Goal: Information Seeking & Learning: Check status

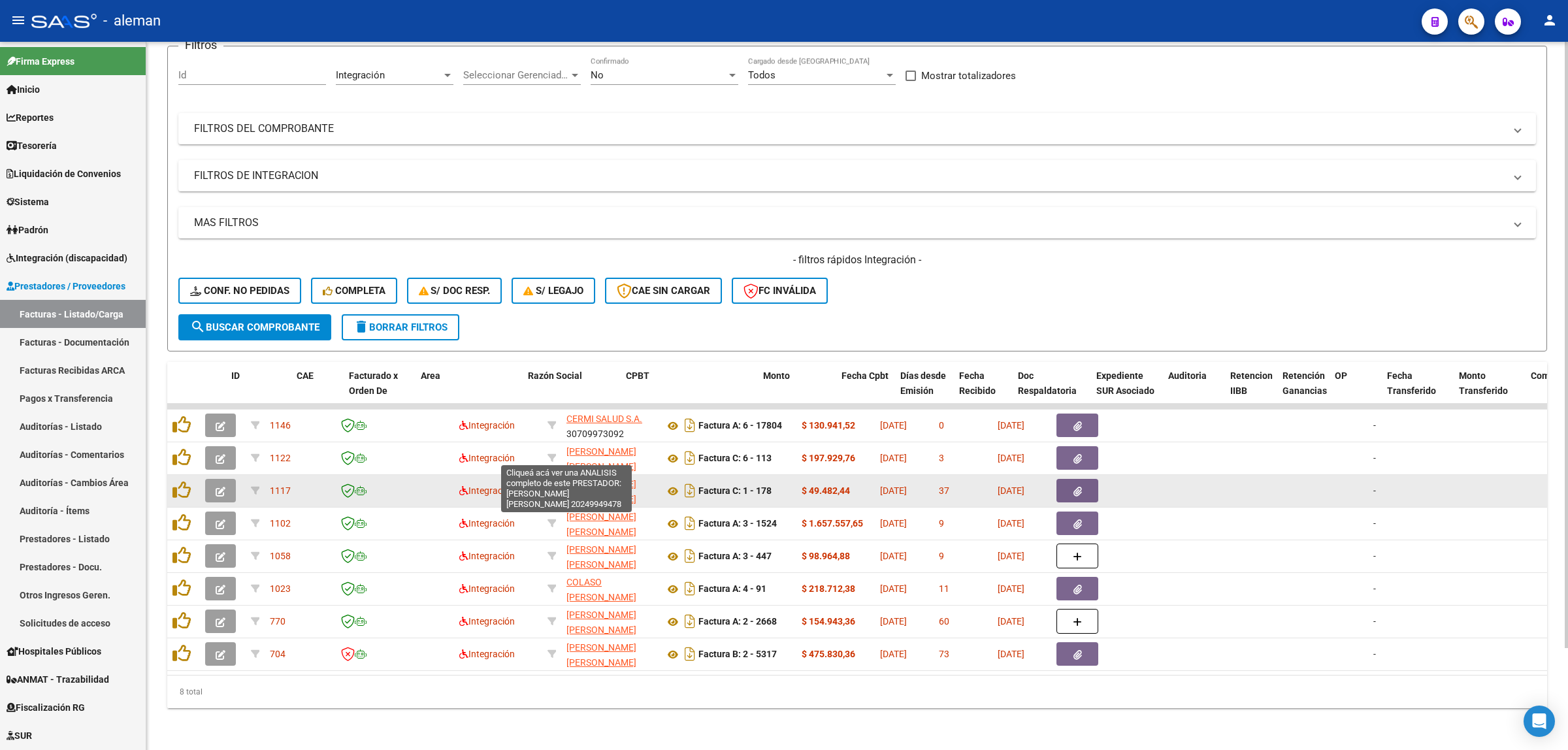
scroll to position [0, 38]
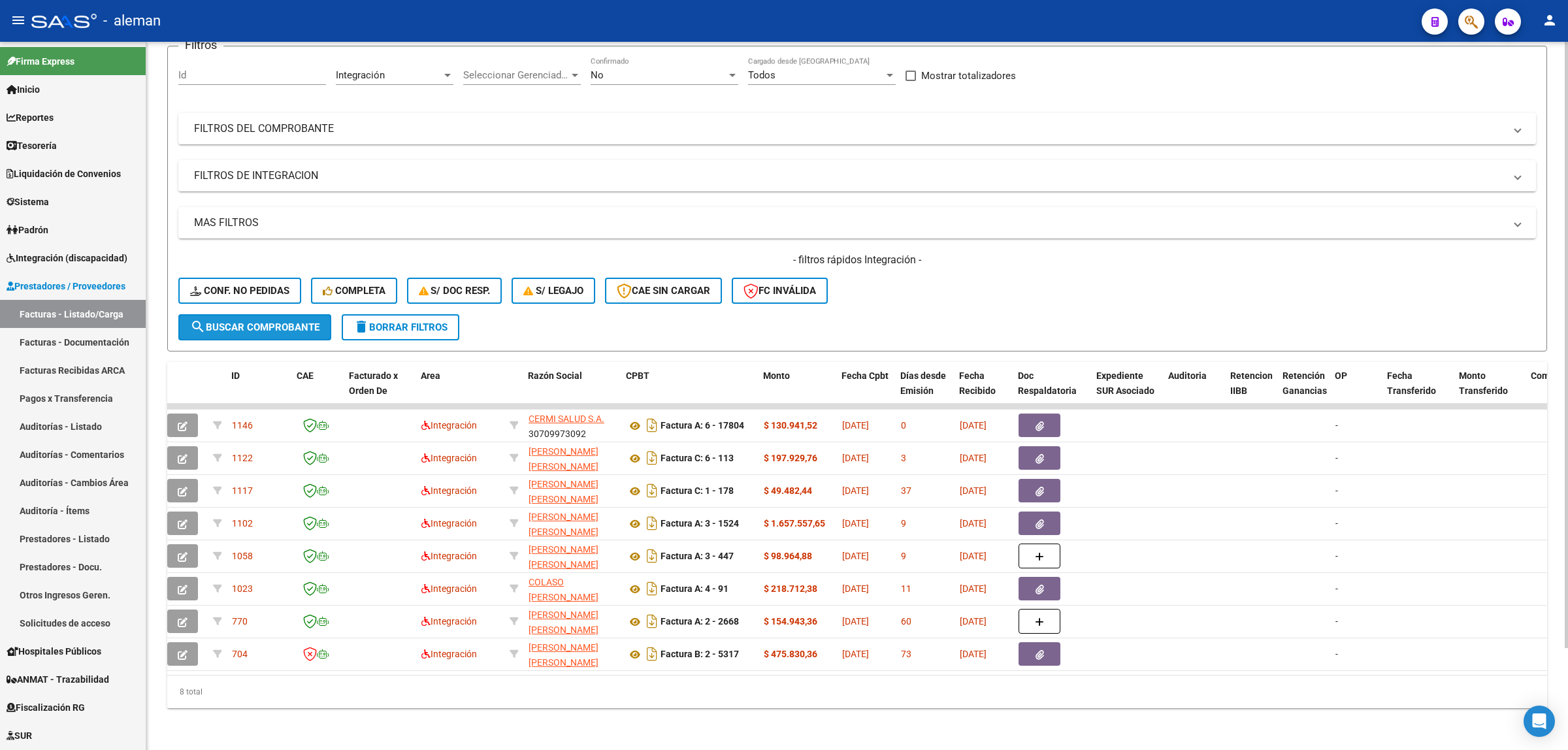
click at [311, 321] on span "search Buscar Comprobante" at bounding box center [254, 327] width 129 height 12
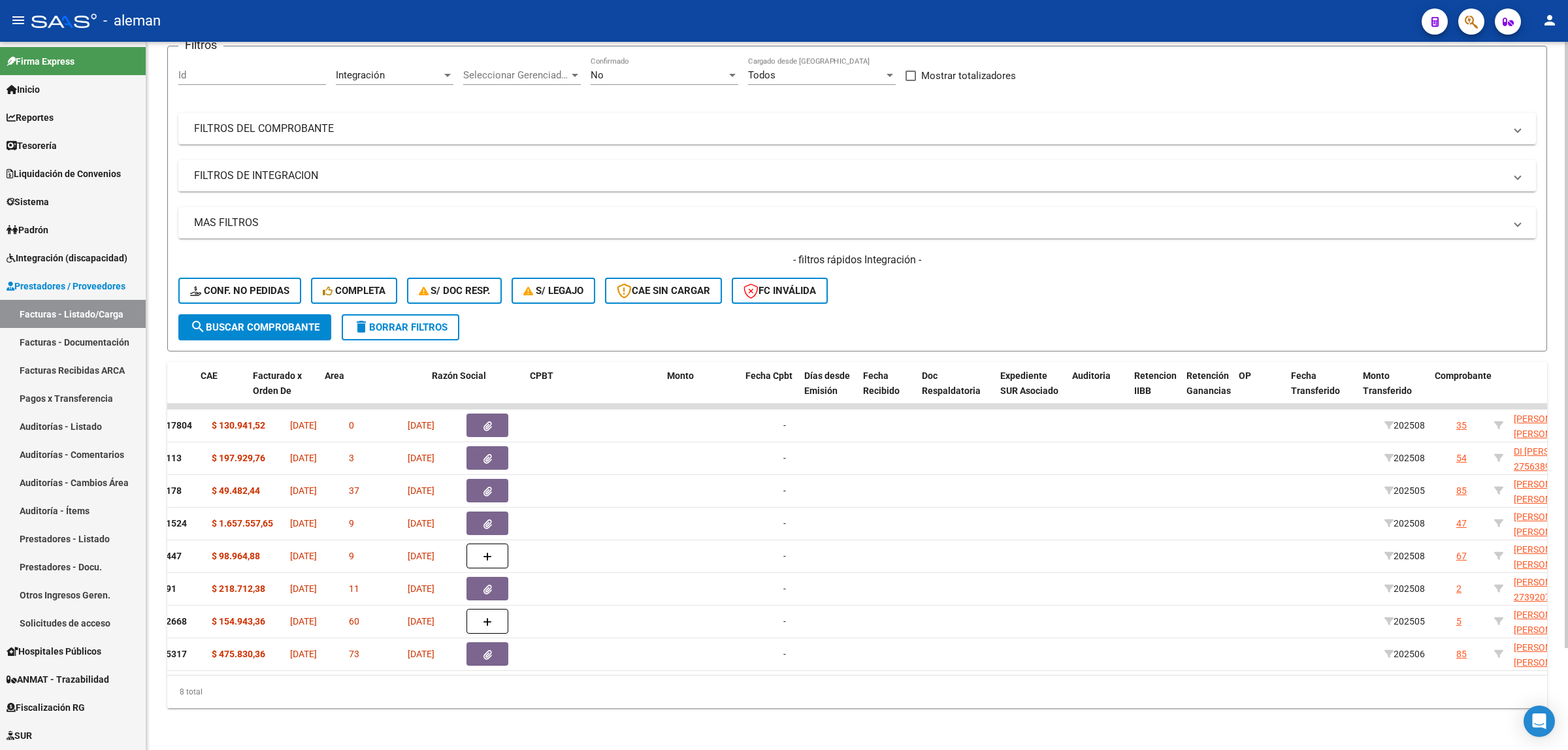
scroll to position [0, 135]
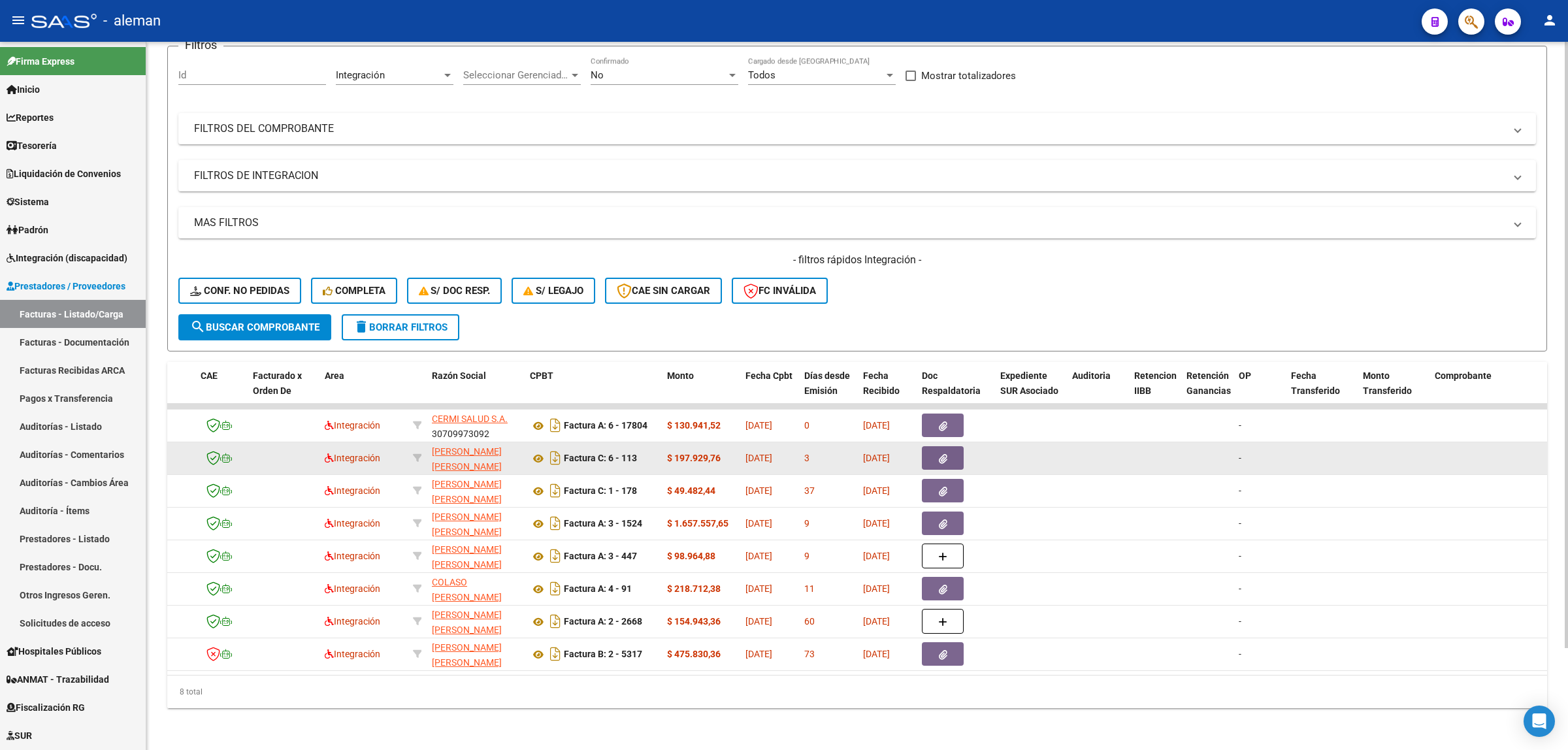
click at [956, 448] on button "button" at bounding box center [943, 457] width 42 height 24
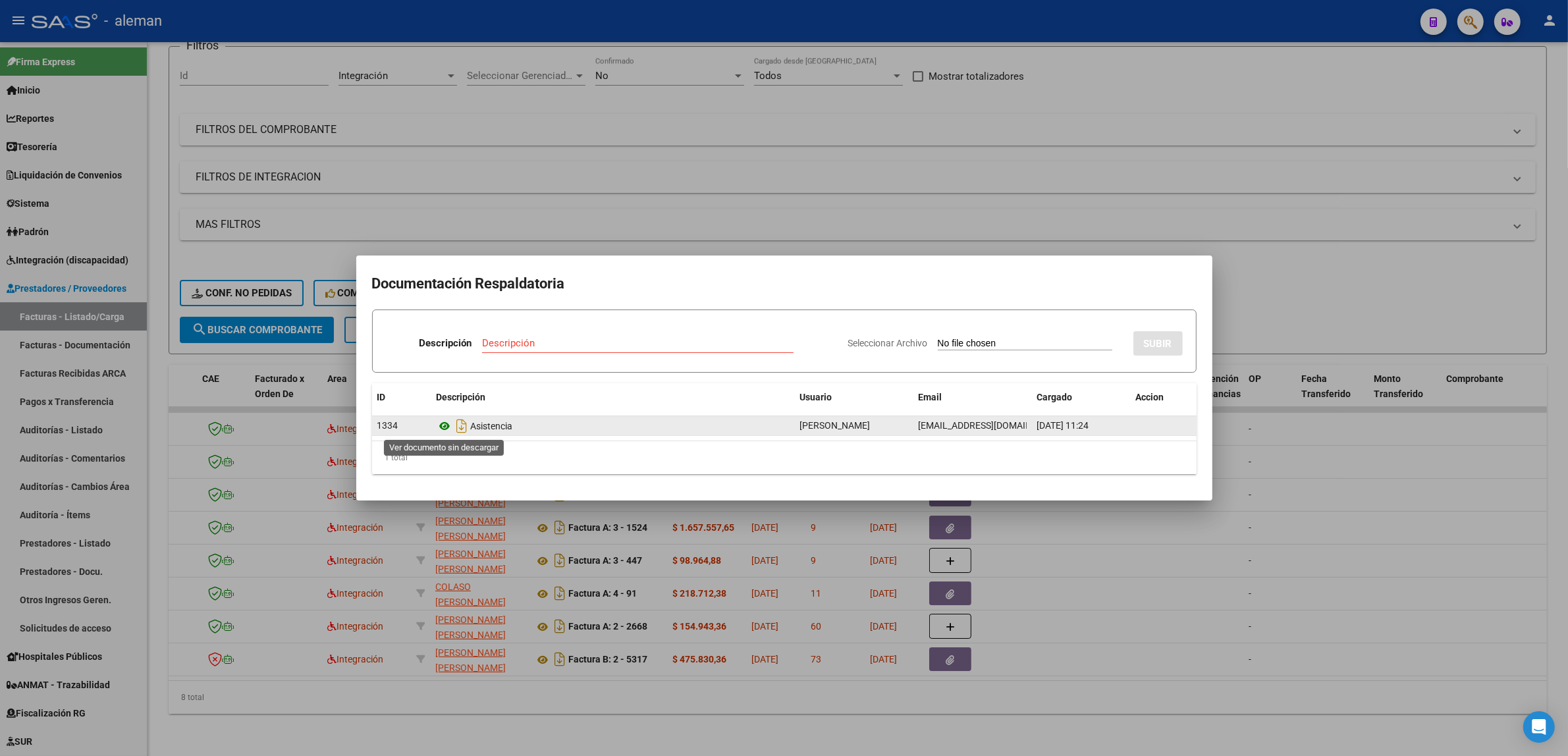
click at [440, 429] on icon at bounding box center [445, 426] width 17 height 16
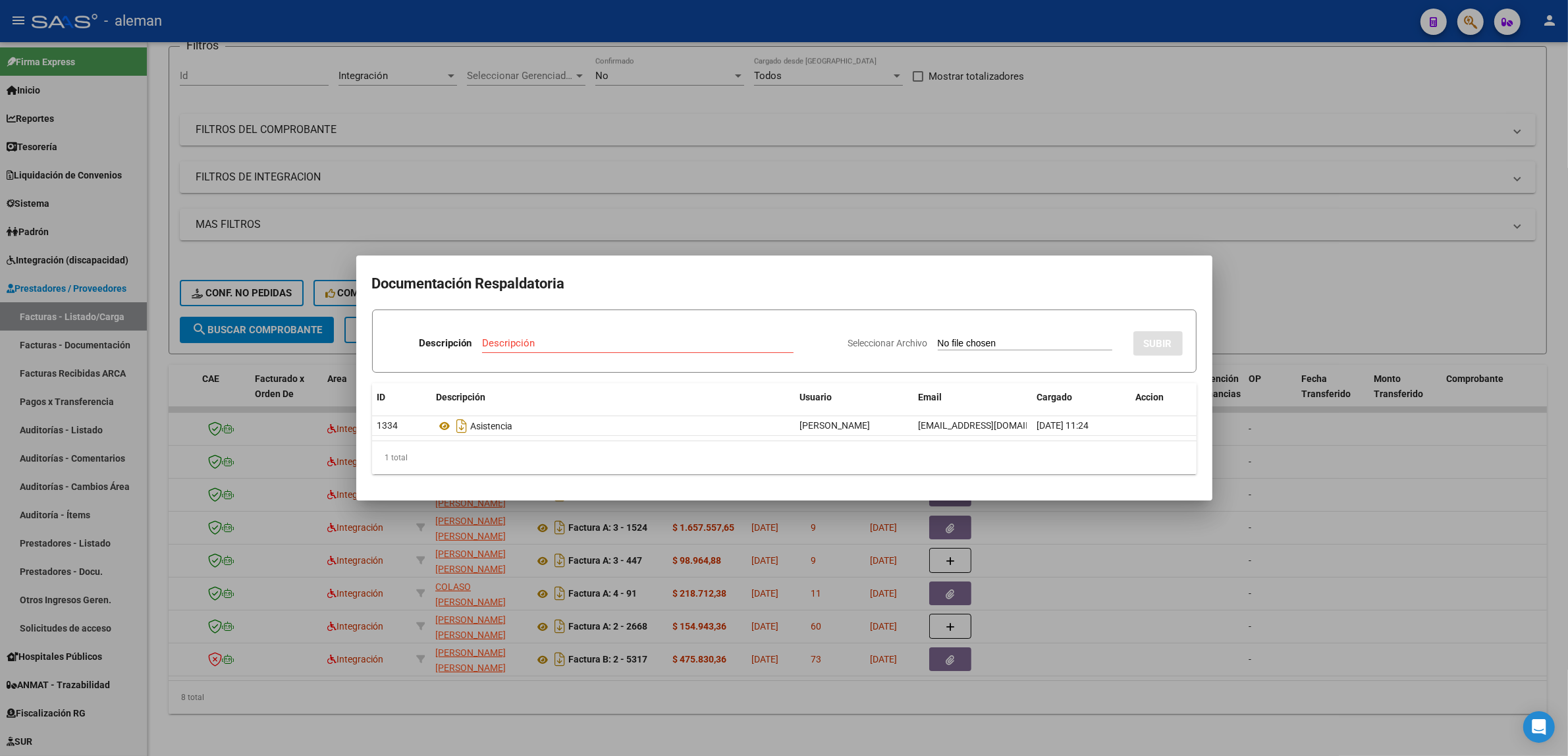
click at [1288, 453] on div at bounding box center [784, 378] width 1568 height 756
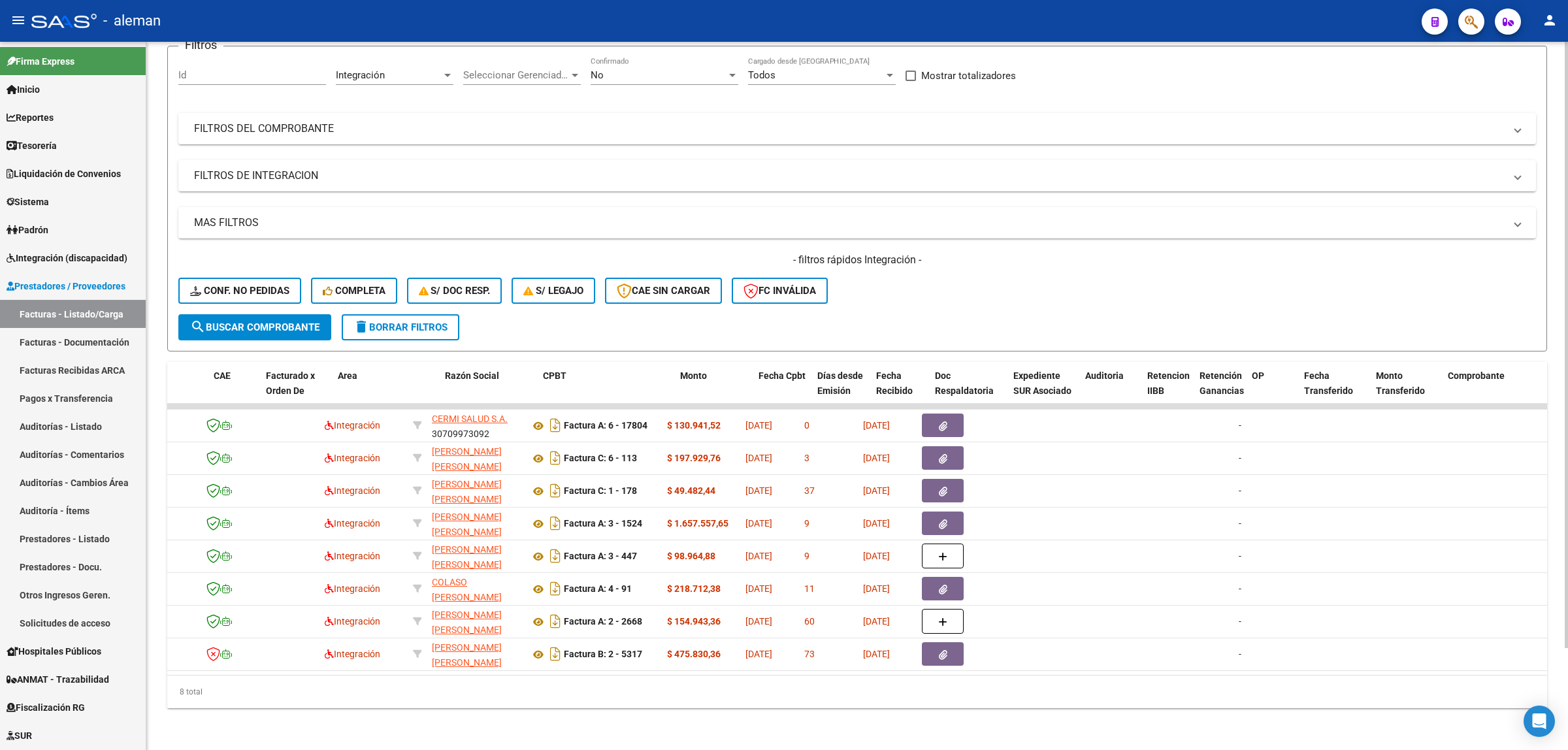
scroll to position [0, 0]
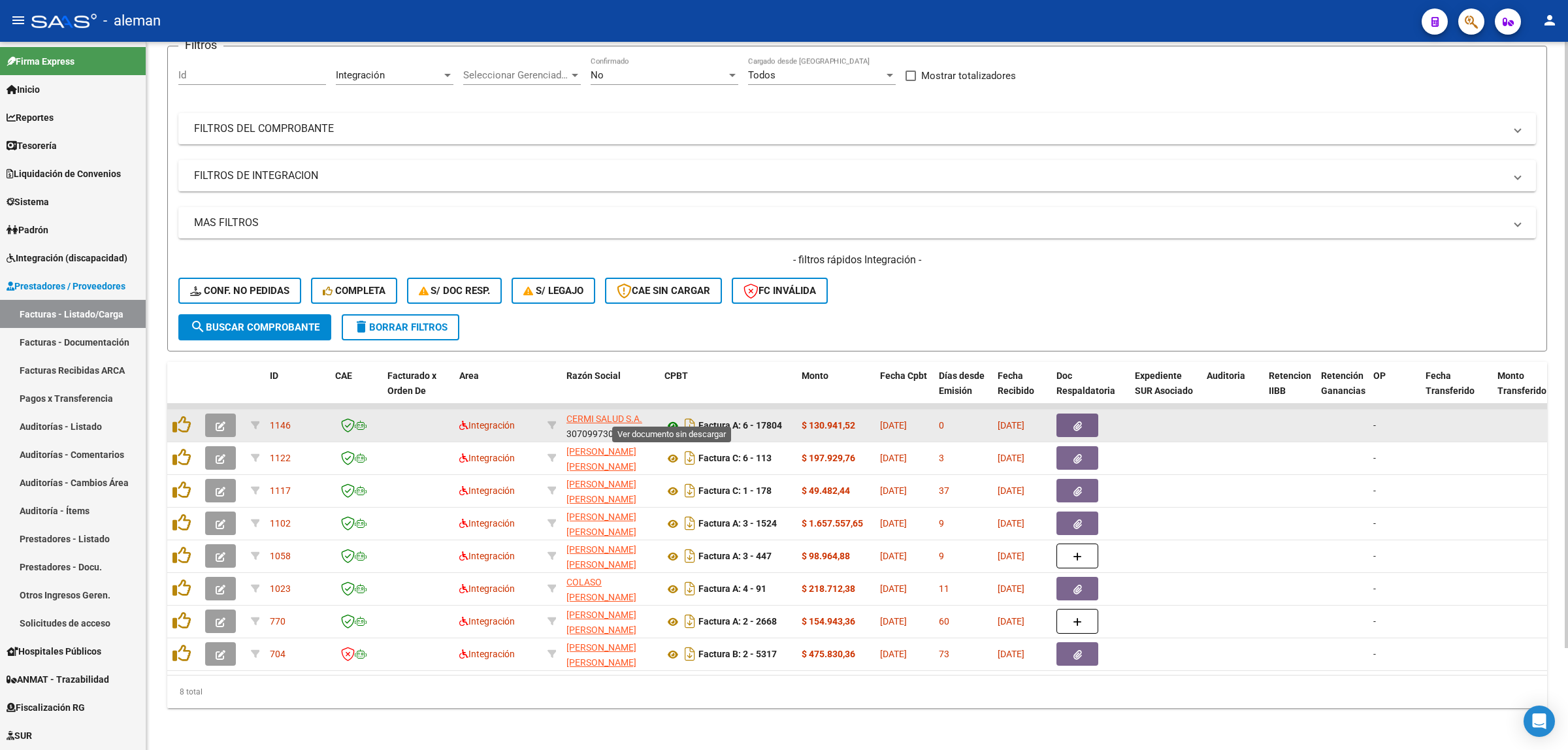
click at [674, 418] on icon at bounding box center [673, 426] width 17 height 16
click at [1065, 414] on button "button" at bounding box center [1077, 425] width 42 height 24
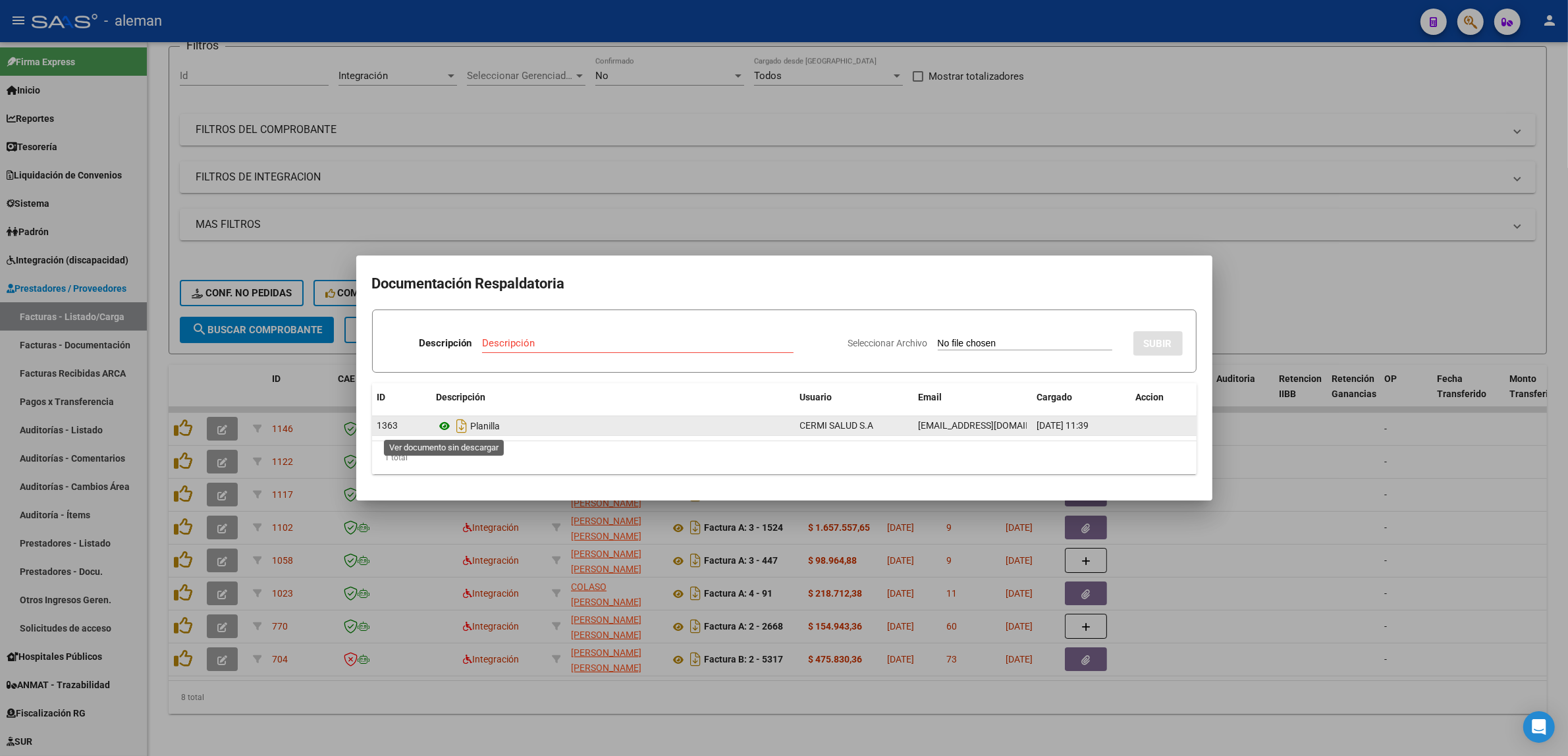
click at [449, 423] on icon at bounding box center [445, 426] width 17 height 16
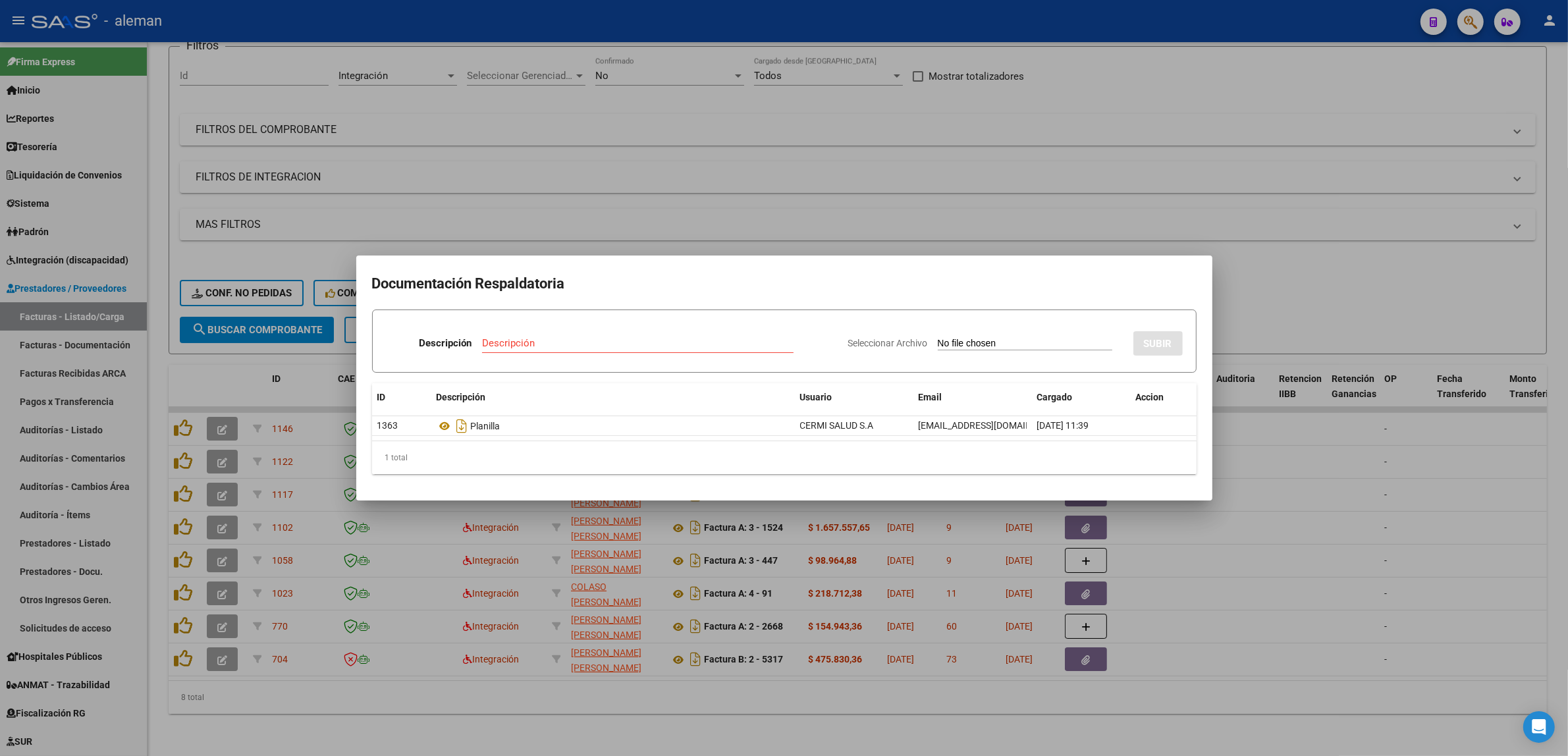
click at [1253, 439] on div at bounding box center [784, 378] width 1568 height 756
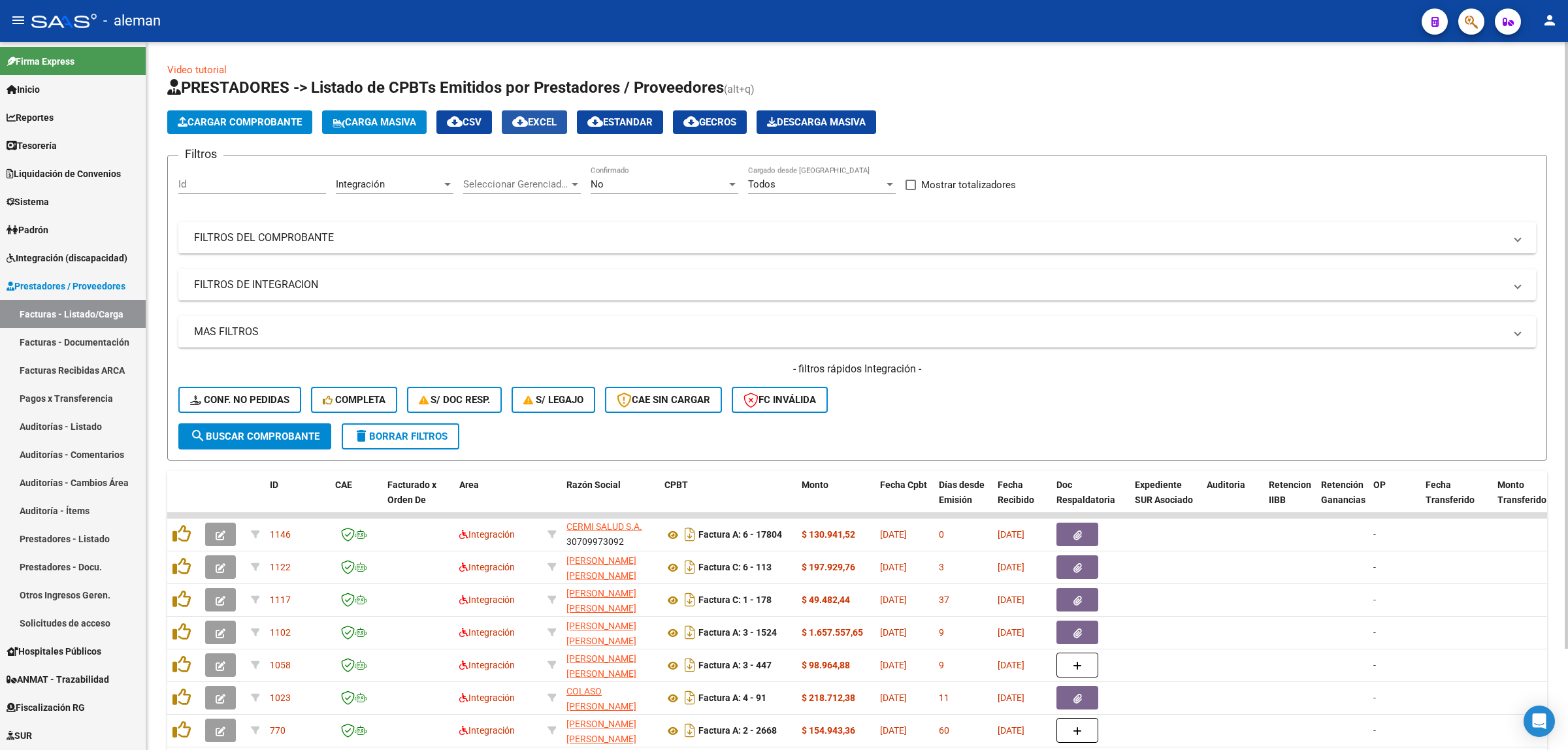
click at [556, 116] on span "cloud_download EXCEL" at bounding box center [535, 122] width 45 height 12
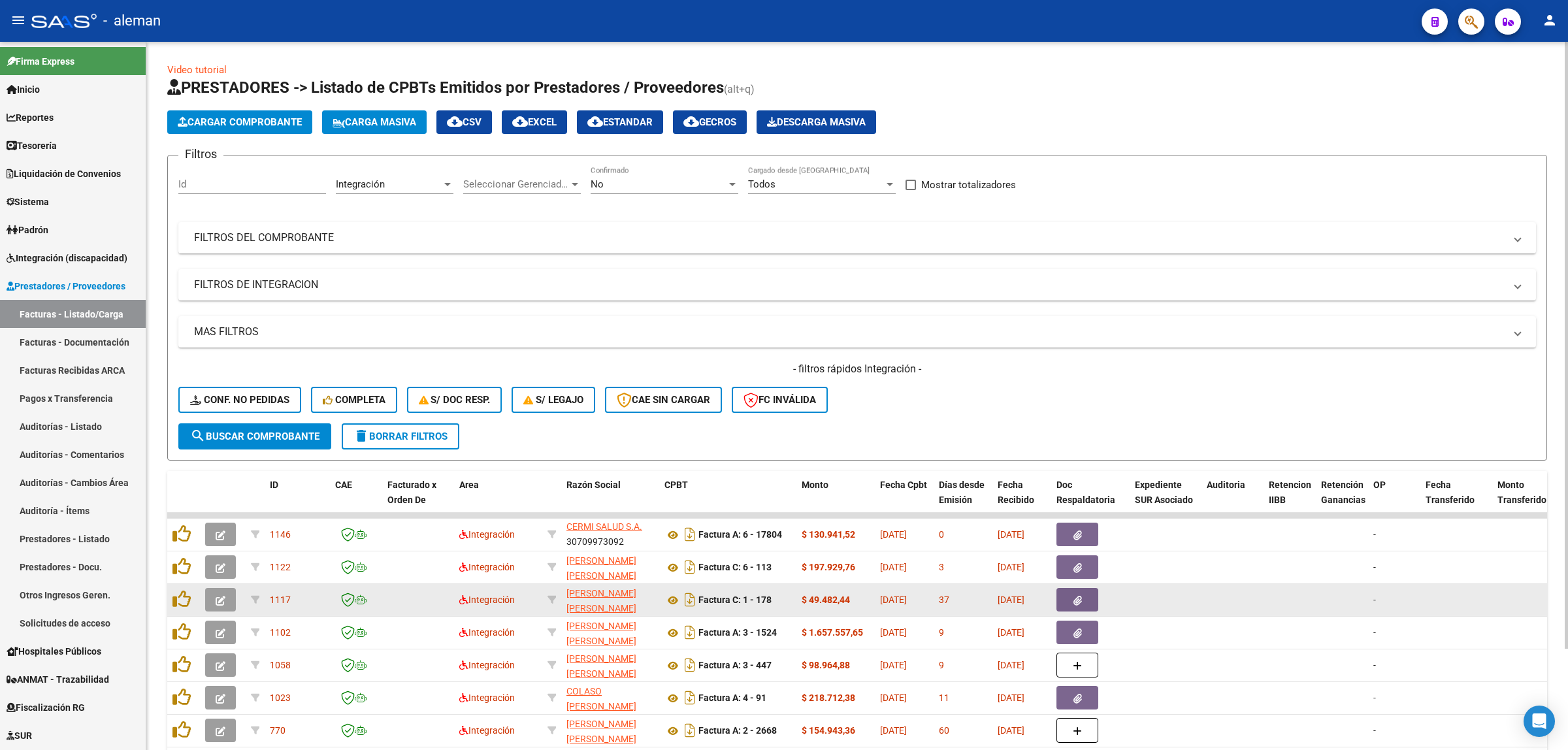
click at [1203, 589] on datatable-body-cell at bounding box center [1232, 599] width 62 height 32
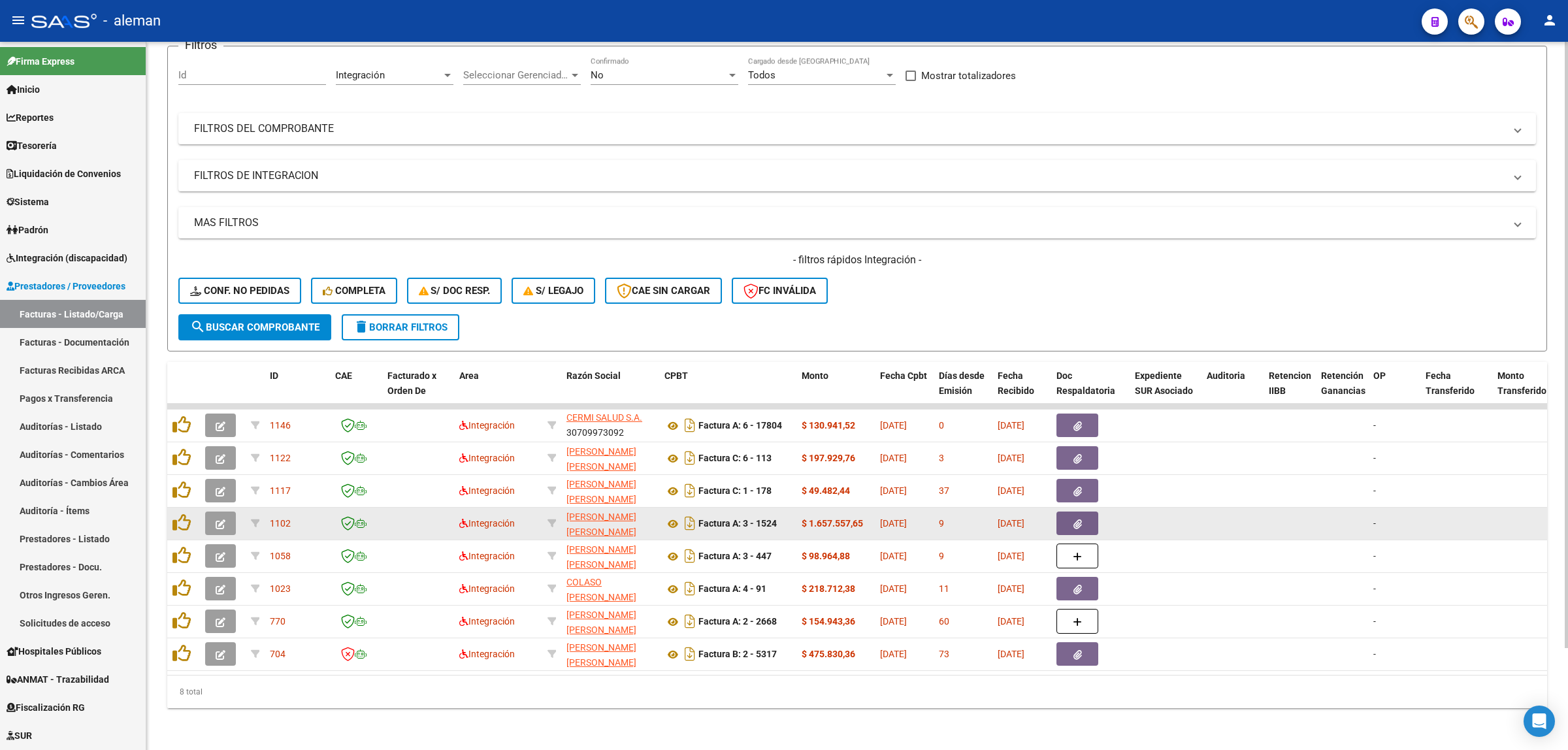
scroll to position [37, 0]
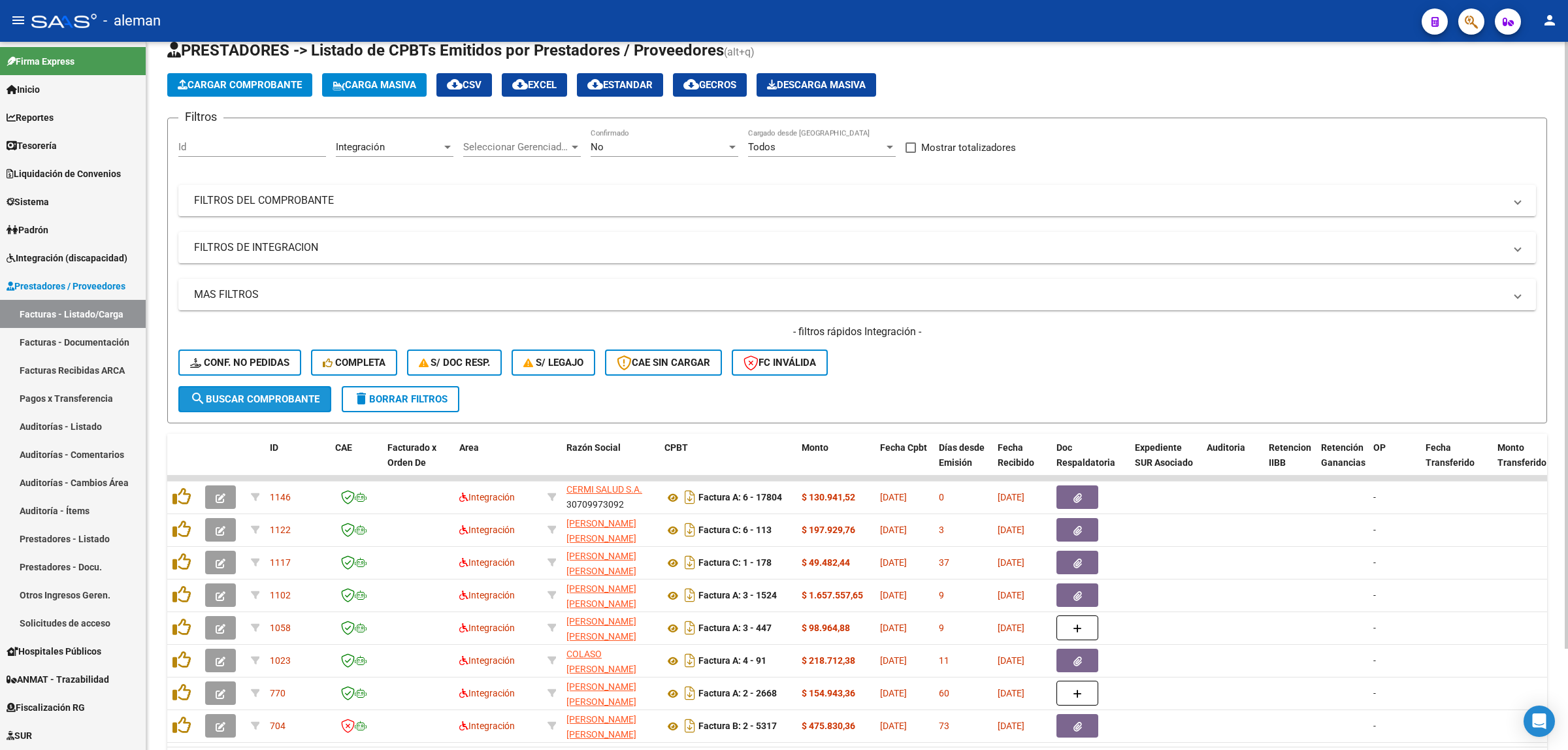
click at [311, 388] on button "search Buscar Comprobante" at bounding box center [254, 399] width 153 height 26
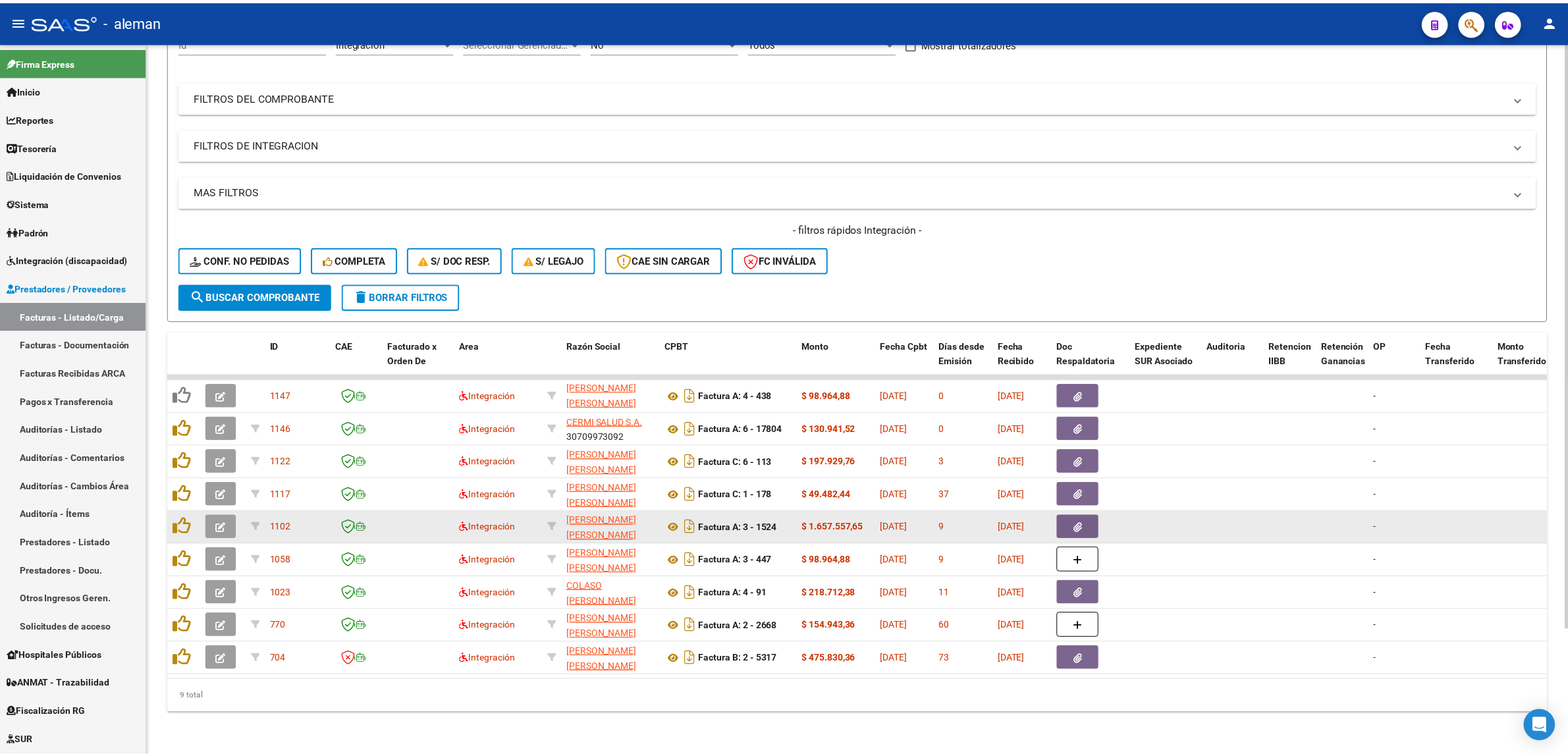
scroll to position [153, 0]
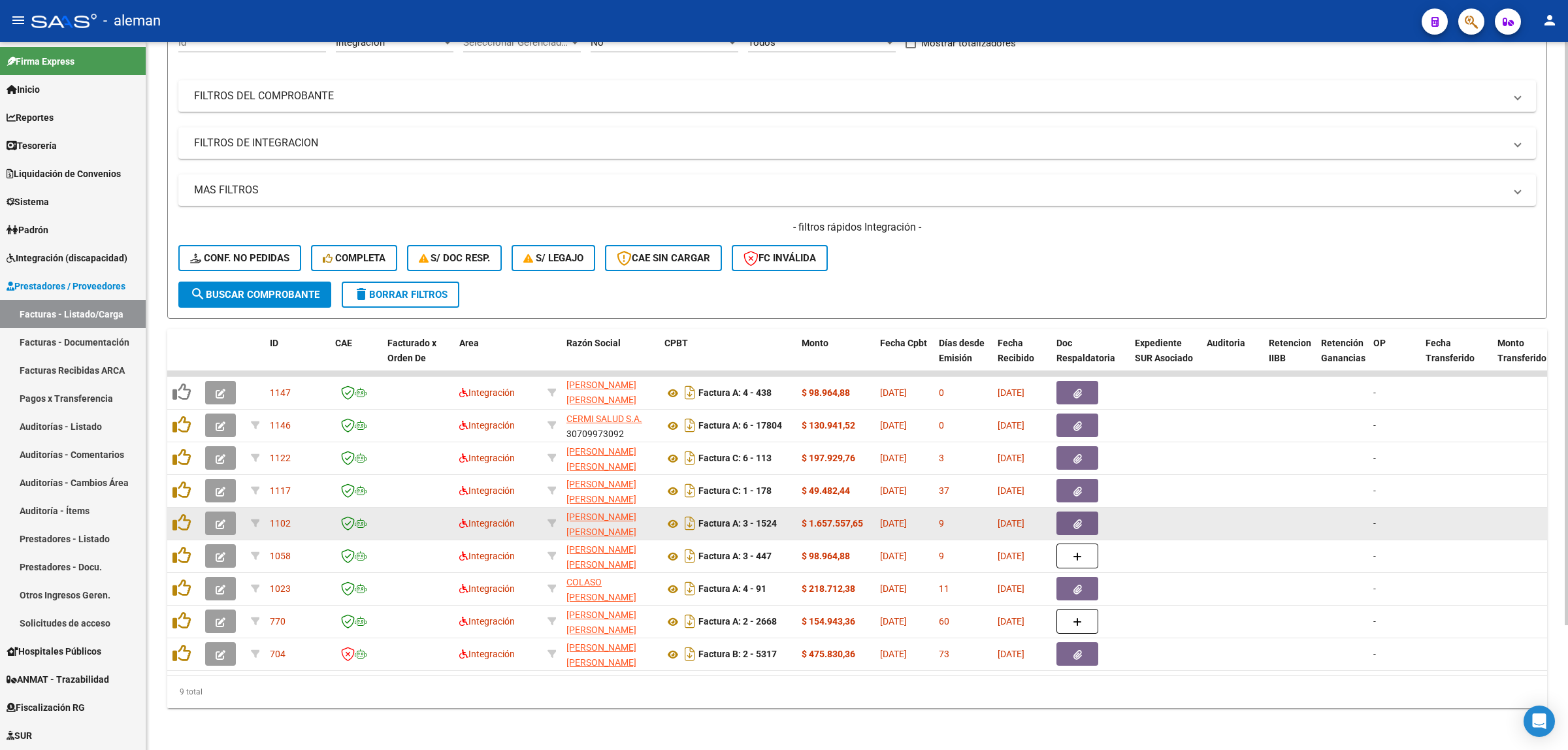
click at [1524, 507] on datatable-body-cell at bounding box center [1528, 523] width 72 height 32
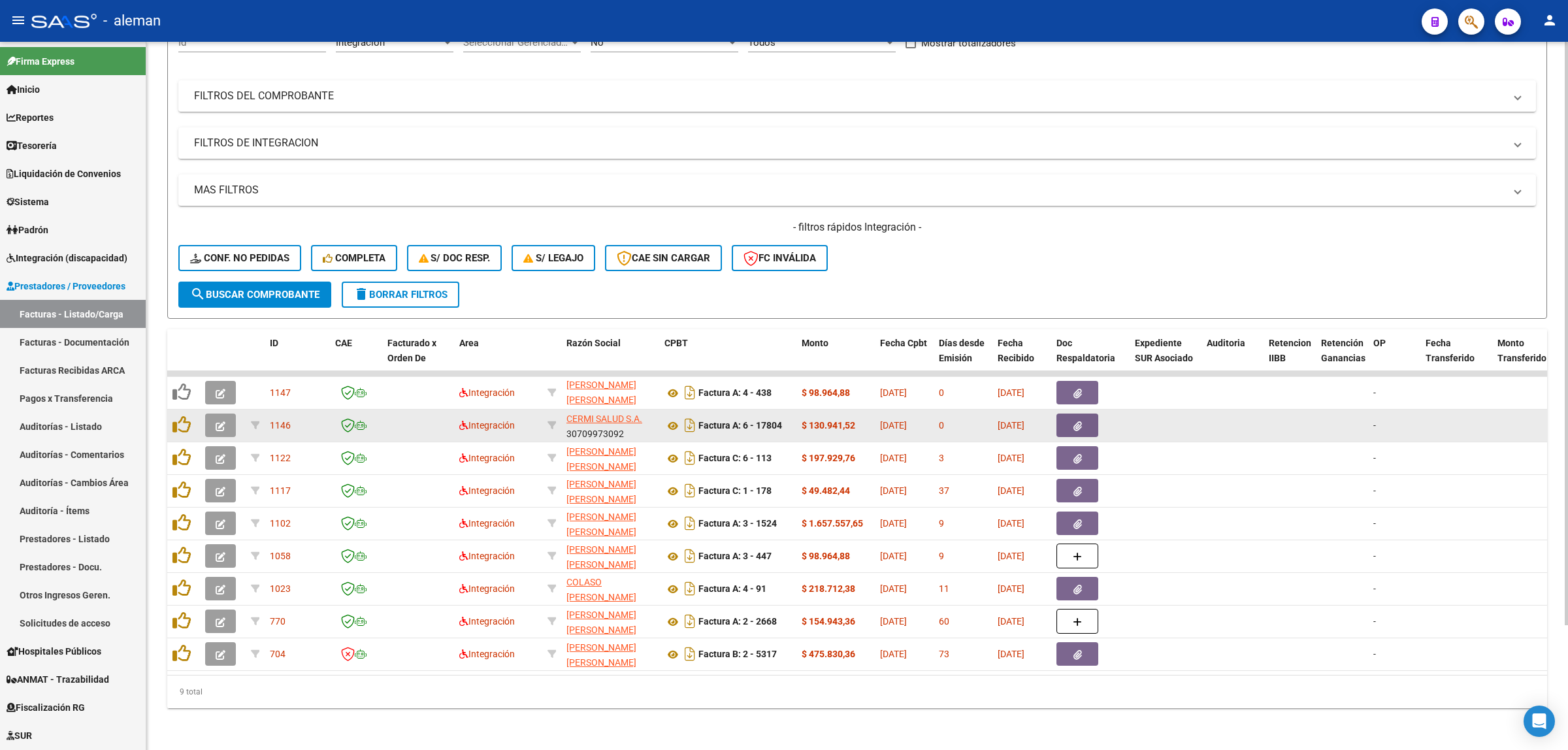
click at [1075, 421] on icon "button" at bounding box center [1077, 427] width 9 height 10
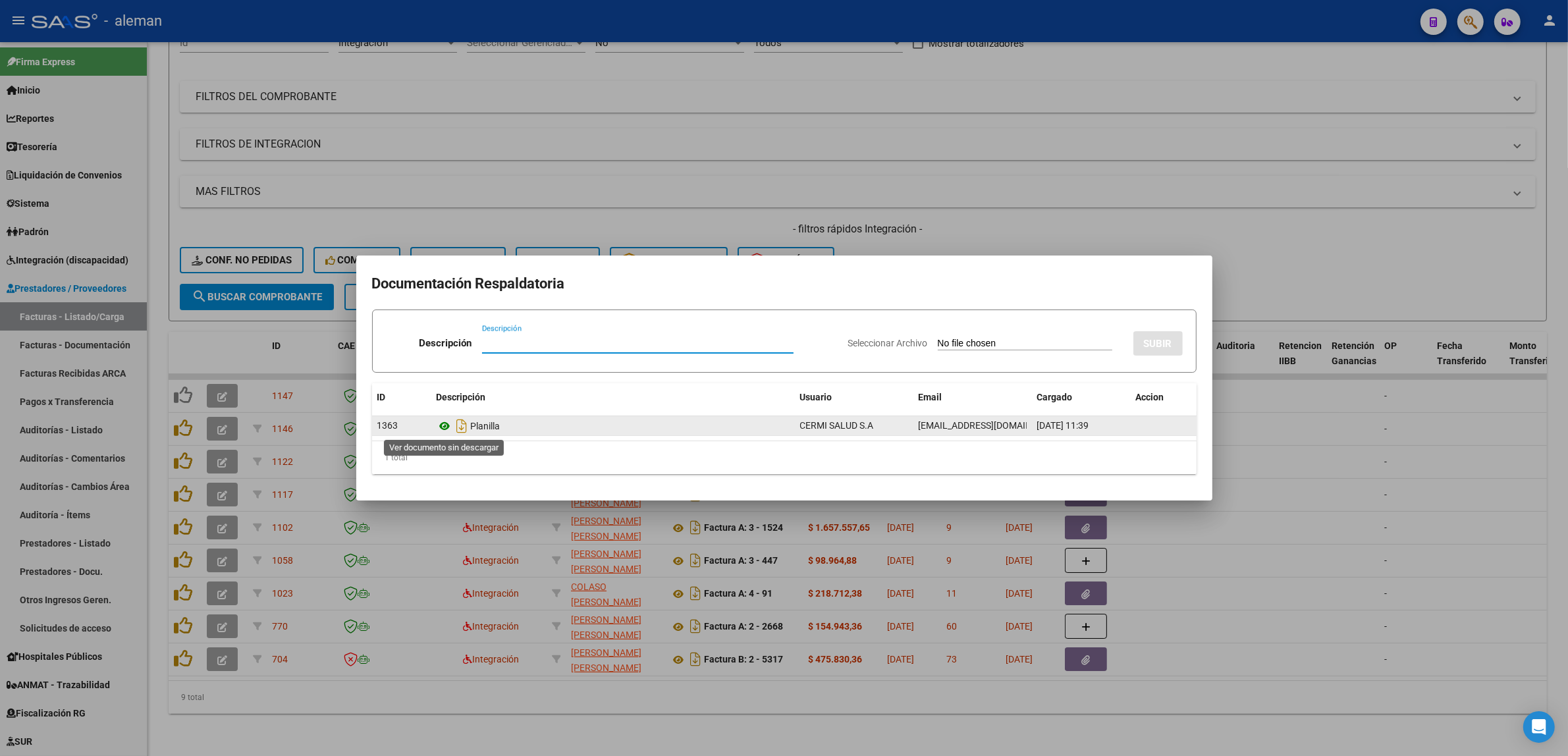
click at [449, 428] on icon at bounding box center [445, 426] width 17 height 16
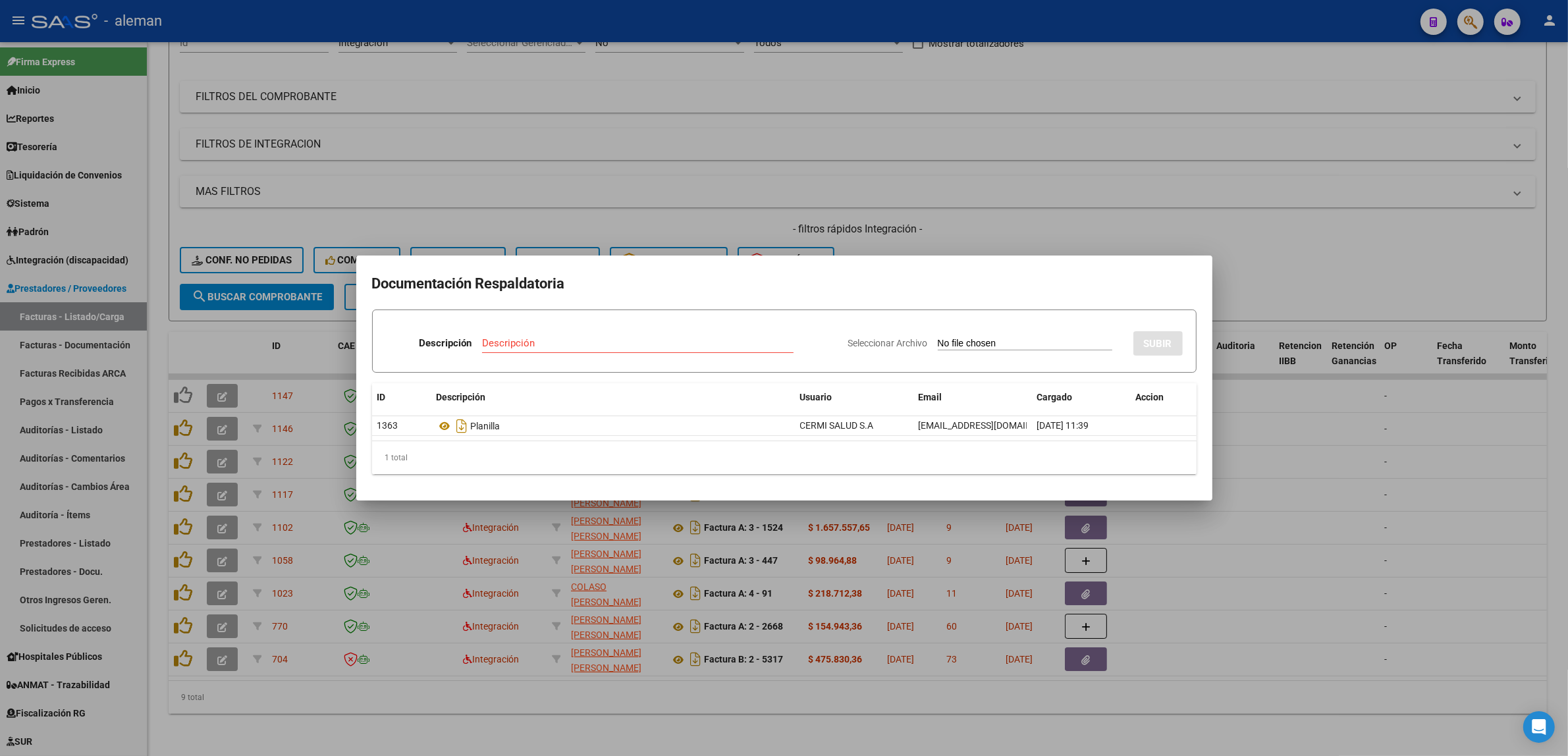
click at [1252, 451] on div at bounding box center [784, 378] width 1568 height 756
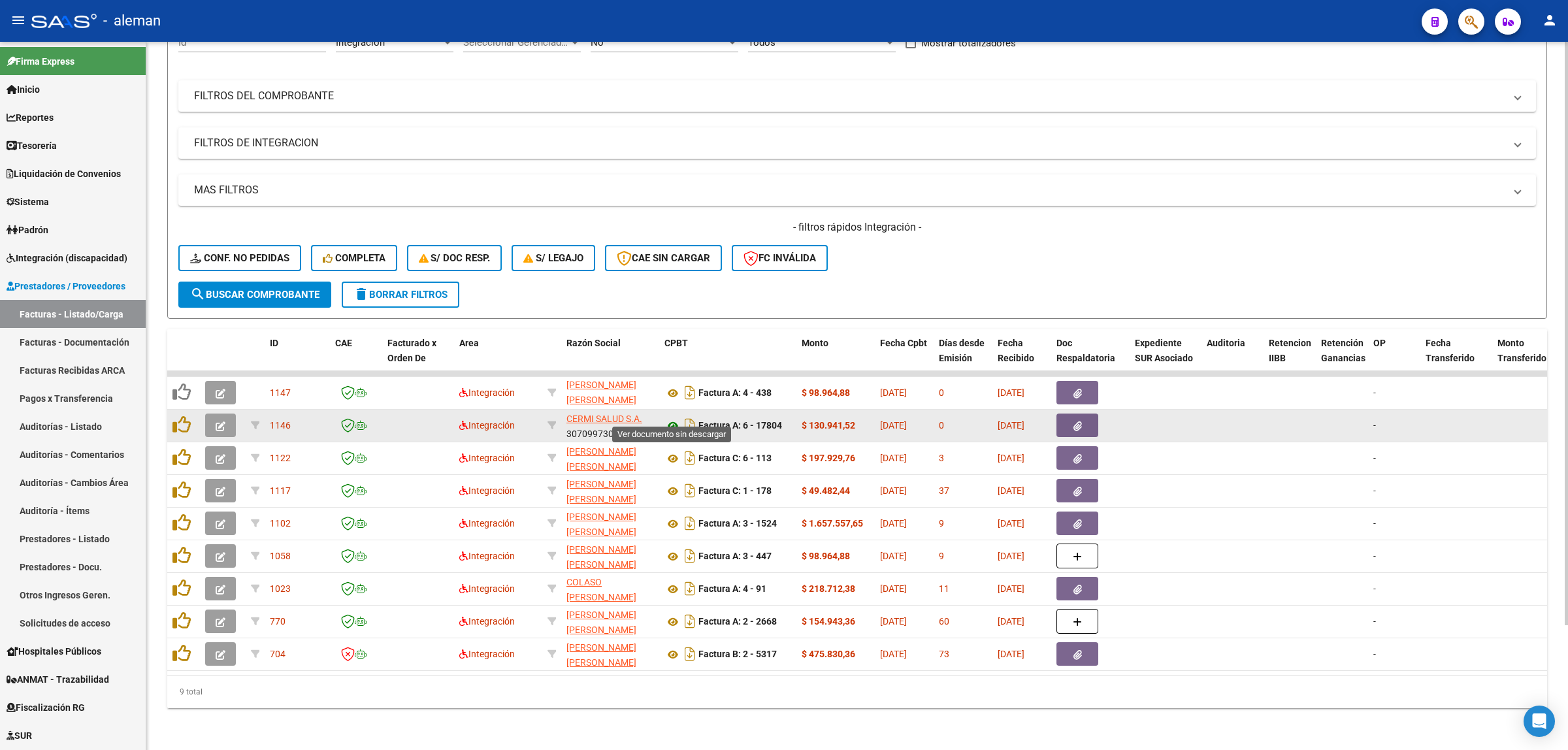
click at [674, 418] on icon at bounding box center [673, 426] width 17 height 16
click at [229, 414] on button "button" at bounding box center [220, 425] width 31 height 24
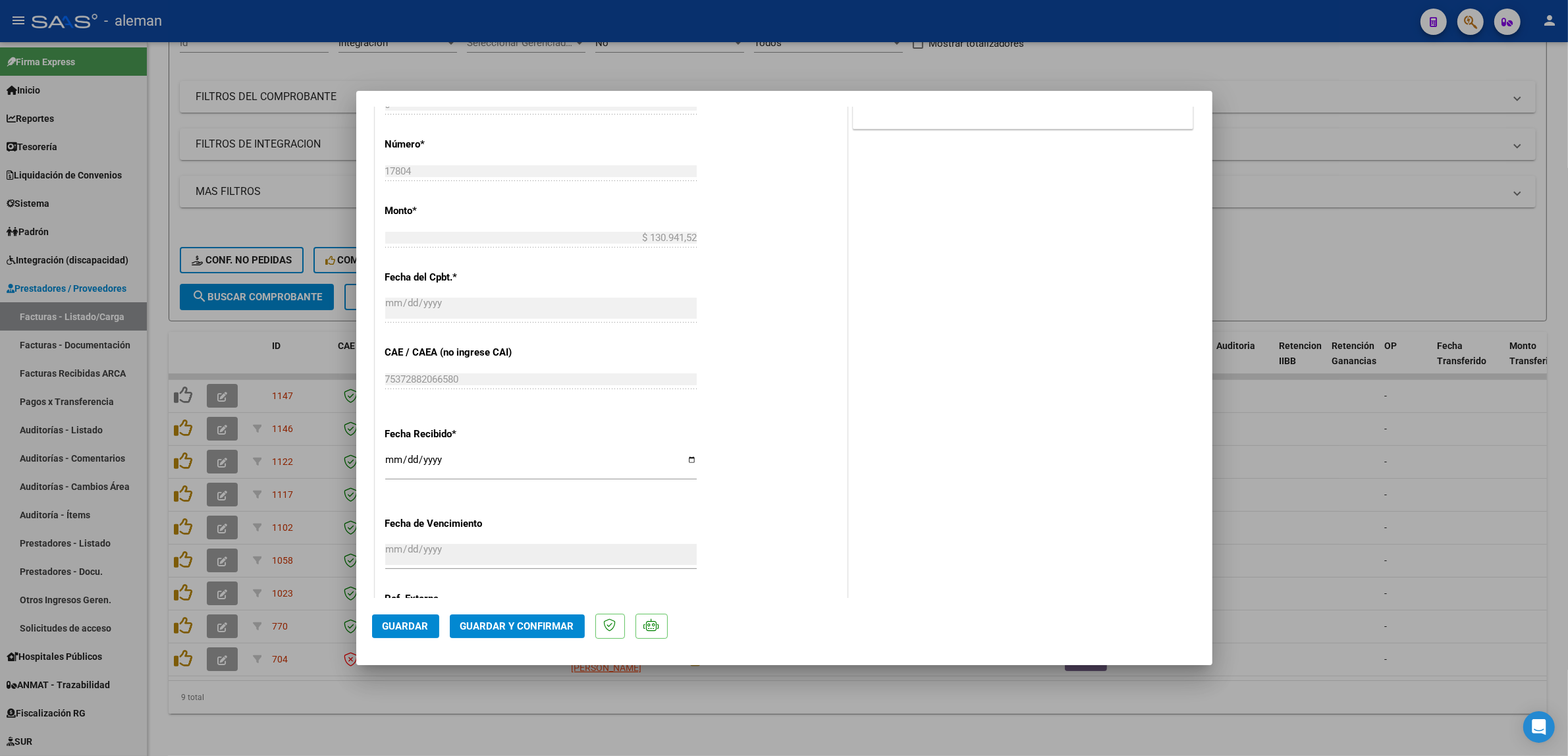
scroll to position [659, 0]
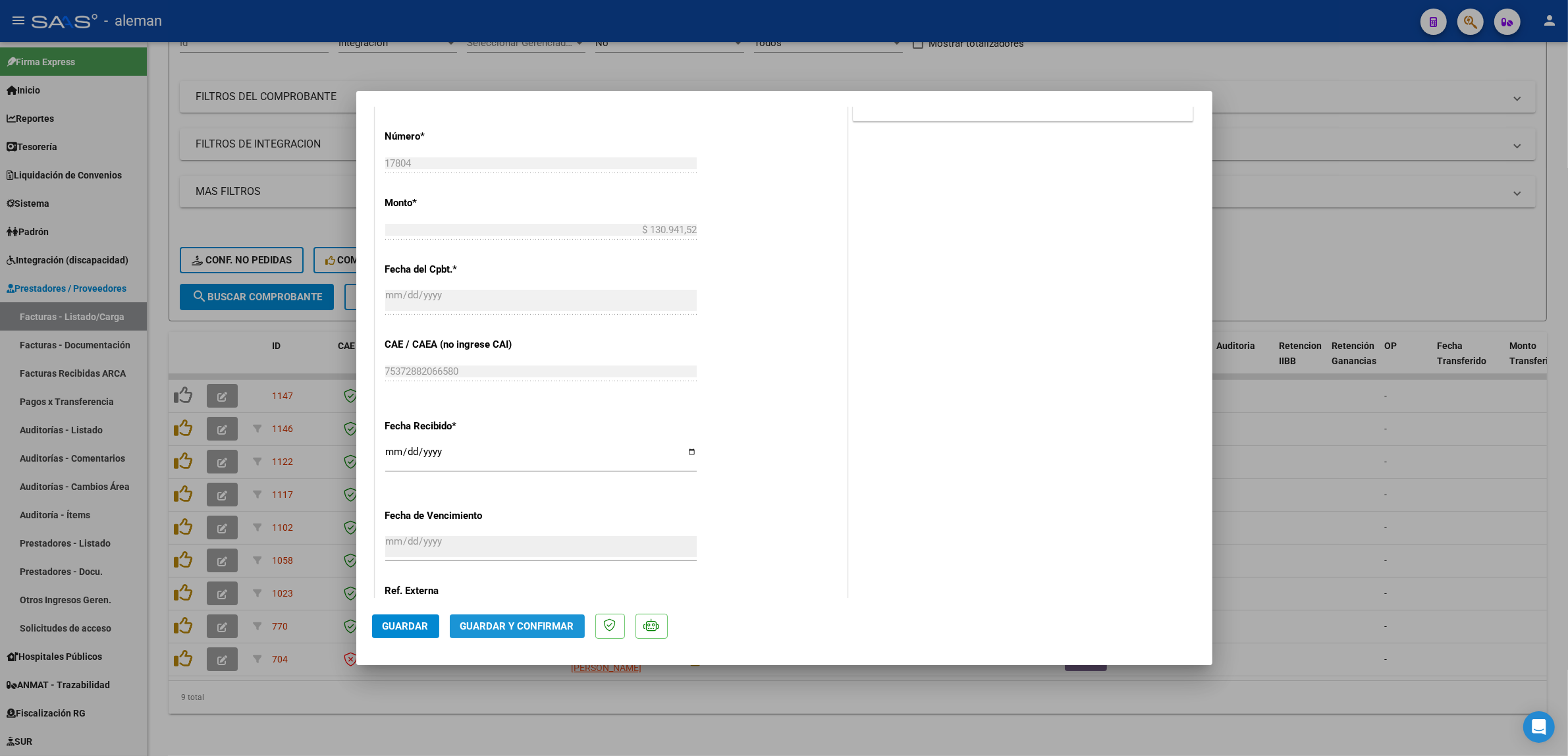
click at [537, 623] on span "Guardar y Confirmar" at bounding box center [517, 626] width 114 height 12
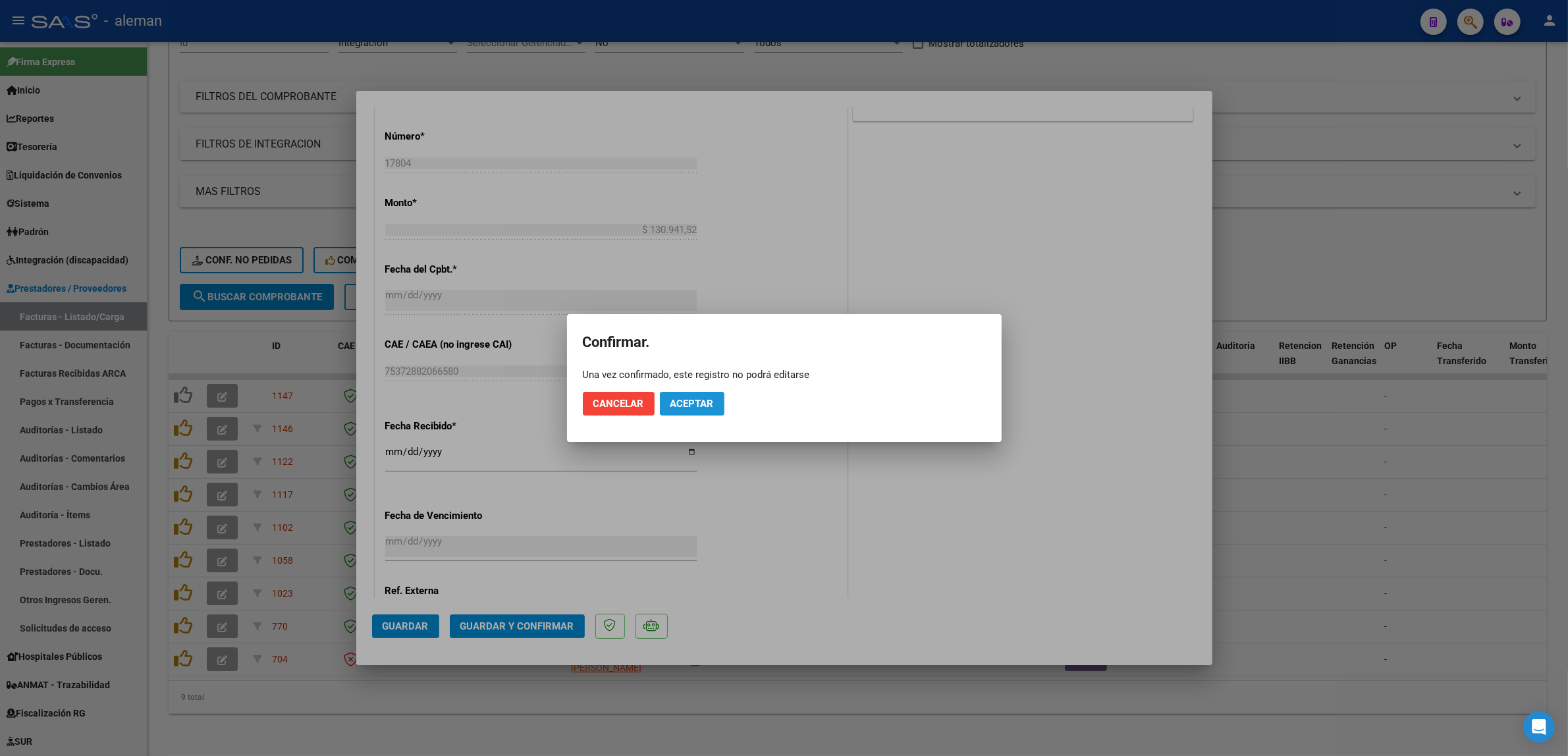
click at [698, 410] on button "Aceptar" at bounding box center [692, 403] width 65 height 24
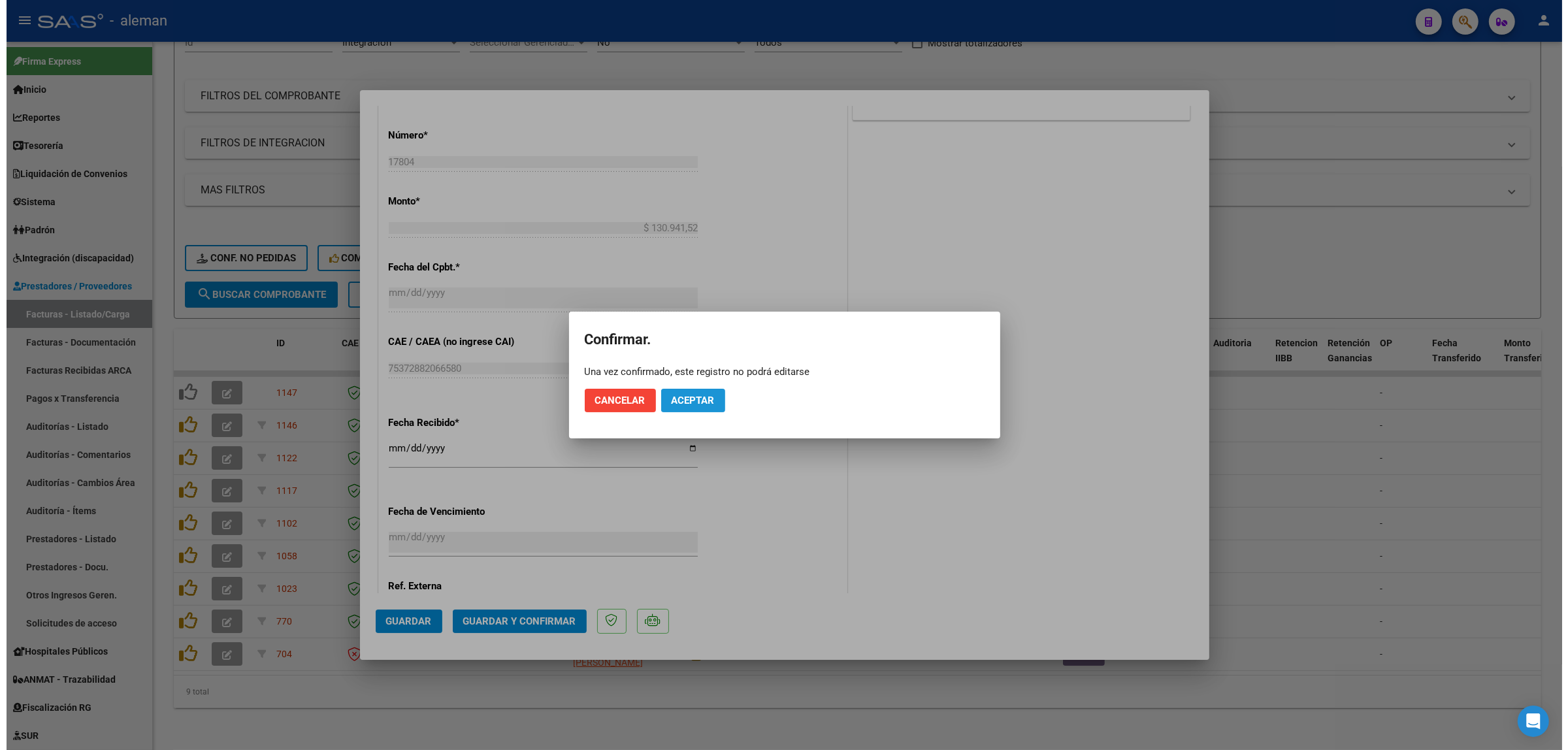
scroll to position [572, 0]
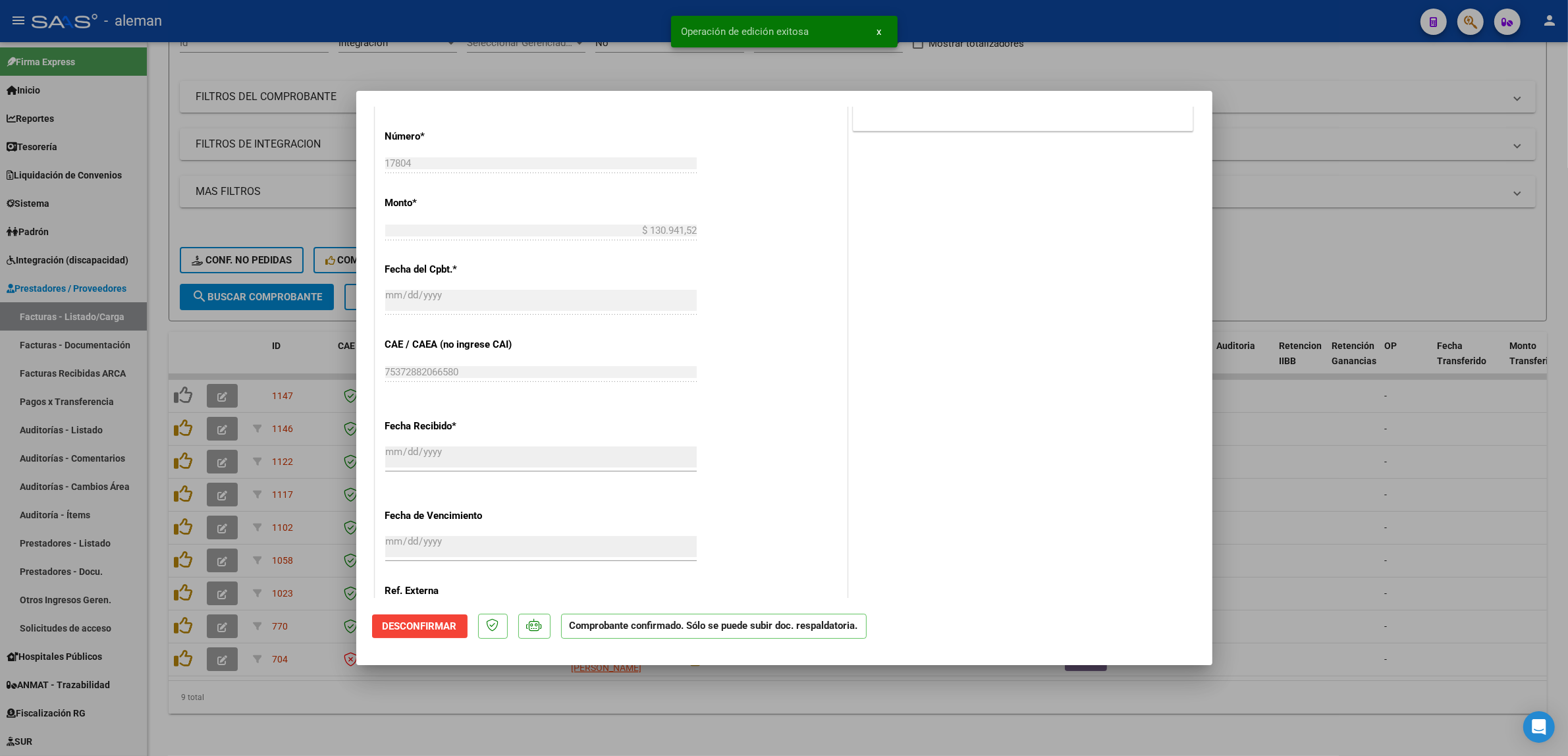
click at [1279, 513] on div at bounding box center [784, 378] width 1568 height 756
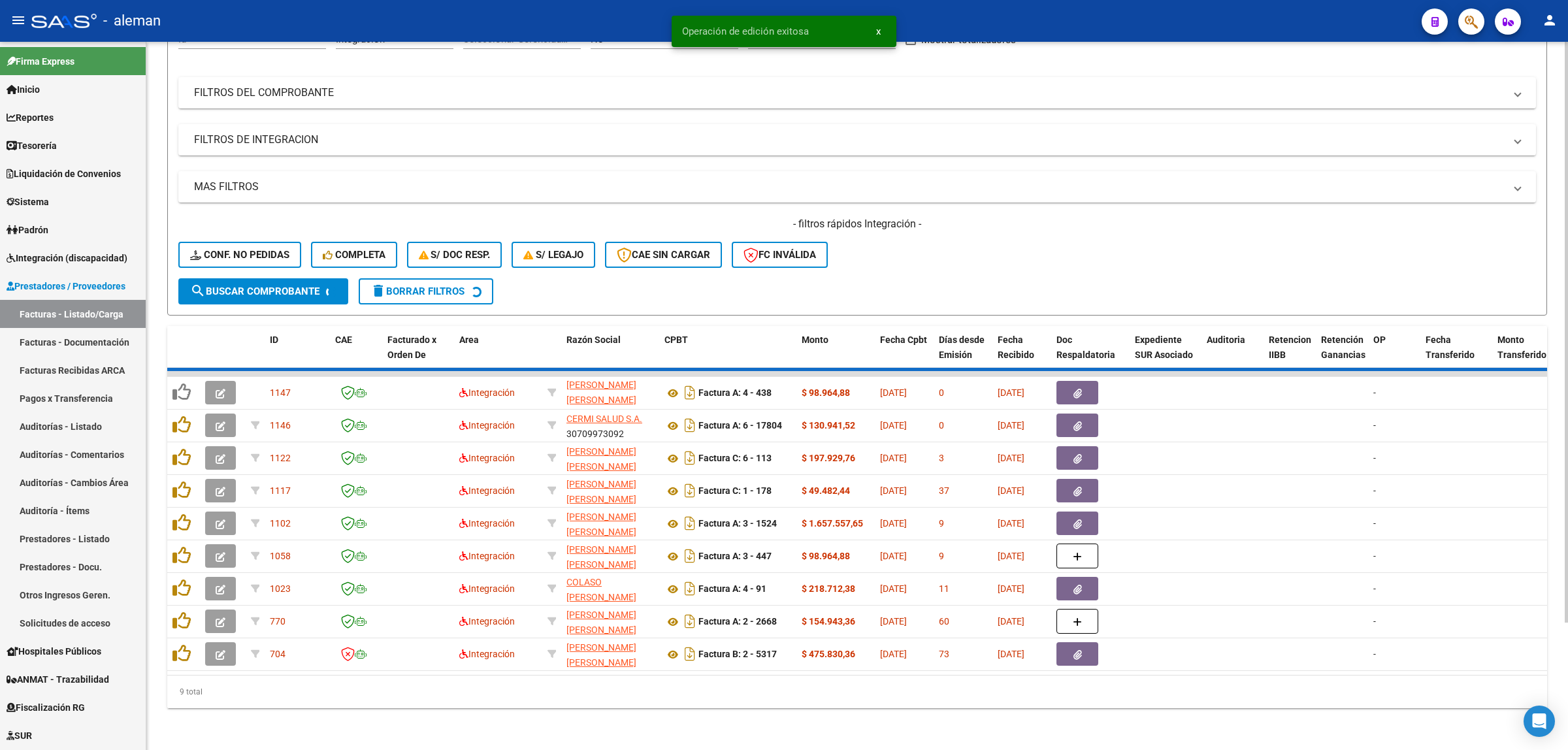
scroll to position [119, 0]
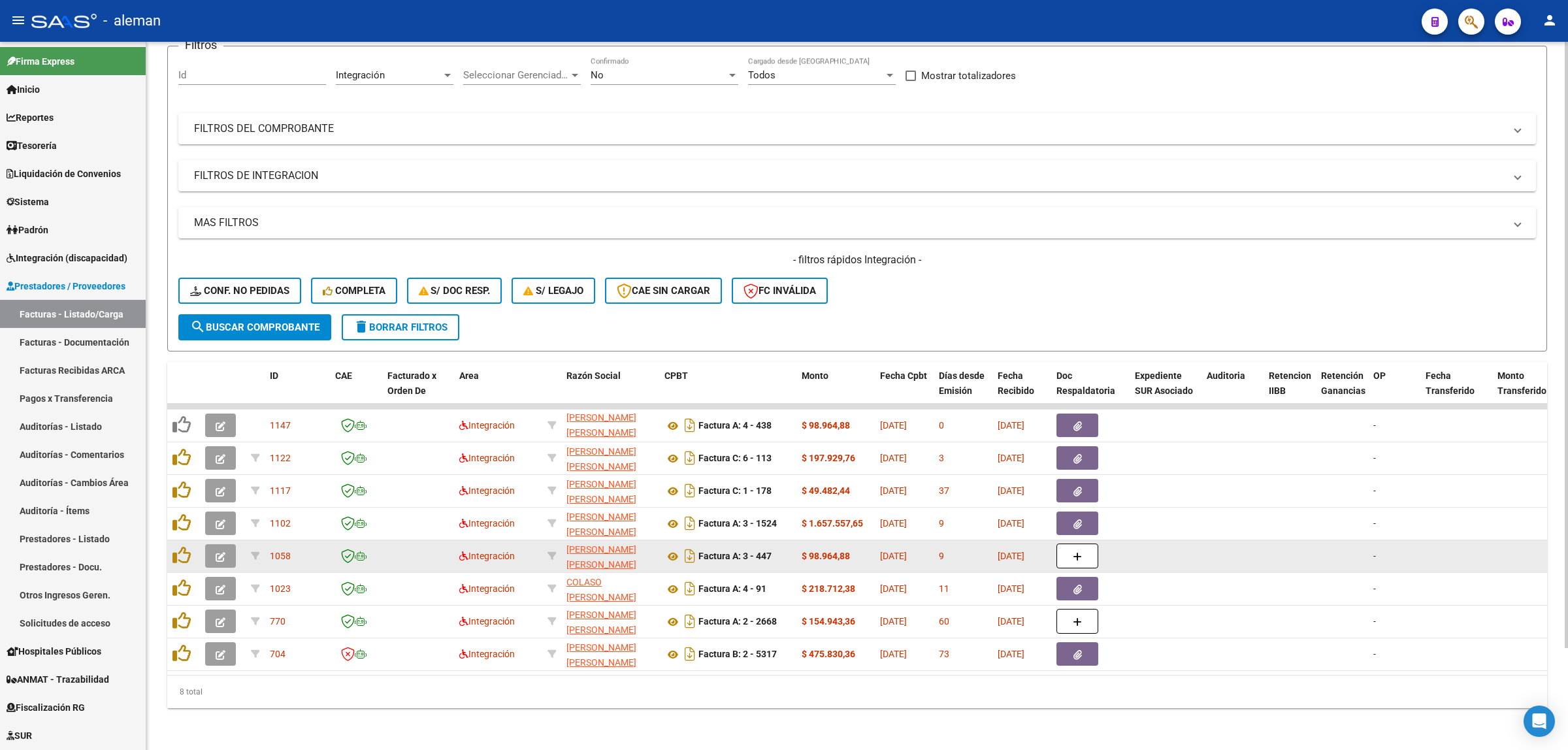
click at [1321, 540] on datatable-body-cell at bounding box center [1342, 556] width 53 height 32
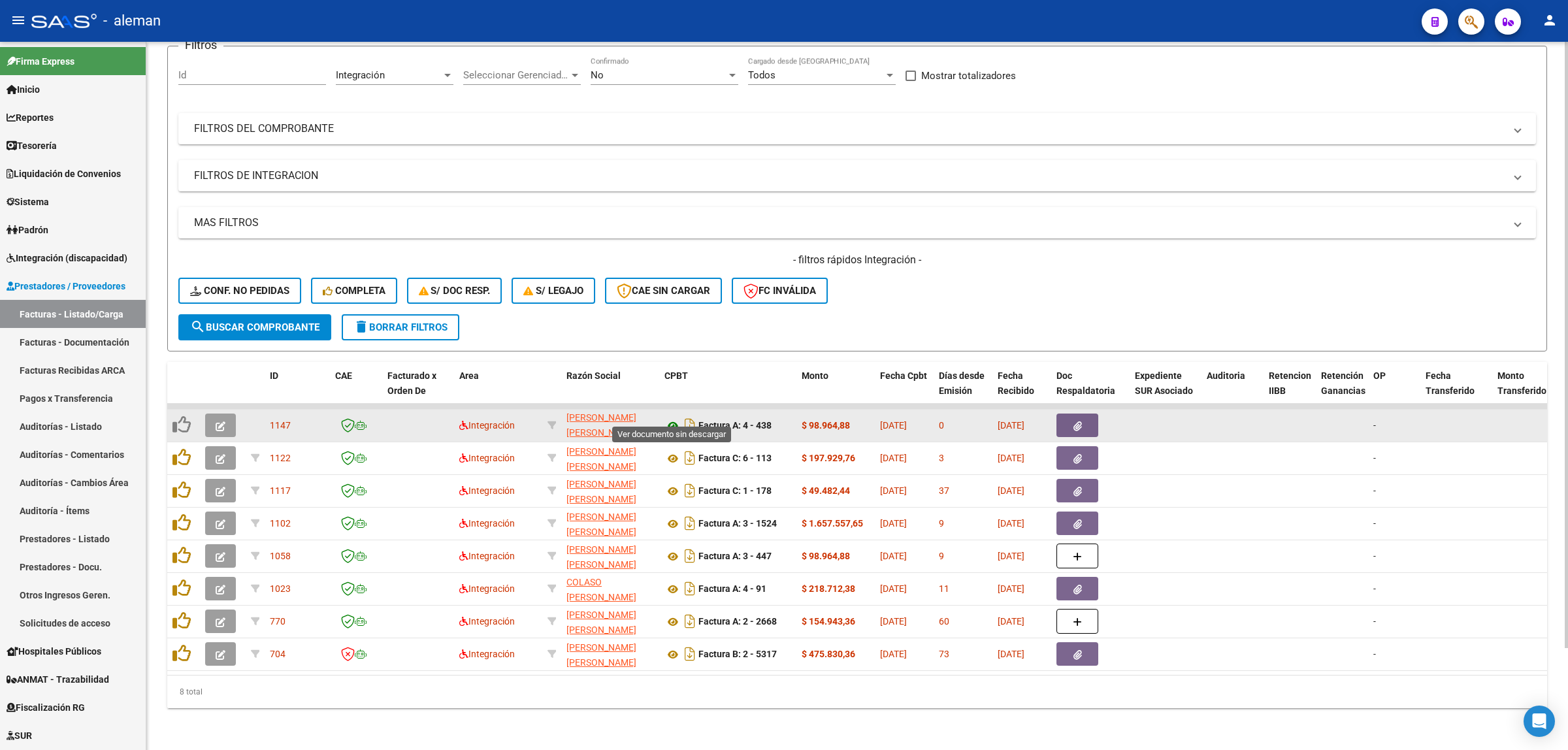
click at [671, 418] on icon at bounding box center [673, 426] width 17 height 16
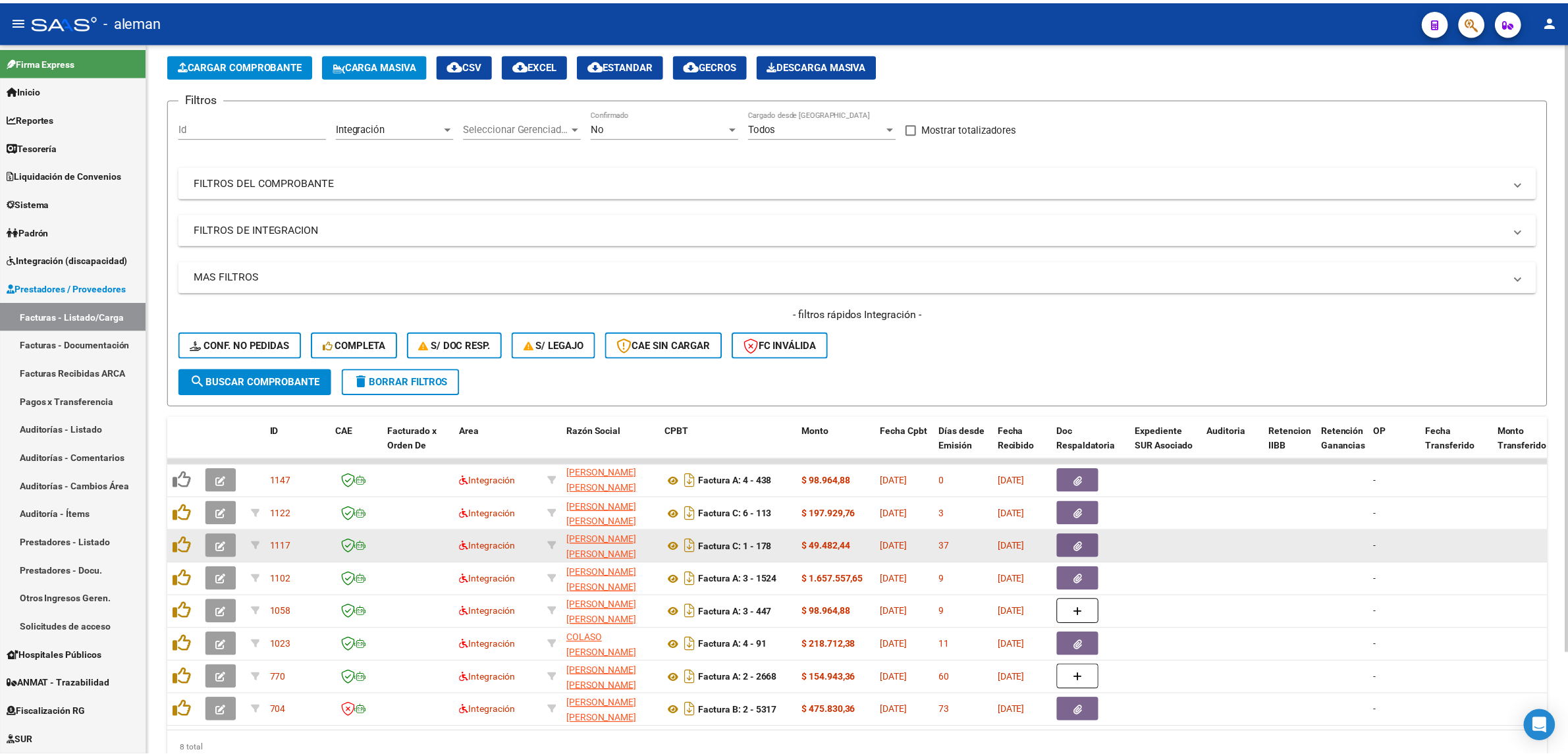
scroll to position [38, 0]
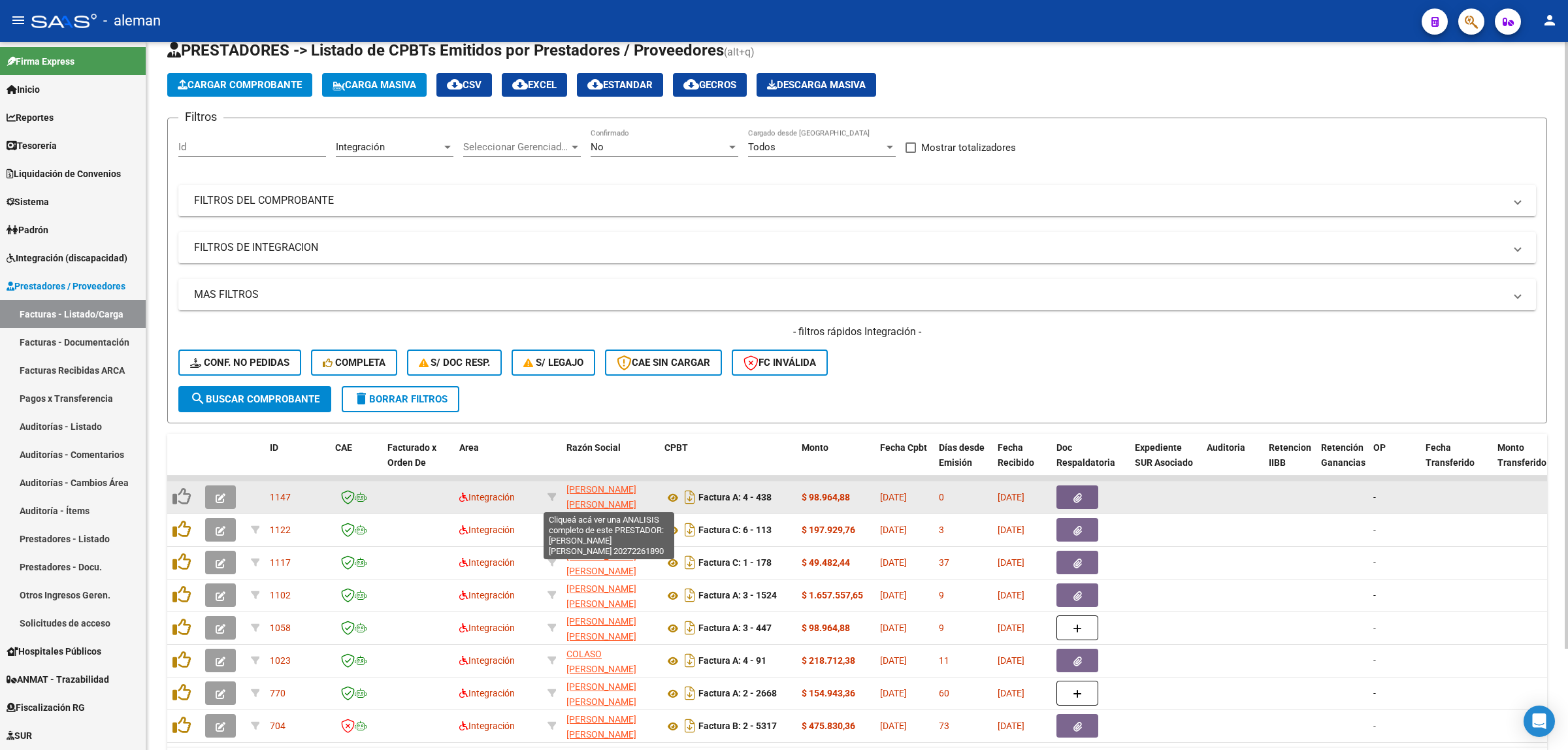
click at [618, 498] on span "[PERSON_NAME] [PERSON_NAME]" at bounding box center [601, 496] width 70 height 25
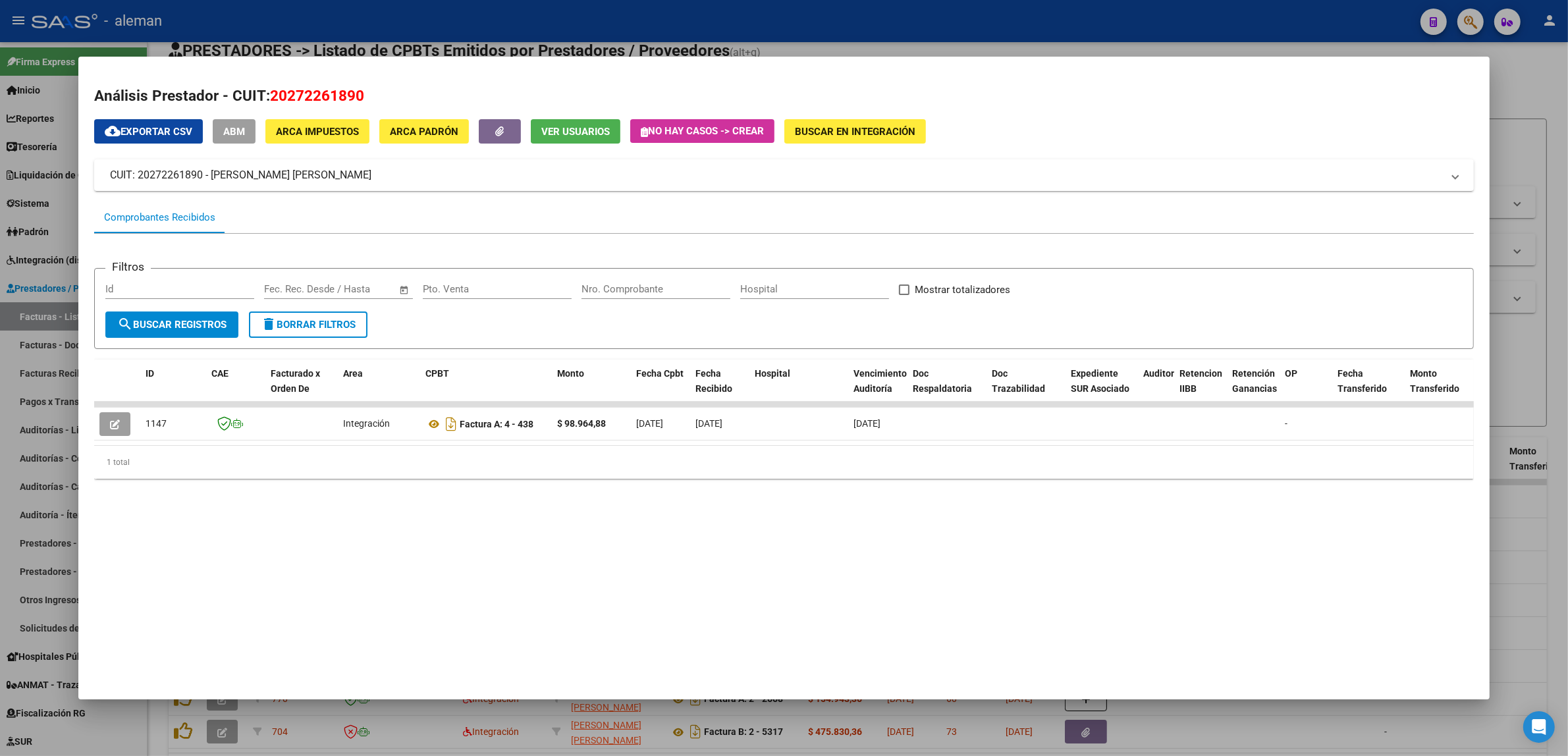
click at [1526, 383] on div at bounding box center [784, 378] width 1568 height 756
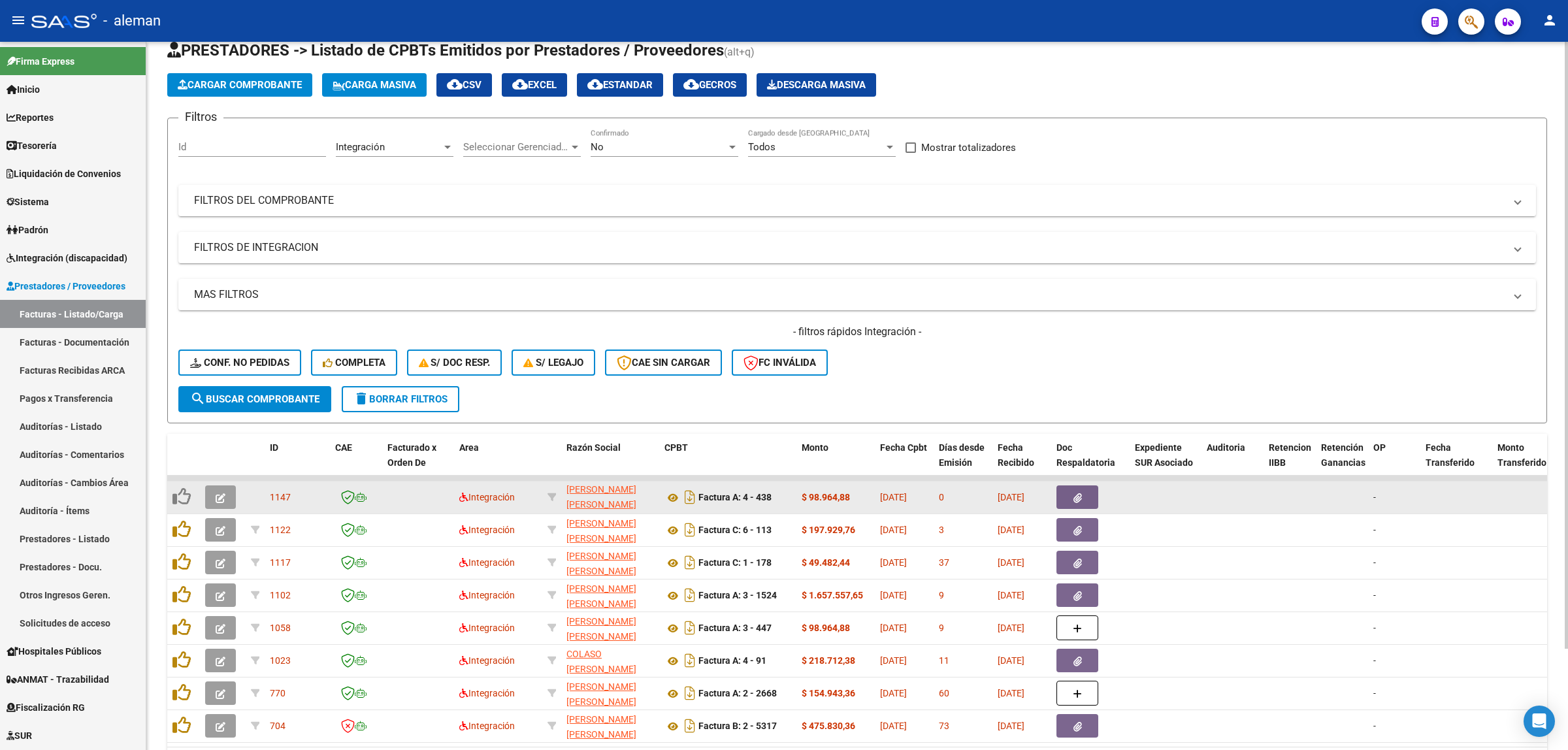
click at [224, 499] on span "button" at bounding box center [220, 497] width 10 height 12
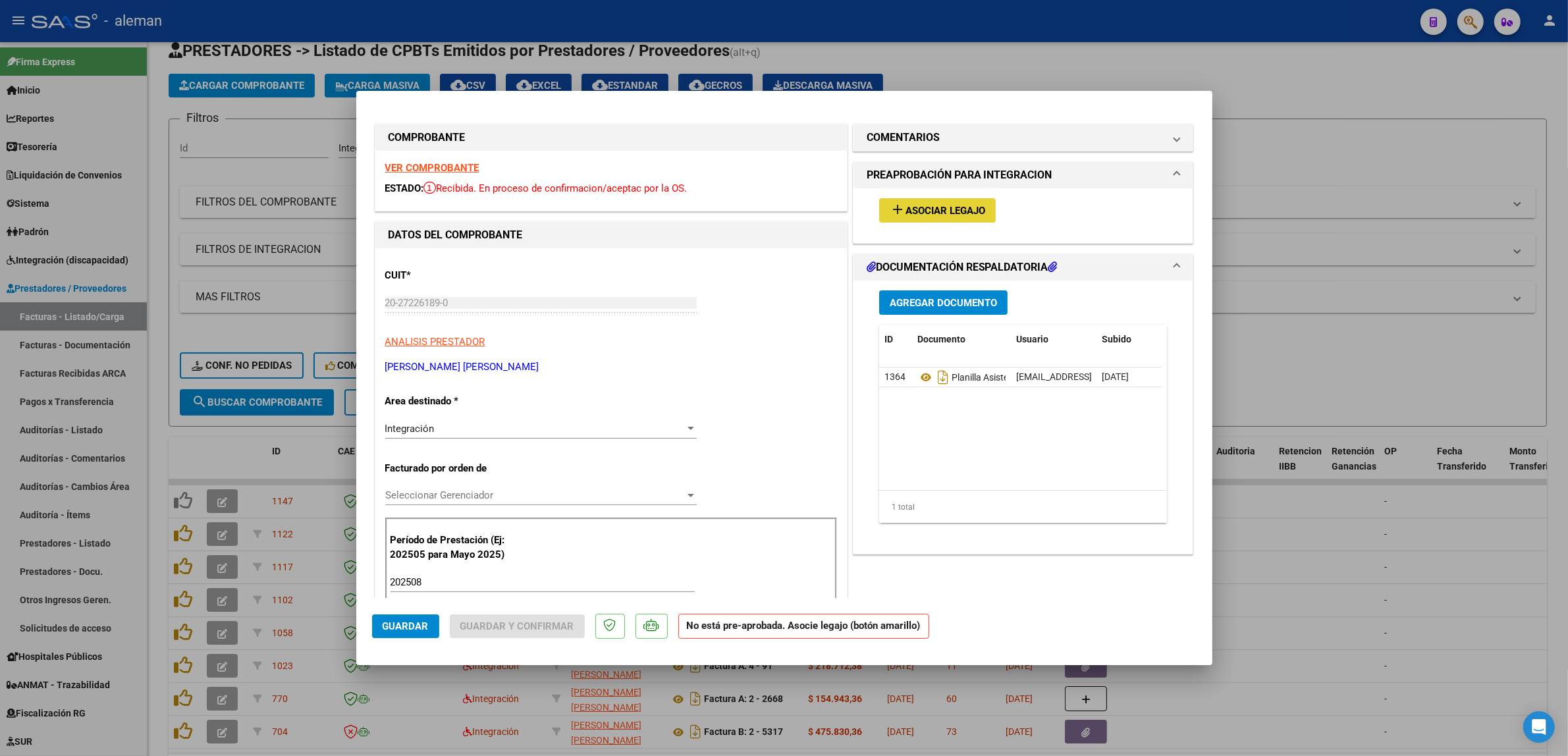
click at [958, 211] on span "Asociar Legajo" at bounding box center [945, 211] width 80 height 12
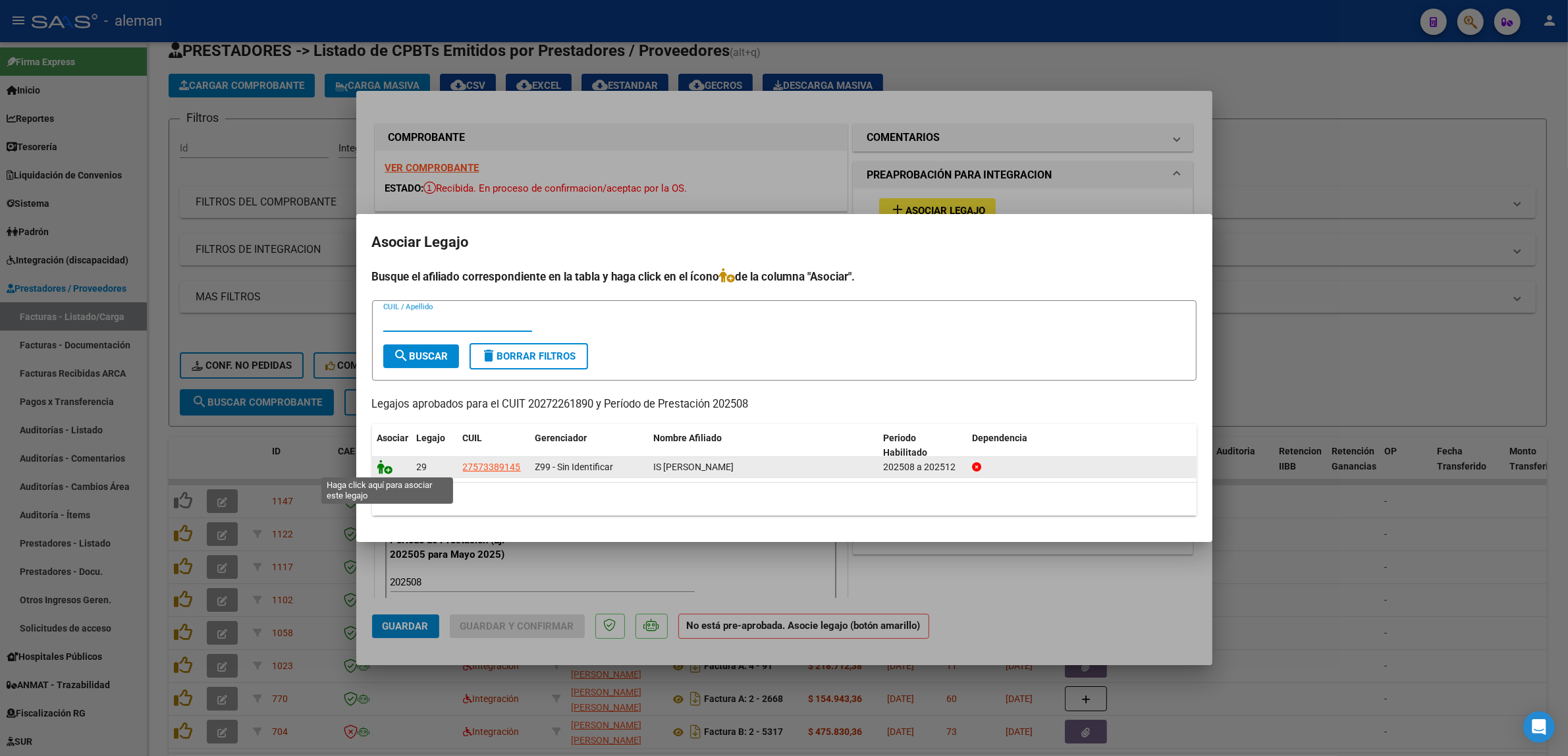
click at [381, 469] on icon at bounding box center [385, 467] width 16 height 15
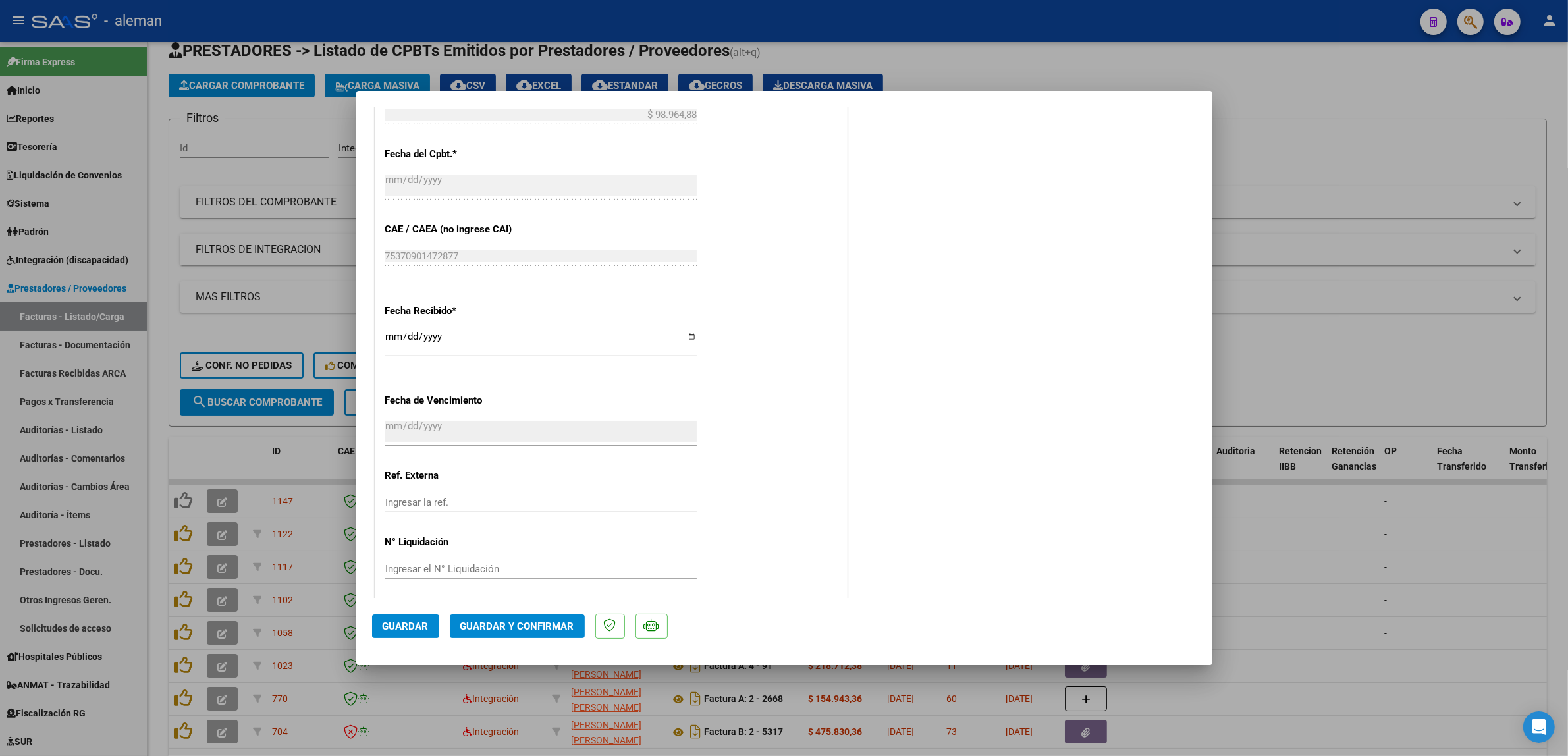
scroll to position [781, 0]
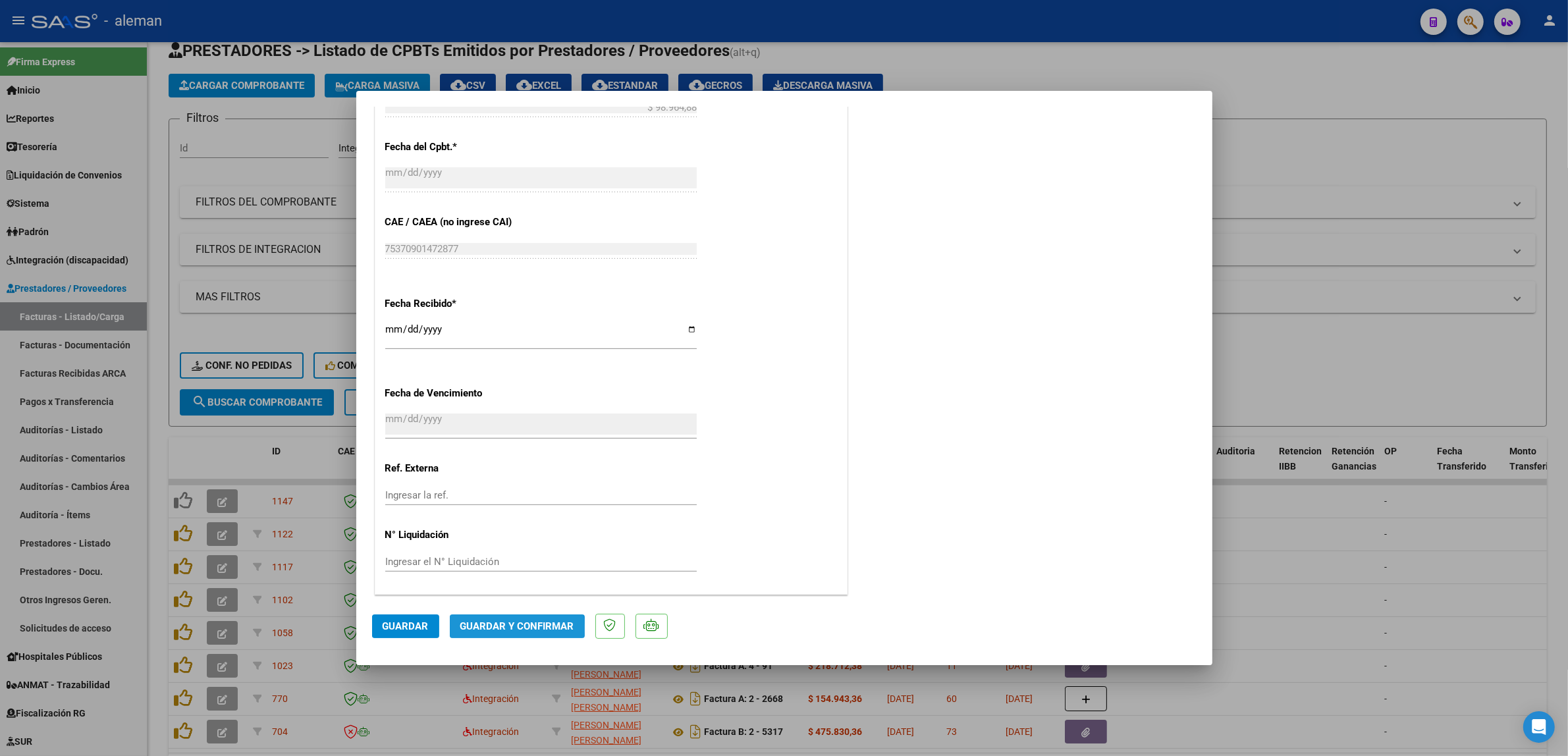
click at [496, 629] on span "Guardar y Confirmar" at bounding box center [517, 626] width 114 height 12
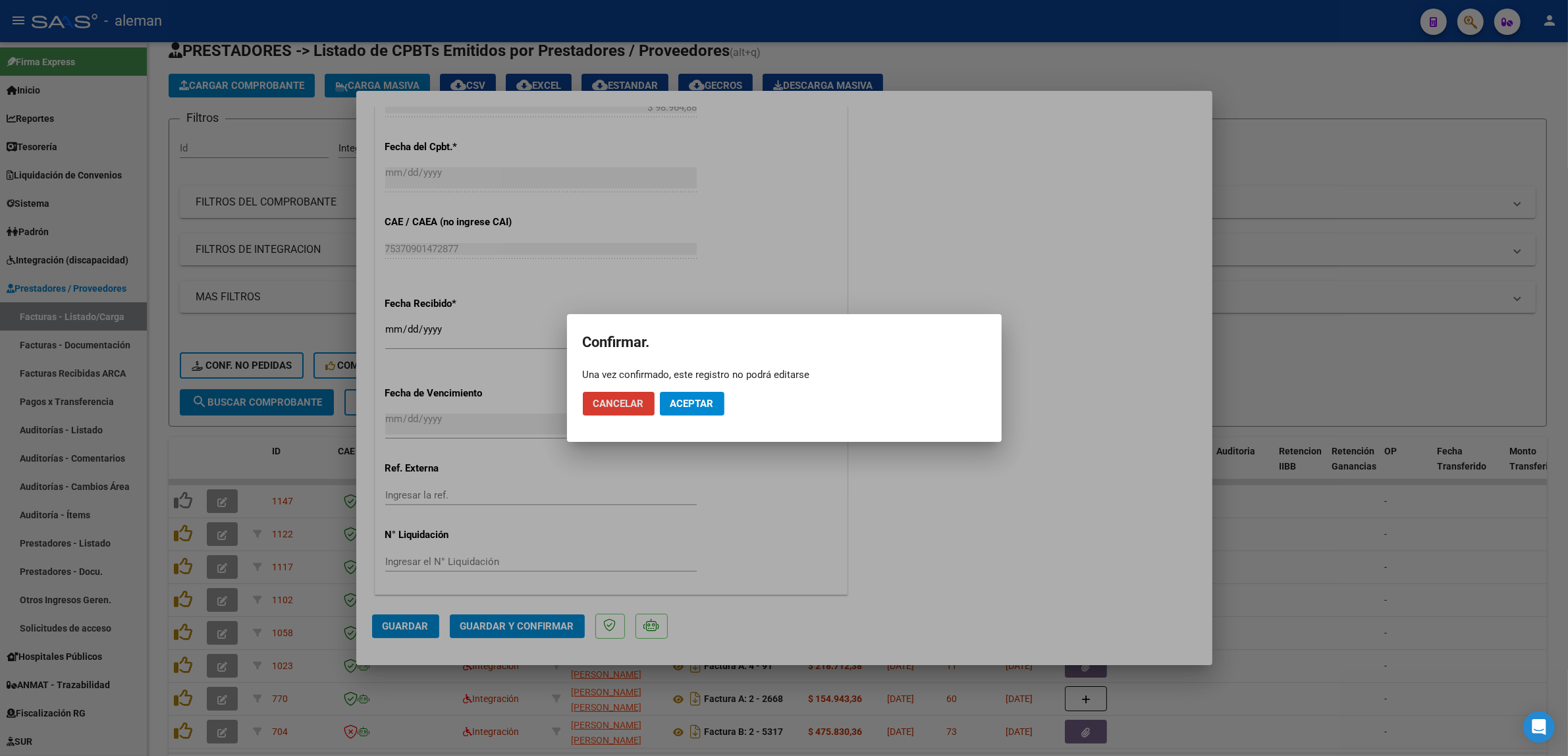
click at [709, 398] on span "Aceptar" at bounding box center [692, 404] width 44 height 12
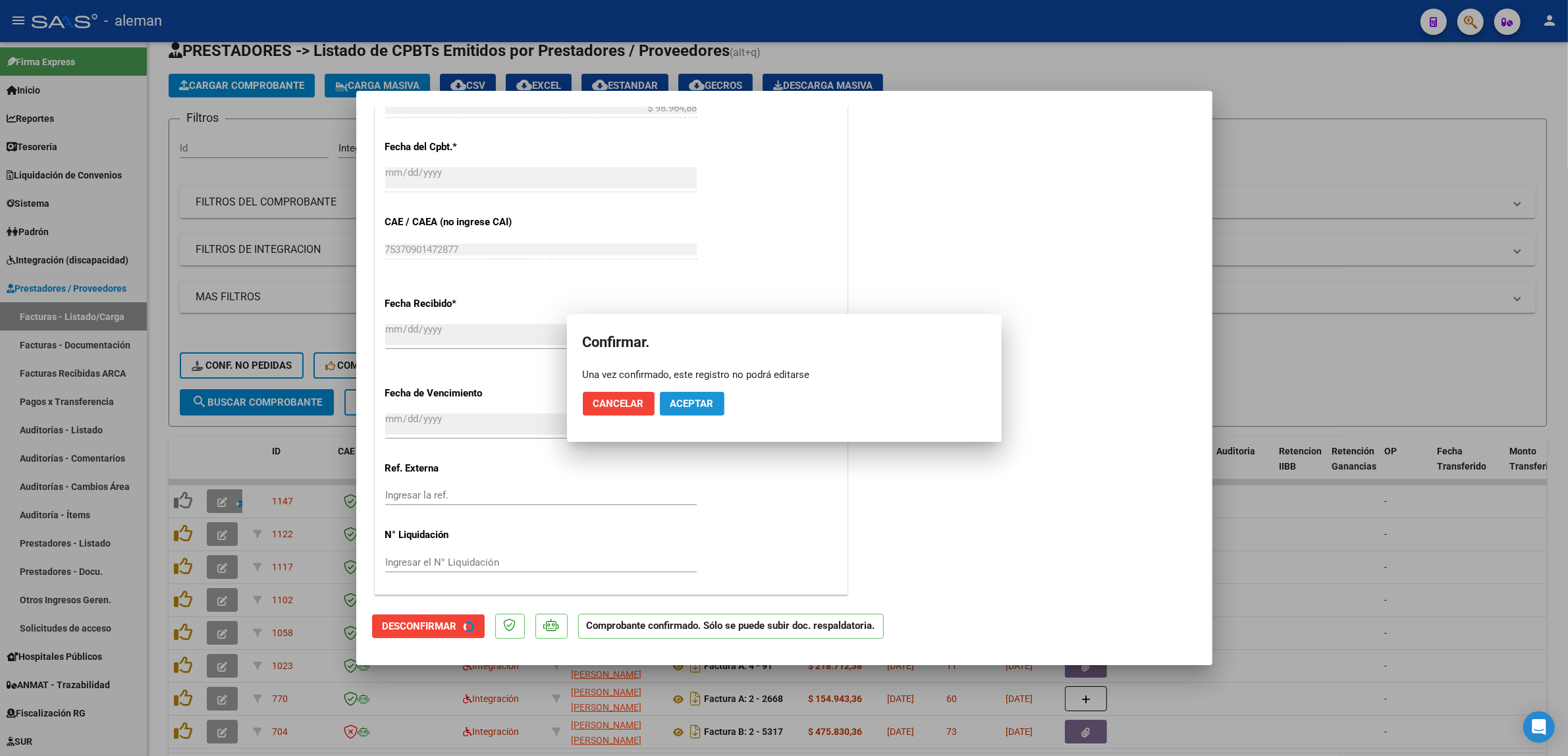
scroll to position [699, 0]
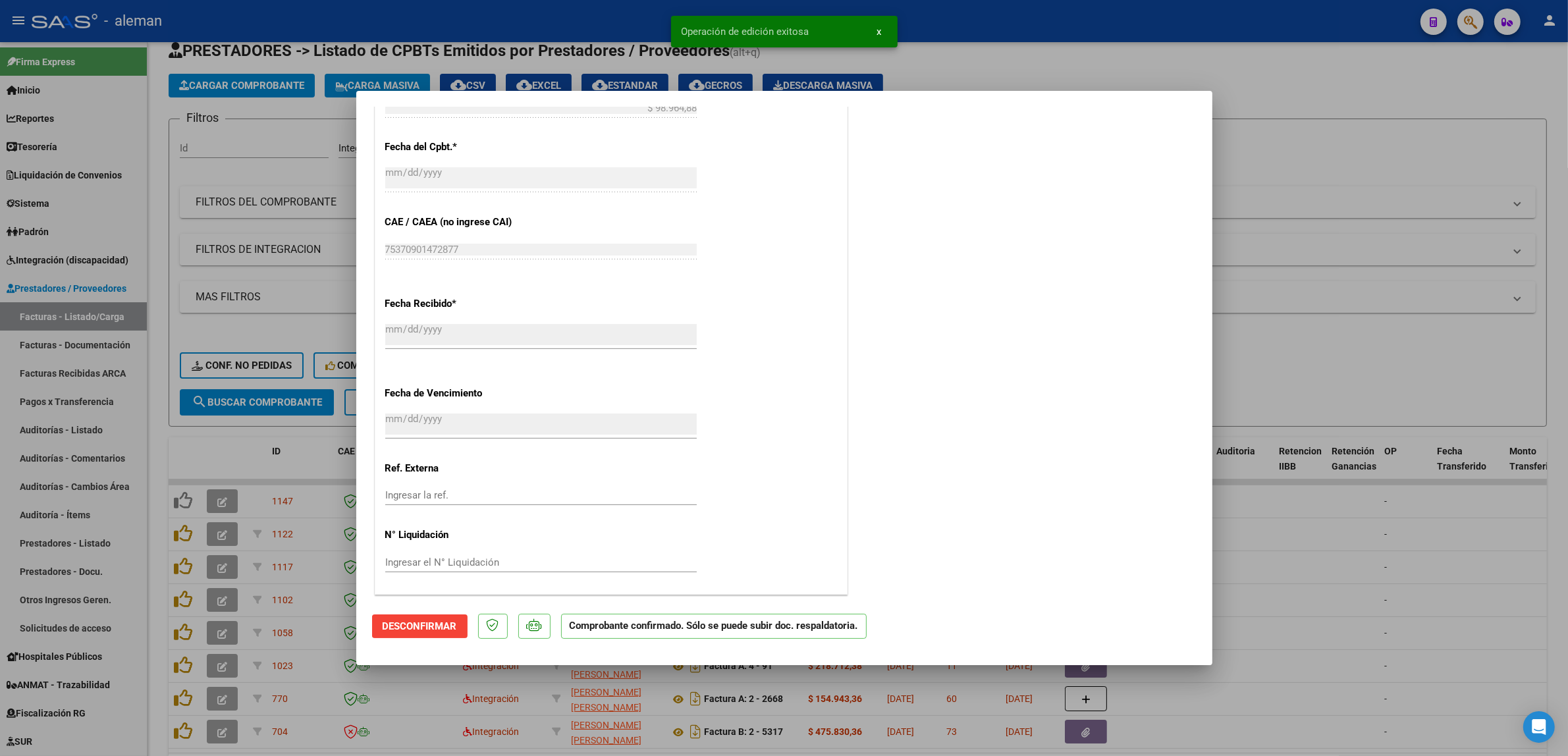
click at [1293, 528] on div at bounding box center [784, 378] width 1568 height 756
type input "$ 0,00"
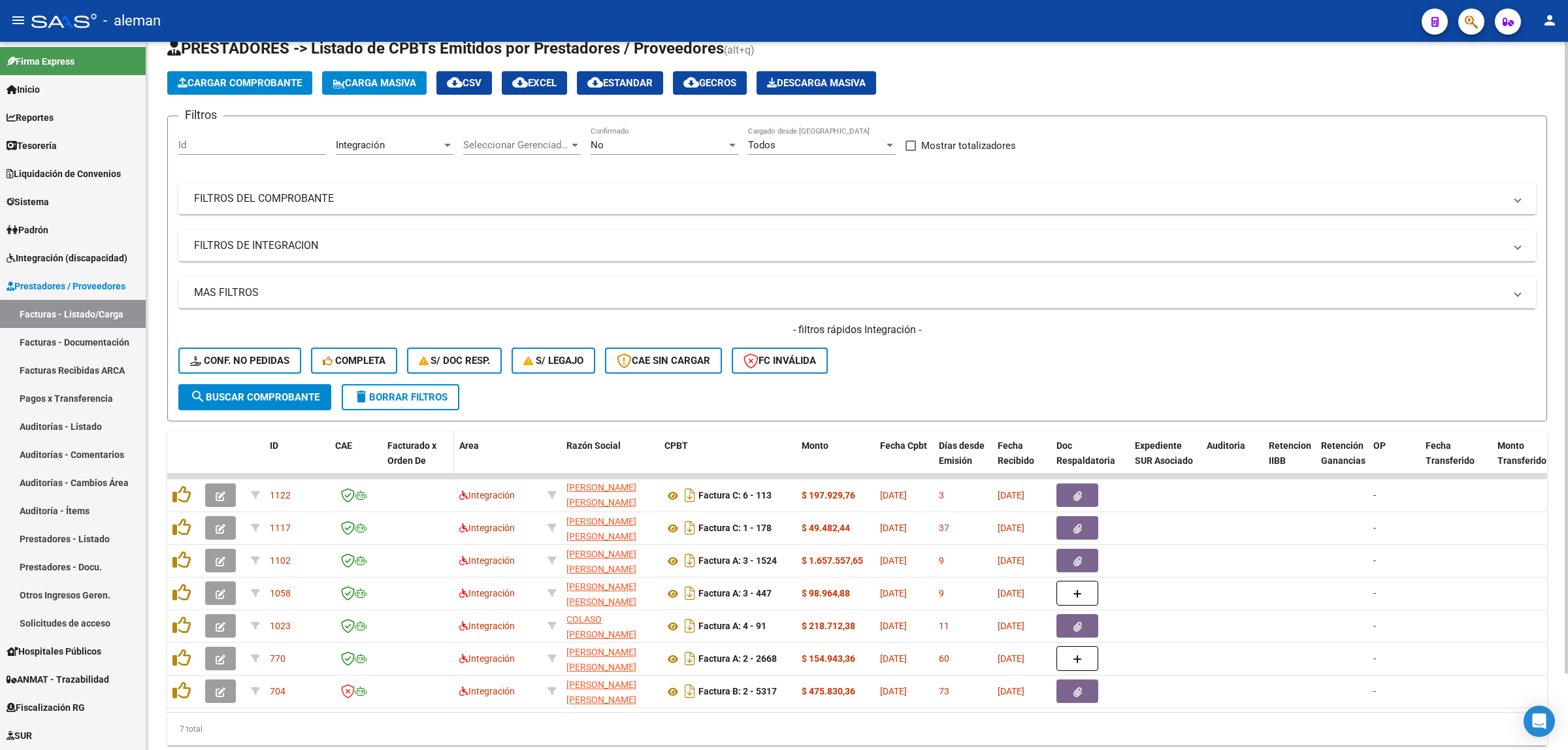
scroll to position [0, 0]
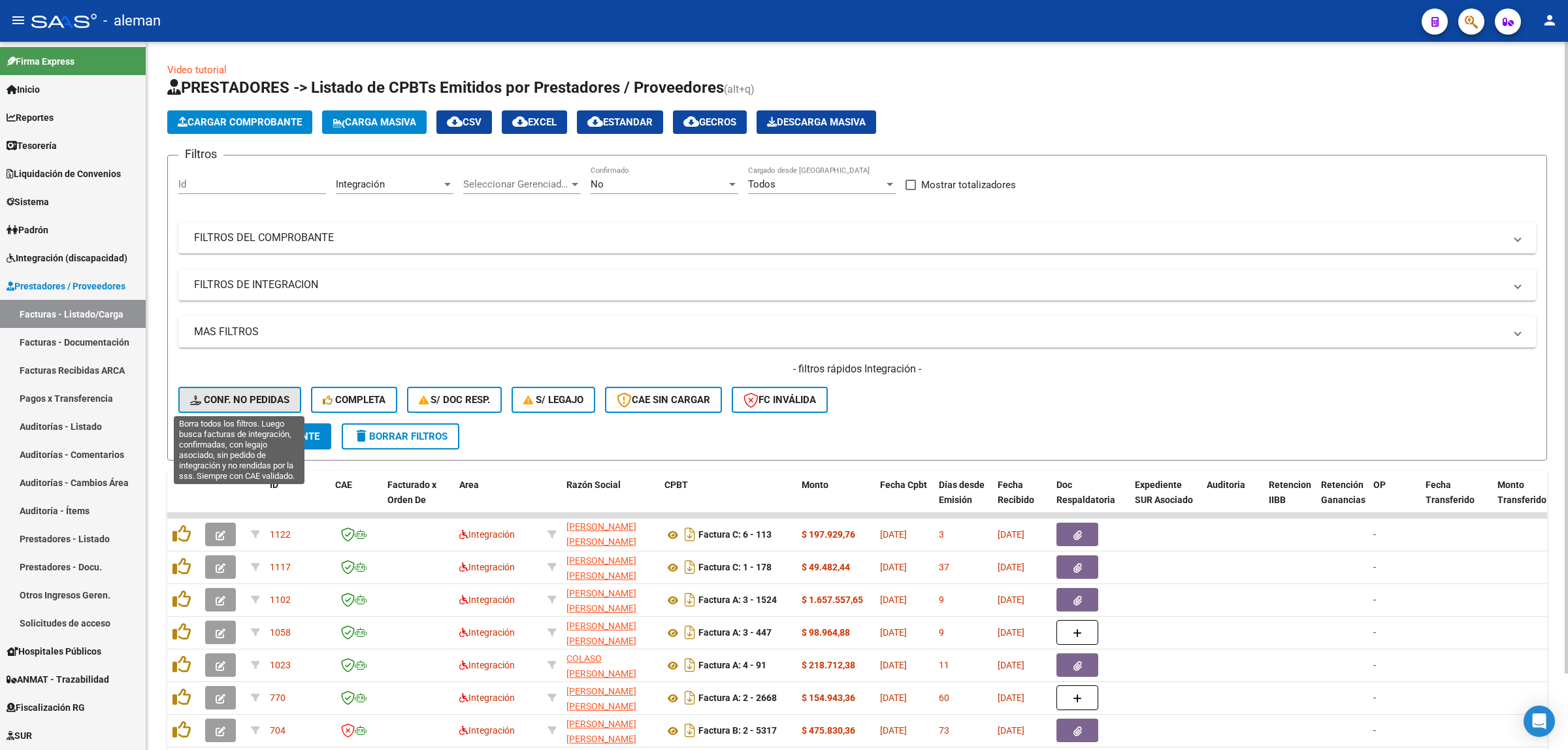
click at [230, 401] on span "Conf. no pedidas" at bounding box center [240, 400] width 99 height 12
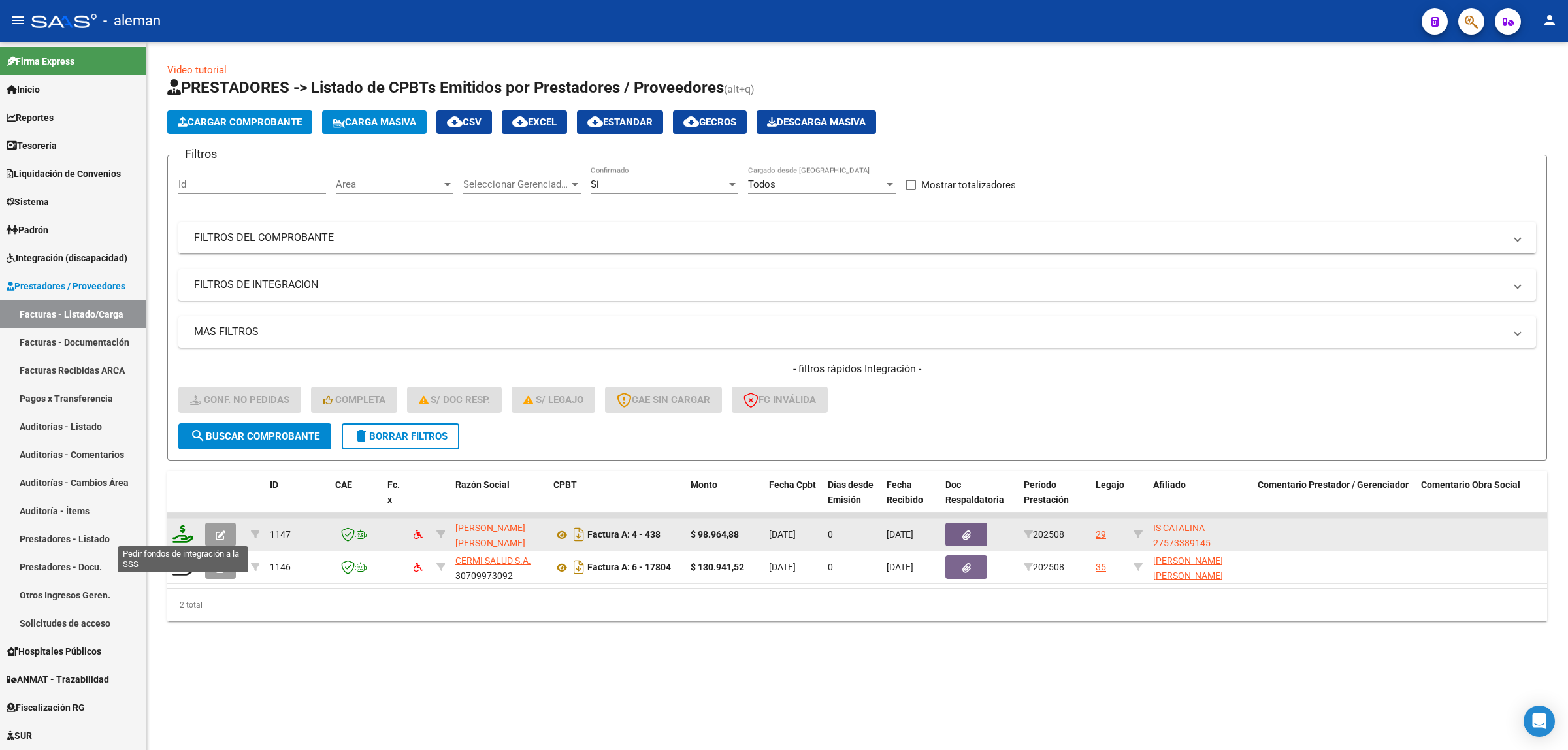
click at [175, 533] on icon at bounding box center [182, 533] width 21 height 18
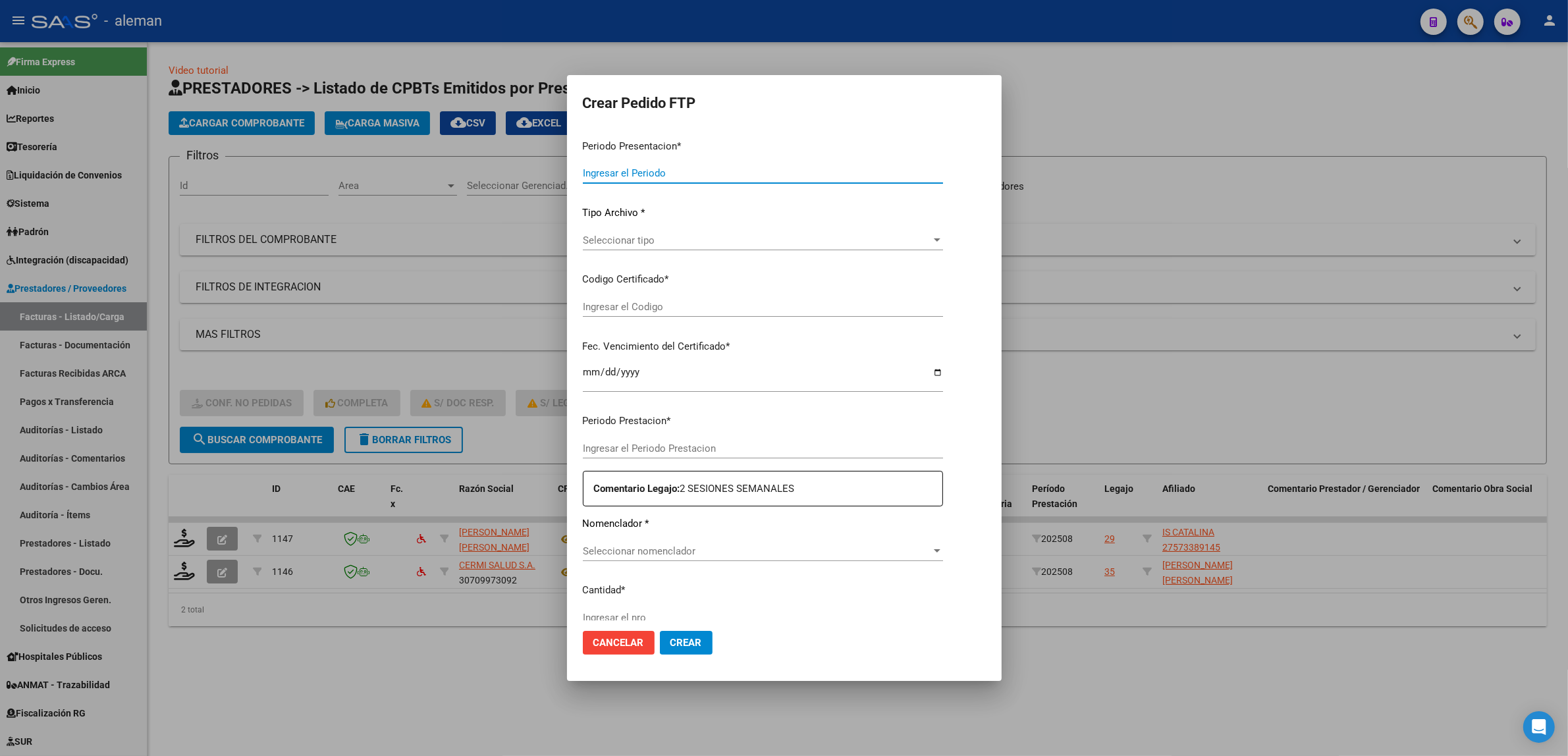
type input "202508"
type input "$ 98.964,88"
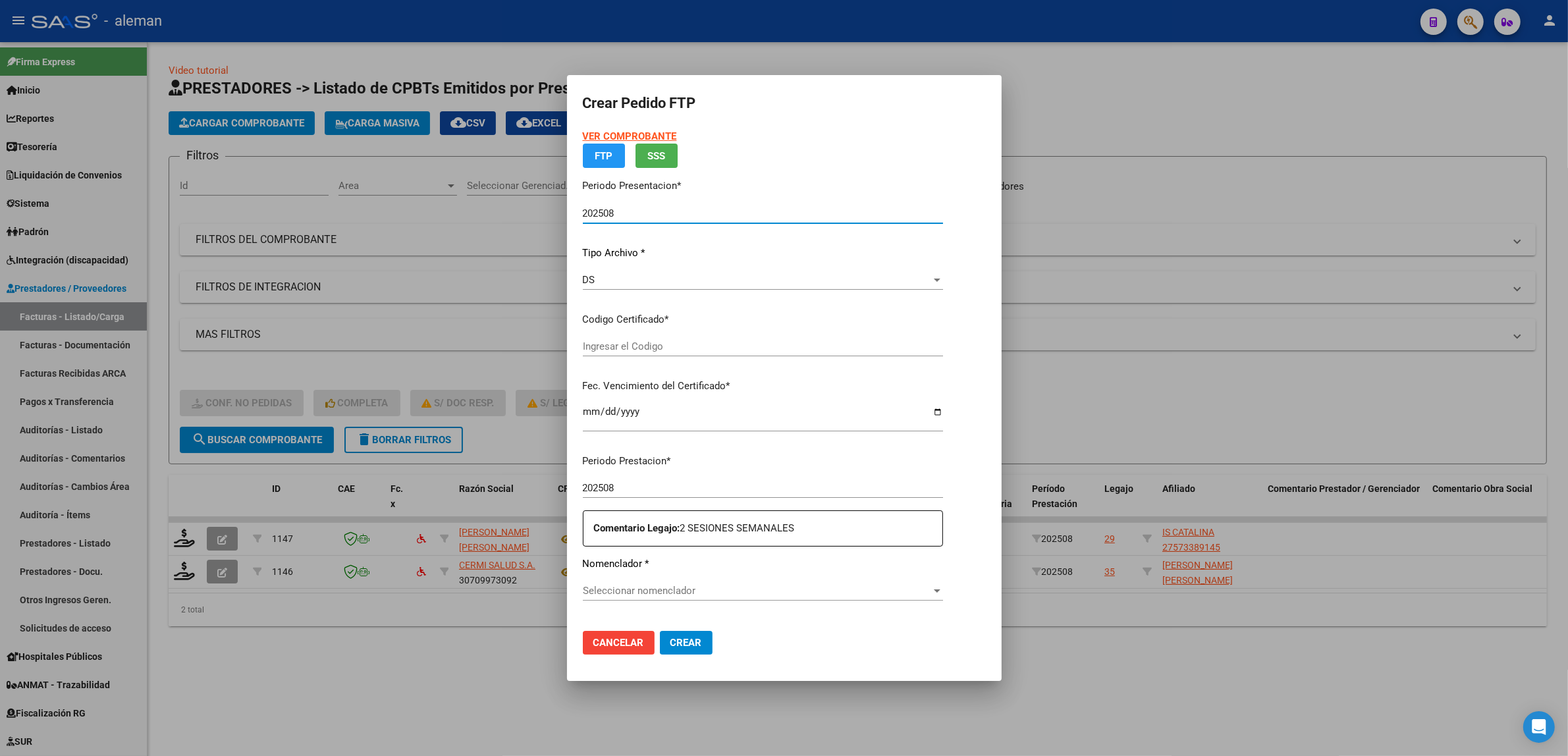
type input "ARG01000573389142023012020260120CBA536"
type input "[DATE]"
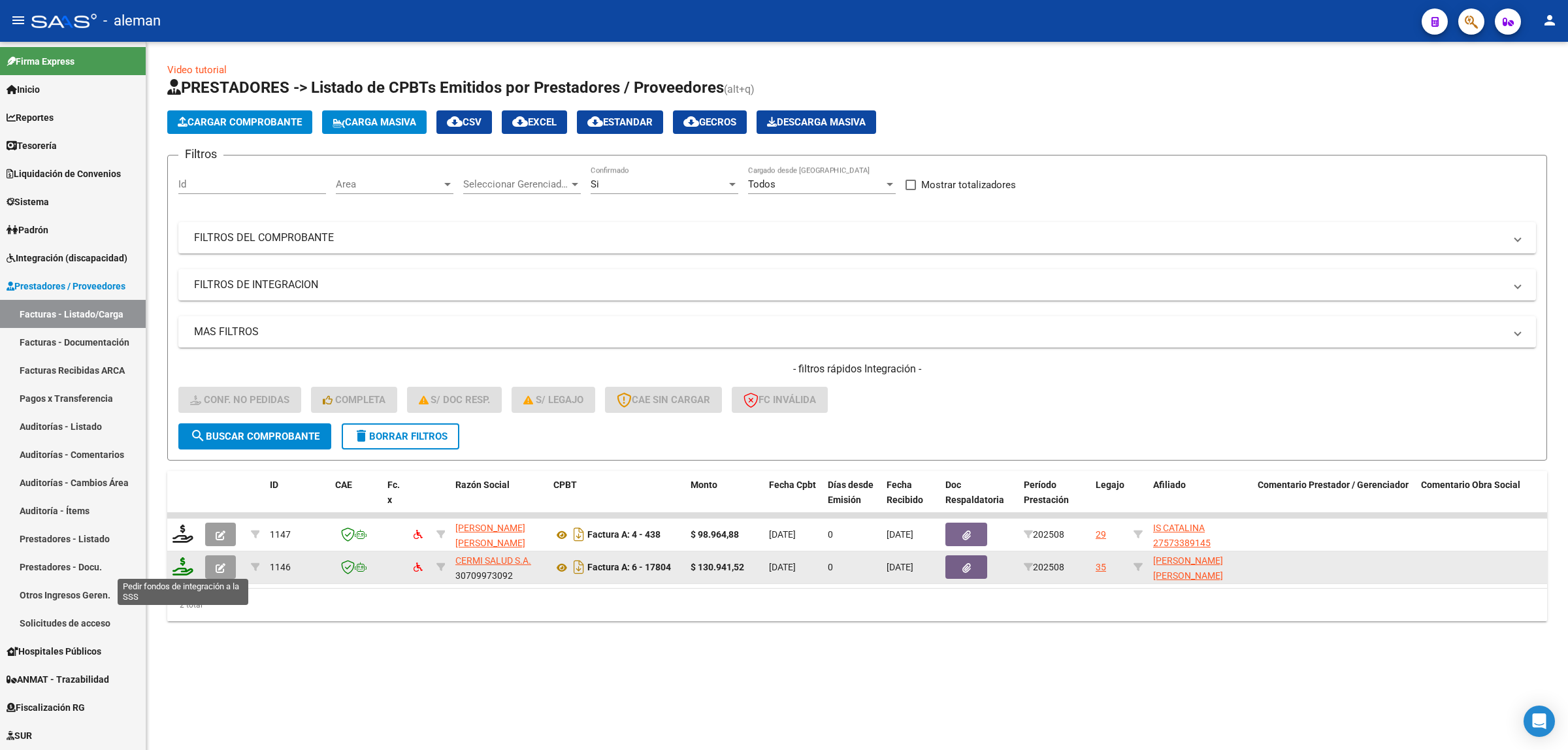
click at [178, 565] on icon at bounding box center [182, 566] width 21 height 18
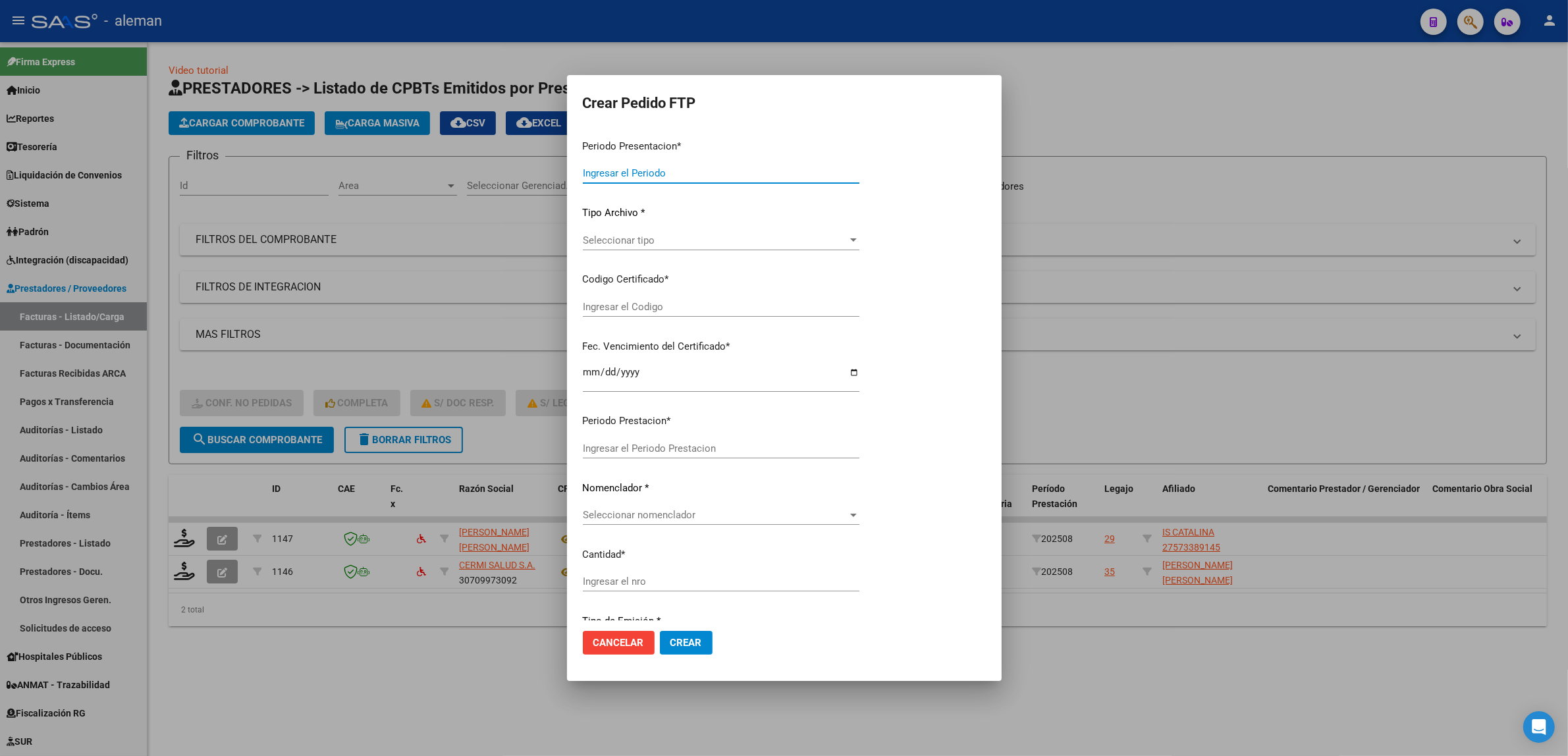
type input "202508"
type input "$ 130.941,52"
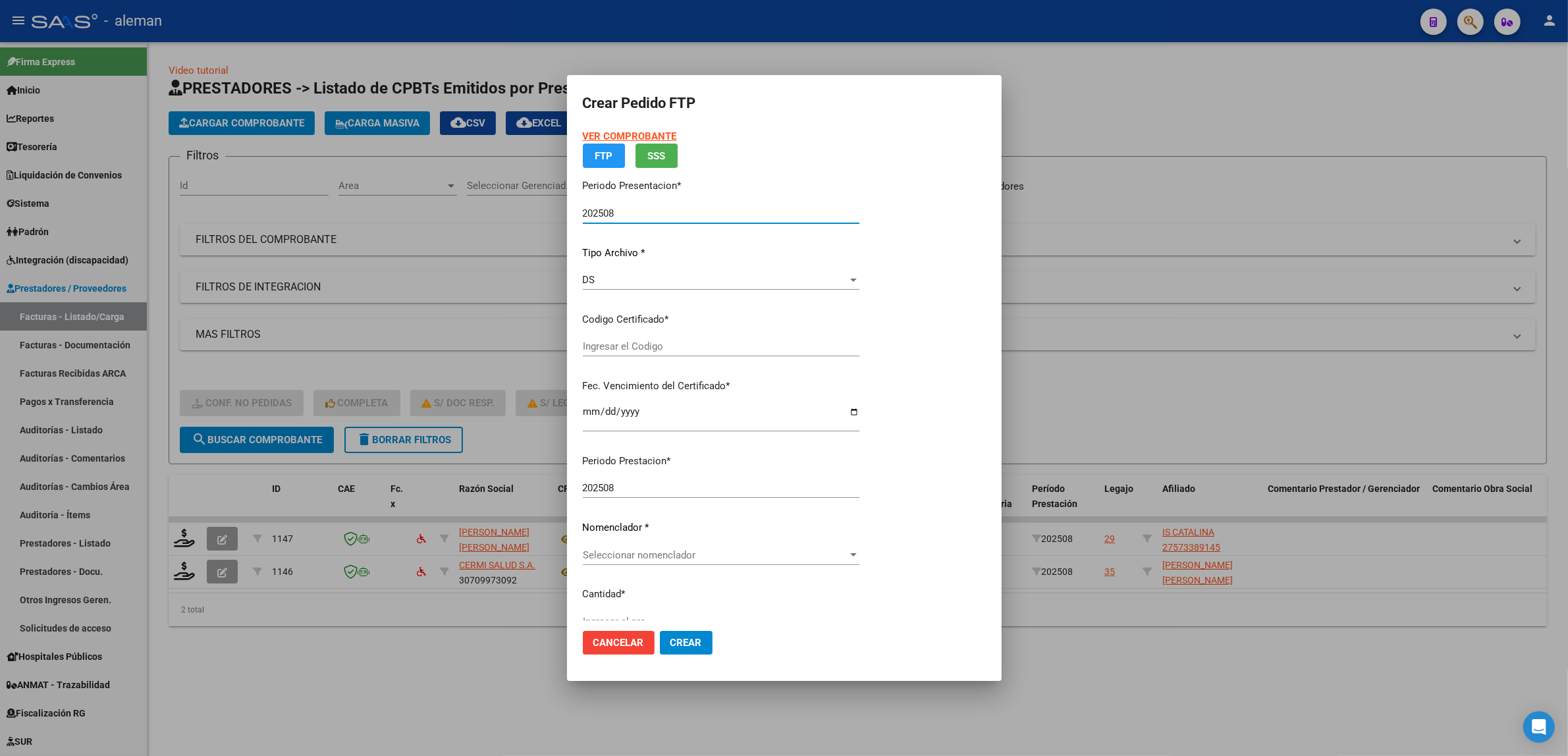
type input "ARG01000556042072021080620240806CBA536"
type input "[DATE]"
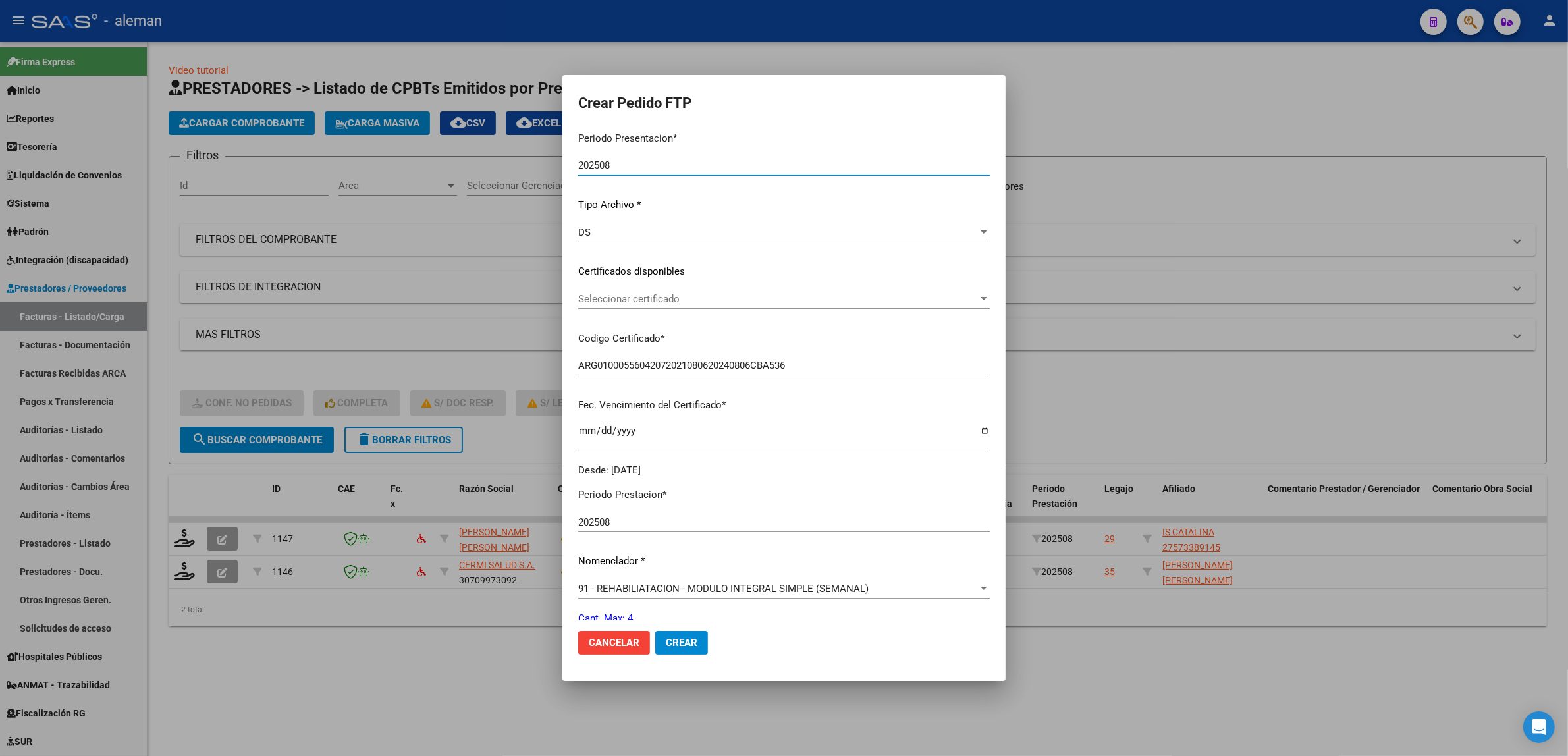
scroll to position [165, 0]
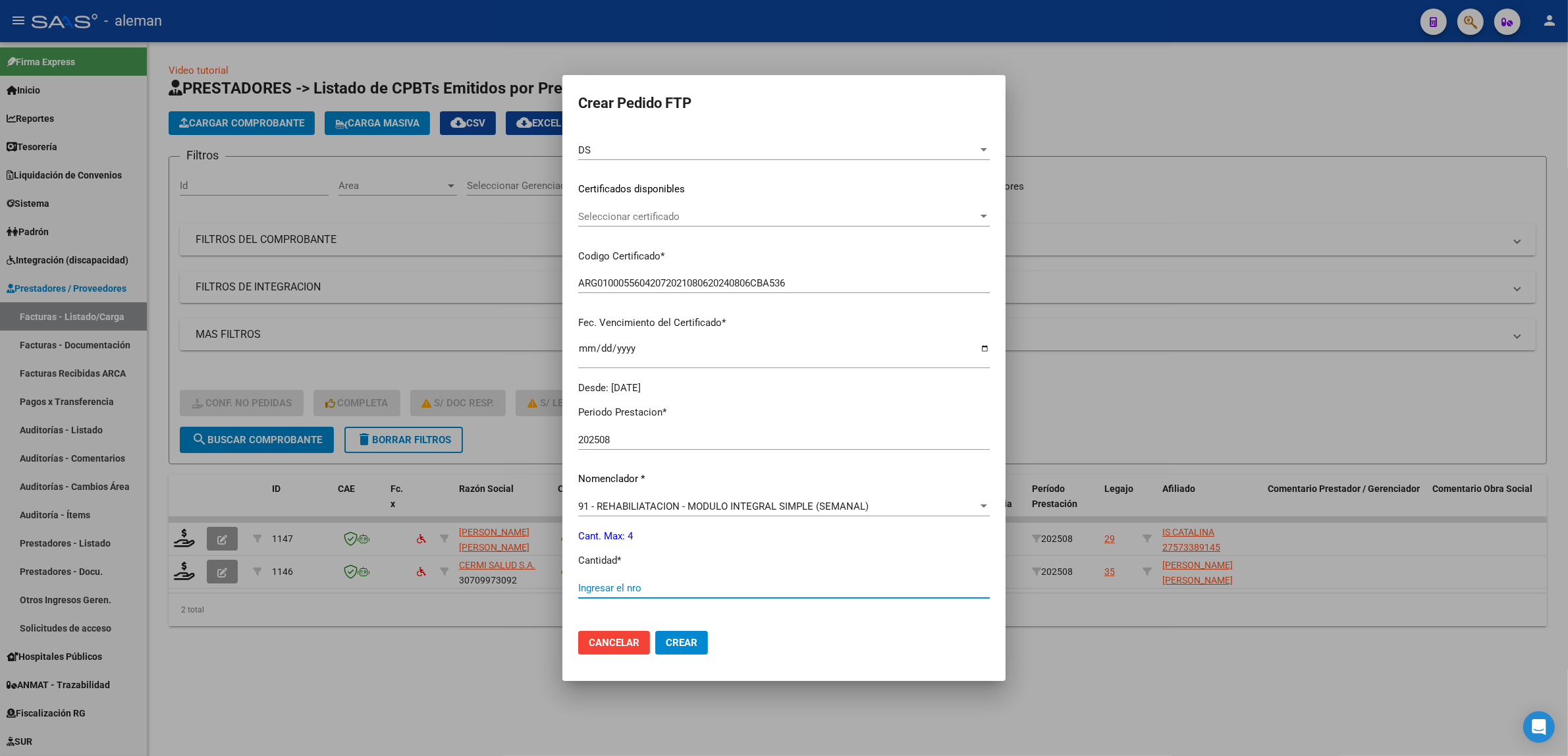
click at [674, 587] on input "Ingresar el nro" at bounding box center [784, 588] width 412 height 12
type input "4"
click at [675, 643] on span "Crear" at bounding box center [682, 643] width 32 height 12
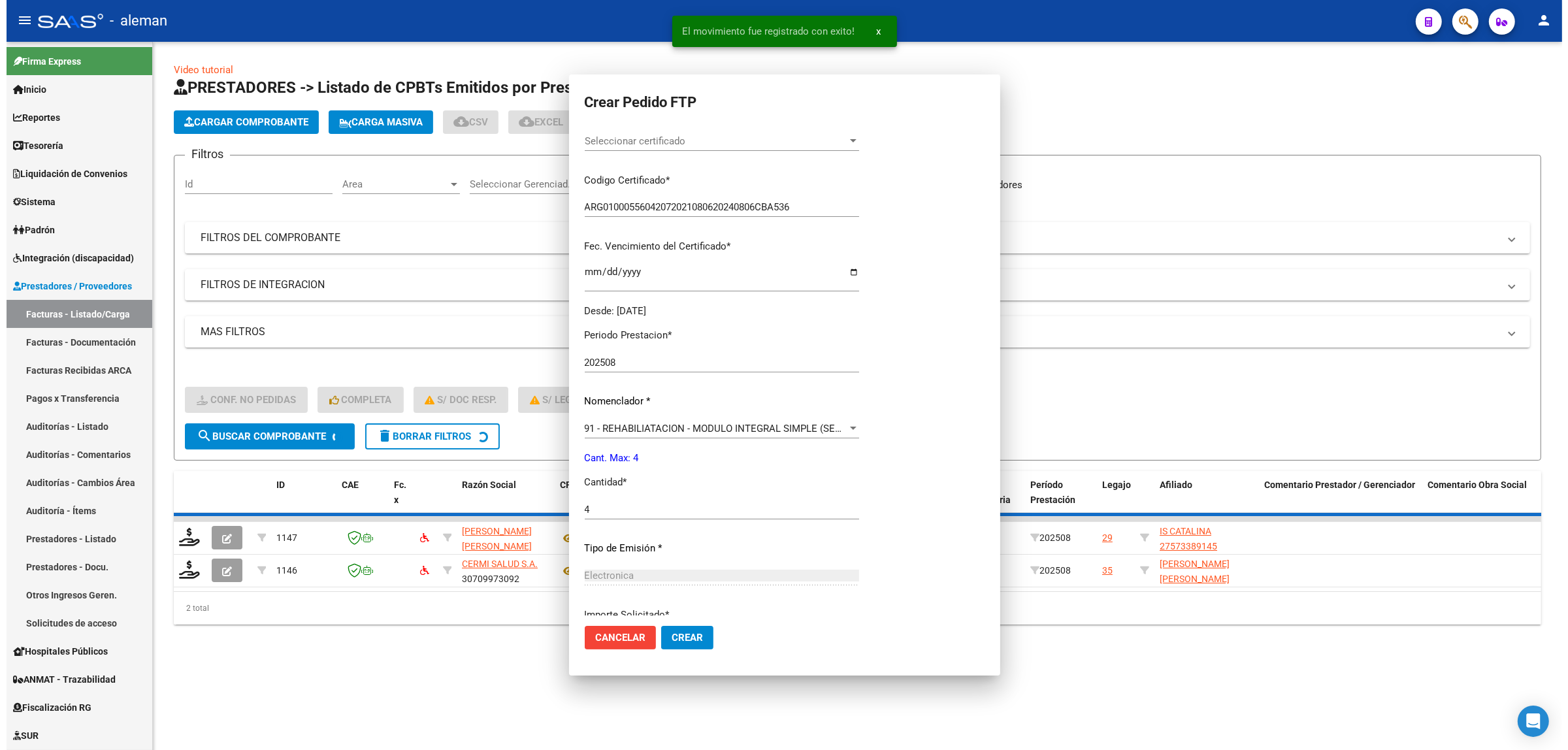
scroll to position [89, 0]
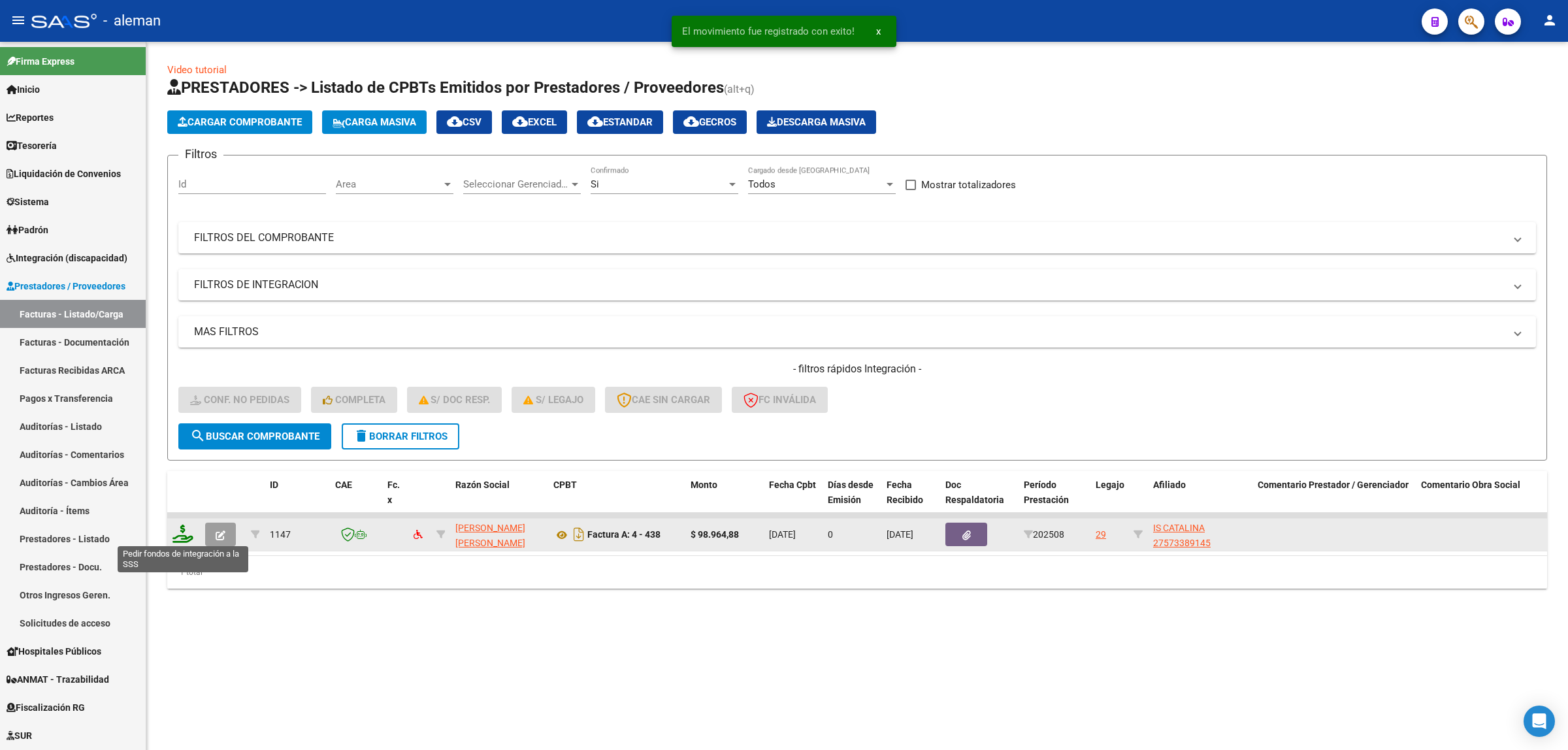
click at [182, 531] on icon at bounding box center [182, 533] width 21 height 18
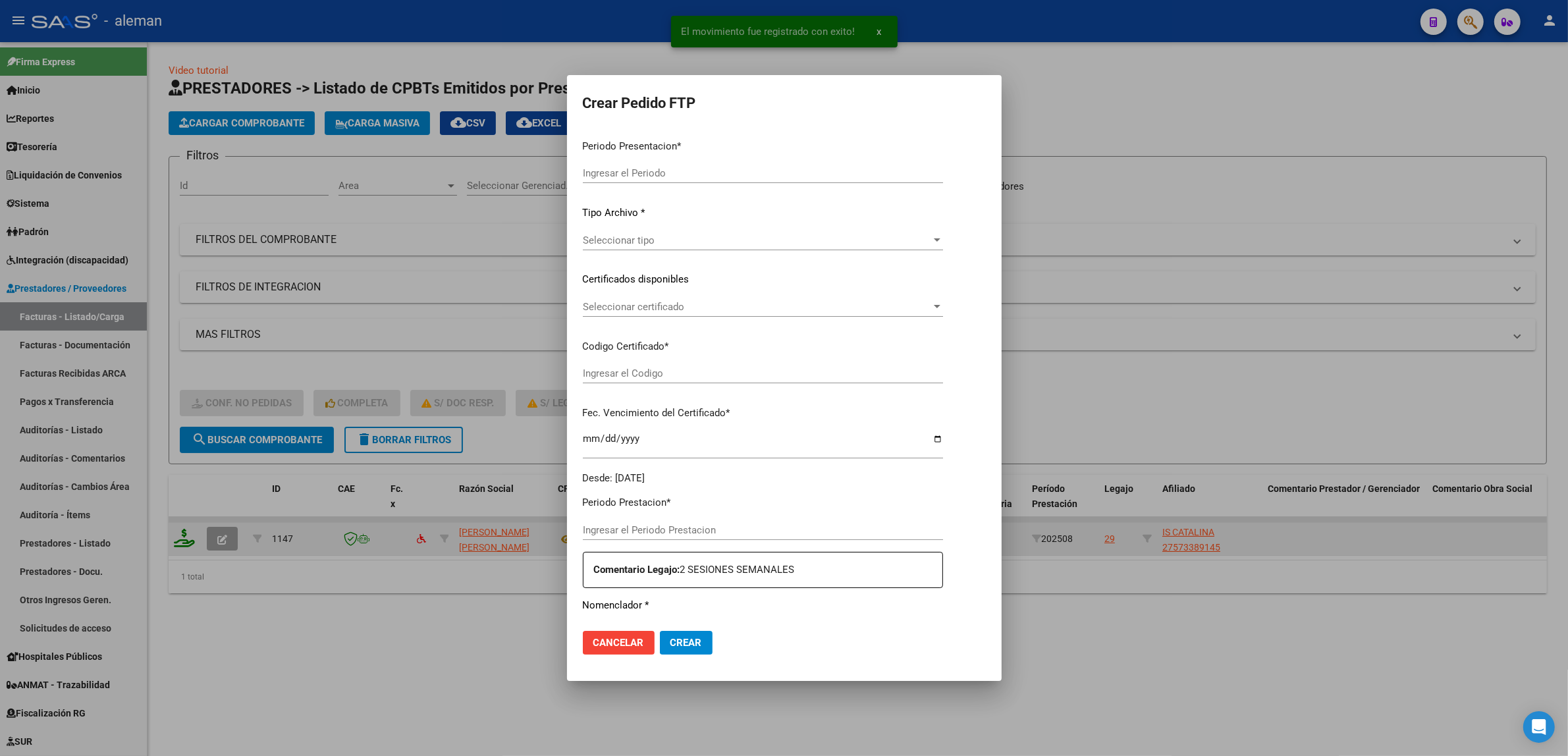
type input "202508"
type input "$ 98.964,88"
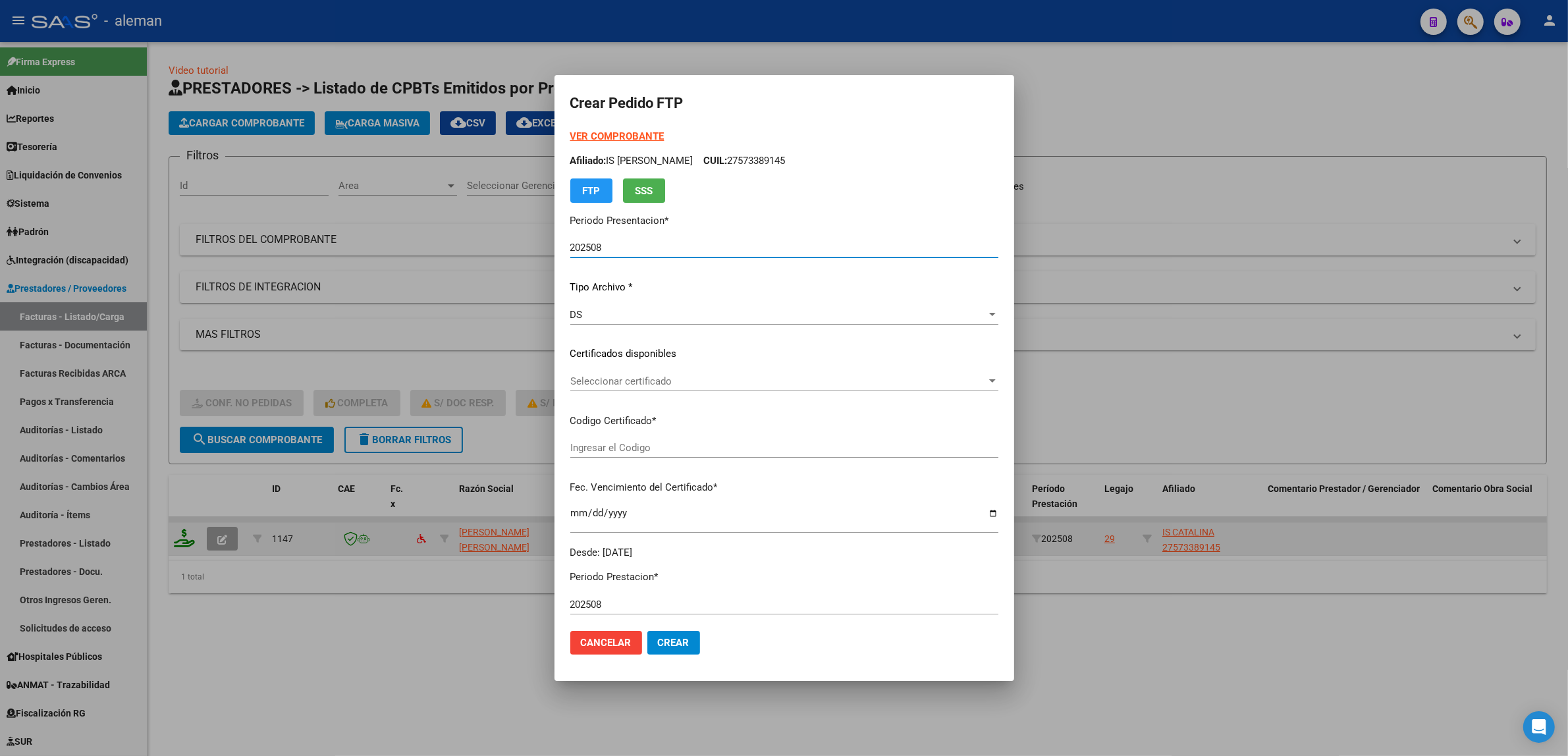
type input "ARG01000573389142023012020260120CBA536"
type input "[DATE]"
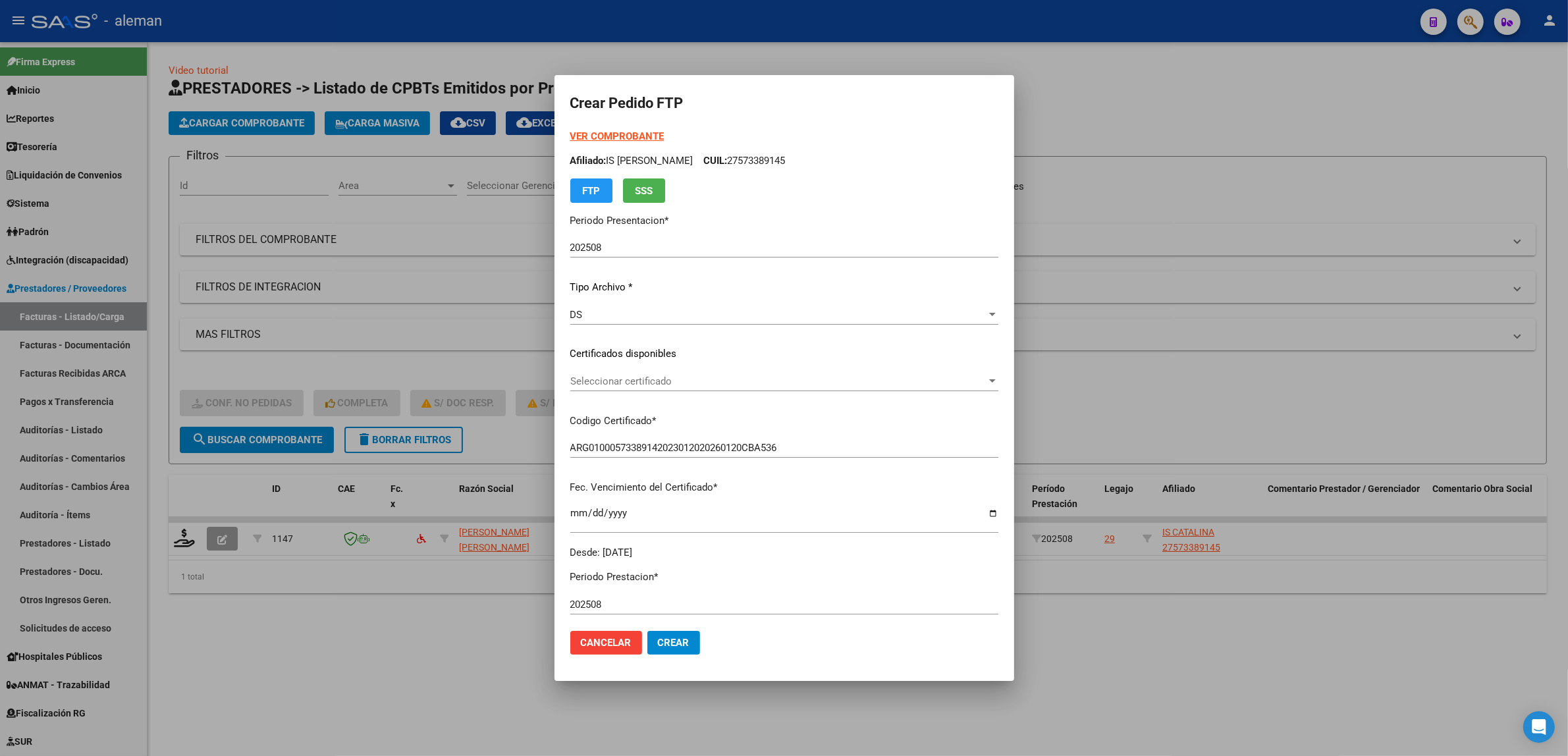
click at [412, 672] on div at bounding box center [784, 378] width 1568 height 756
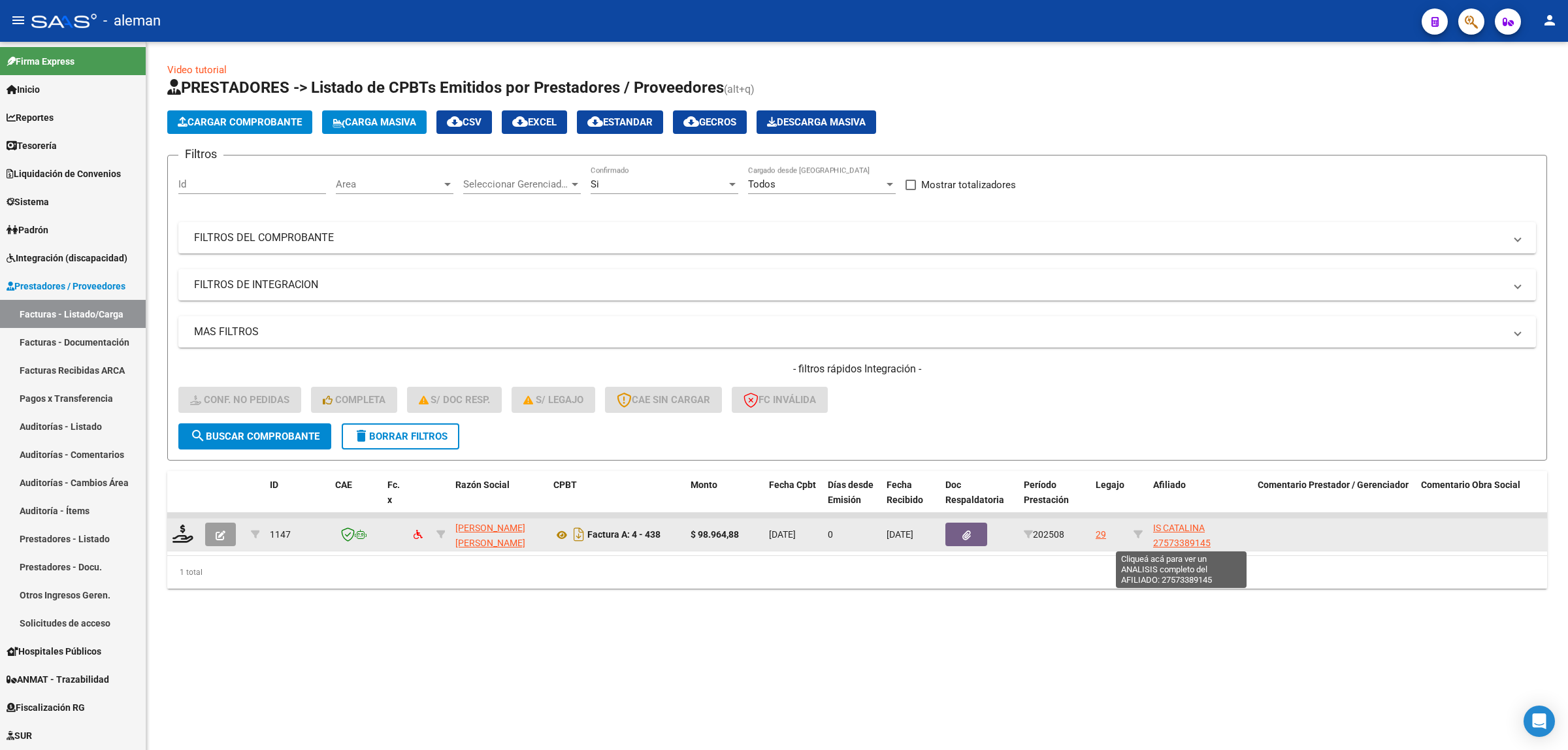
scroll to position [1, 0]
drag, startPoint x: 1210, startPoint y: 536, endPoint x: 1150, endPoint y: 540, distance: 60.1
click at [1150, 540] on datatable-body-cell "IS CATALINA 27573389145" at bounding box center [1200, 535] width 104 height 32
click at [1217, 536] on app-link-go-to "IS CATALINA 27573389145" at bounding box center [1200, 535] width 94 height 30
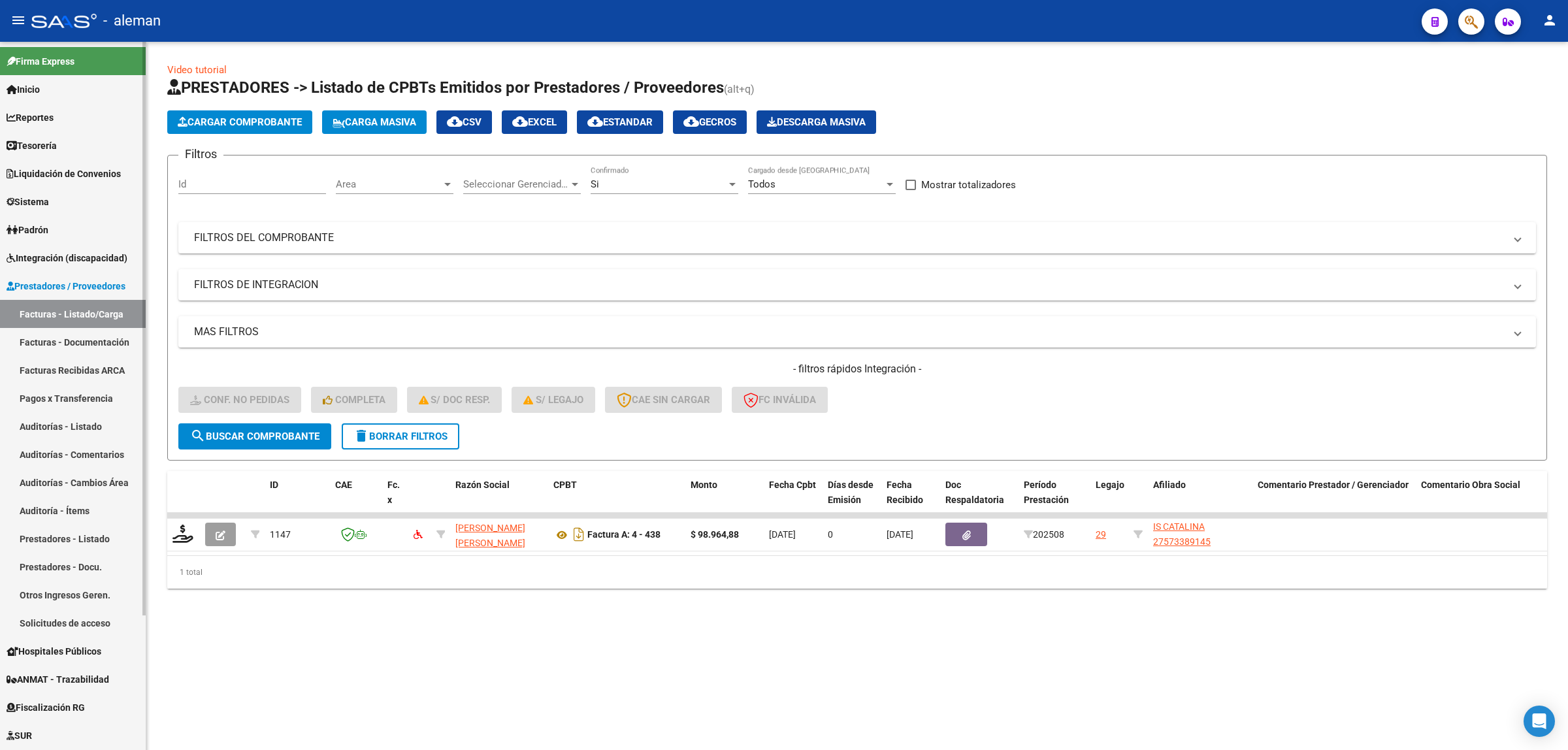
click at [93, 262] on span "Integración (discapacidad)" at bounding box center [67, 258] width 121 height 14
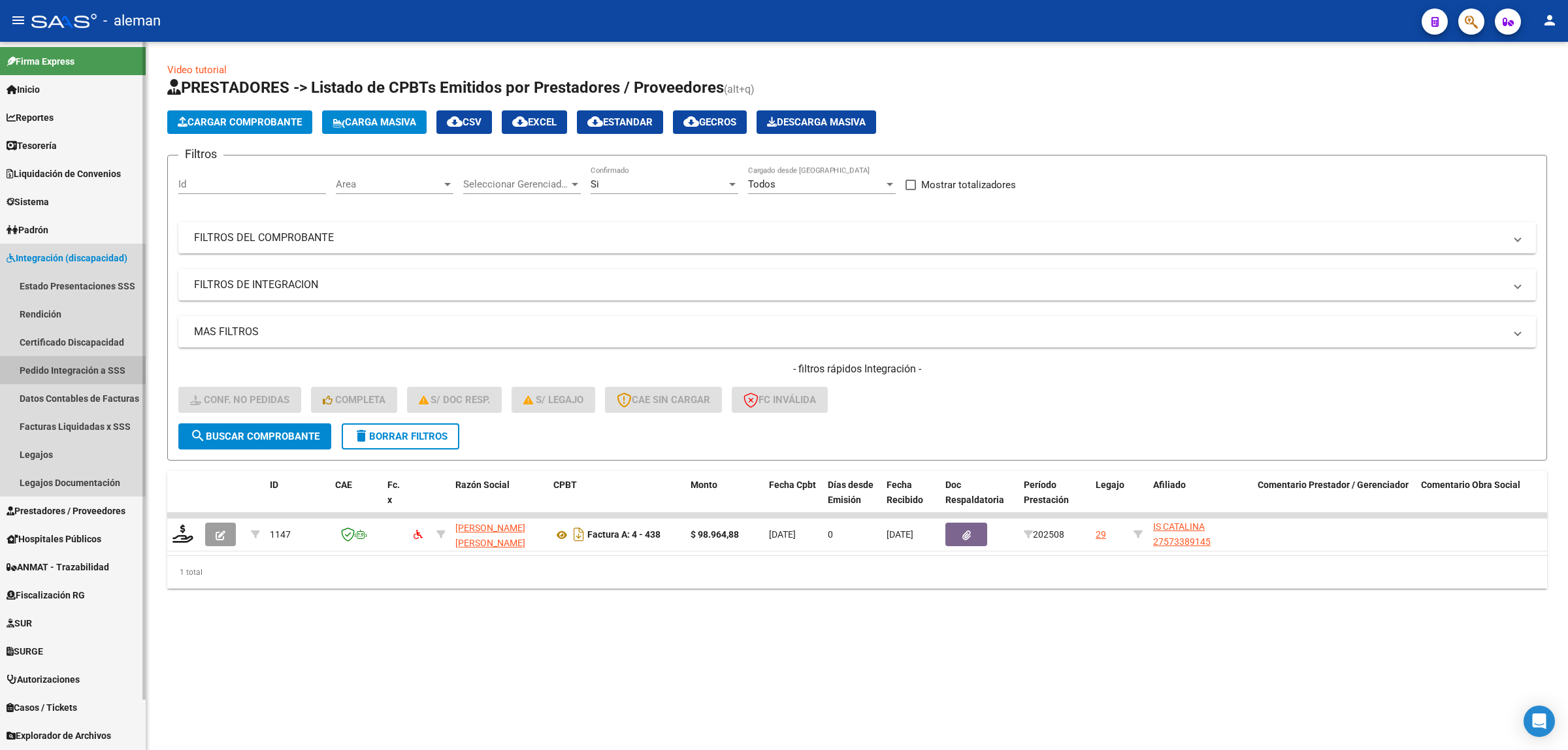
click at [79, 361] on link "Pedido Integración a SSS" at bounding box center [73, 370] width 146 height 28
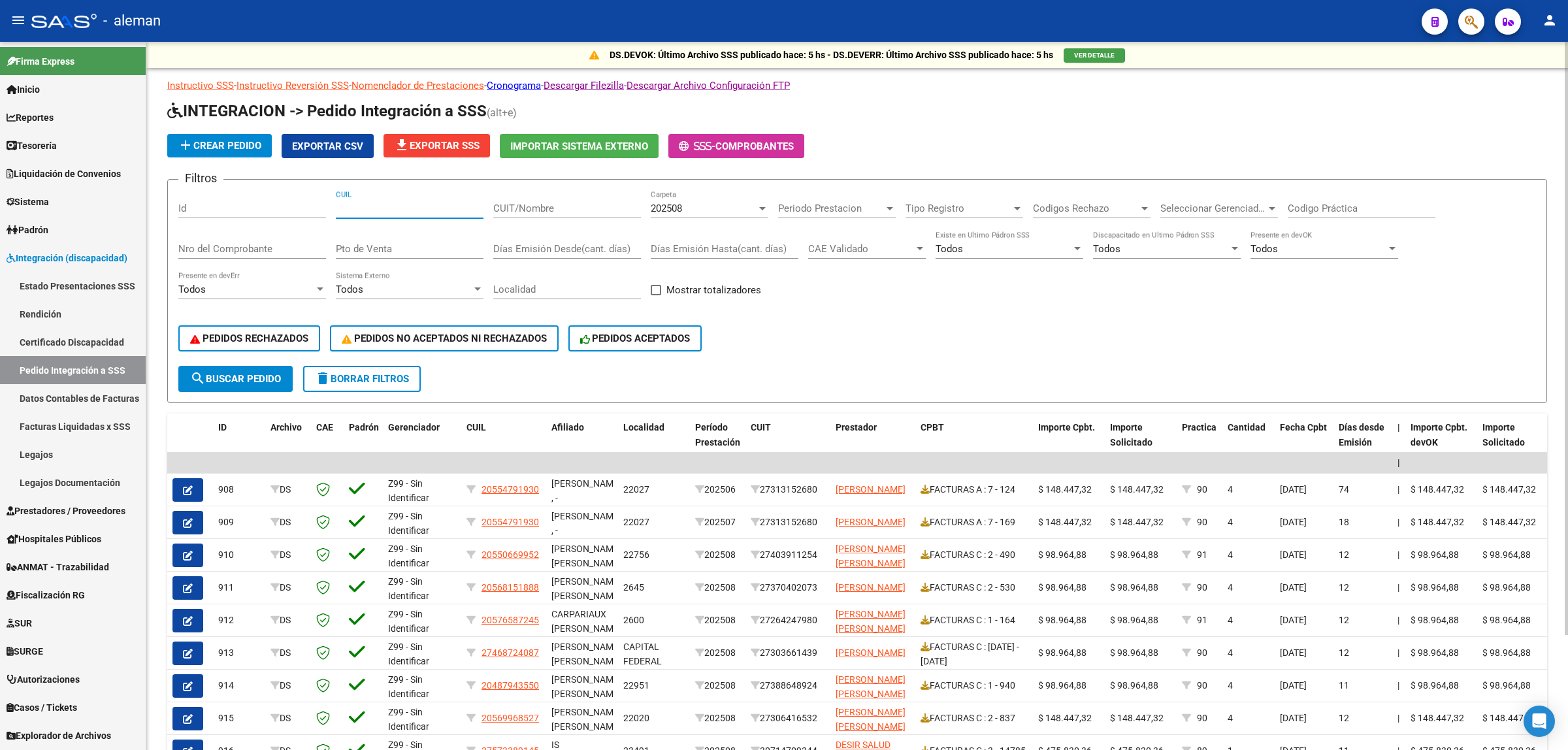
click at [365, 209] on input "CUIL" at bounding box center [409, 208] width 148 height 12
paste input "20272261890"
type input "20272261890"
click at [237, 376] on span "search Buscar Pedido" at bounding box center [236, 379] width 91 height 12
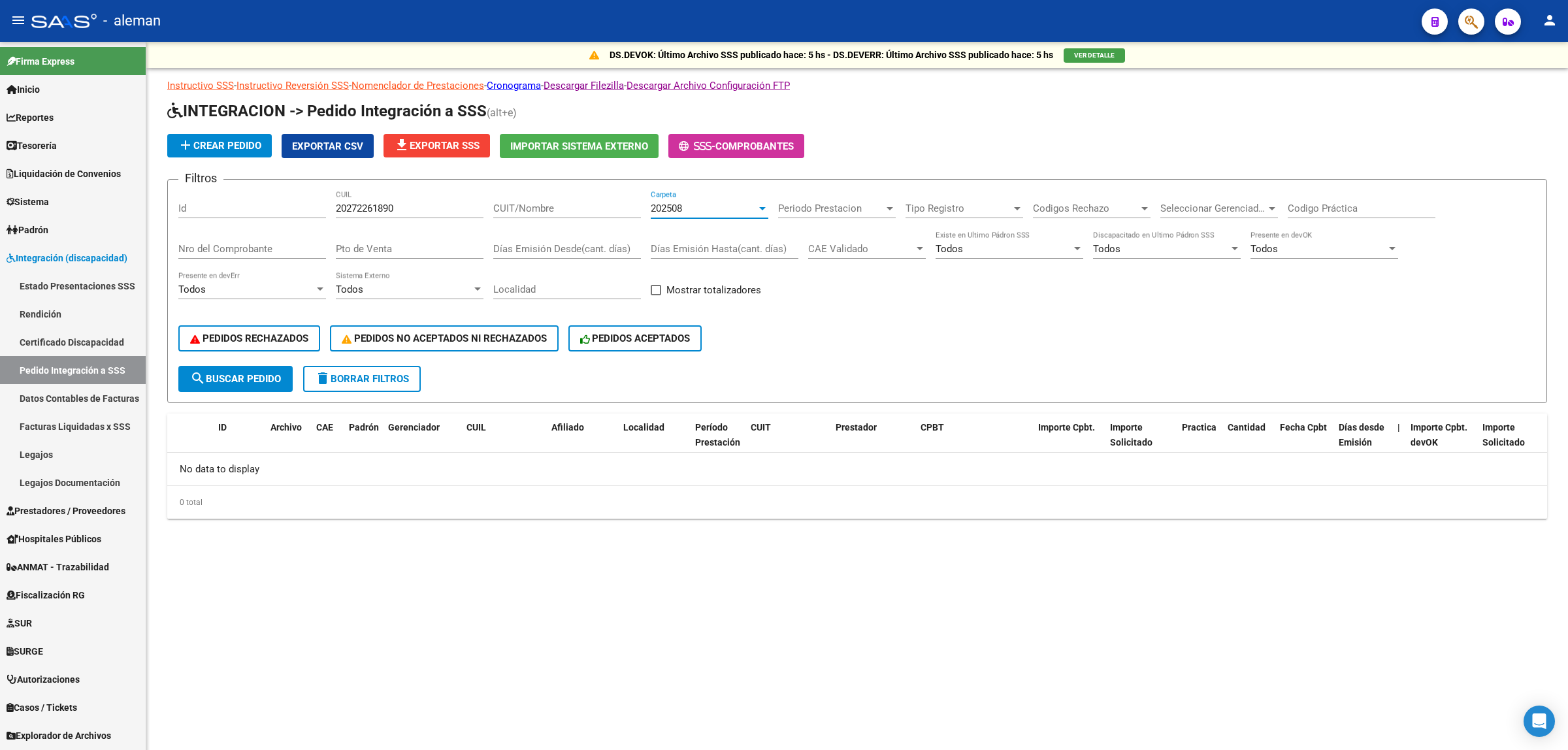
click at [762, 209] on div at bounding box center [762, 208] width 12 height 11
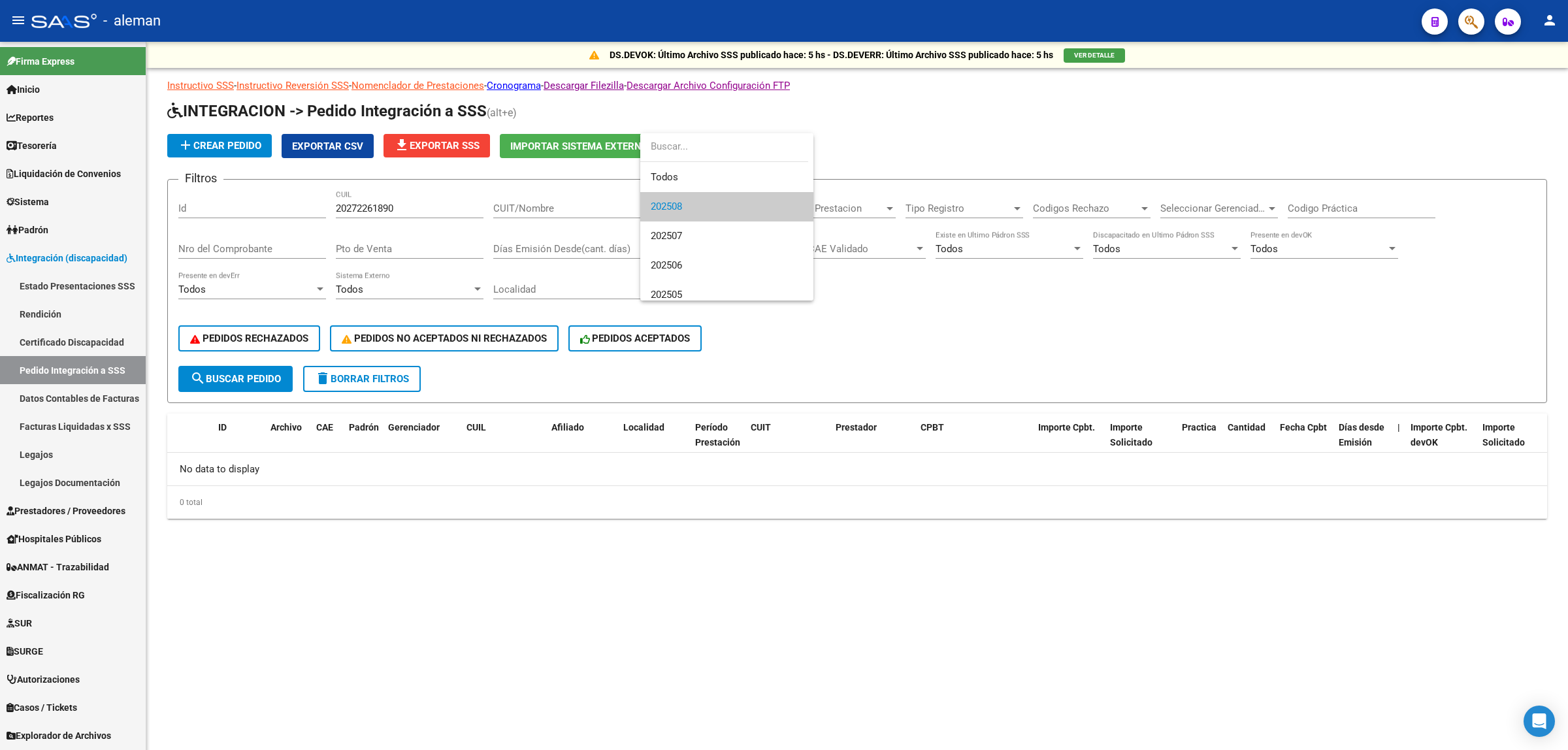
click at [927, 328] on div at bounding box center [784, 375] width 1568 height 750
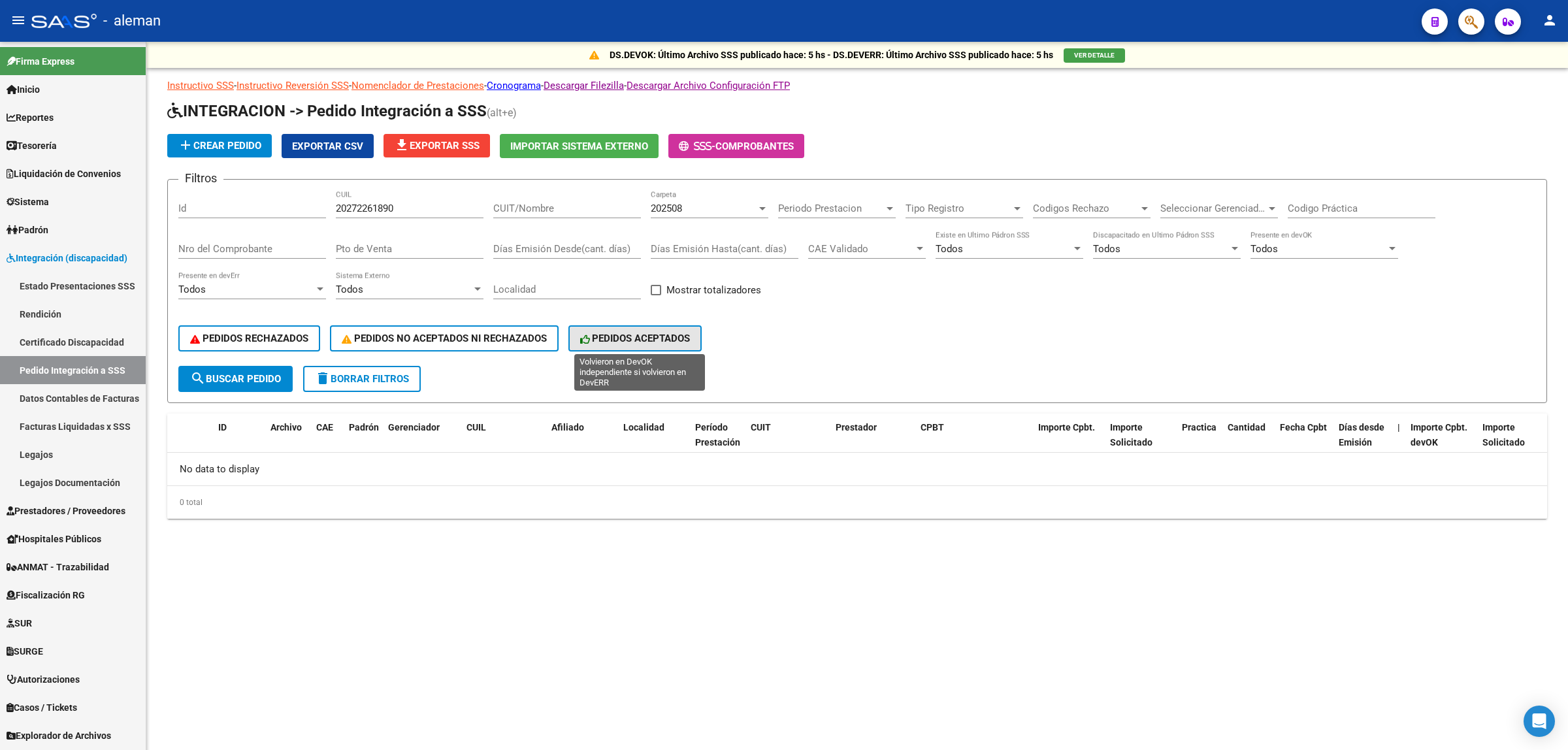
click at [611, 335] on span "PEDIDOS ACEPTADOS" at bounding box center [635, 338] width 110 height 12
click at [886, 210] on div at bounding box center [889, 208] width 12 height 11
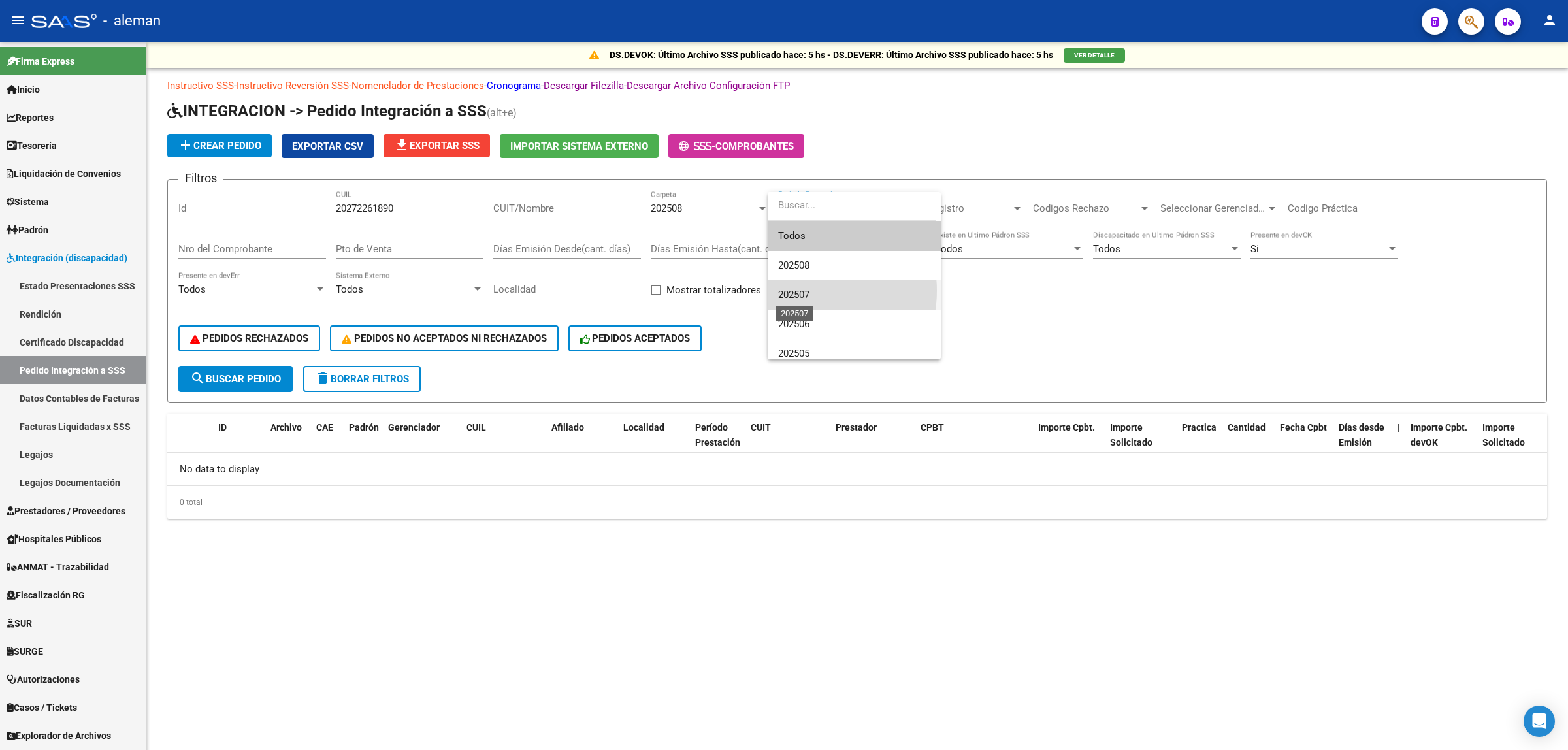
click at [799, 290] on span "202507" at bounding box center [794, 295] width 32 height 12
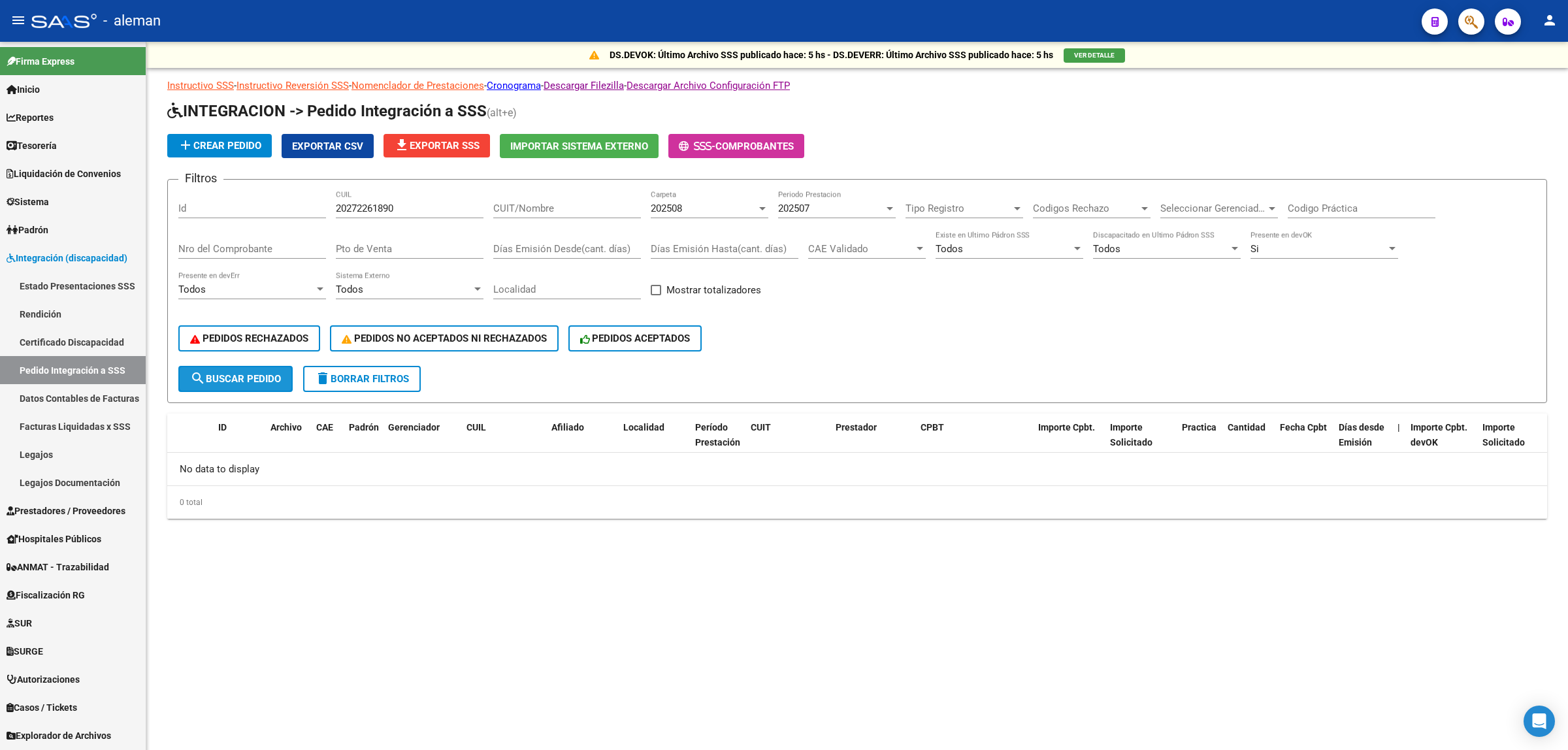
click at [272, 379] on span "search Buscar Pedido" at bounding box center [236, 379] width 91 height 12
click at [759, 209] on div at bounding box center [762, 208] width 12 height 11
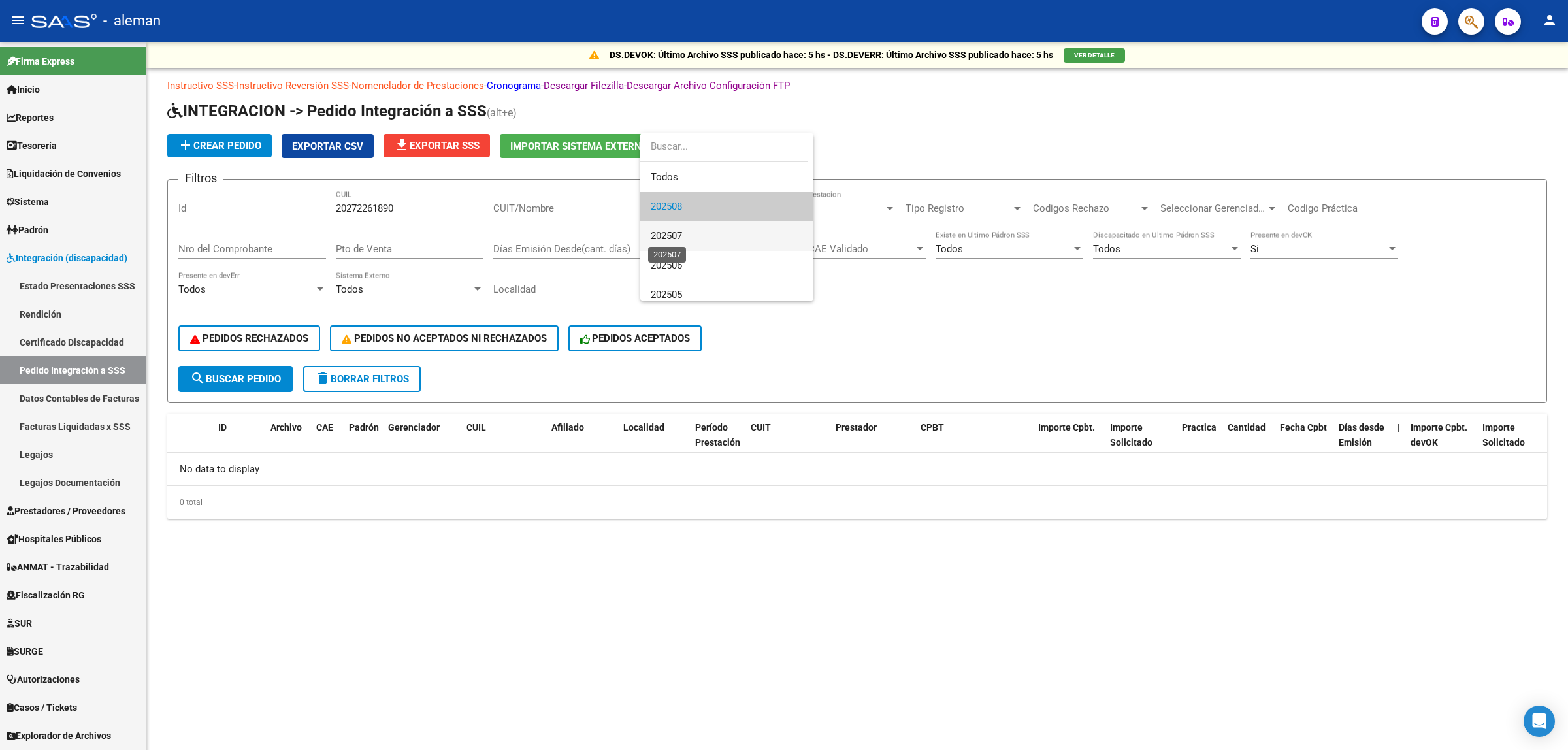
click at [682, 234] on span "202507" at bounding box center [667, 236] width 32 height 12
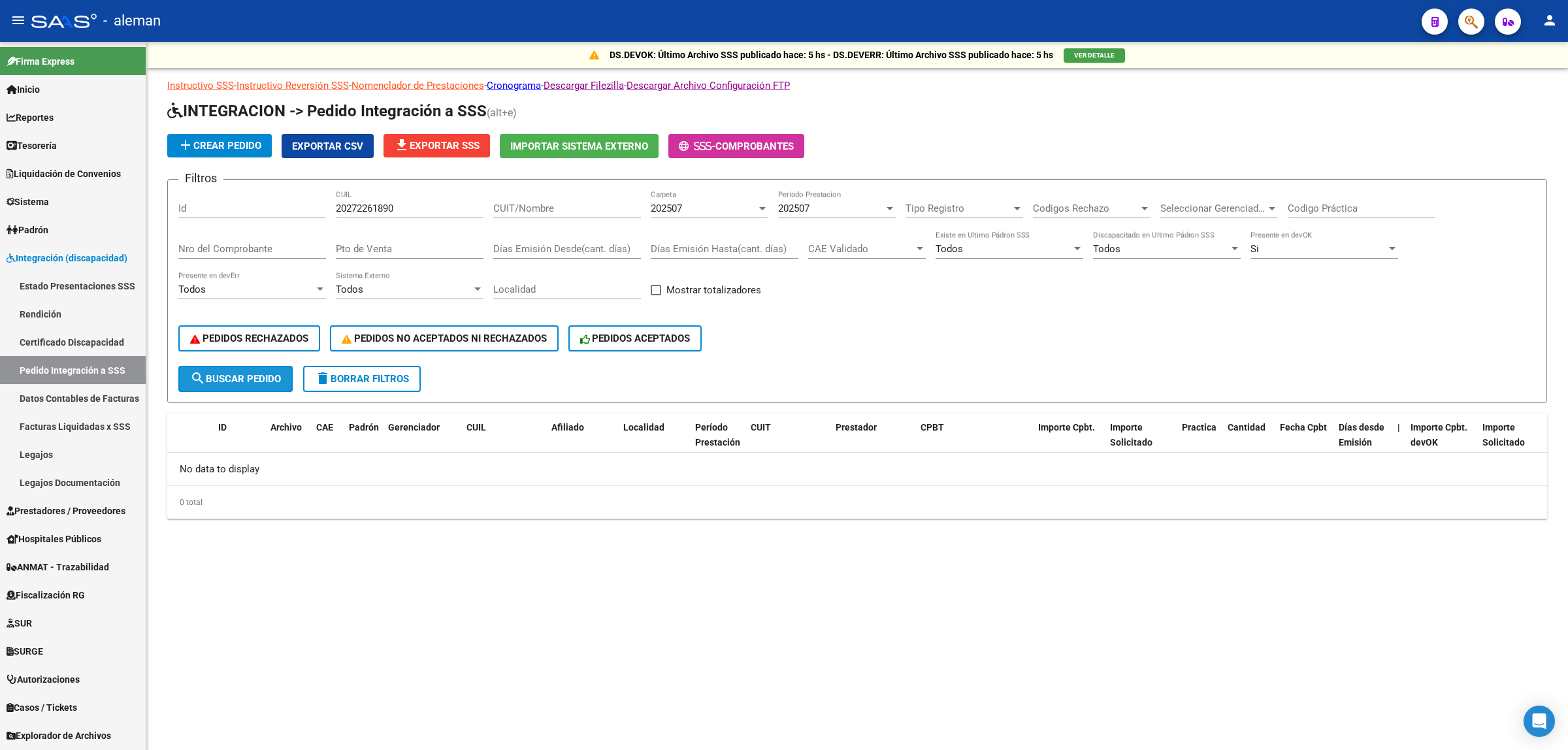
click at [229, 373] on span "search Buscar Pedido" at bounding box center [236, 379] width 91 height 12
click at [892, 207] on div at bounding box center [889, 208] width 6 height 4
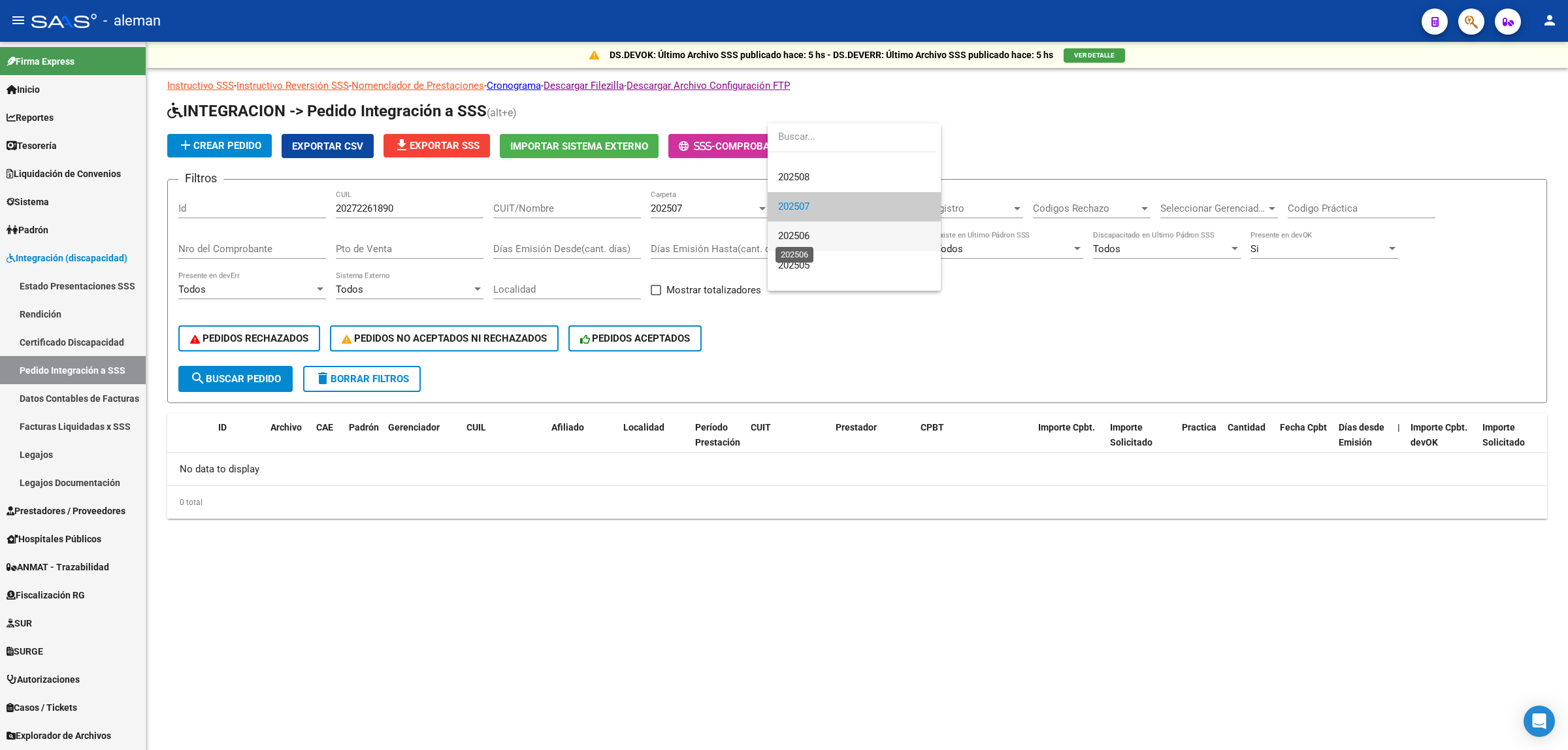
click at [808, 240] on span "202506" at bounding box center [794, 236] width 32 height 12
click at [235, 380] on button "search Buscar Pedido" at bounding box center [235, 379] width 115 height 26
click at [757, 207] on div at bounding box center [762, 208] width 12 height 11
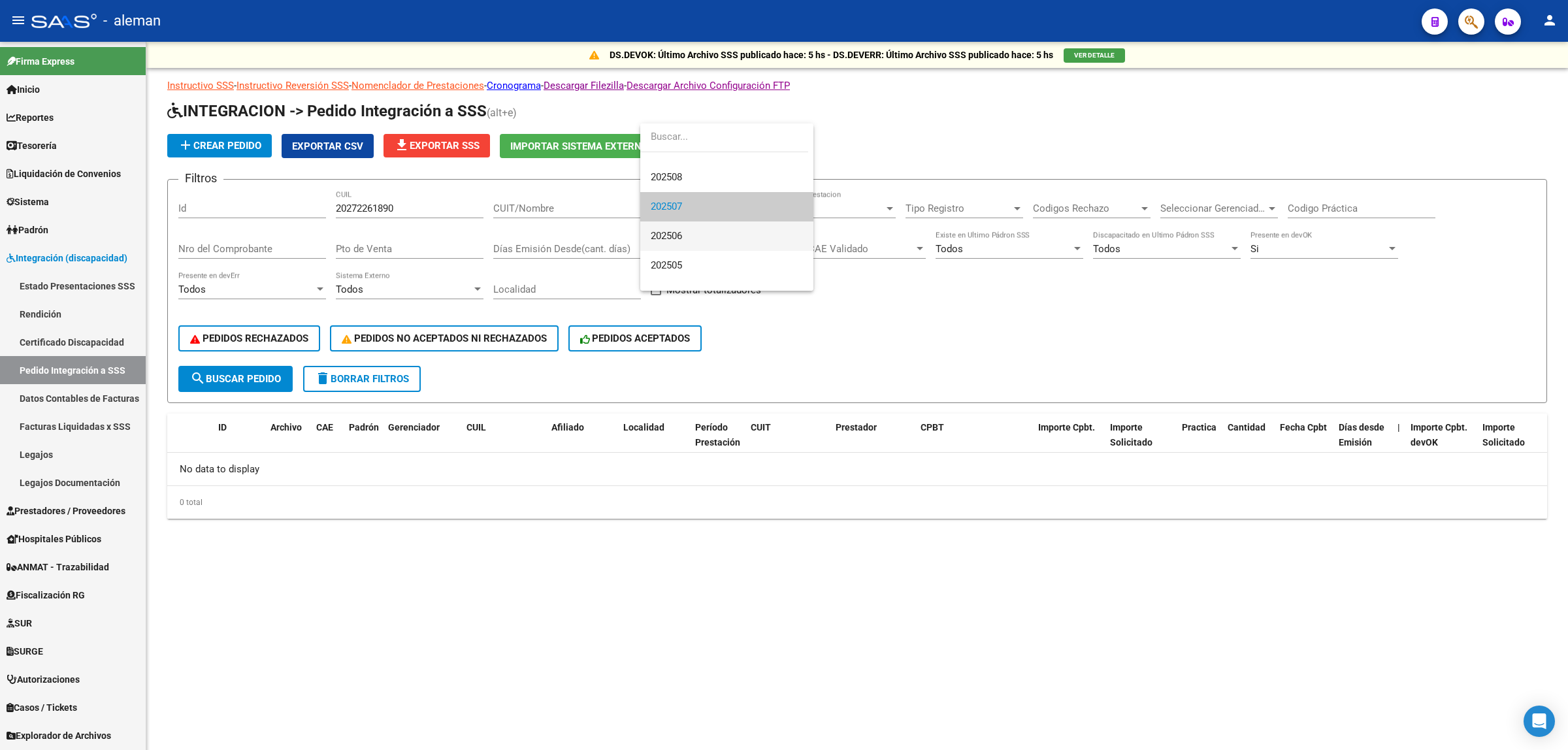
click at [684, 236] on span "202506" at bounding box center [726, 236] width 152 height 30
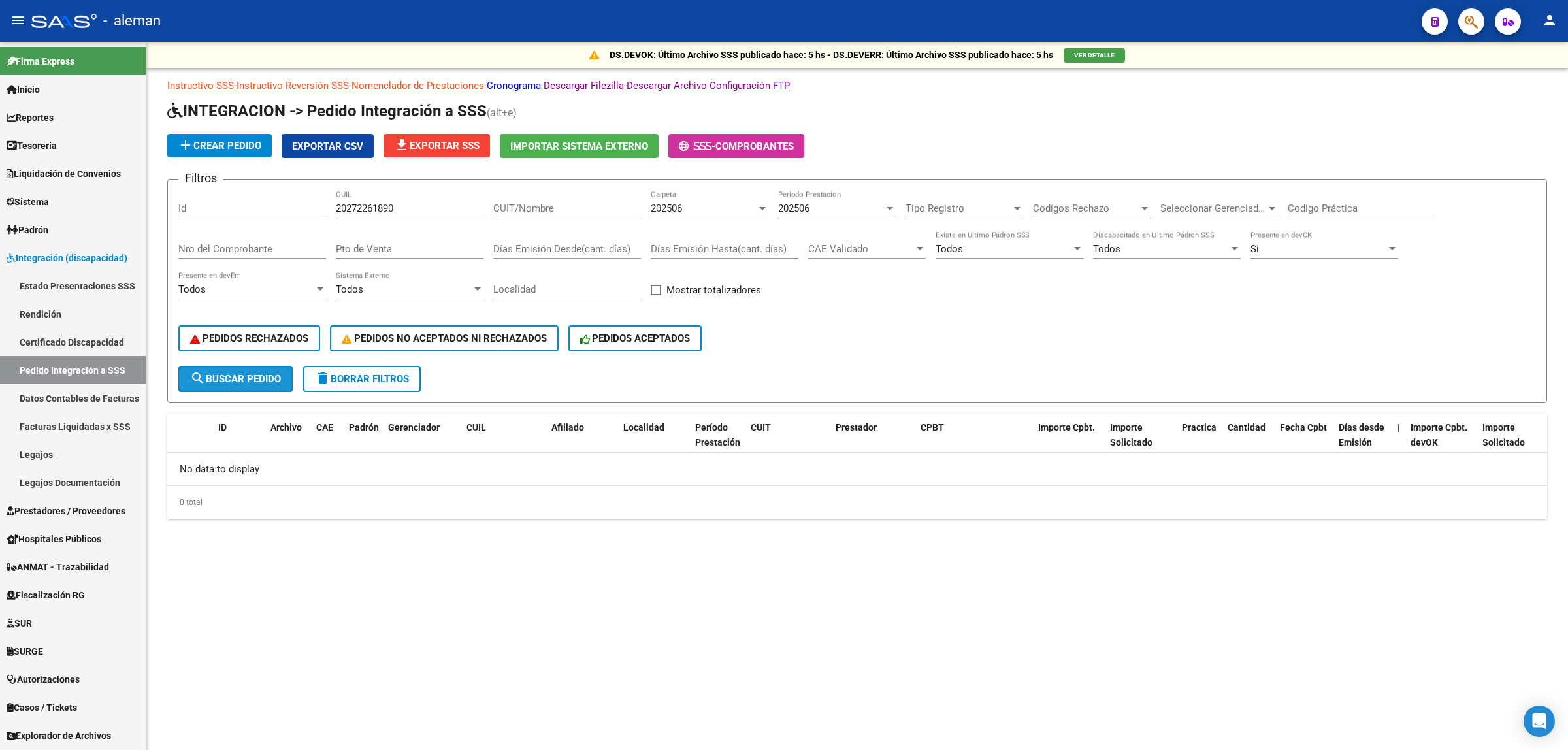
click at [241, 376] on span "search Buscar Pedido" at bounding box center [236, 379] width 91 height 12
click at [829, 206] on div "202506" at bounding box center [831, 208] width 106 height 12
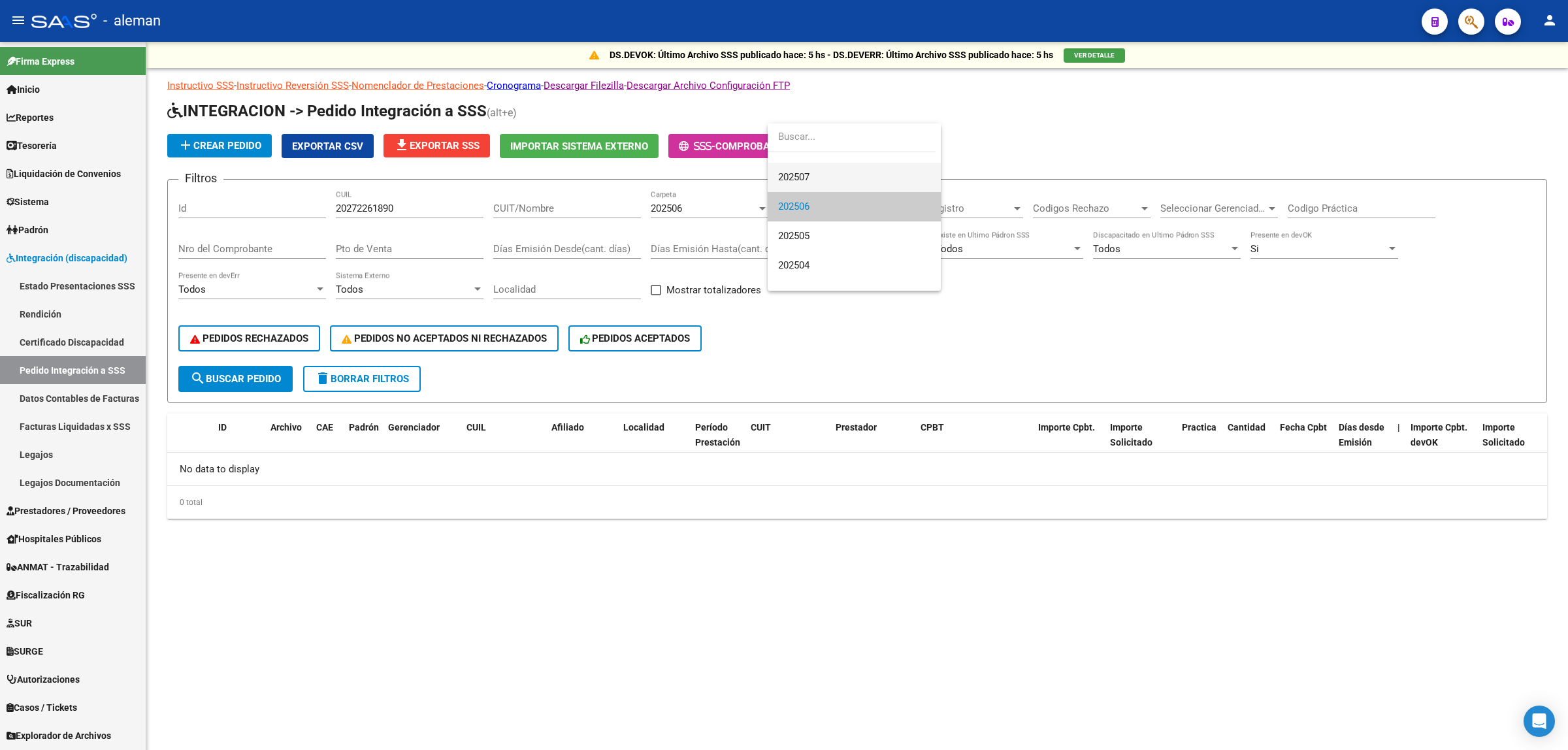
scroll to position [0, 0]
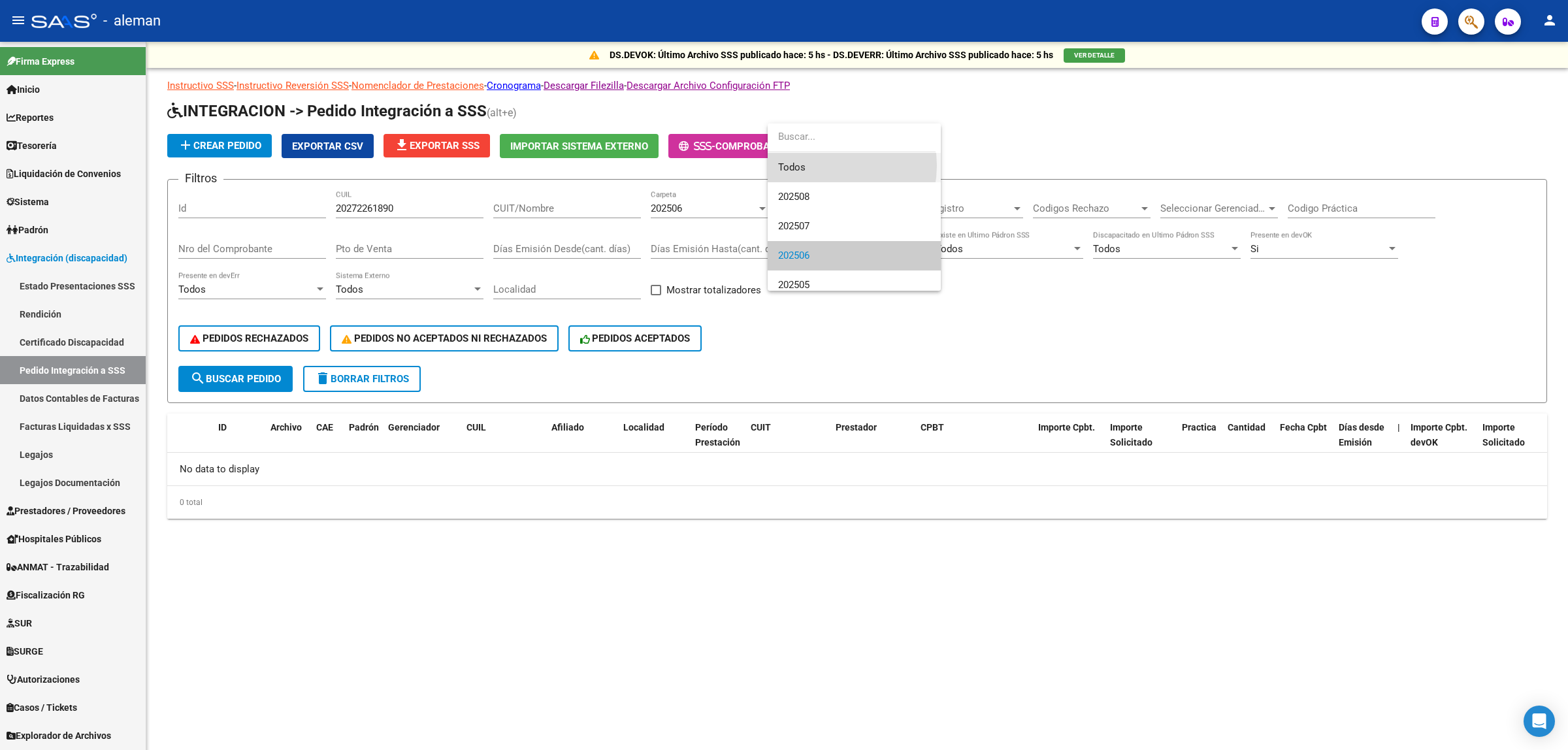
click at [820, 165] on span "Todos" at bounding box center [854, 167] width 152 height 30
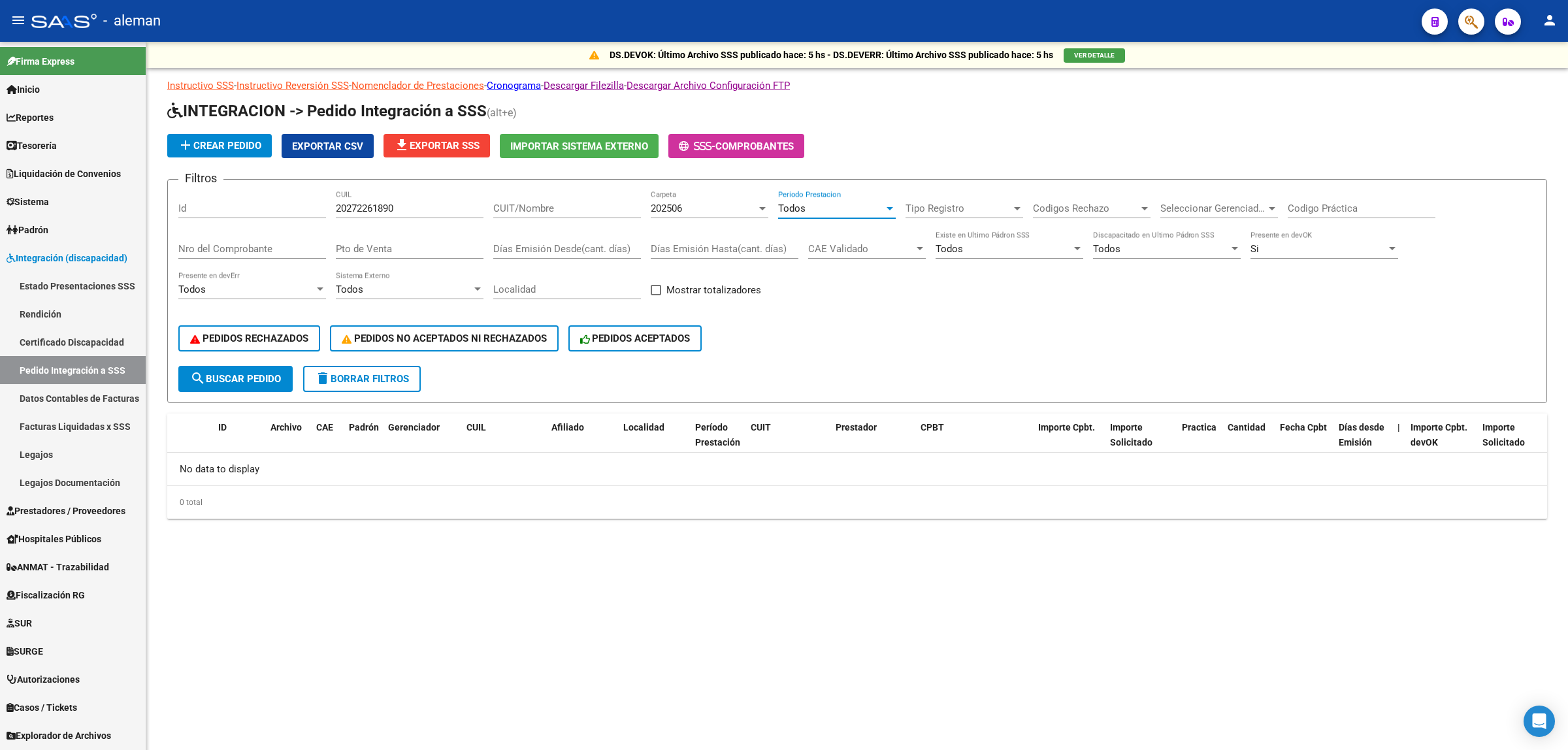
click at [765, 209] on div at bounding box center [762, 208] width 12 height 11
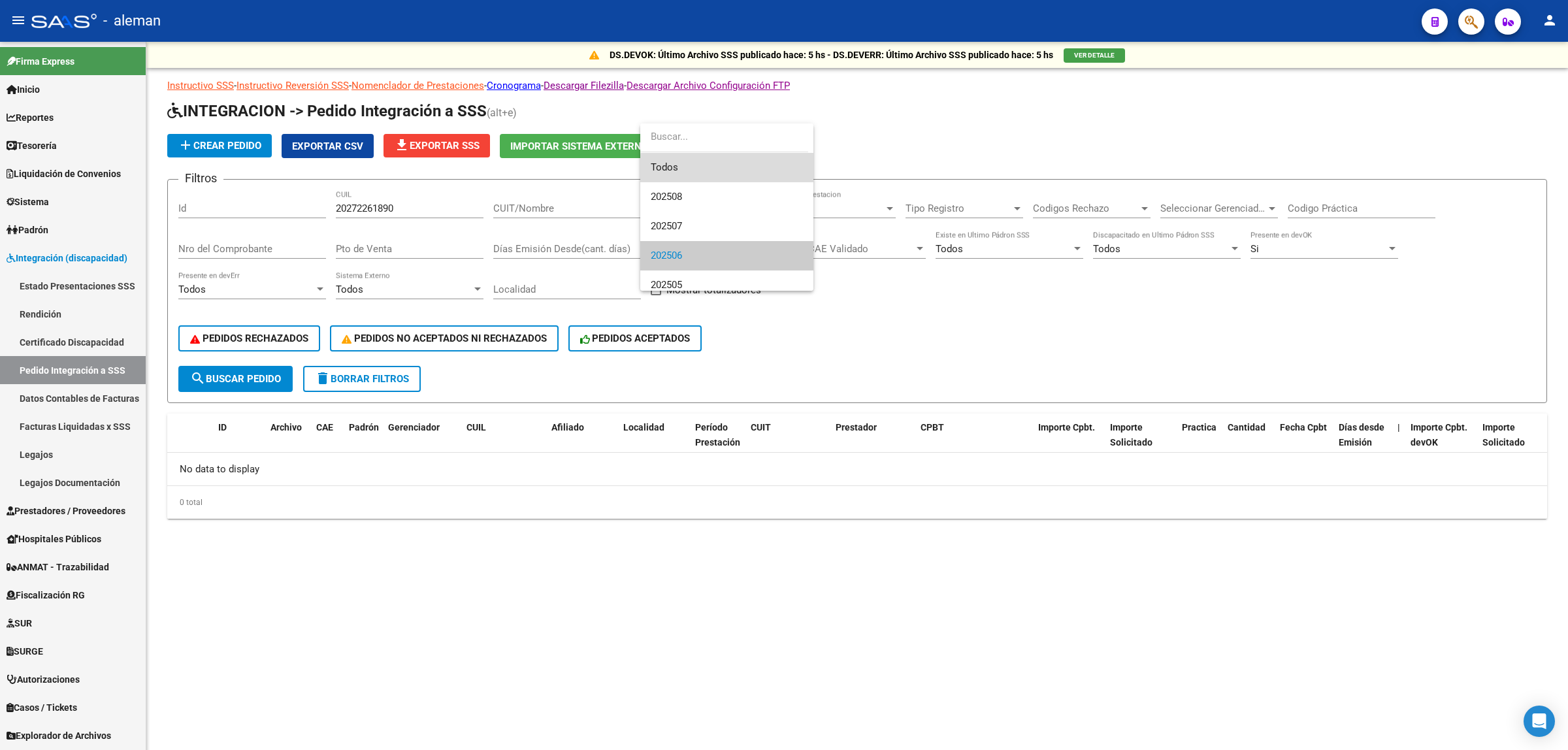
click at [742, 171] on span "Todos" at bounding box center [726, 167] width 152 height 30
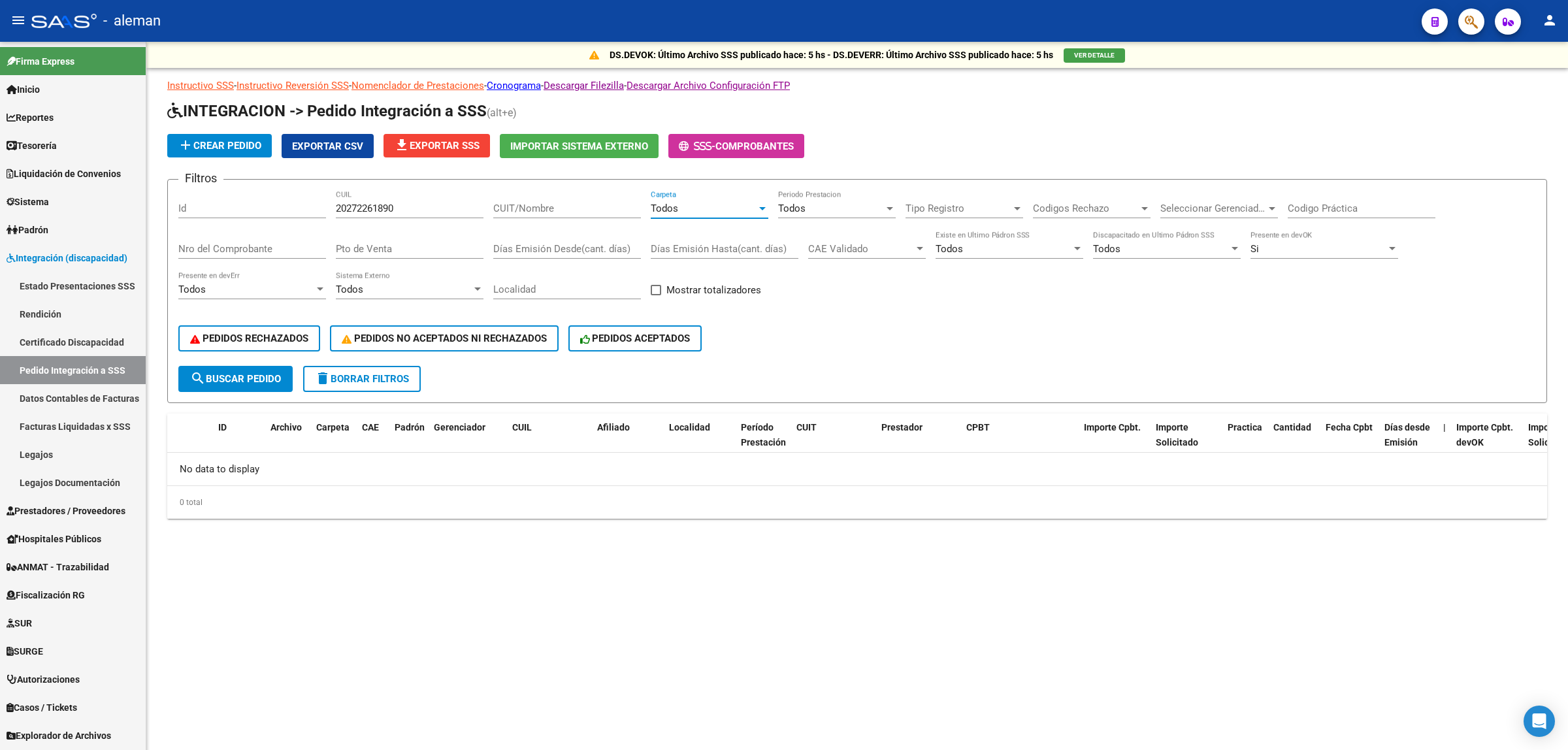
click at [236, 377] on span "search Buscar Pedido" at bounding box center [236, 379] width 91 height 12
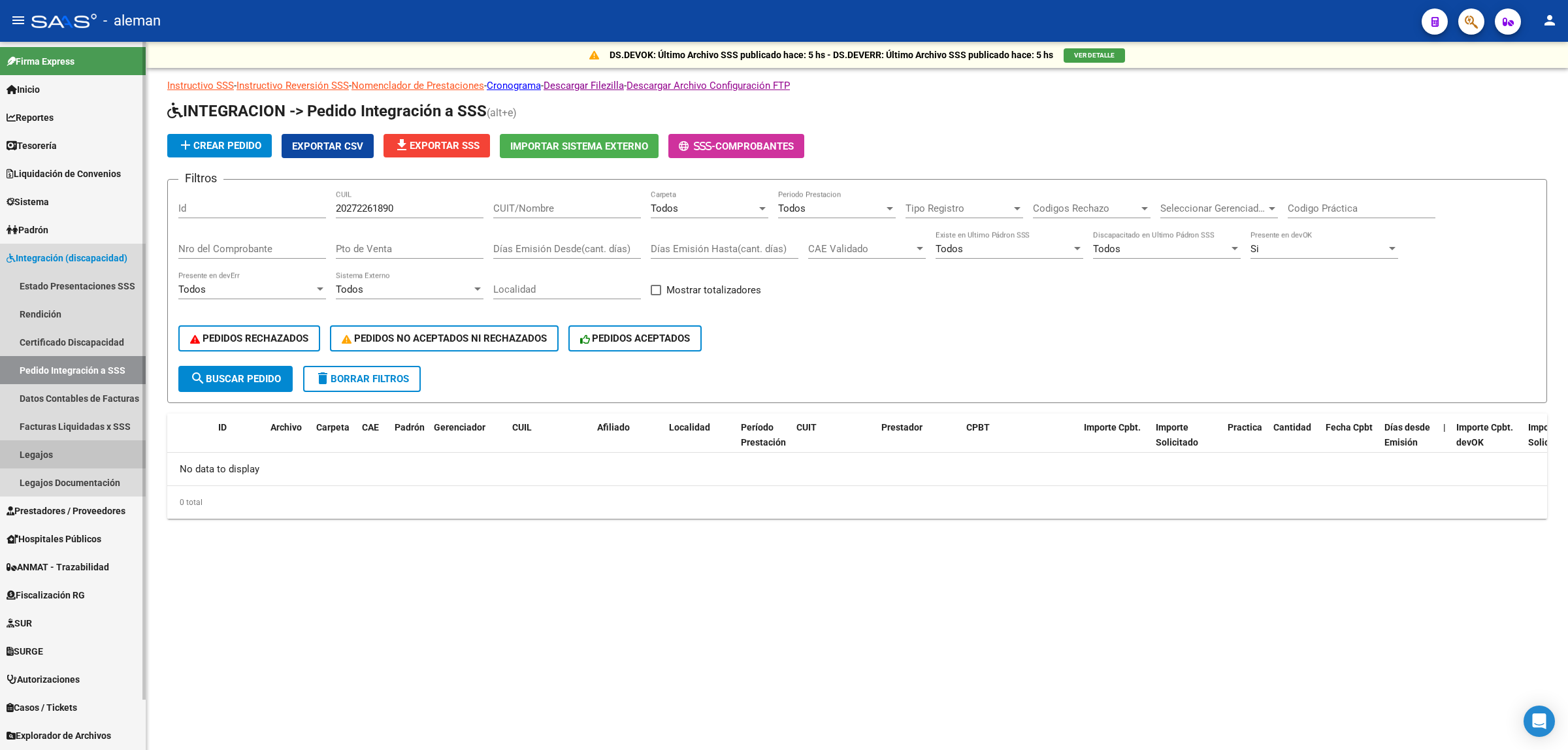
click at [43, 445] on link "Legajos" at bounding box center [73, 454] width 146 height 28
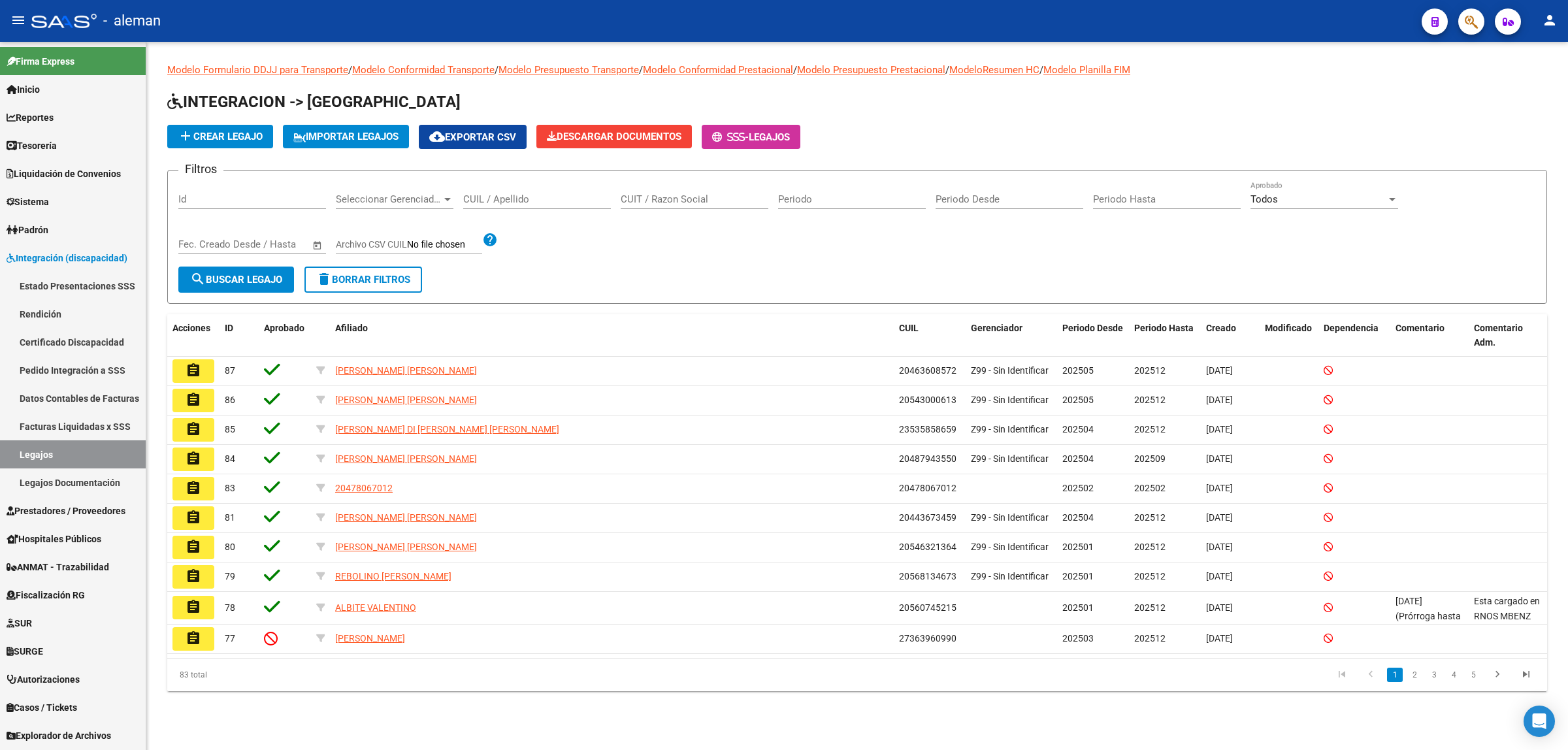
click at [527, 198] on input "CUIL / Apellido" at bounding box center [537, 199] width 148 height 12
paste input "20272261890"
type input "20272261890"
click at [235, 281] on span "search Buscar Legajo" at bounding box center [236, 280] width 92 height 12
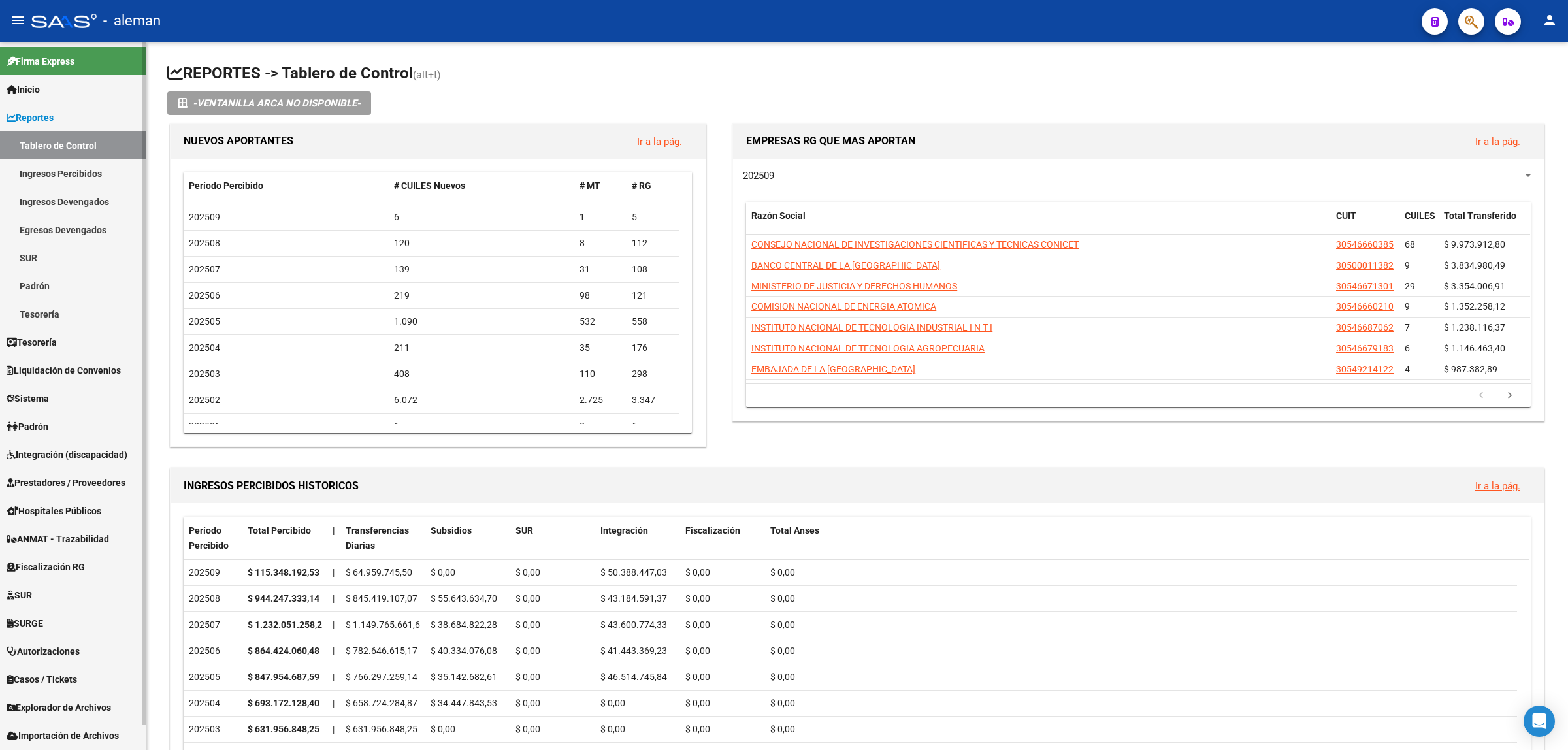
click at [61, 452] on span "Integración (discapacidad)" at bounding box center [67, 455] width 121 height 14
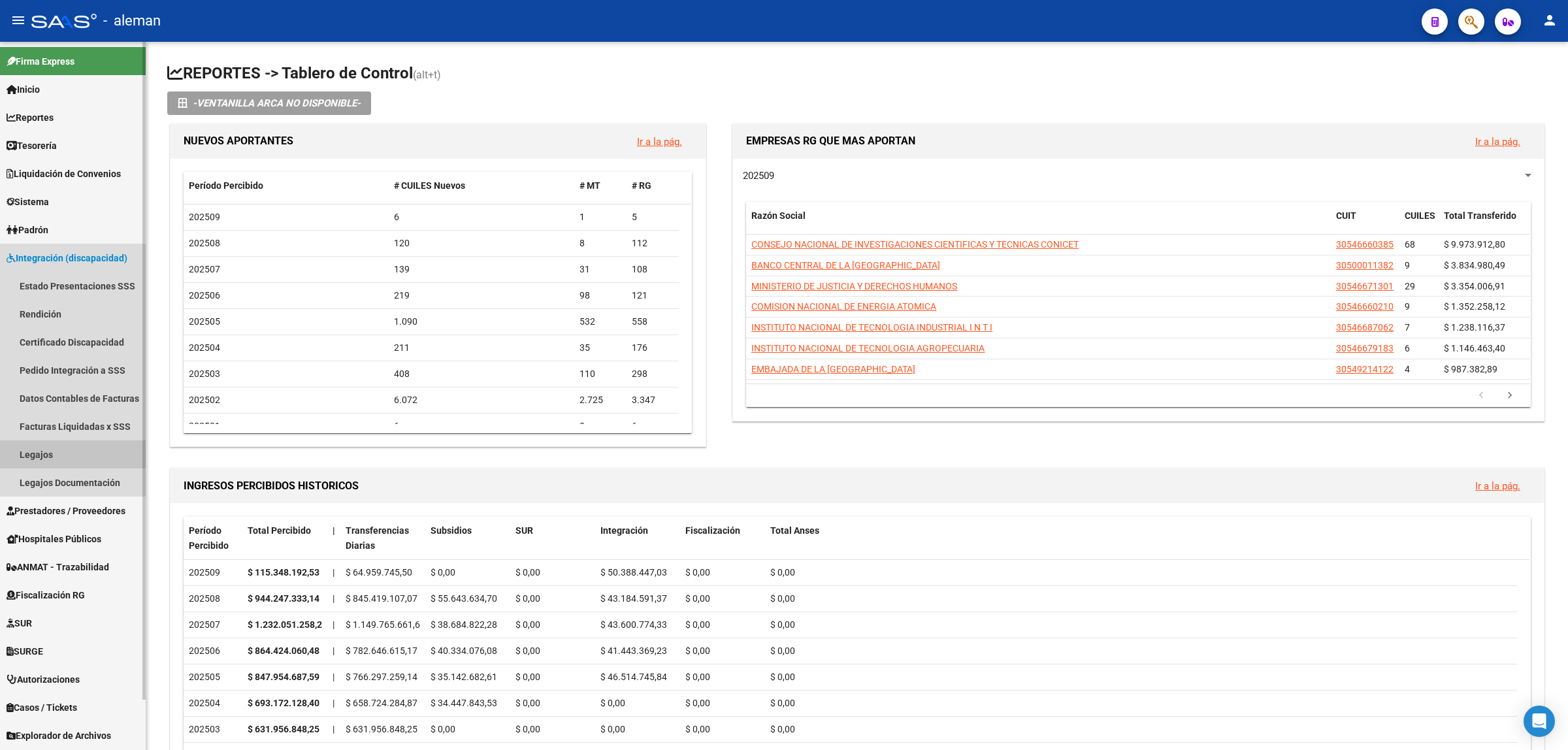
click at [48, 452] on link "Legajos" at bounding box center [73, 454] width 146 height 28
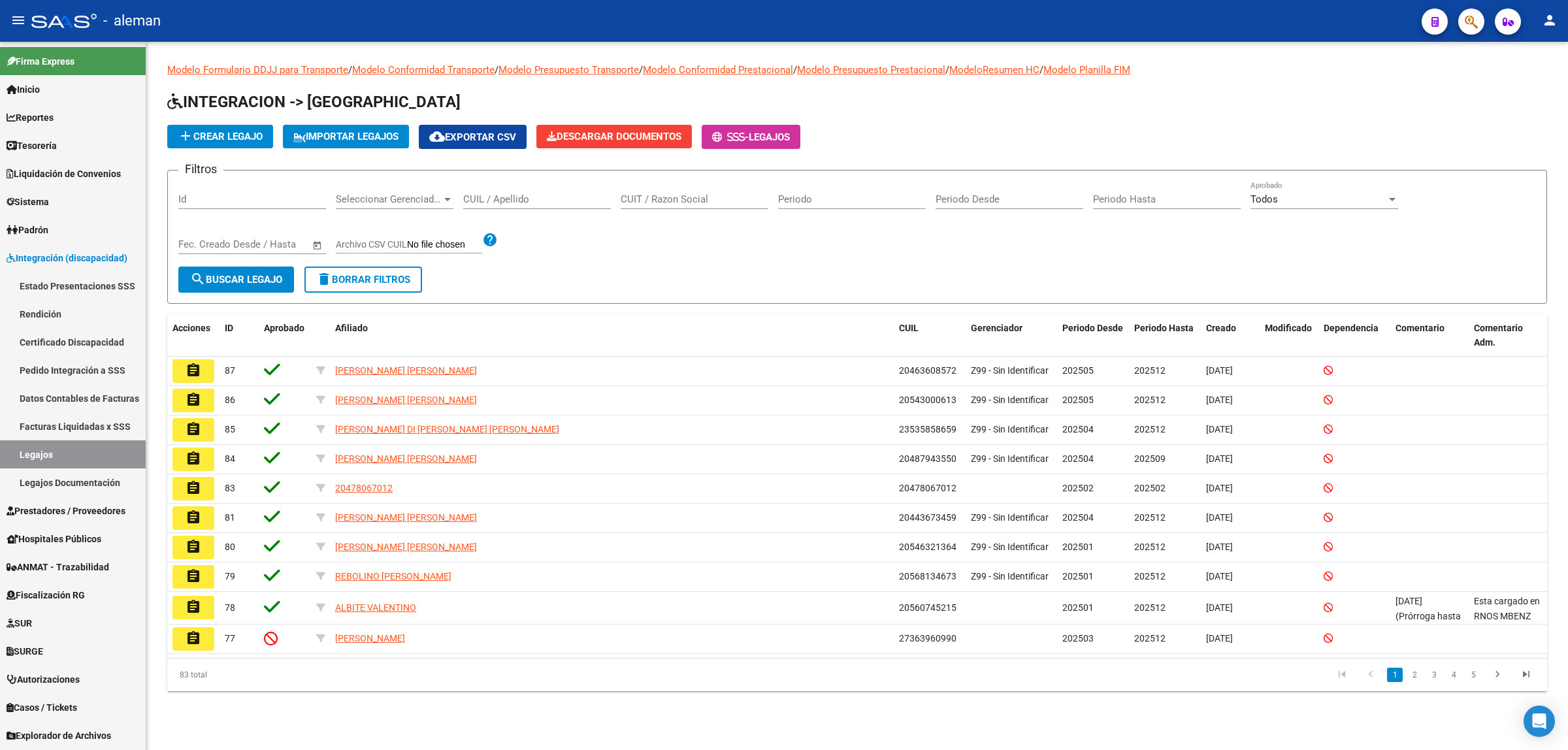
click at [520, 193] on input "CUIL / Apellido" at bounding box center [537, 199] width 148 height 12
type input "catalina"
click at [230, 274] on span "search Buscar Legajo" at bounding box center [236, 280] width 92 height 12
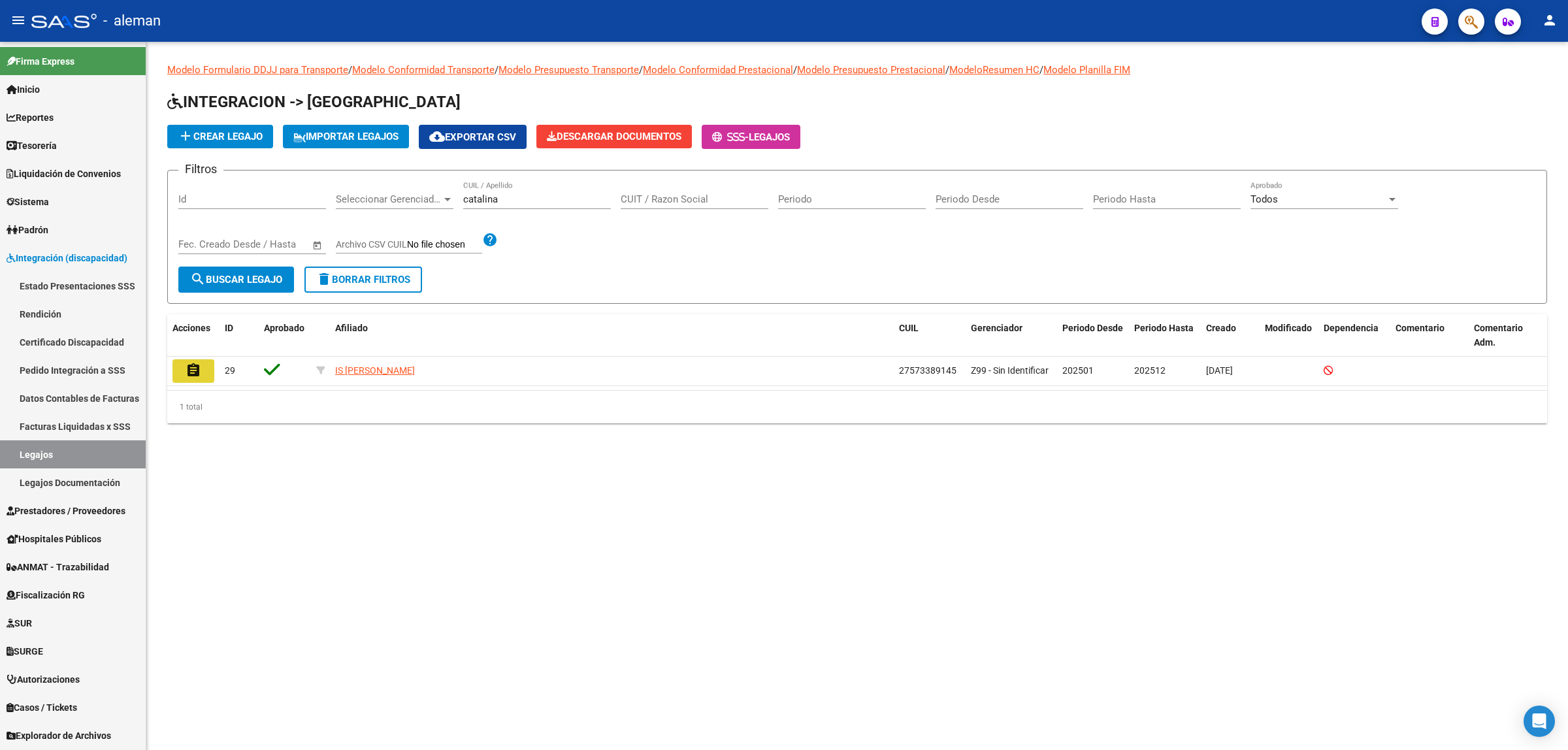
drag, startPoint x: 200, startPoint y: 366, endPoint x: 291, endPoint y: 386, distance: 93.2
click at [199, 366] on mat-icon "assignment" at bounding box center [193, 370] width 16 height 16
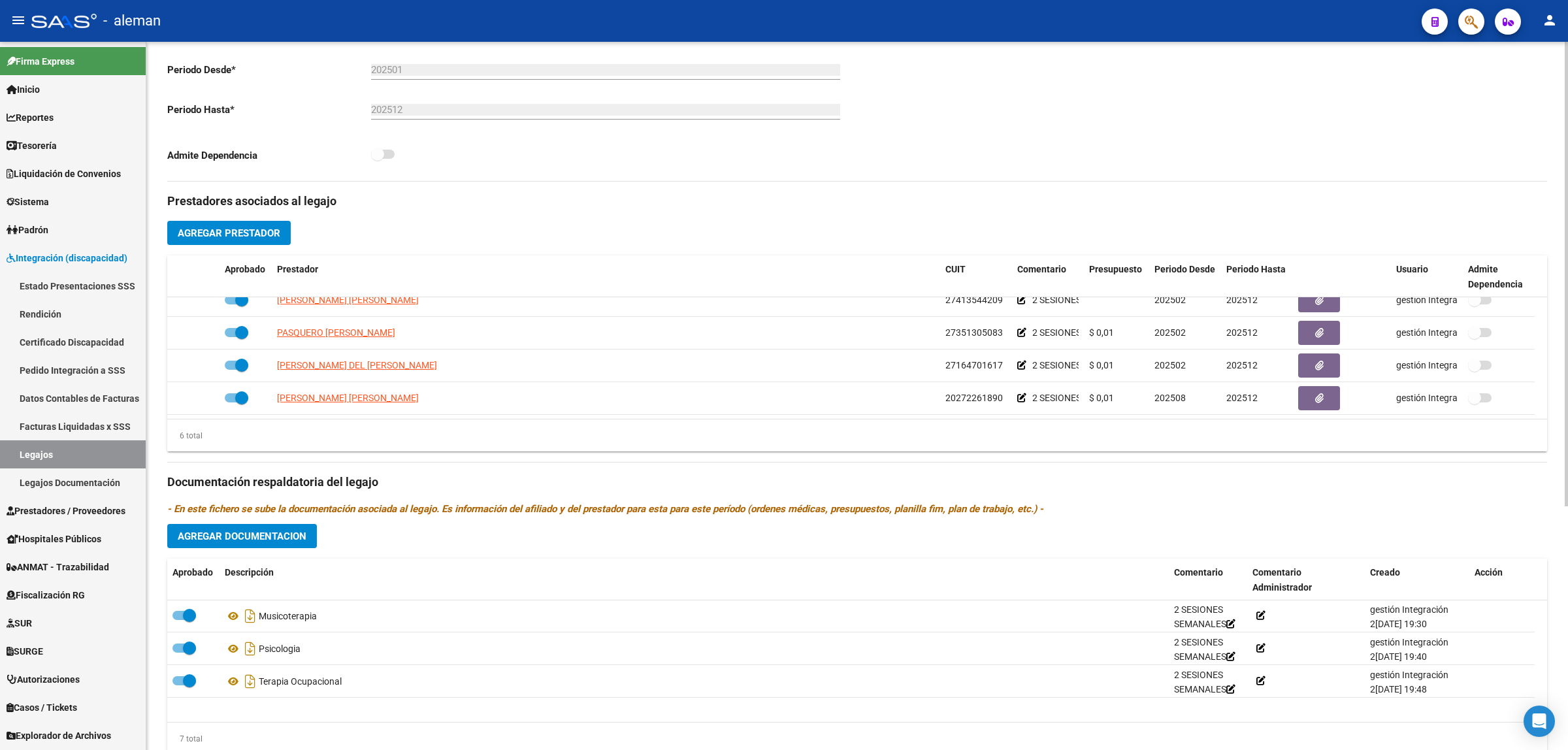
scroll to position [112, 0]
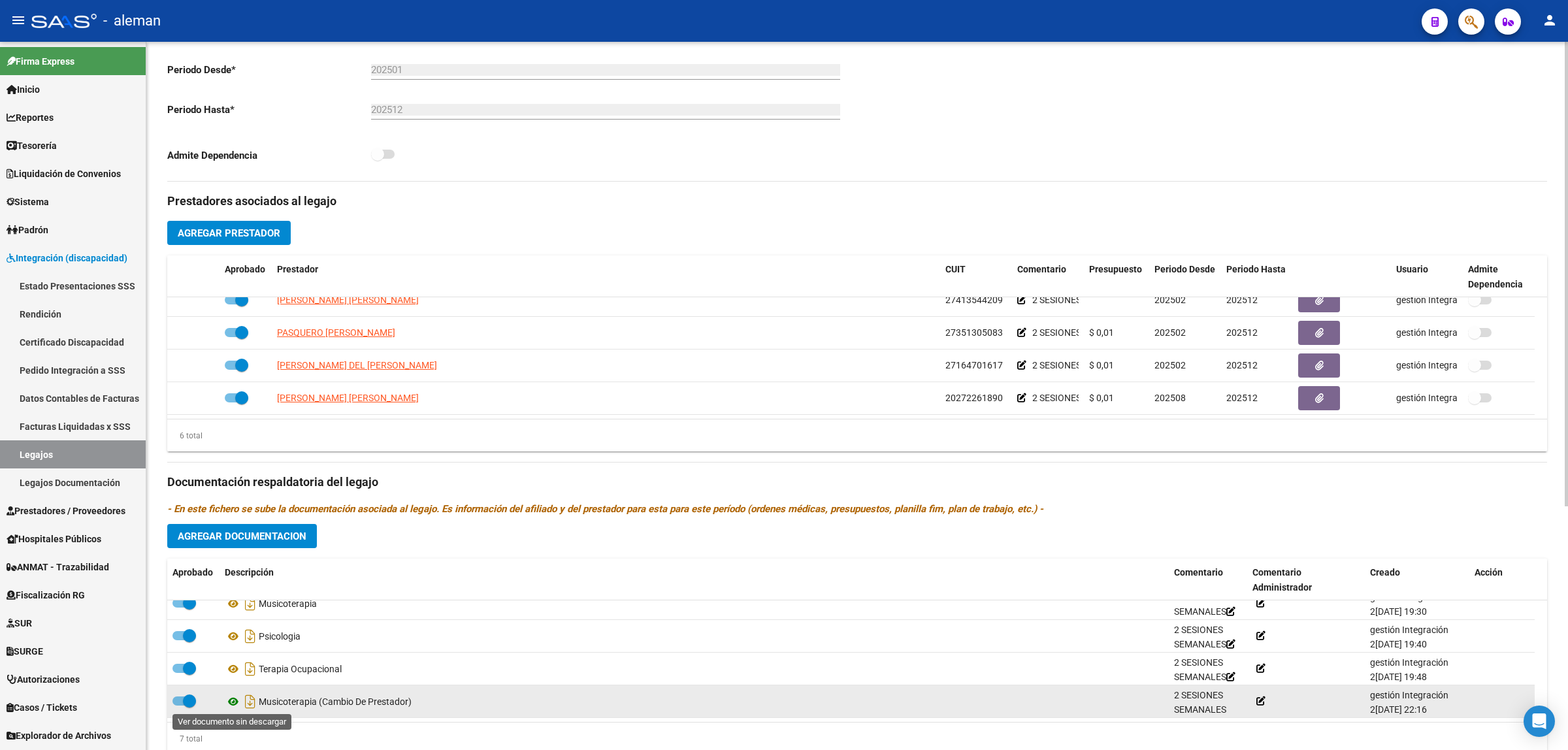
click at [232, 701] on icon at bounding box center [233, 702] width 17 height 16
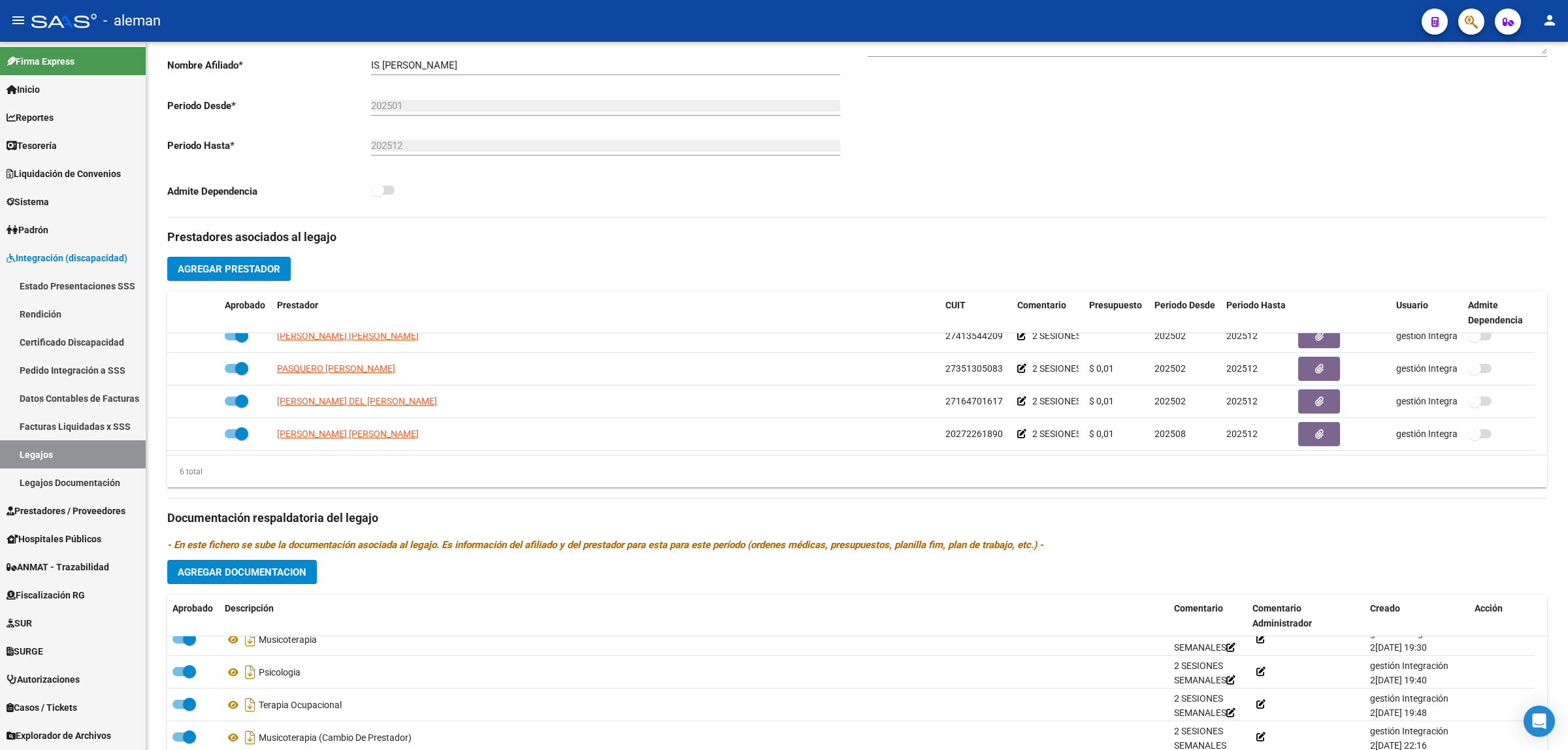
scroll to position [372, 0]
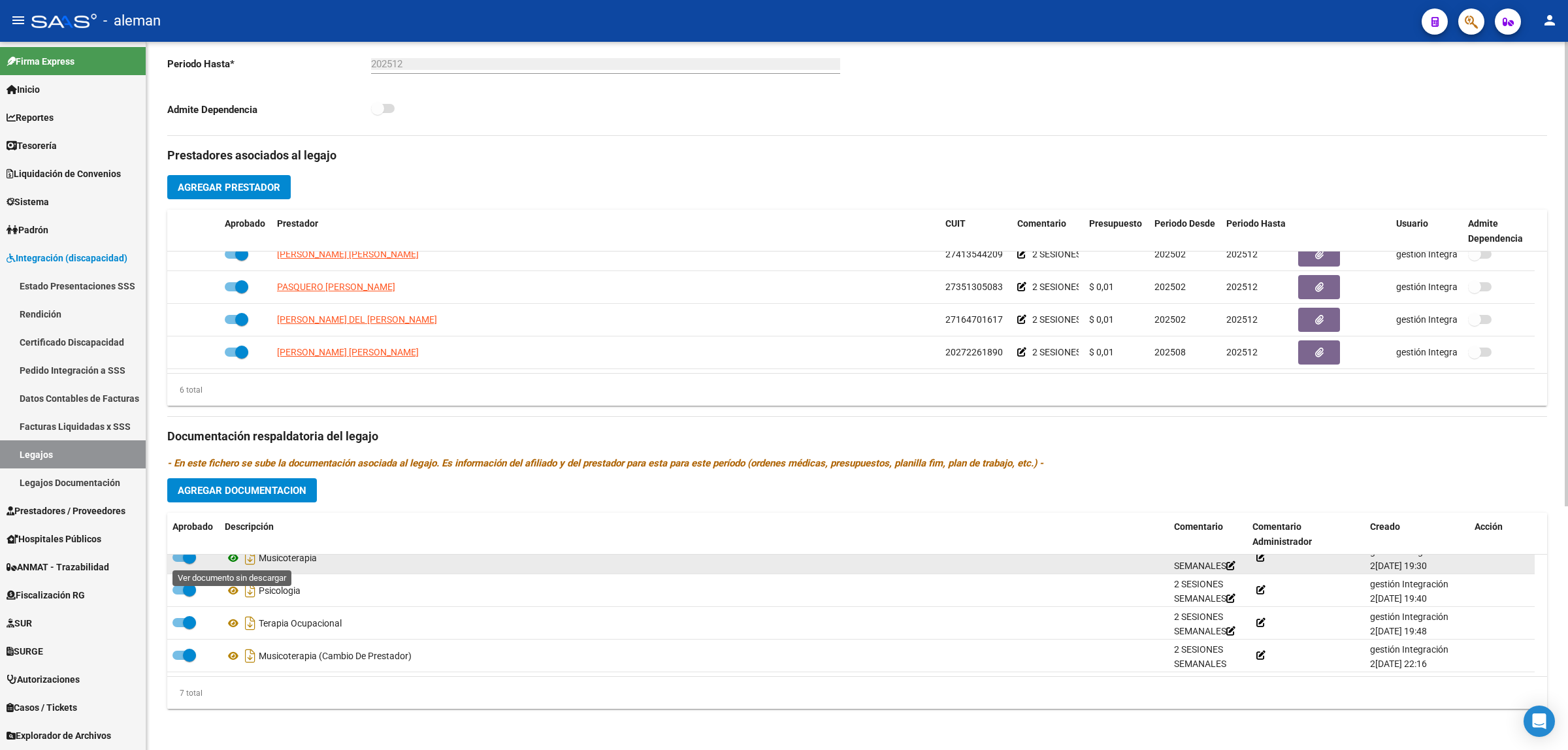
click at [235, 557] on icon at bounding box center [233, 558] width 17 height 16
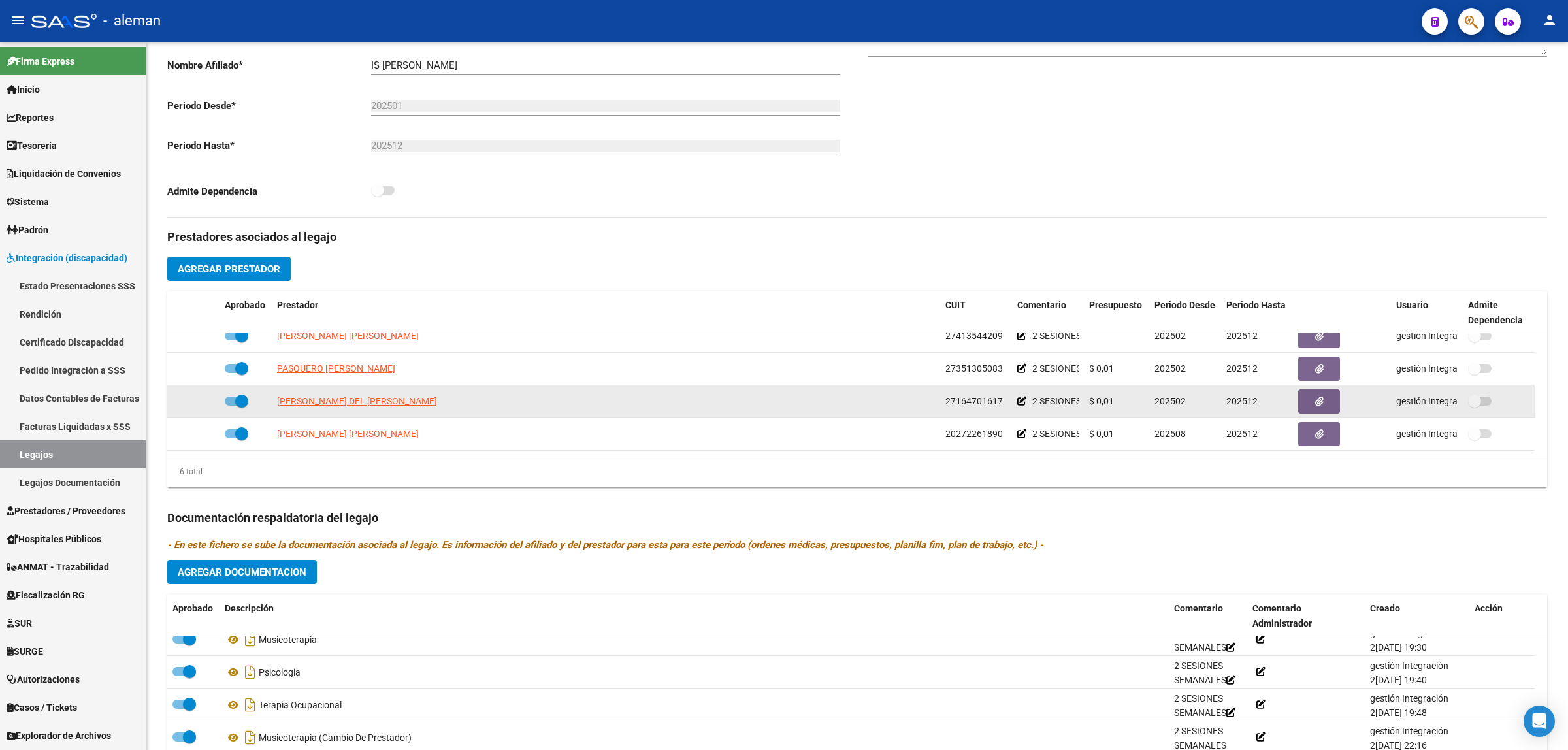
scroll to position [0, 0]
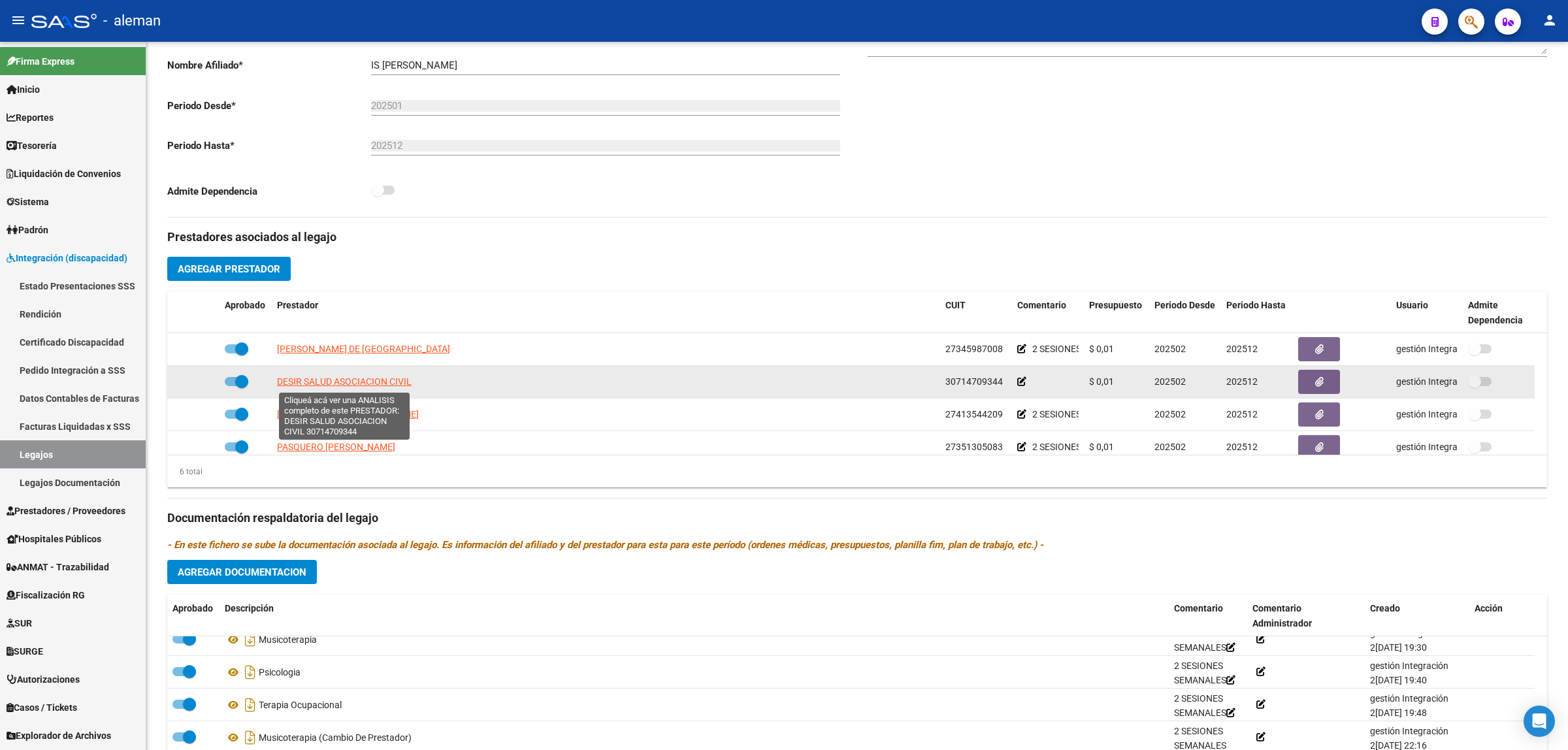
click at [329, 380] on span "DESIR SALUD ASOCIACION CIVIL" at bounding box center [344, 381] width 135 height 11
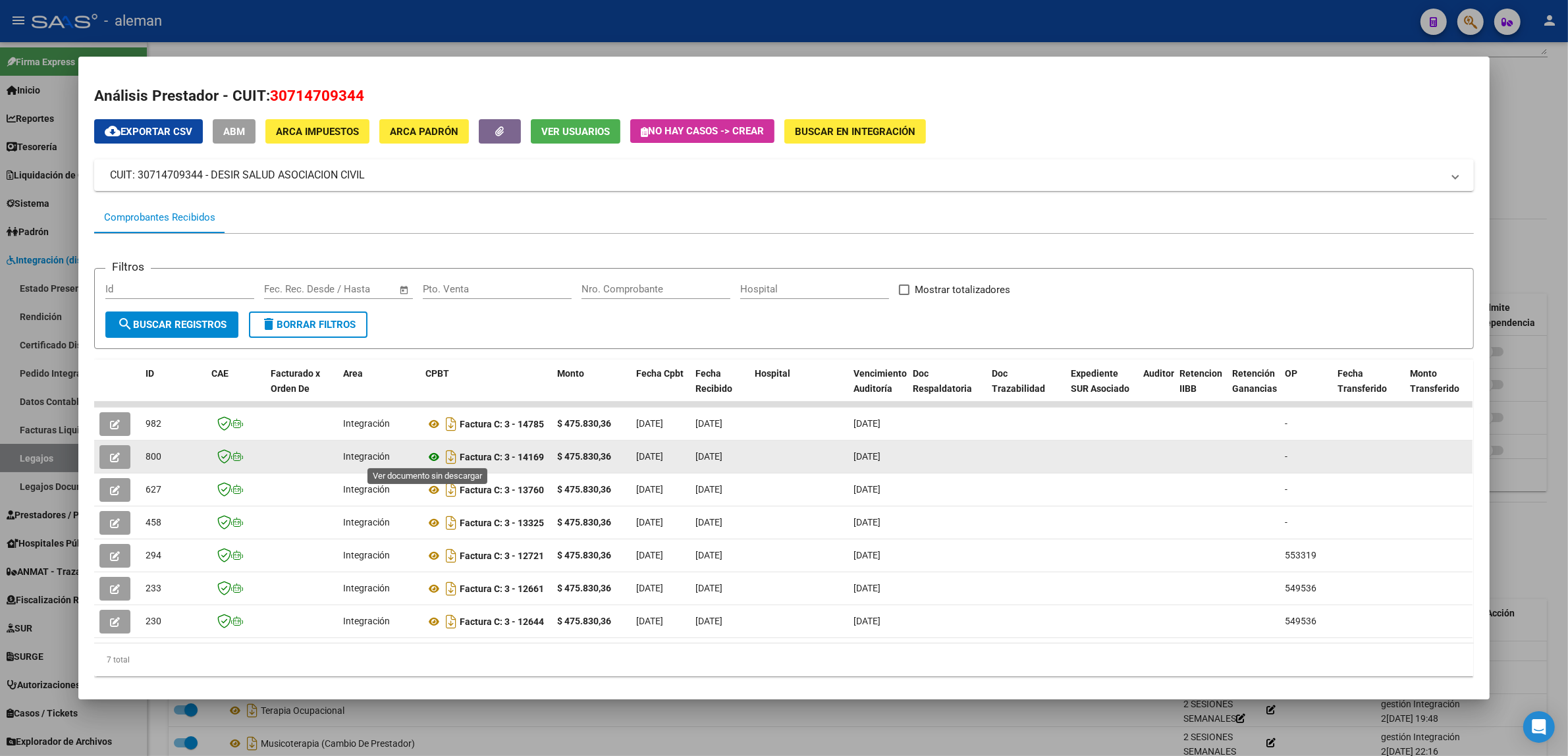
click at [429, 455] on icon at bounding box center [435, 457] width 17 height 16
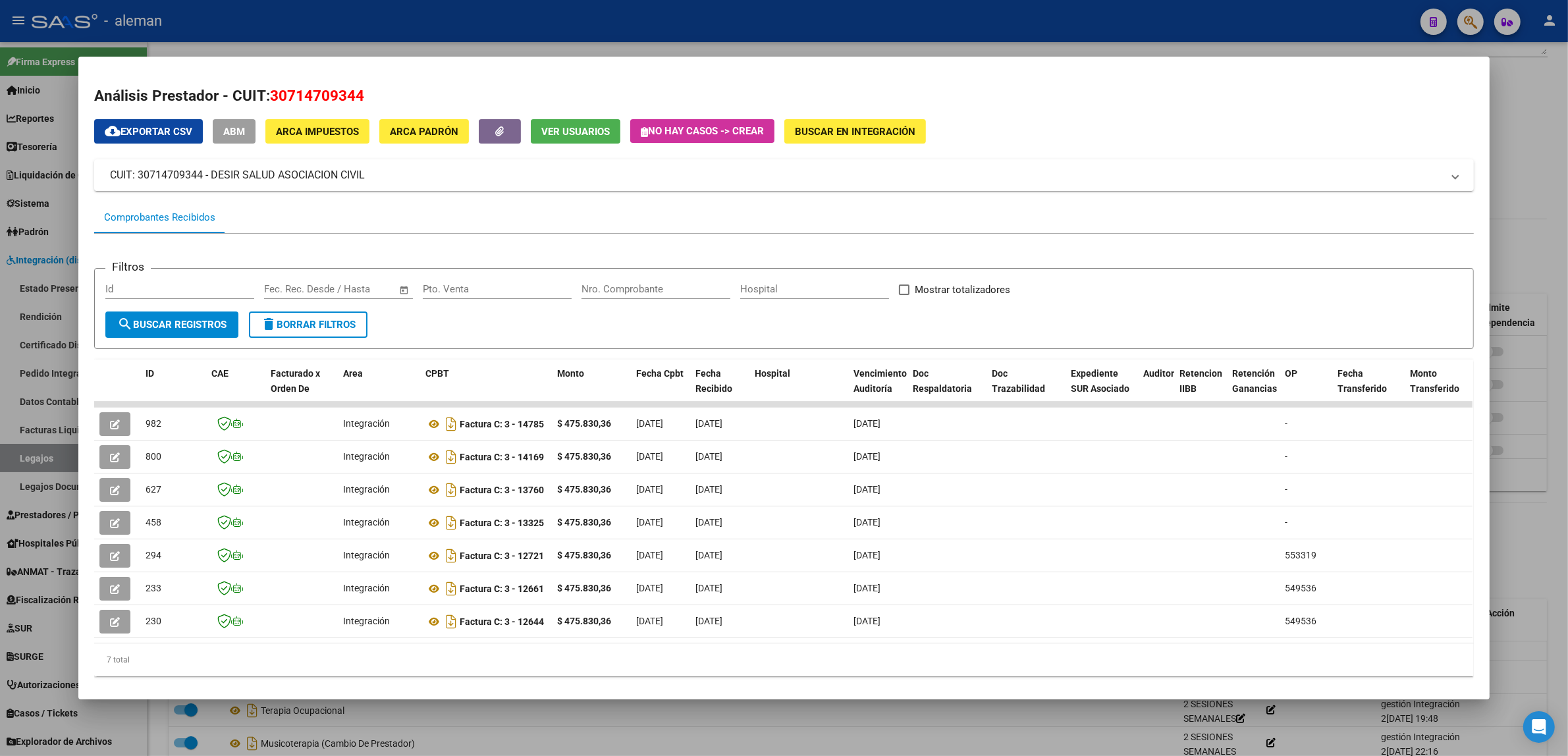
click at [1510, 267] on div at bounding box center [784, 378] width 1568 height 756
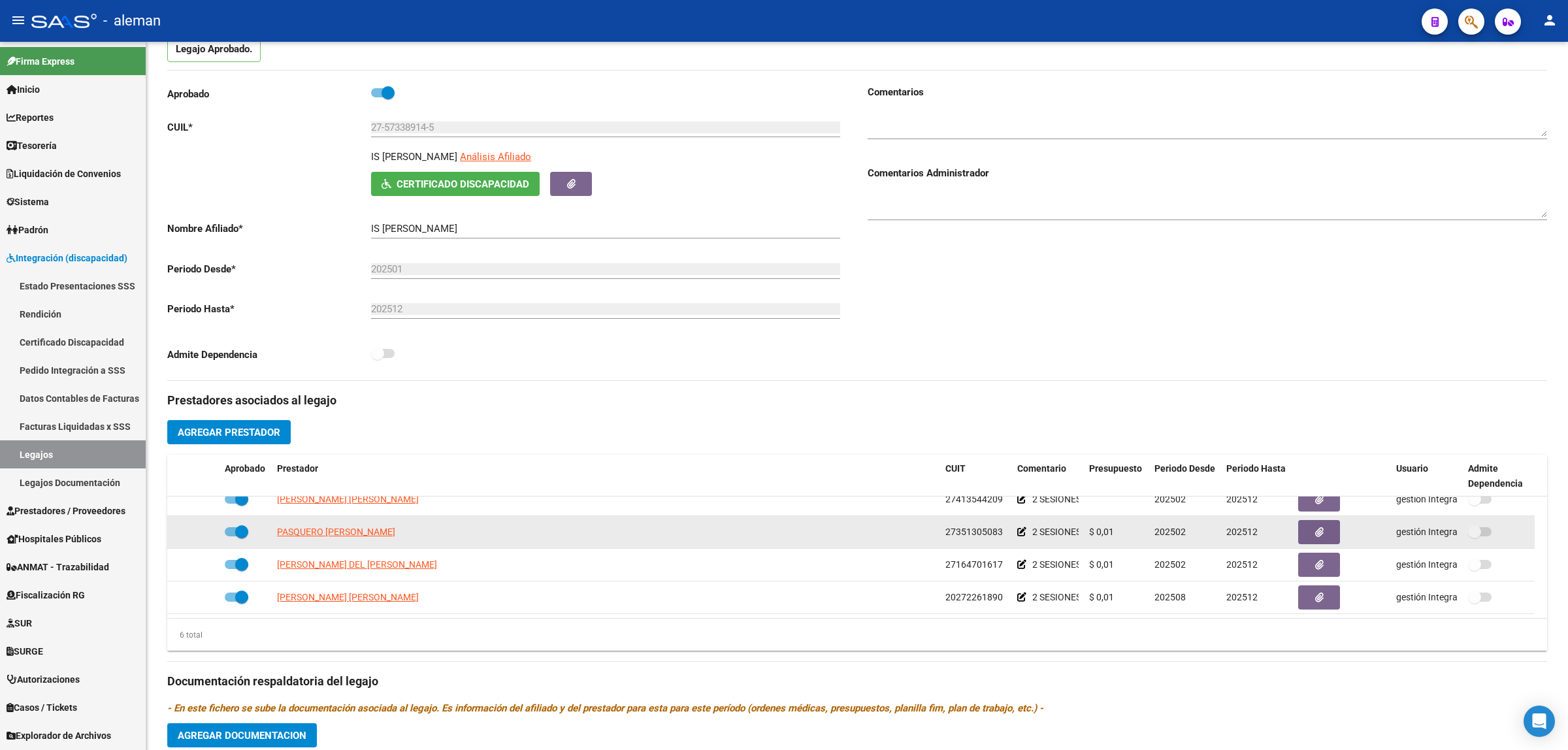
scroll to position [209, 0]
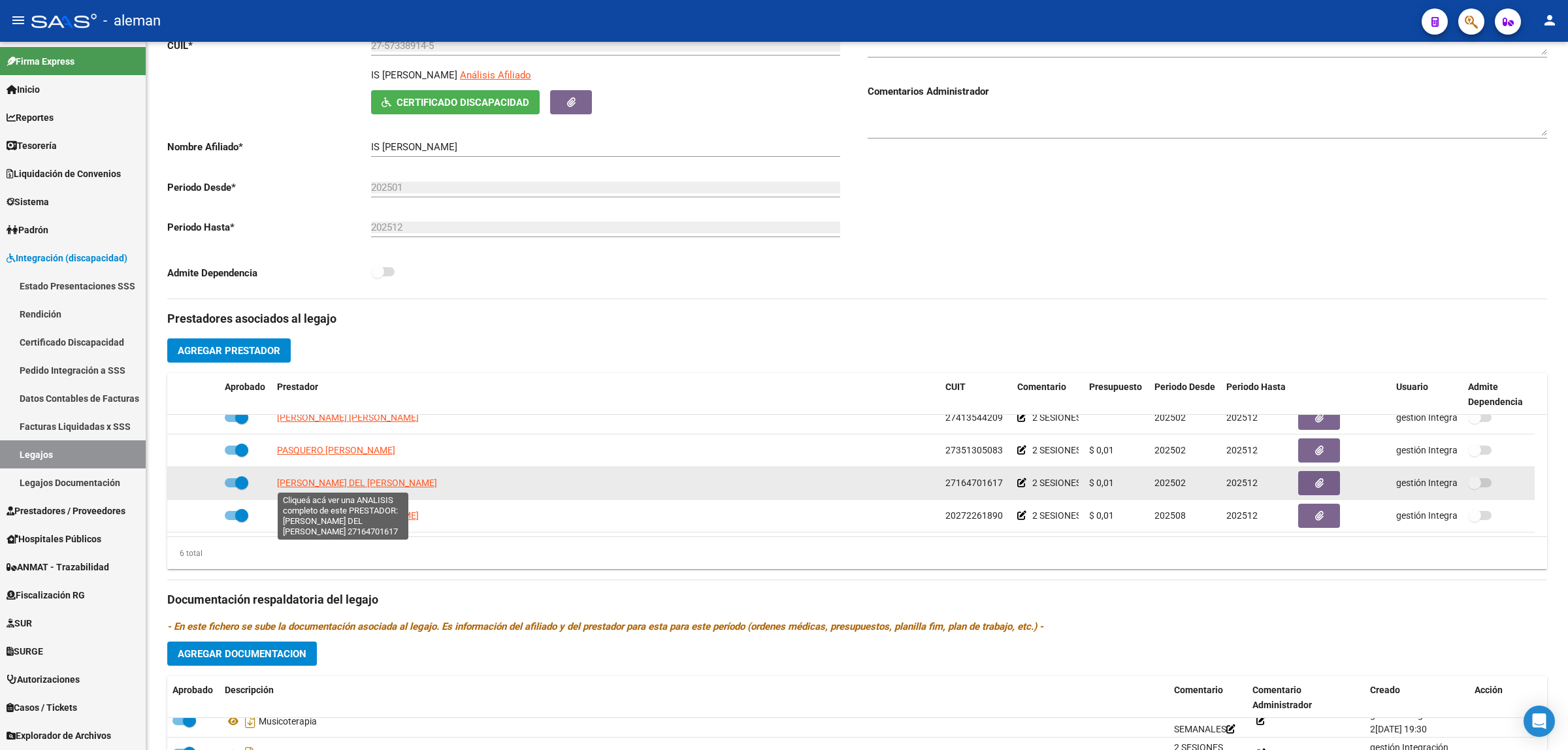
click at [376, 483] on span "PATRONITI RAMONA DEL VALLE" at bounding box center [357, 483] width 160 height 11
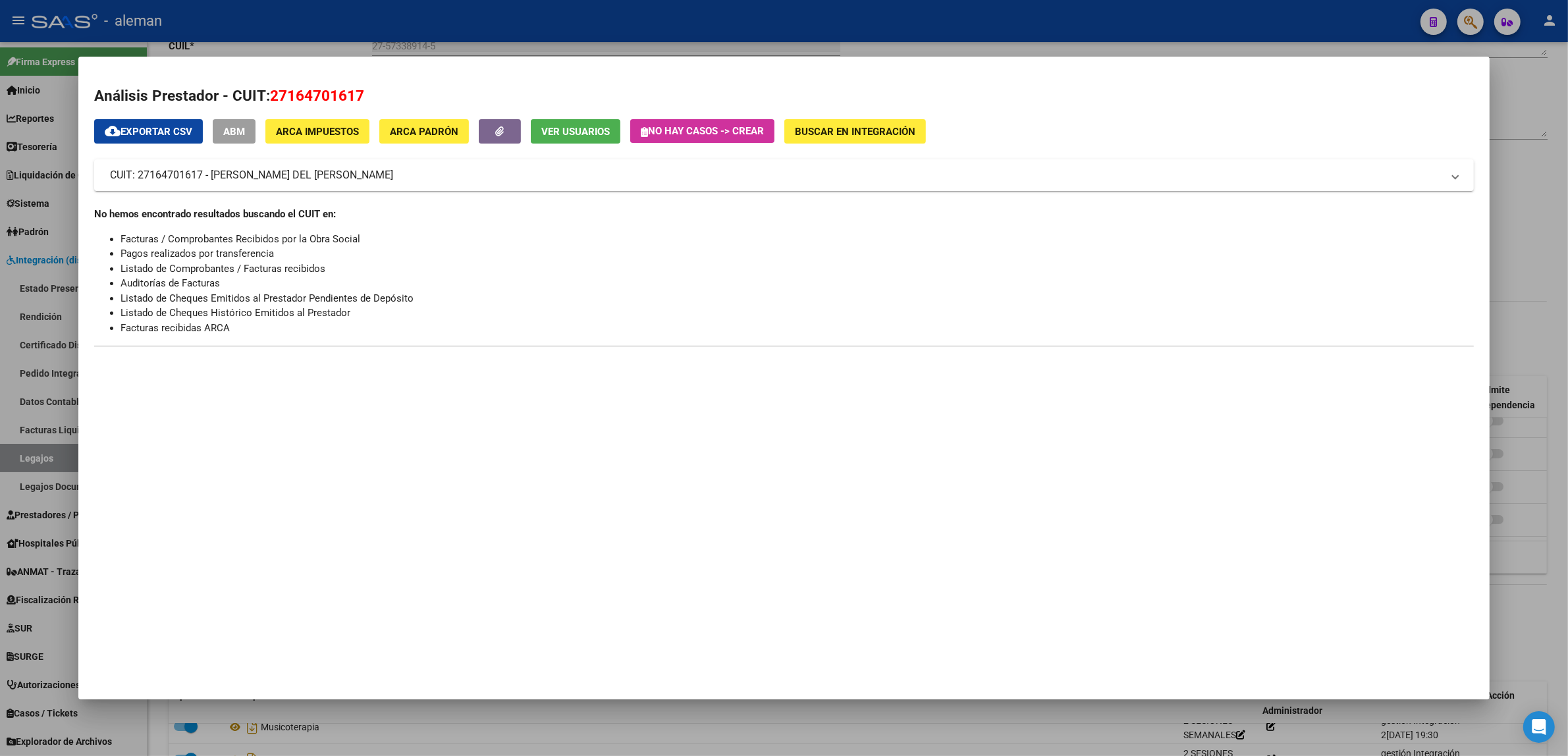
click at [1530, 194] on div at bounding box center [784, 378] width 1568 height 756
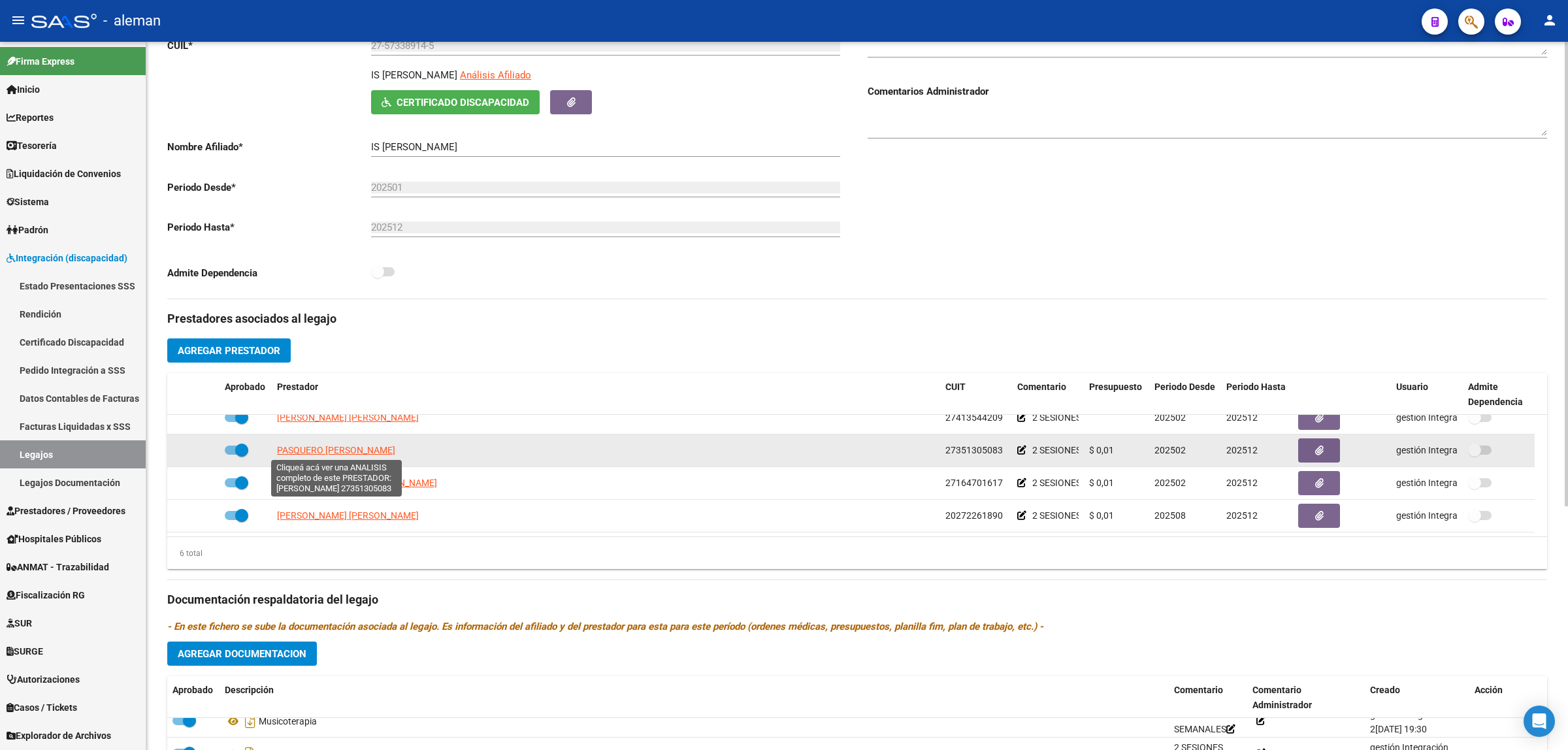
click at [353, 454] on span "PASQUERO ROMINA VANINA" at bounding box center [336, 450] width 118 height 11
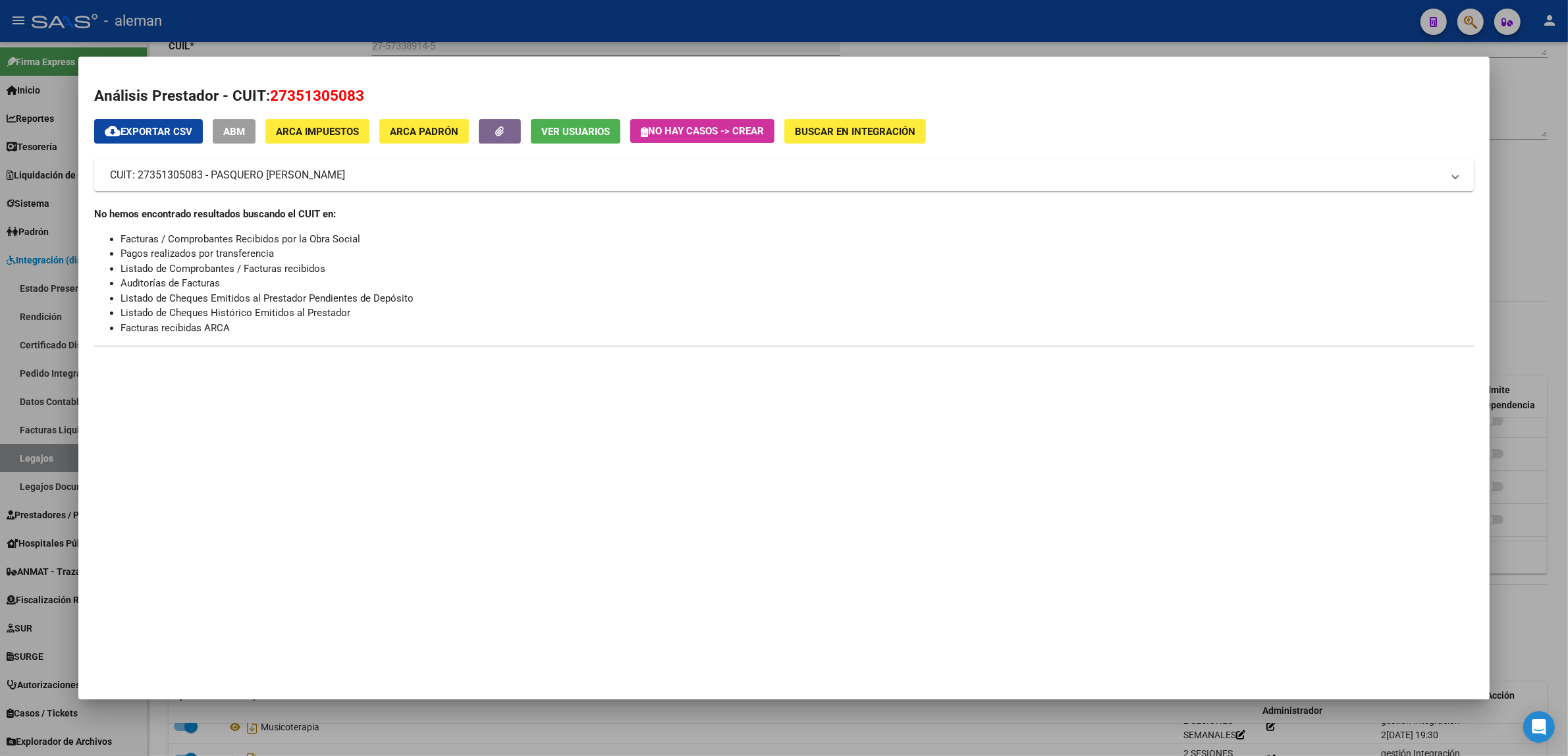
click at [1524, 237] on div at bounding box center [784, 378] width 1568 height 756
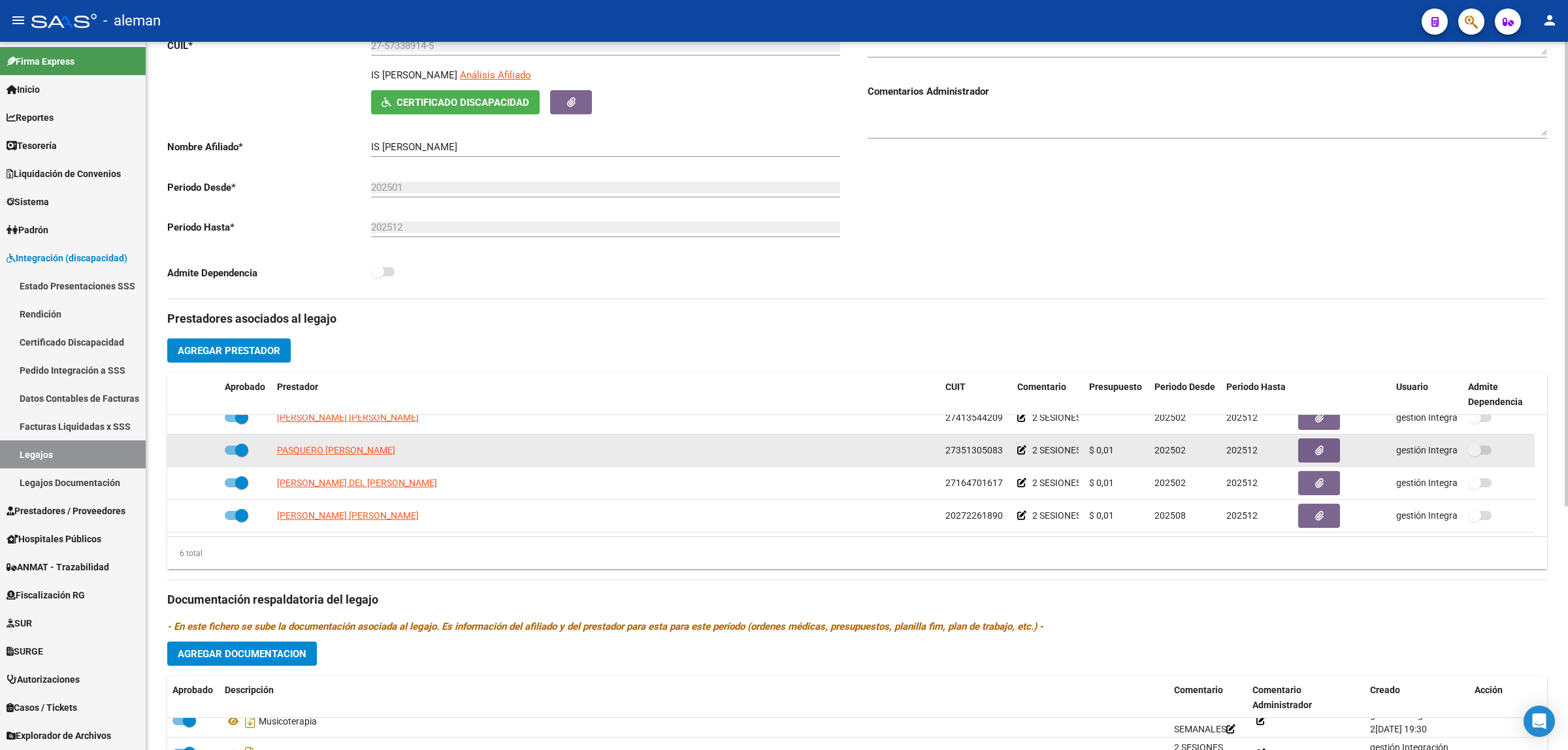
scroll to position [0, 0]
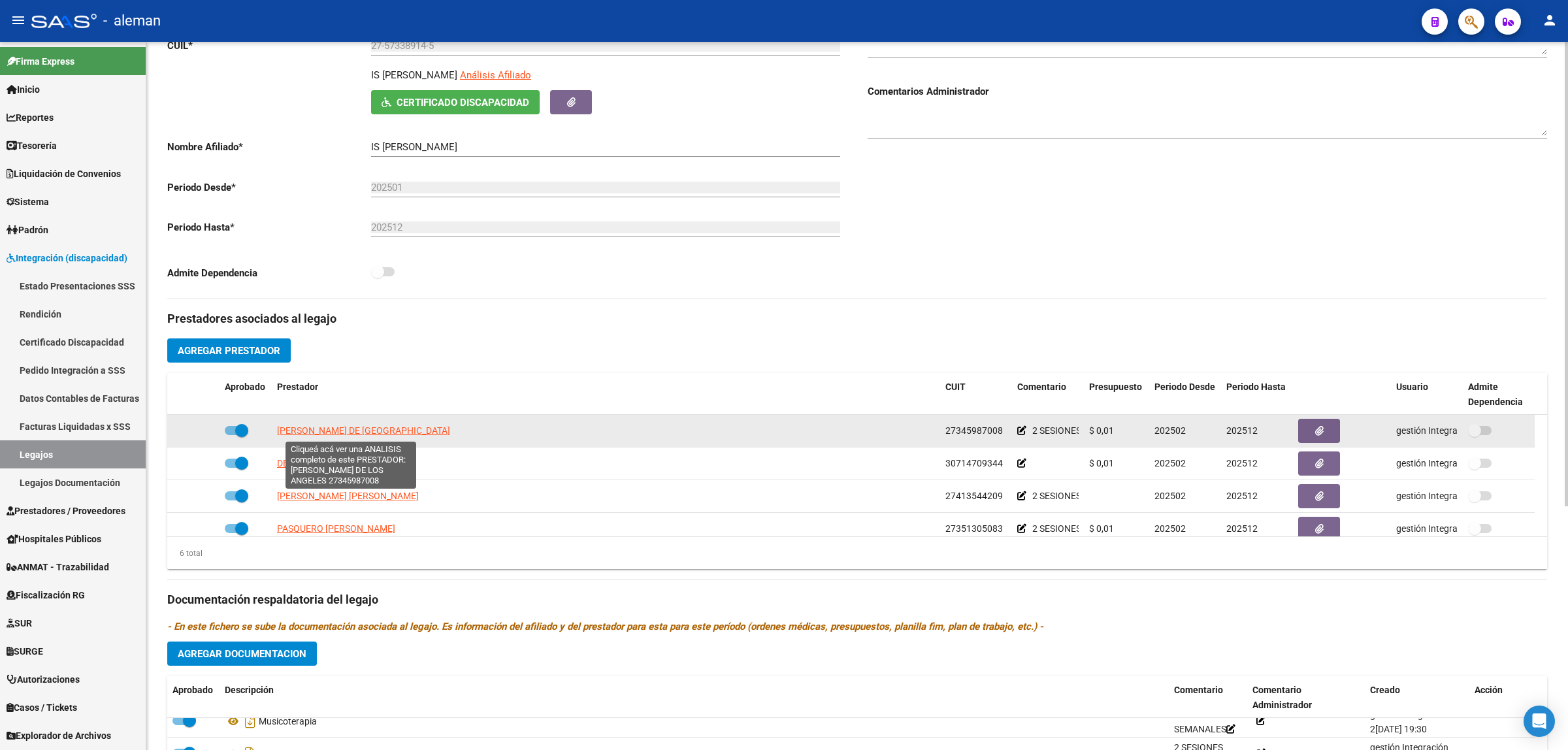
click at [353, 431] on span "BENITEZ EVELINA DE LOS ANGELES" at bounding box center [363, 430] width 173 height 11
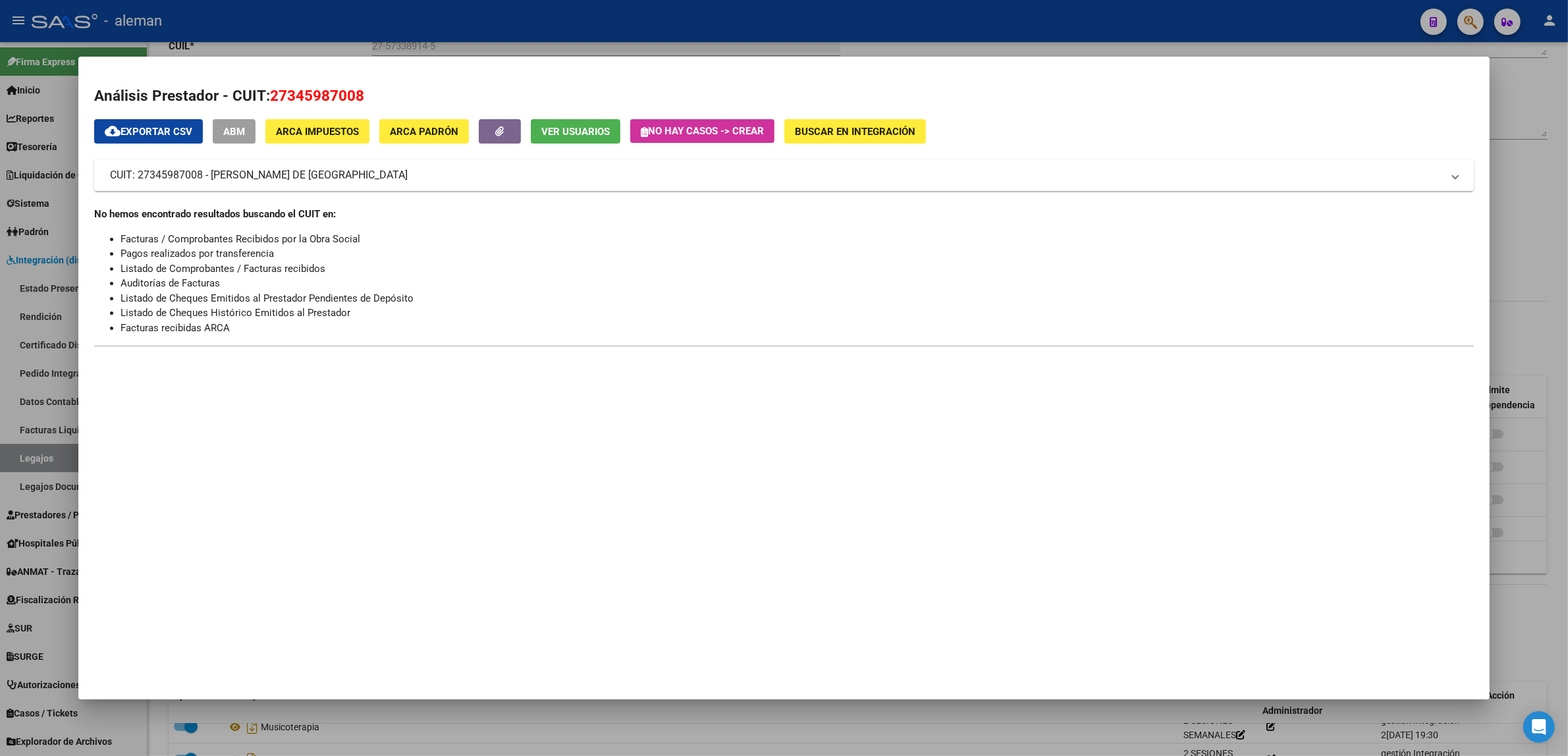
click at [1525, 312] on div at bounding box center [784, 378] width 1568 height 756
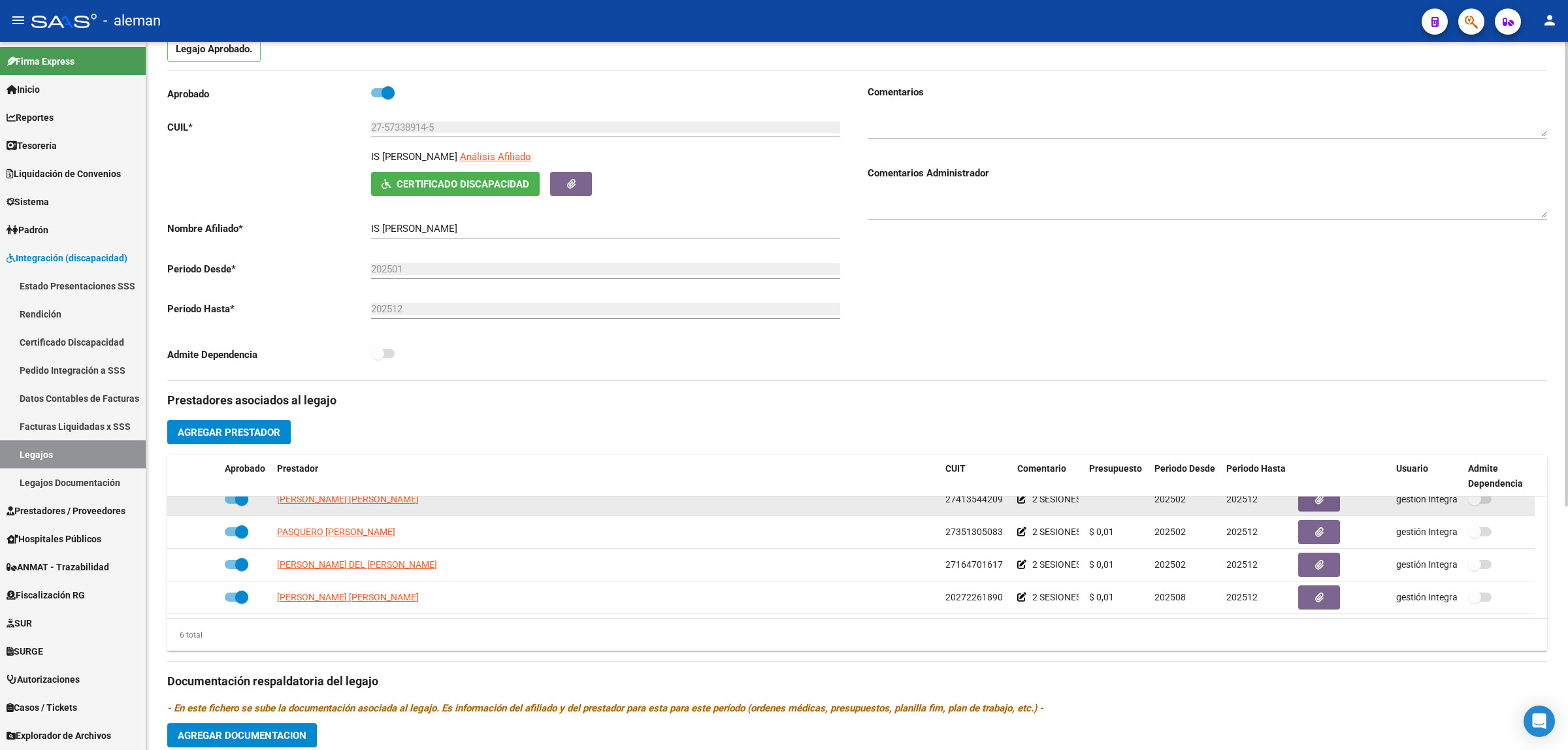
scroll to position [79, 0]
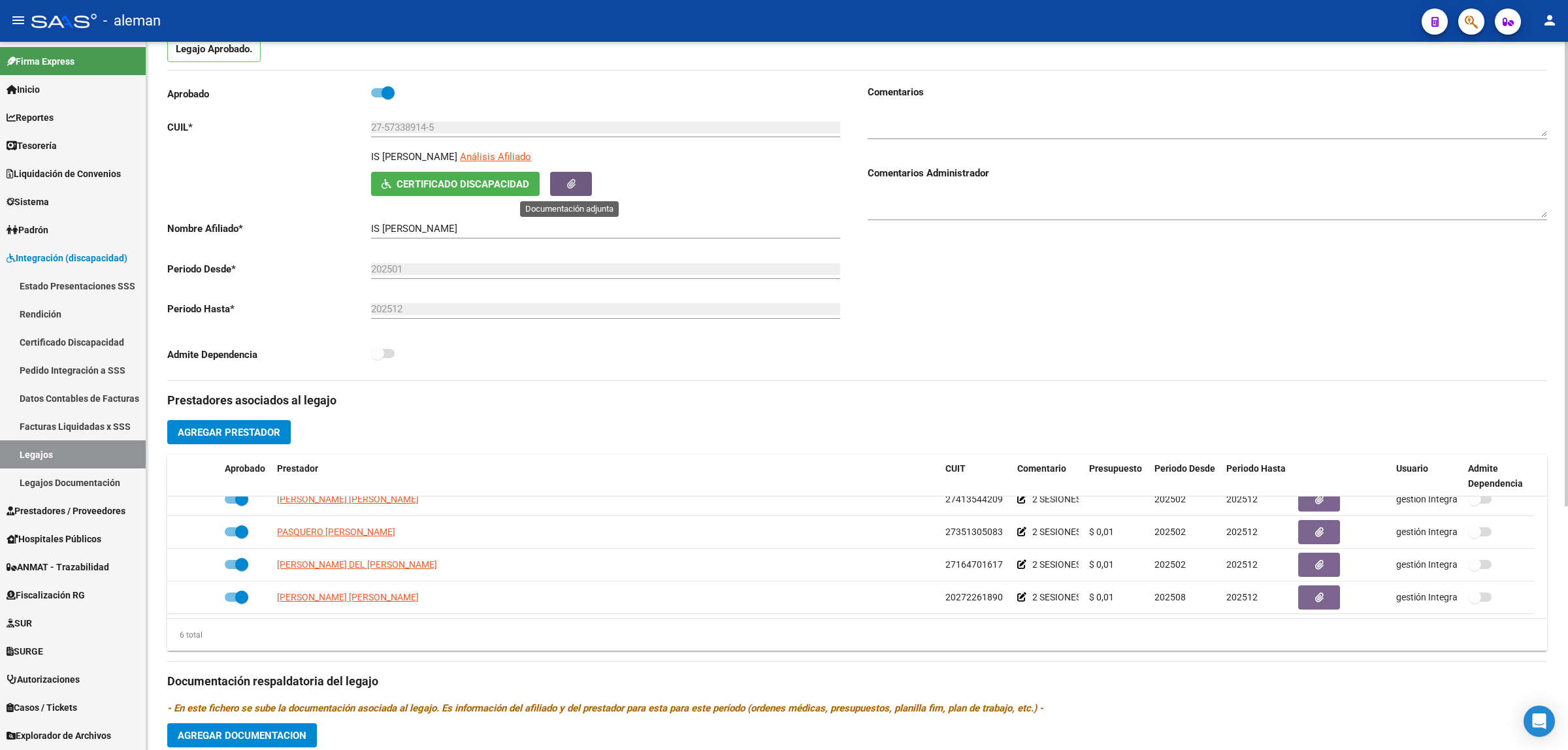
click at [560, 185] on button "button" at bounding box center [571, 184] width 42 height 24
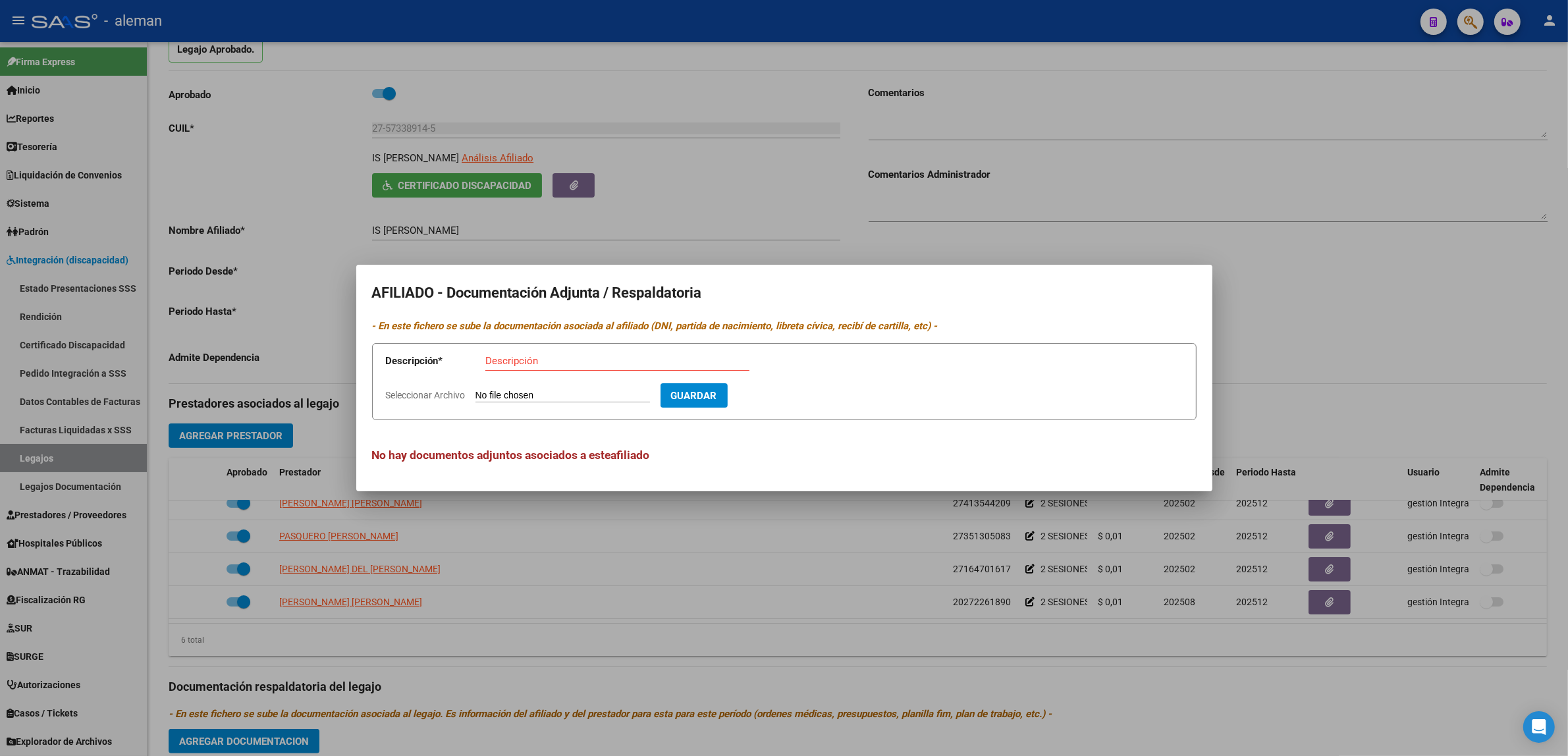
click at [1294, 278] on div at bounding box center [784, 378] width 1568 height 756
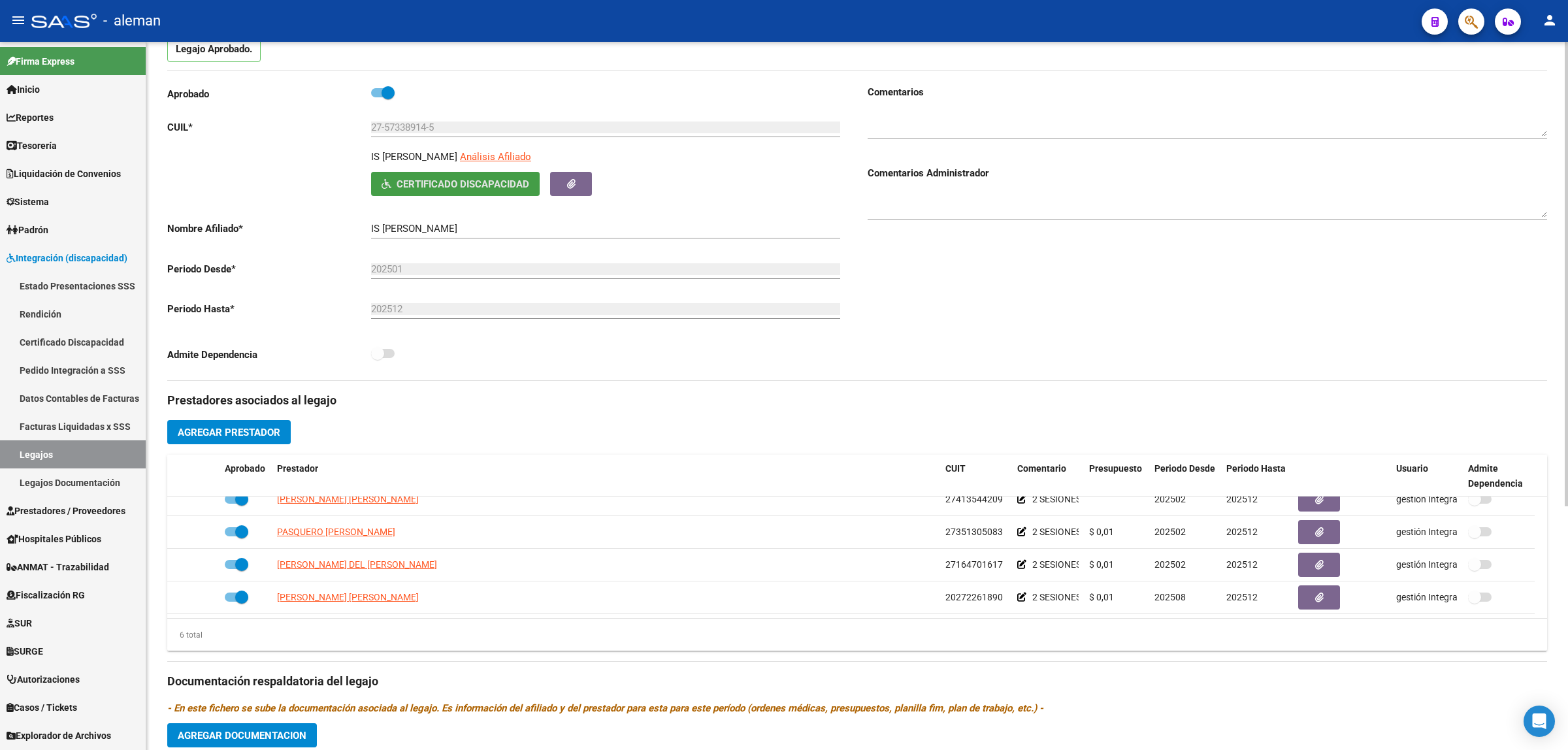
click at [489, 181] on span "Certificado Discapacidad" at bounding box center [463, 184] width 133 height 12
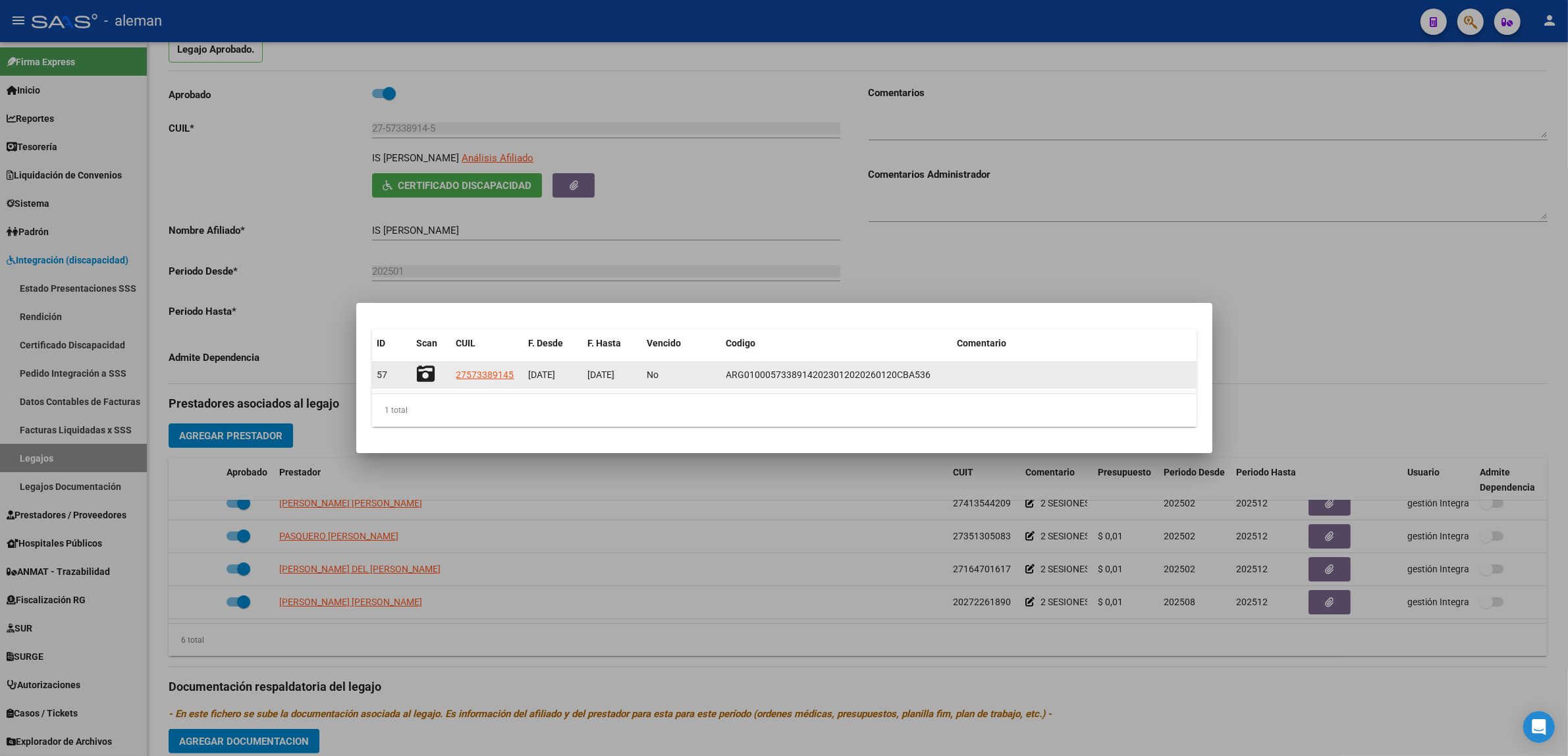
click at [427, 372] on icon at bounding box center [426, 373] width 18 height 18
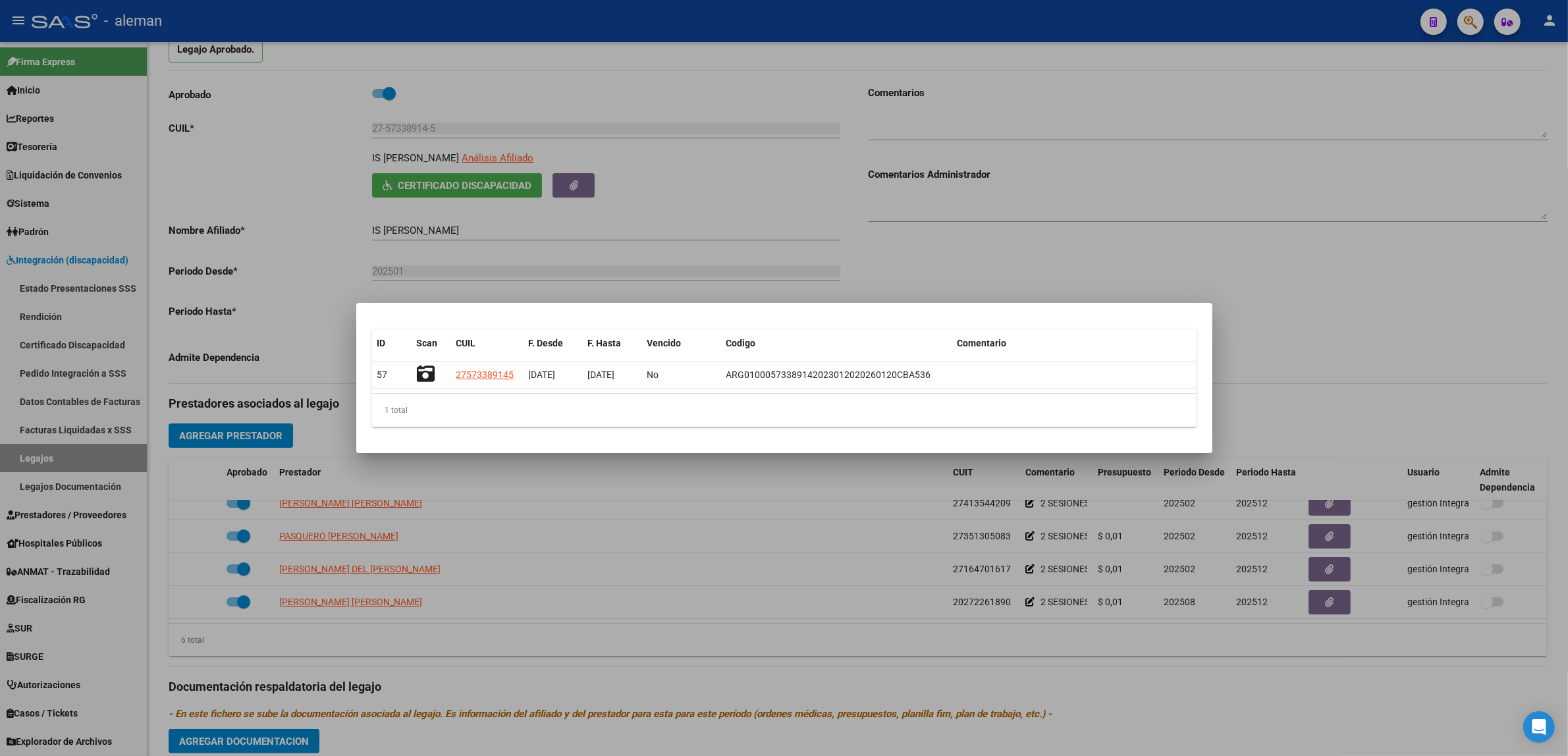
click at [1302, 346] on div at bounding box center [784, 378] width 1568 height 756
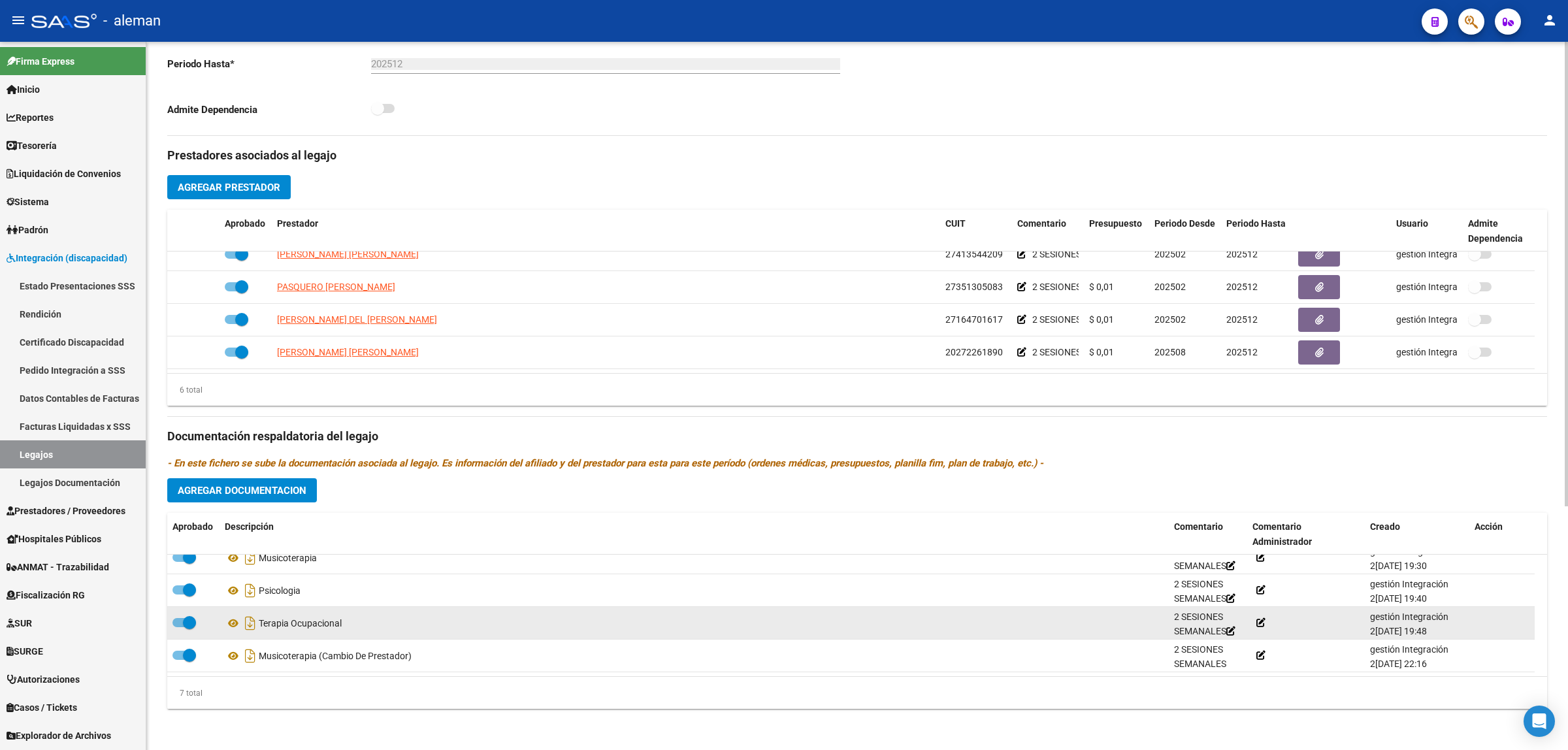
scroll to position [30, 0]
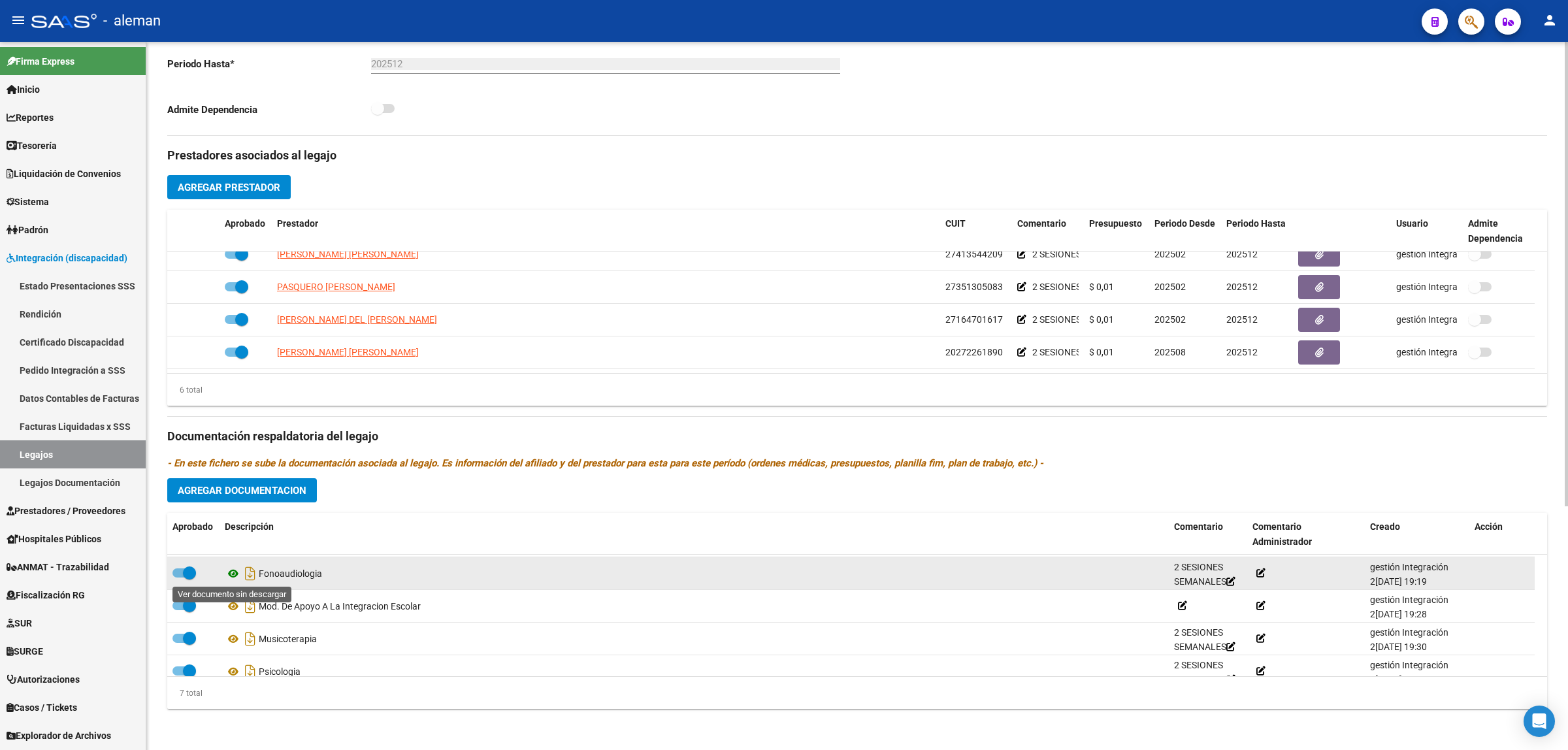
click at [236, 573] on icon at bounding box center [233, 573] width 17 height 16
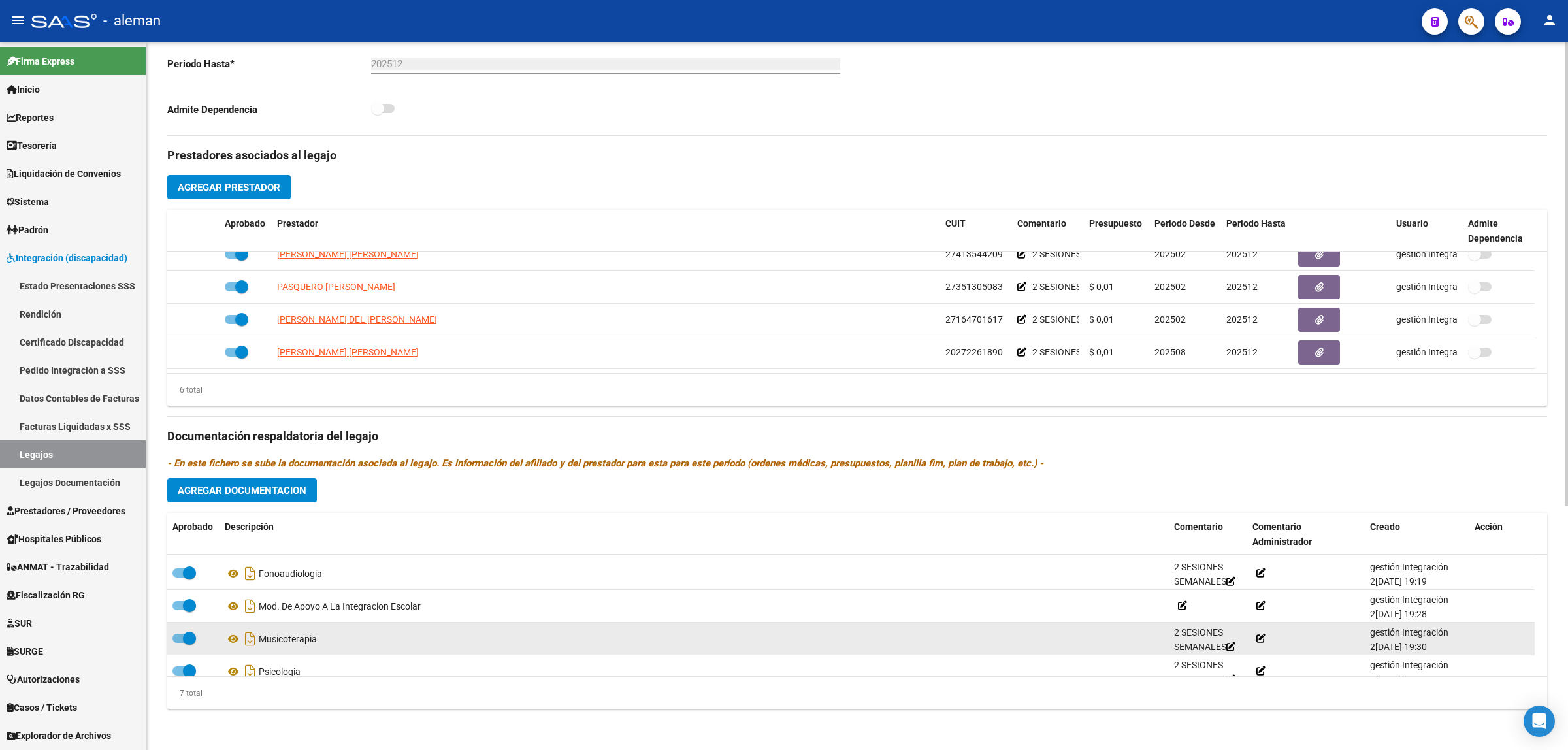
click at [280, 635] on div "Musicoterapia" at bounding box center [694, 638] width 939 height 21
click at [234, 637] on icon at bounding box center [233, 639] width 17 height 16
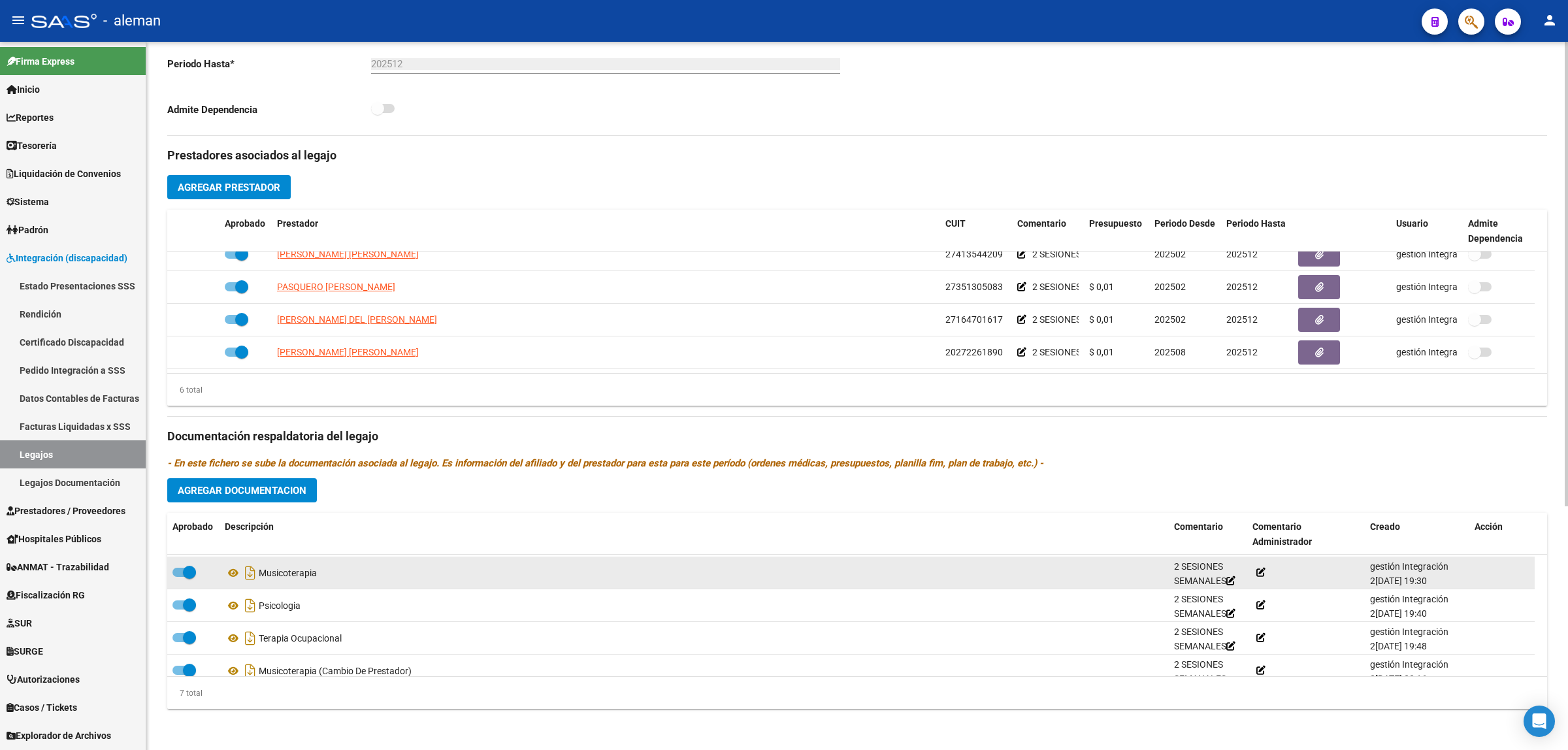
scroll to position [112, 0]
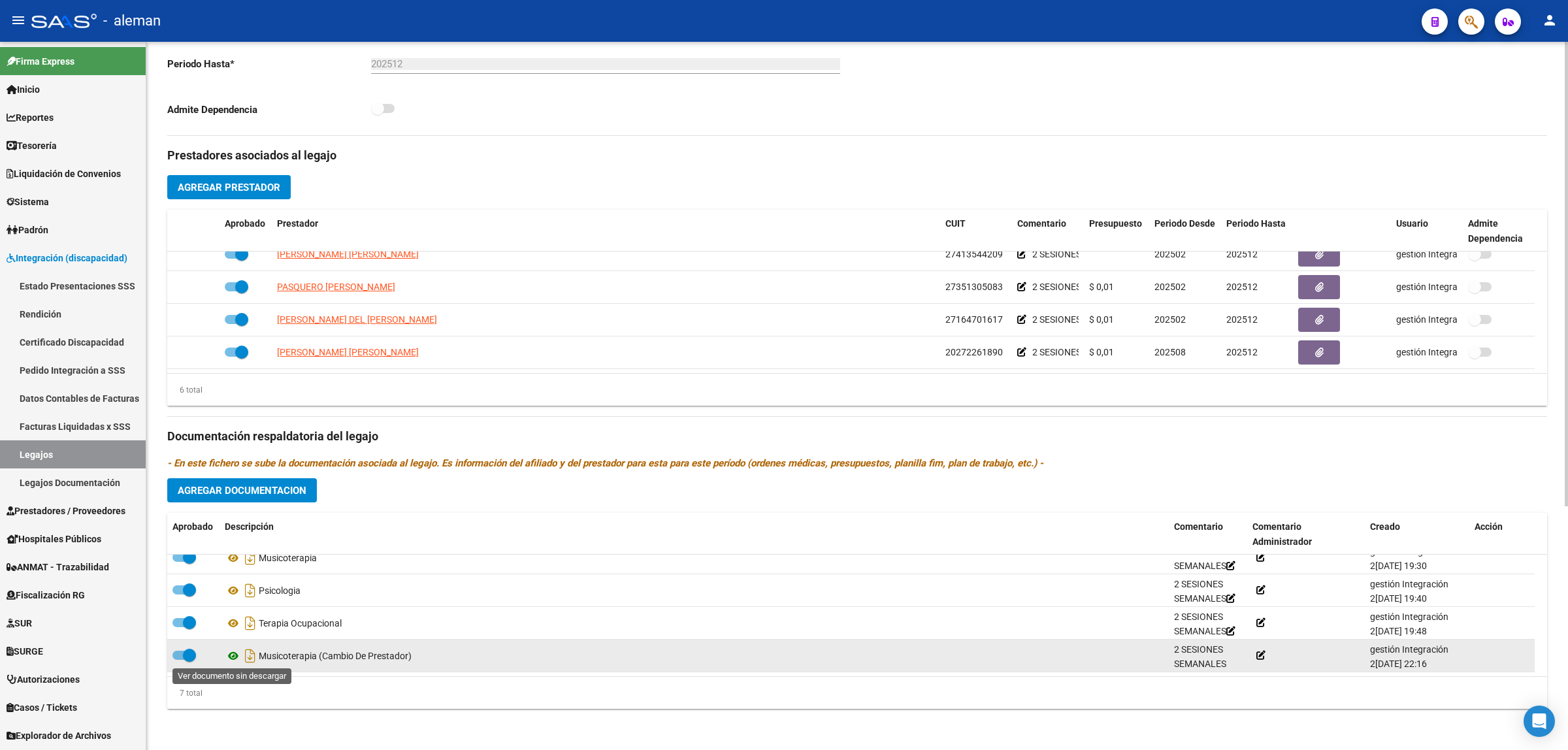
click at [232, 657] on icon at bounding box center [233, 656] width 17 height 16
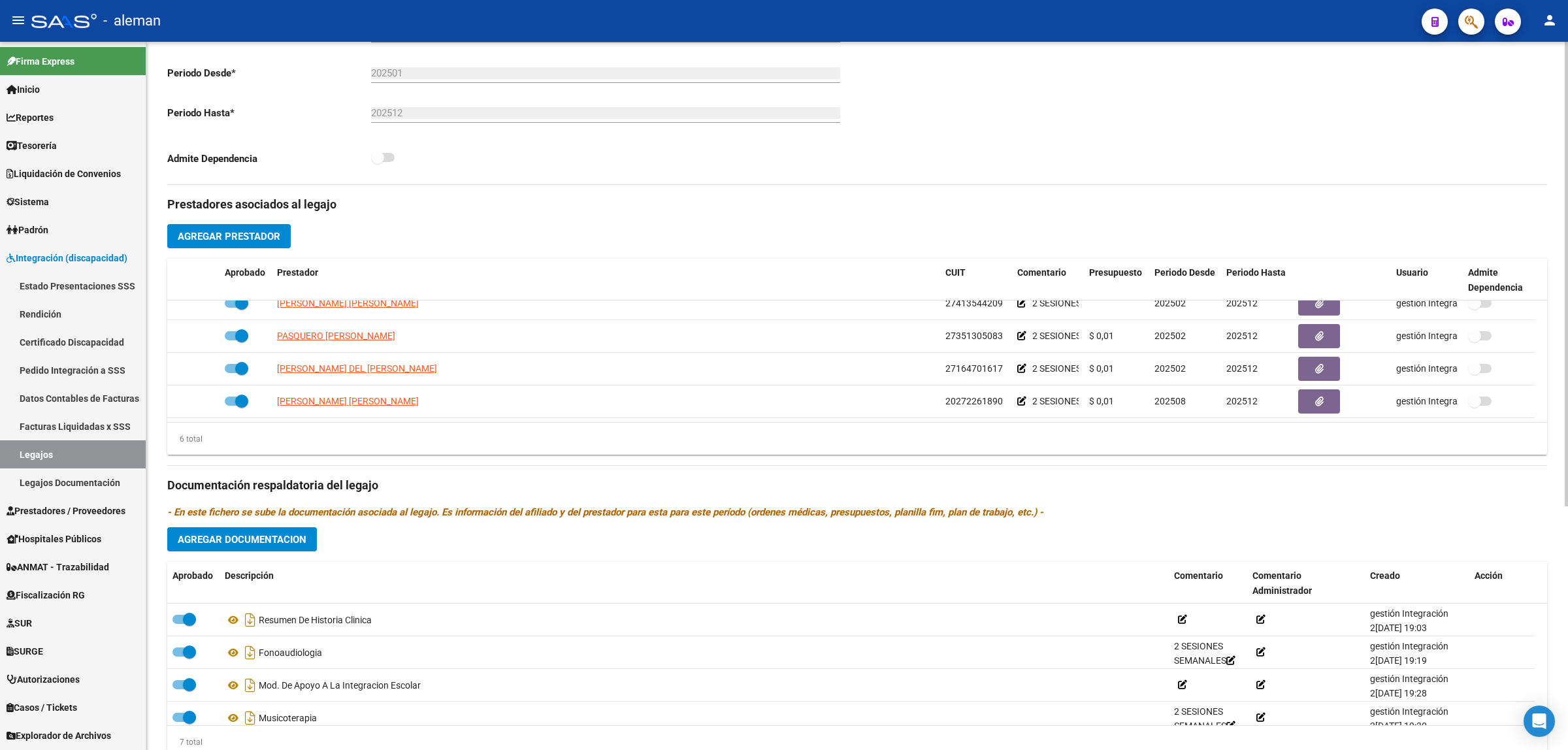
scroll to position [372, 0]
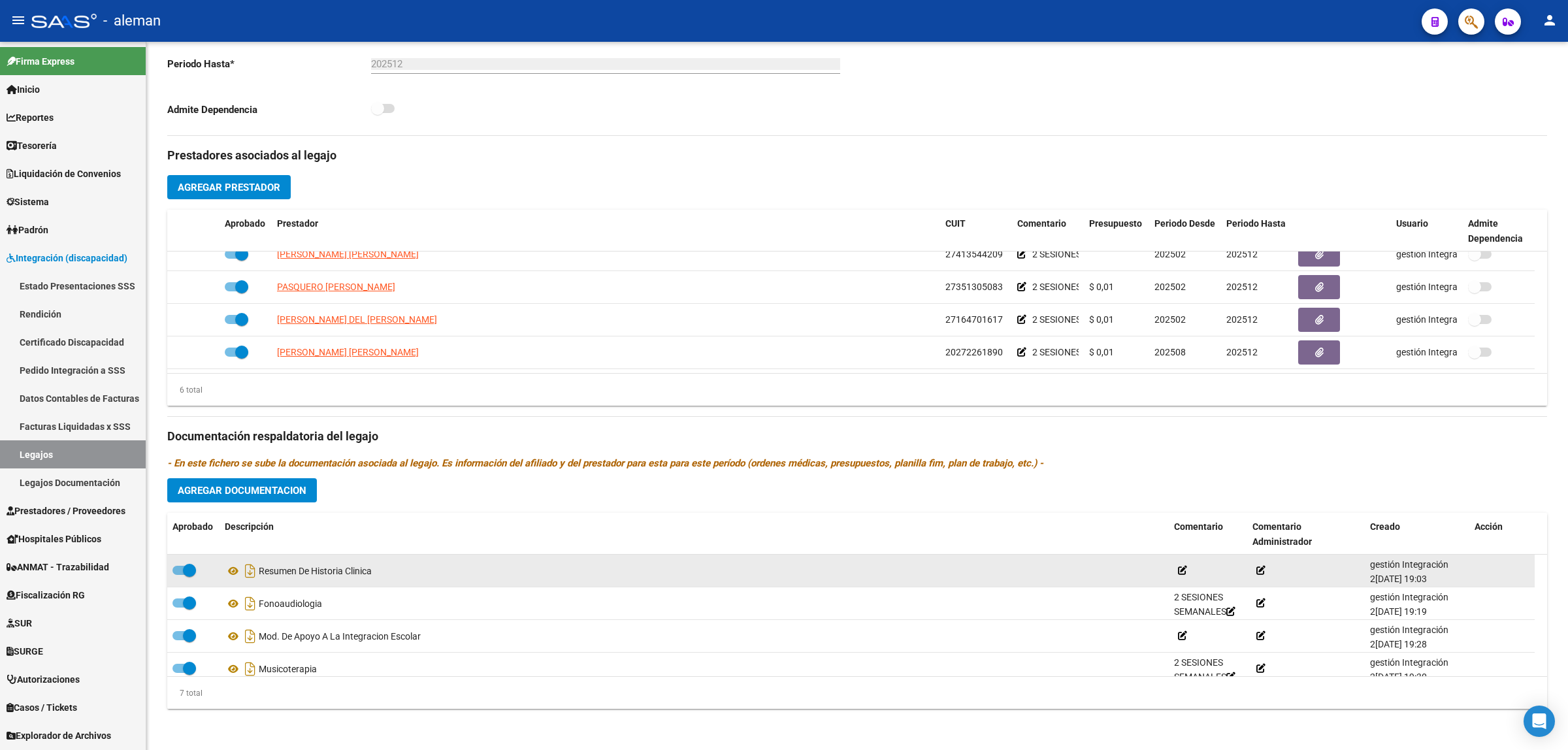
click at [349, 569] on div "Resumen De Historia Clinica" at bounding box center [694, 571] width 939 height 21
click at [236, 572] on icon at bounding box center [233, 571] width 17 height 16
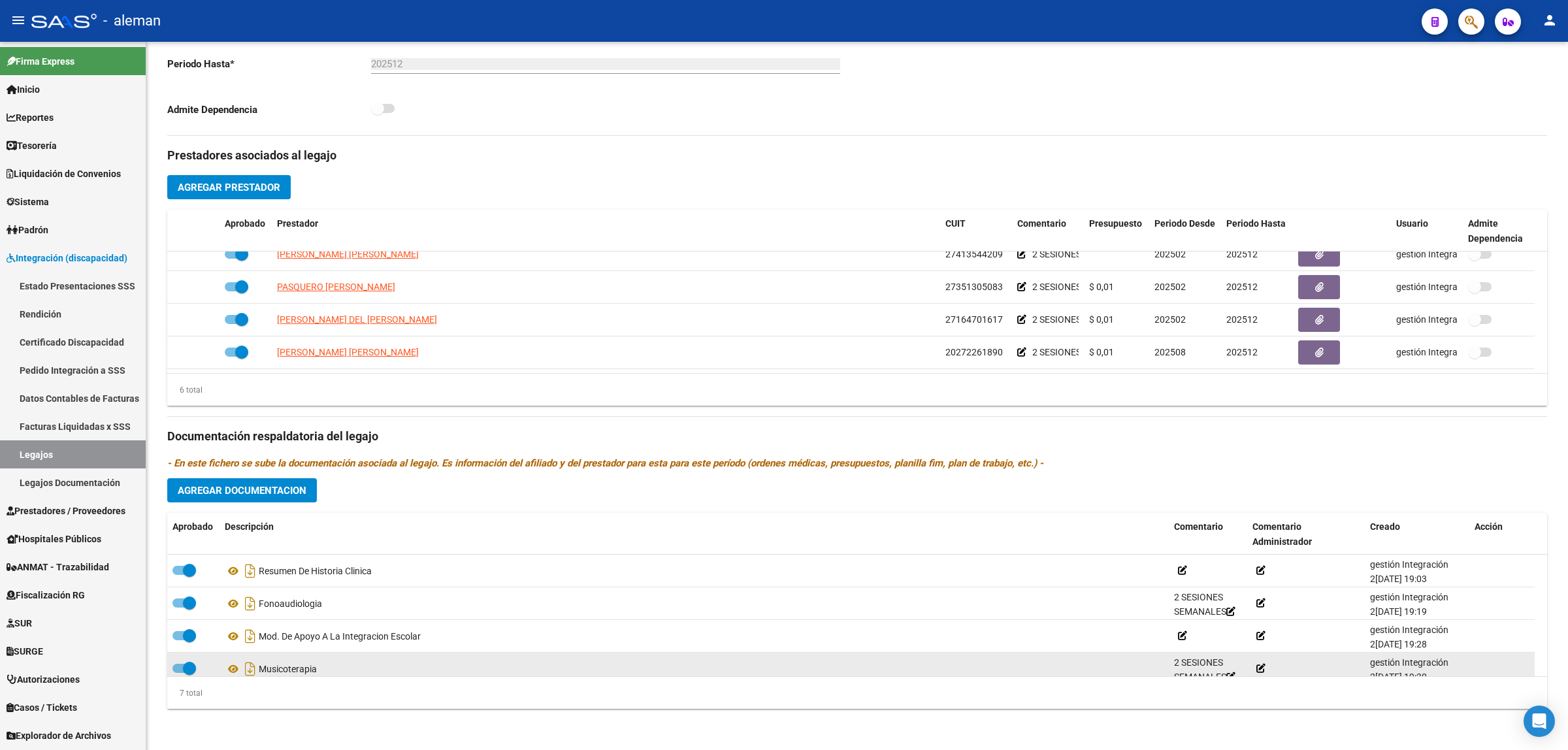
scroll to position [81, 0]
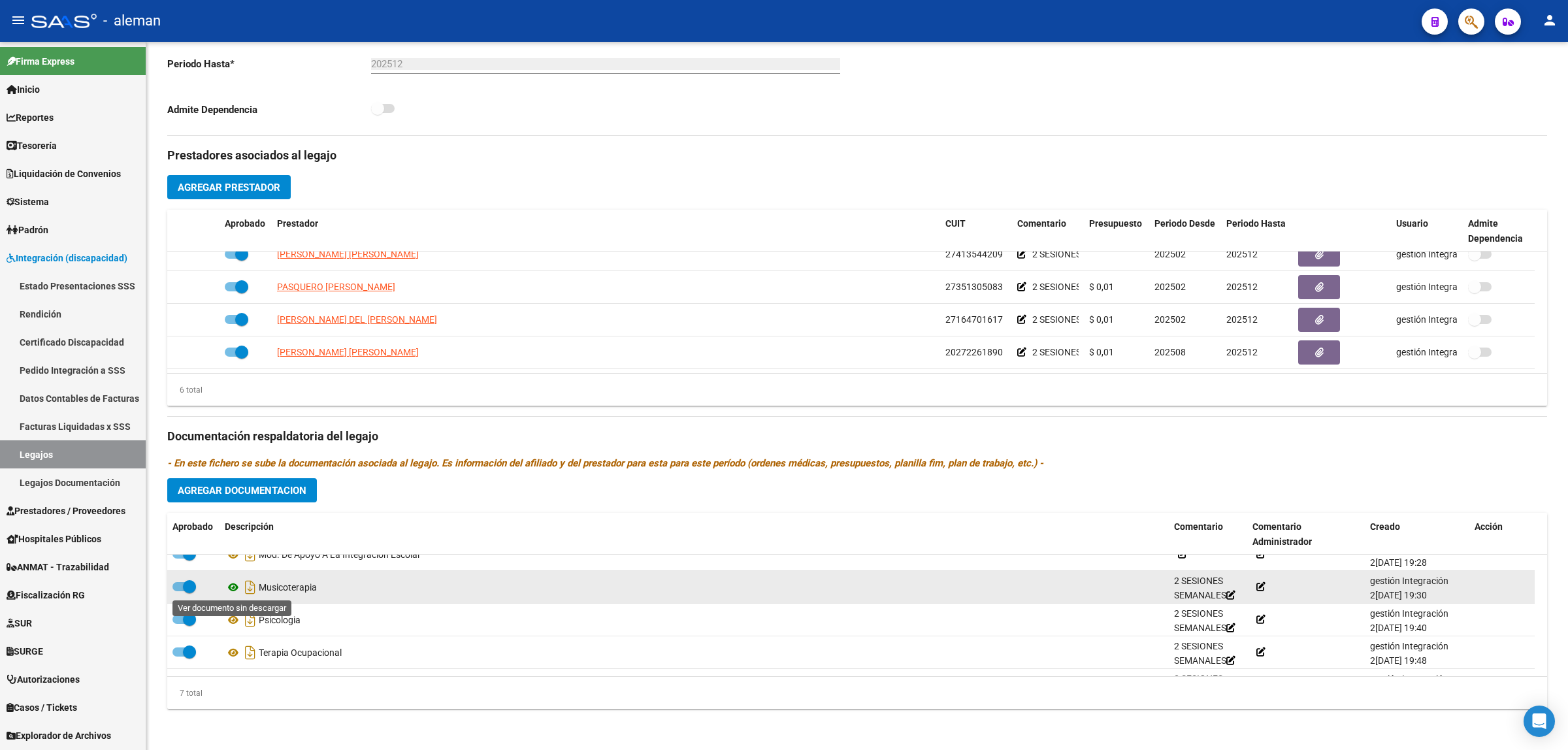
click at [229, 585] on icon at bounding box center [233, 587] width 17 height 16
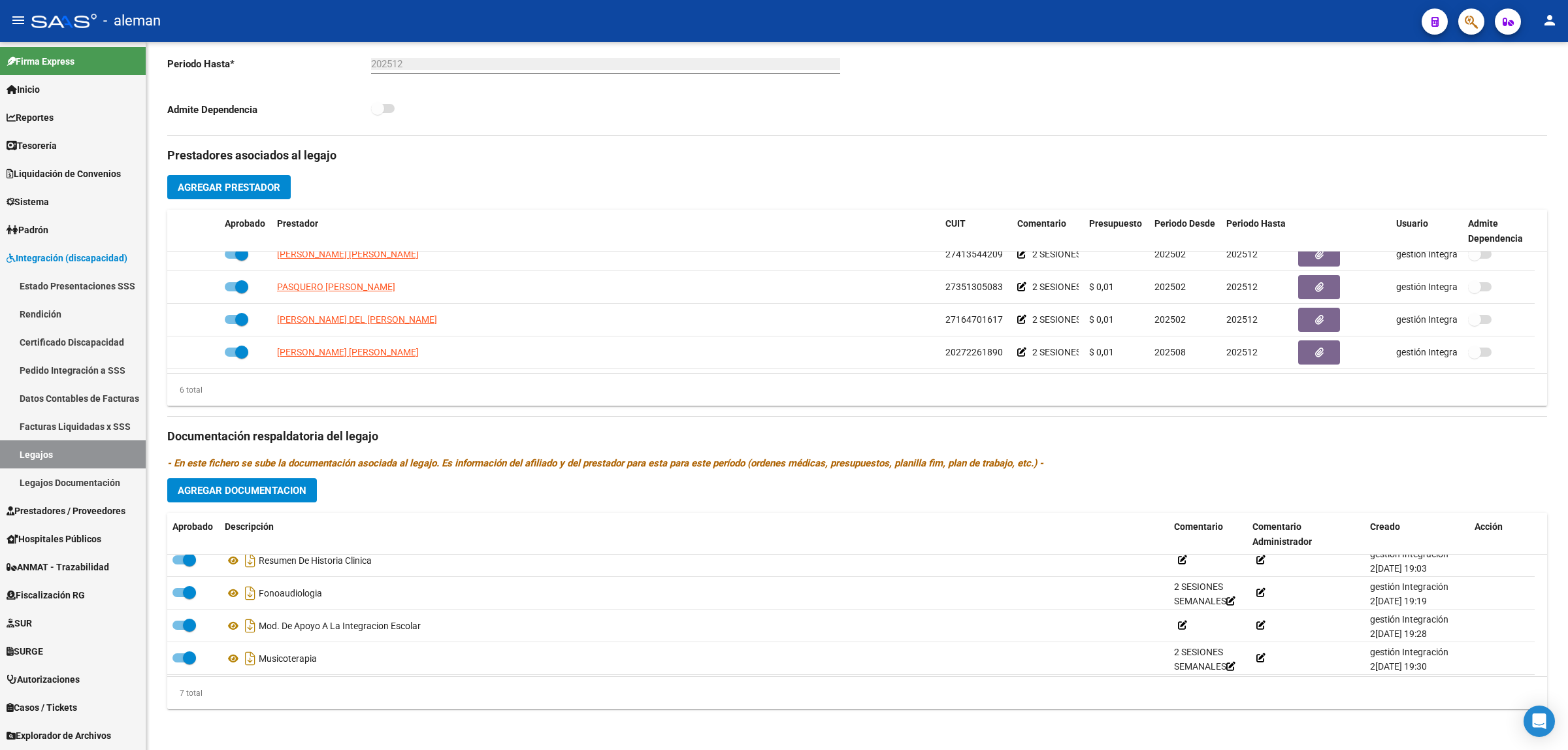
scroll to position [0, 0]
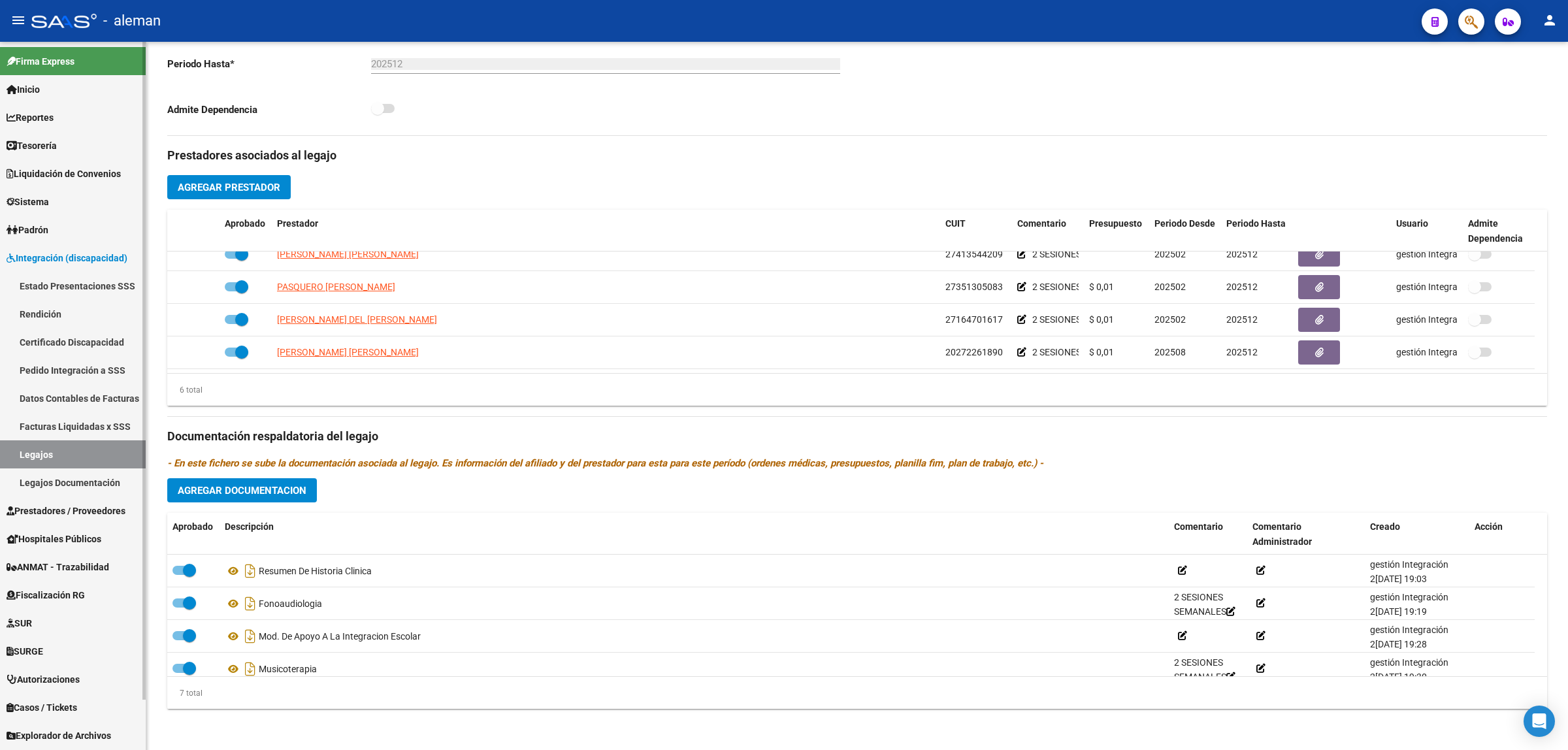
click at [45, 506] on span "Prestadores / Proveedores" at bounding box center [66, 511] width 119 height 14
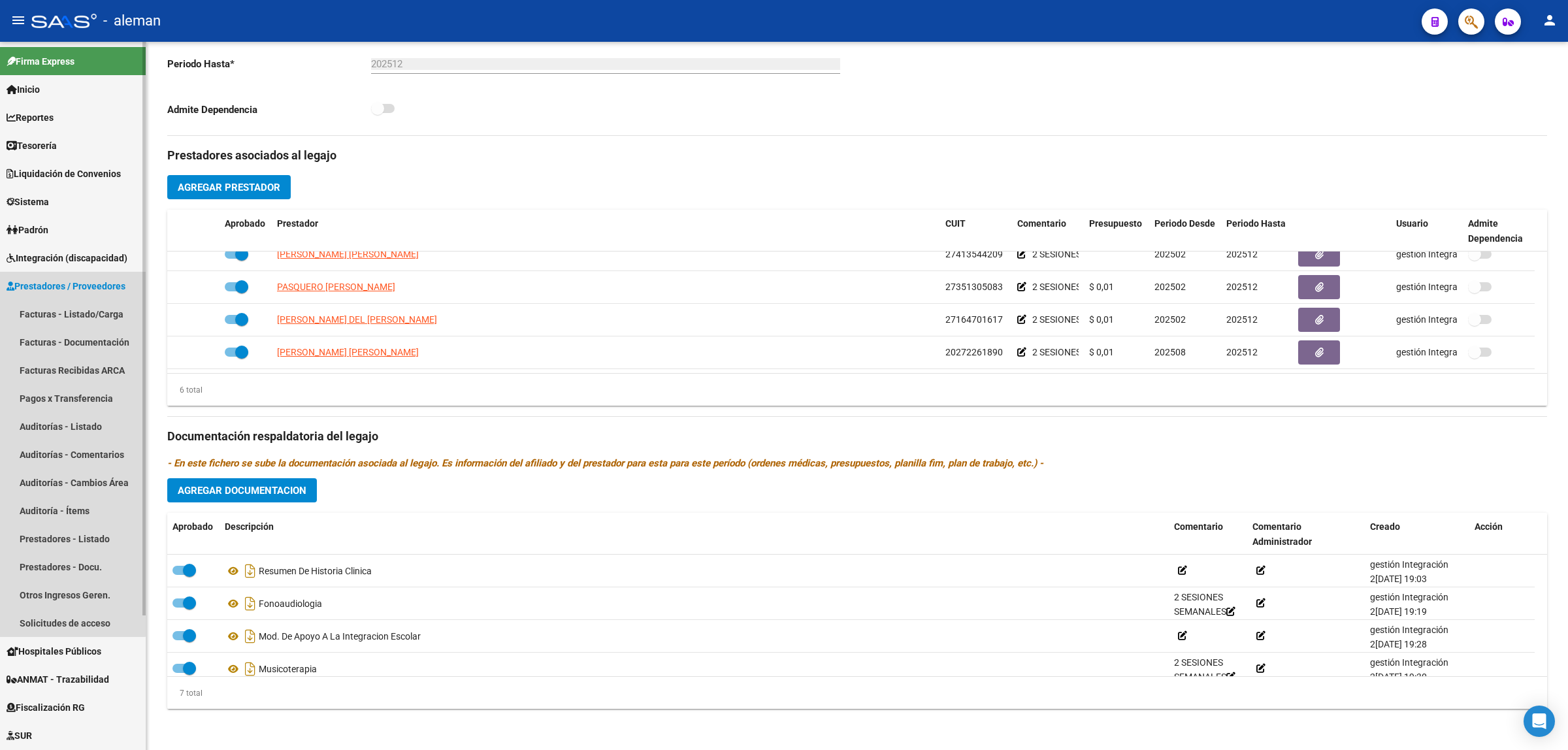
click at [67, 287] on span "Prestadores / Proveedores" at bounding box center [66, 286] width 119 height 14
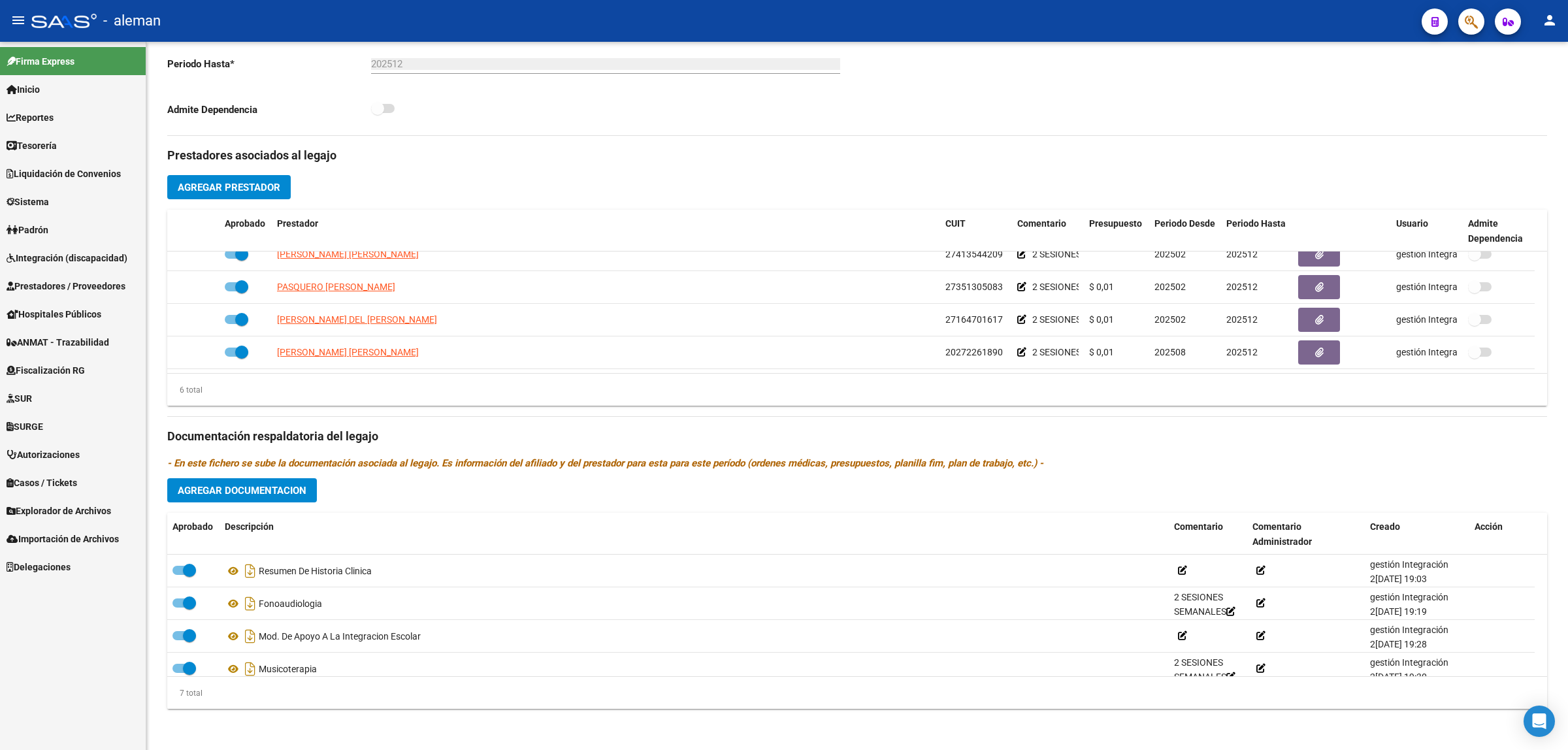
click at [48, 279] on span "Prestadores / Proveedores" at bounding box center [66, 286] width 119 height 14
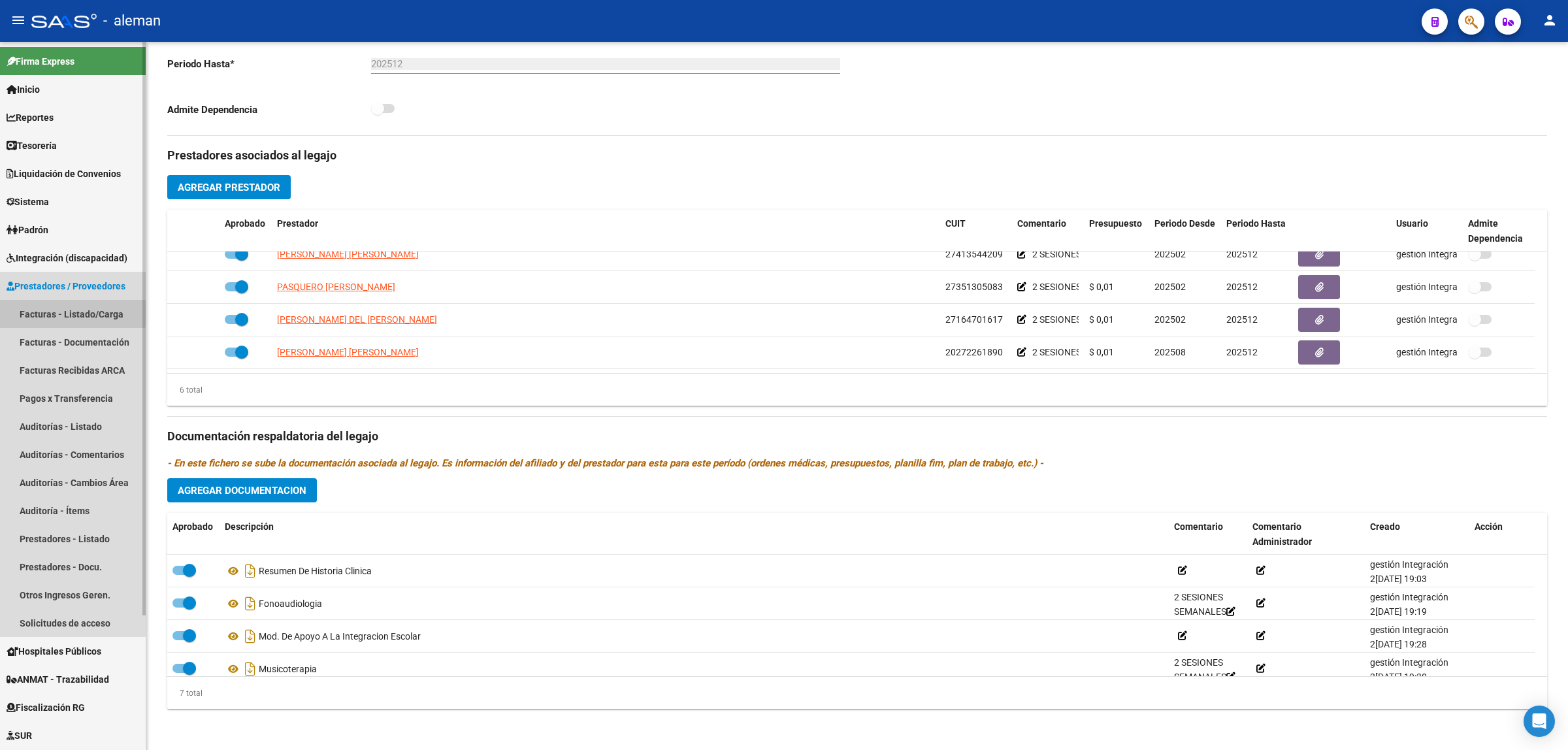
click at [45, 313] on link "Facturas - Listado/Carga" at bounding box center [73, 313] width 146 height 28
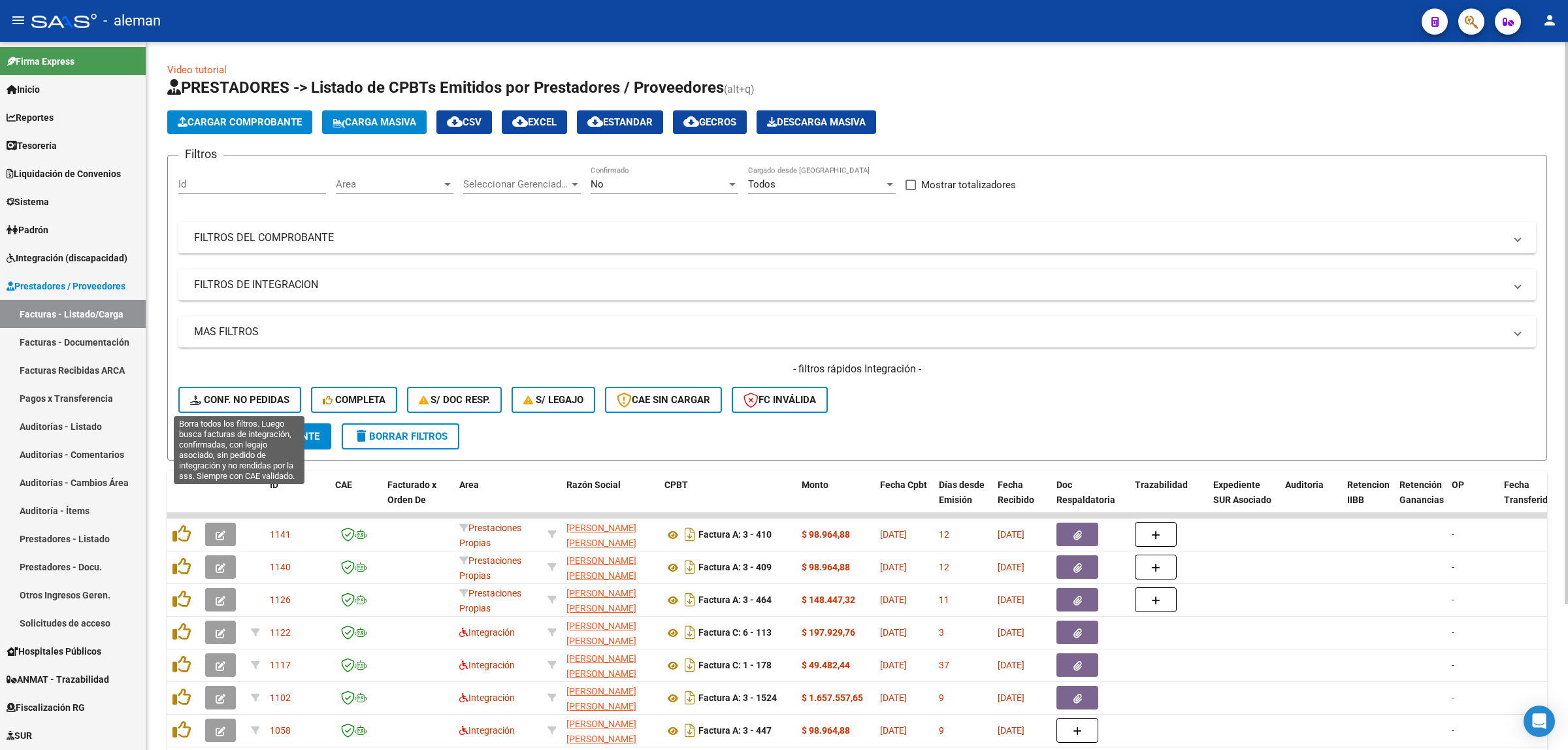
click at [258, 400] on span "Conf. no pedidas" at bounding box center [240, 400] width 99 height 12
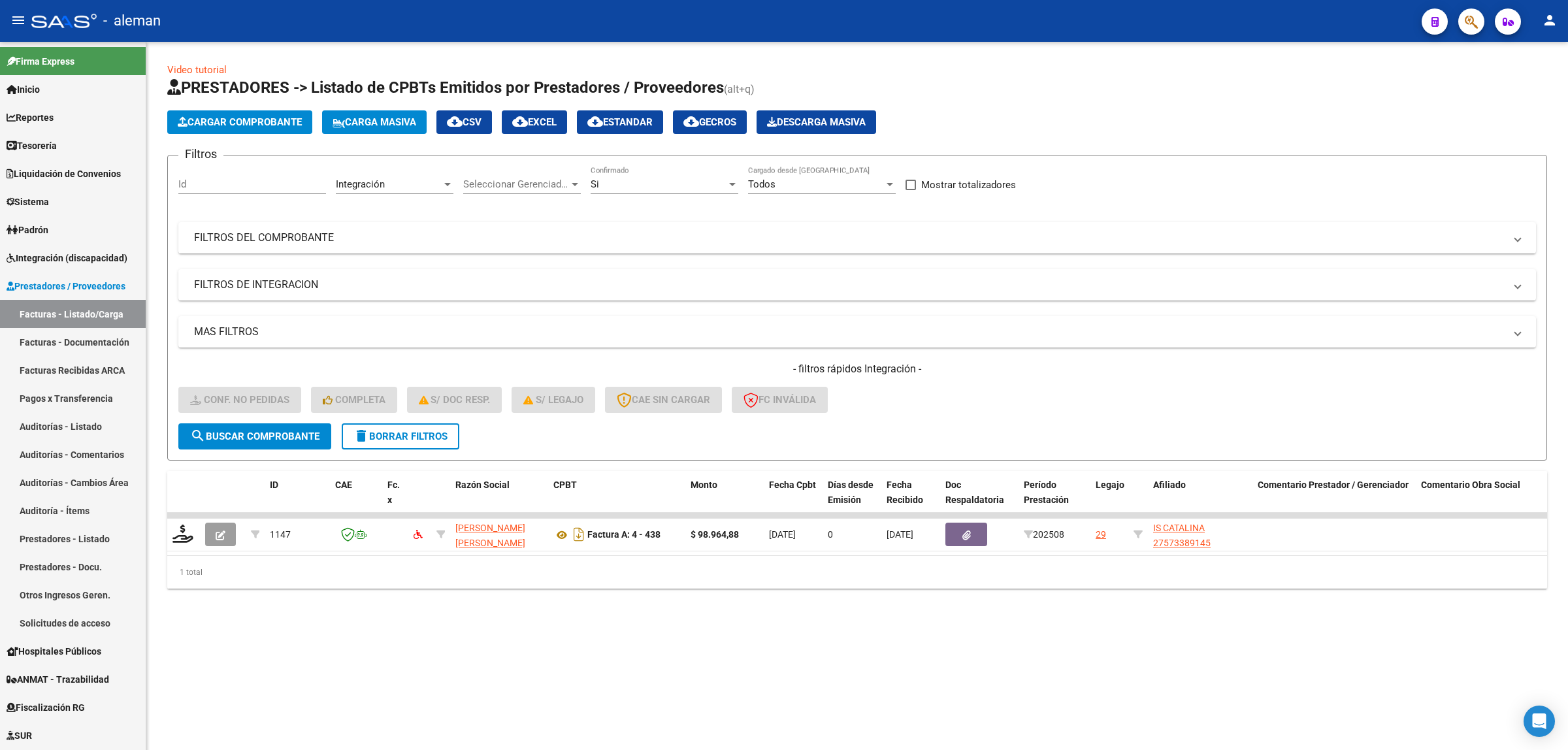
click at [490, 674] on mat-sidenav-content "Video tutorial PRESTADORES -> Listado de CPBTs Emitidos por Prestadores / Prove…" at bounding box center [857, 396] width 1422 height 708
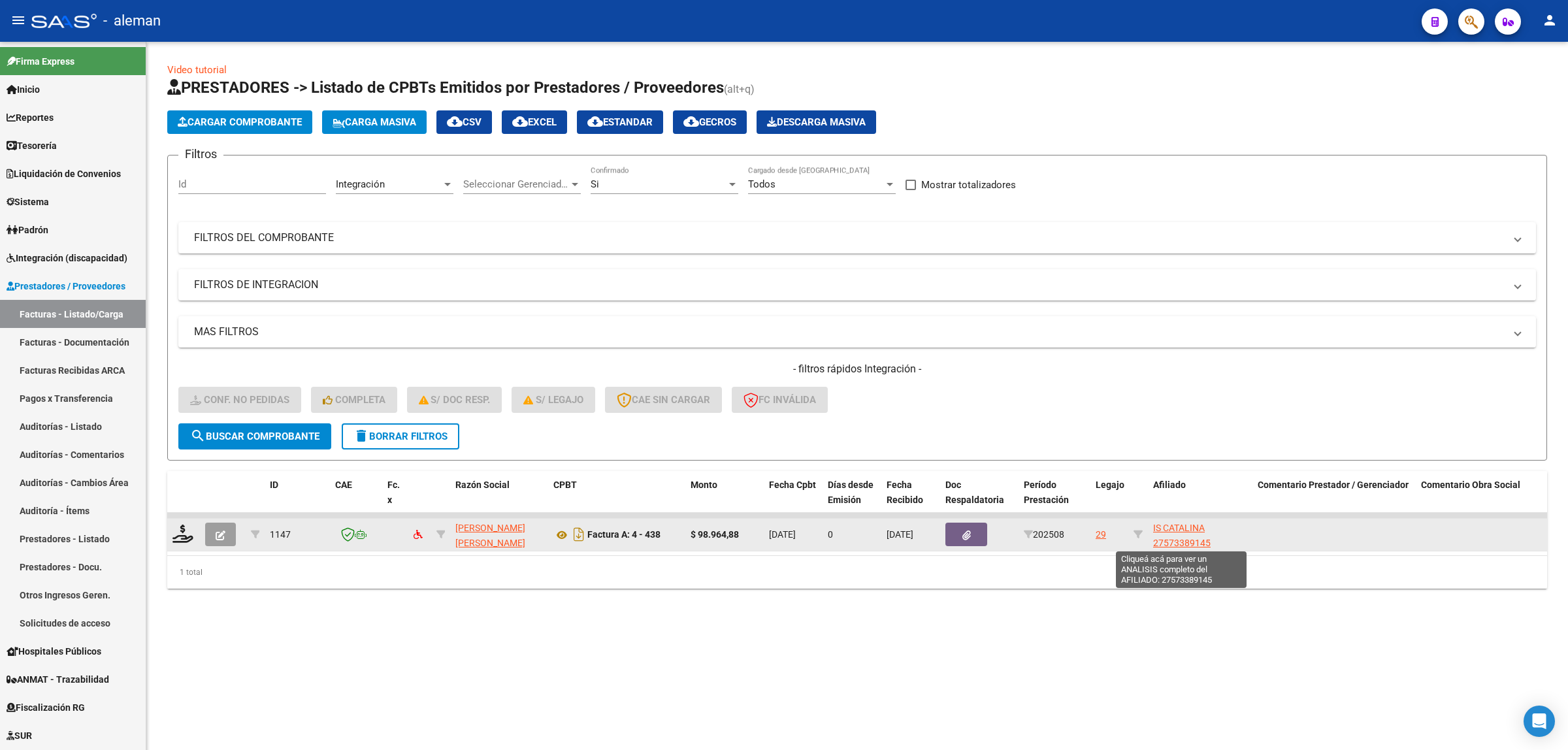
click at [1174, 530] on span "IS CATALINA 27573389145" at bounding box center [1182, 535] width 58 height 25
type textarea "27573389145"
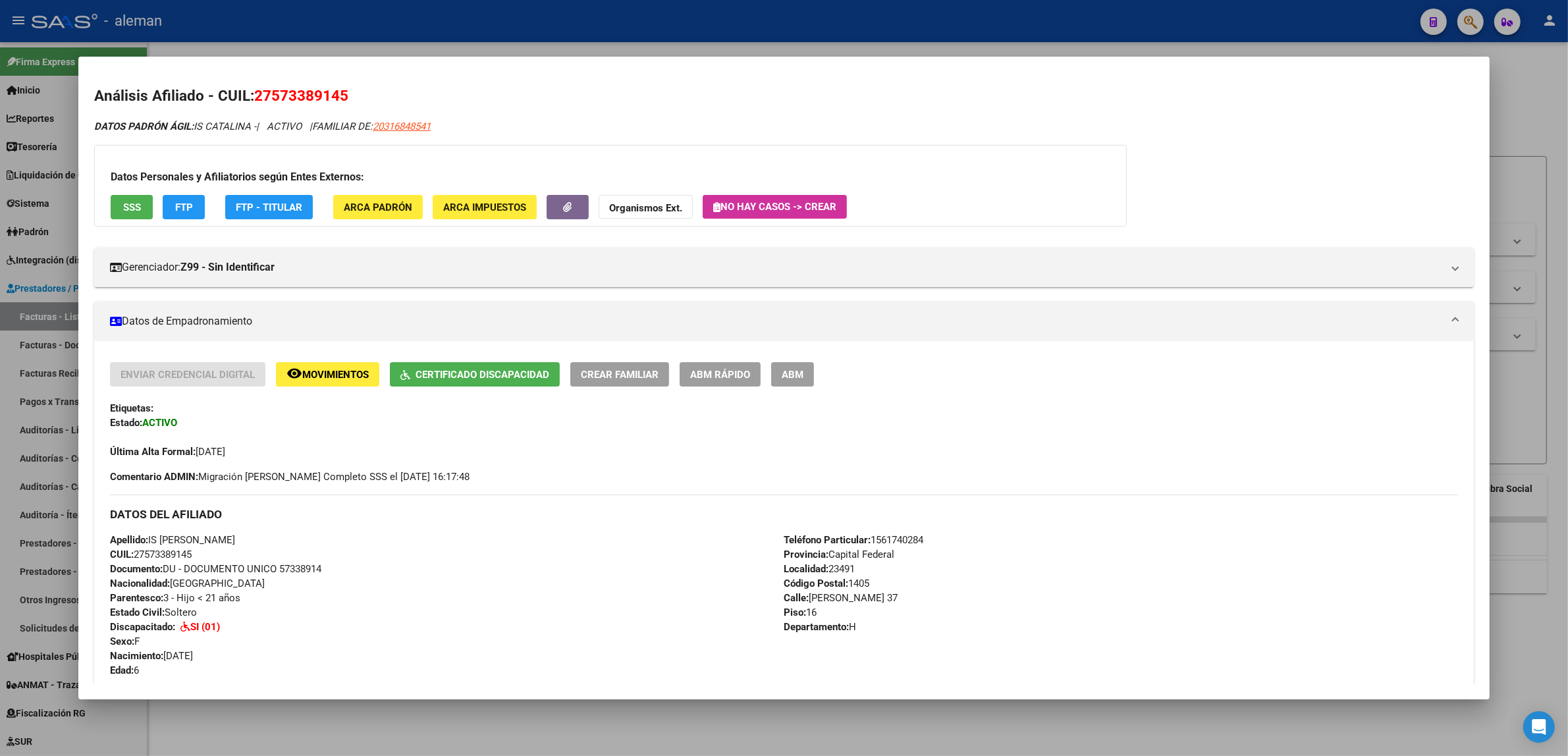
click at [1520, 410] on div at bounding box center [784, 378] width 1568 height 756
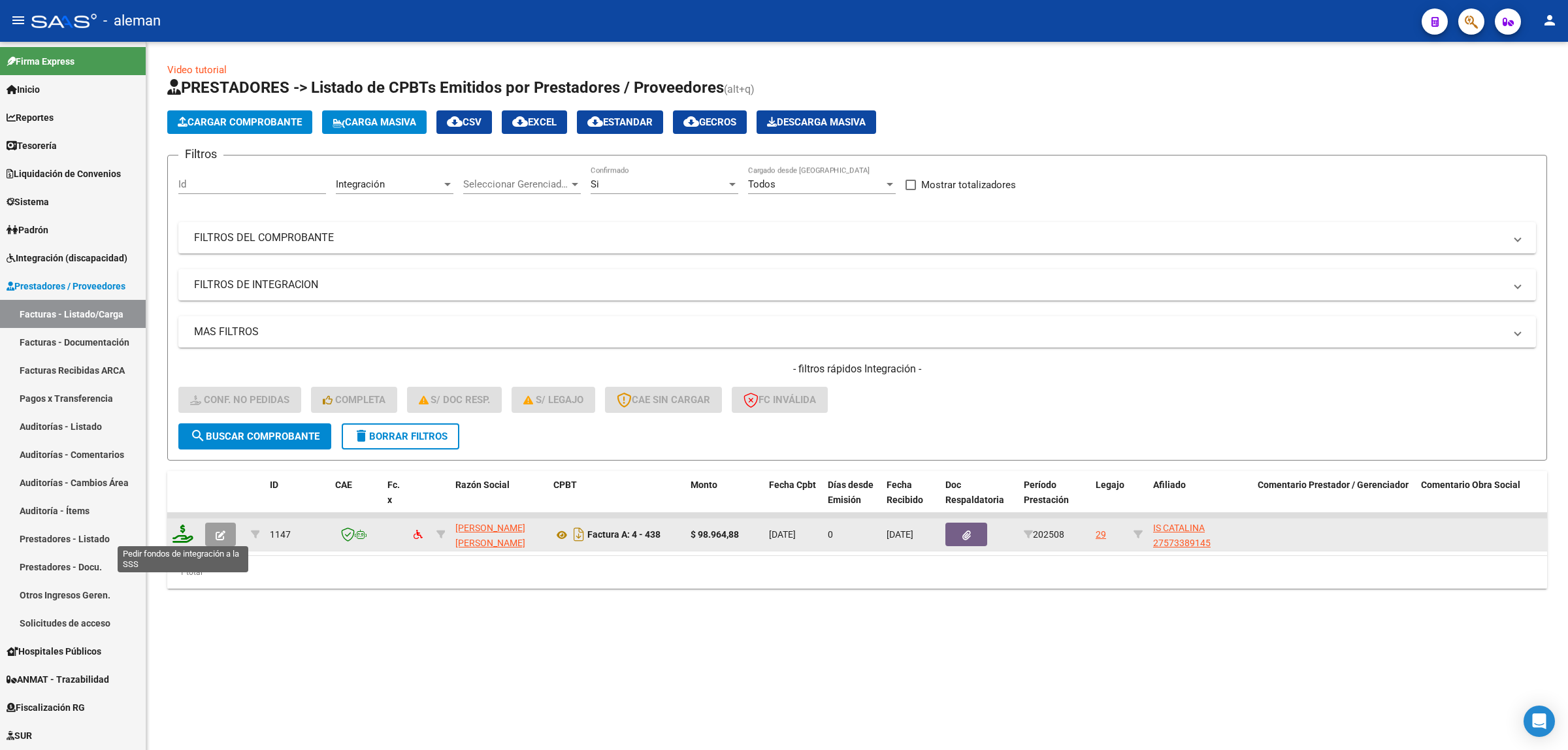
click at [183, 534] on icon at bounding box center [182, 533] width 21 height 18
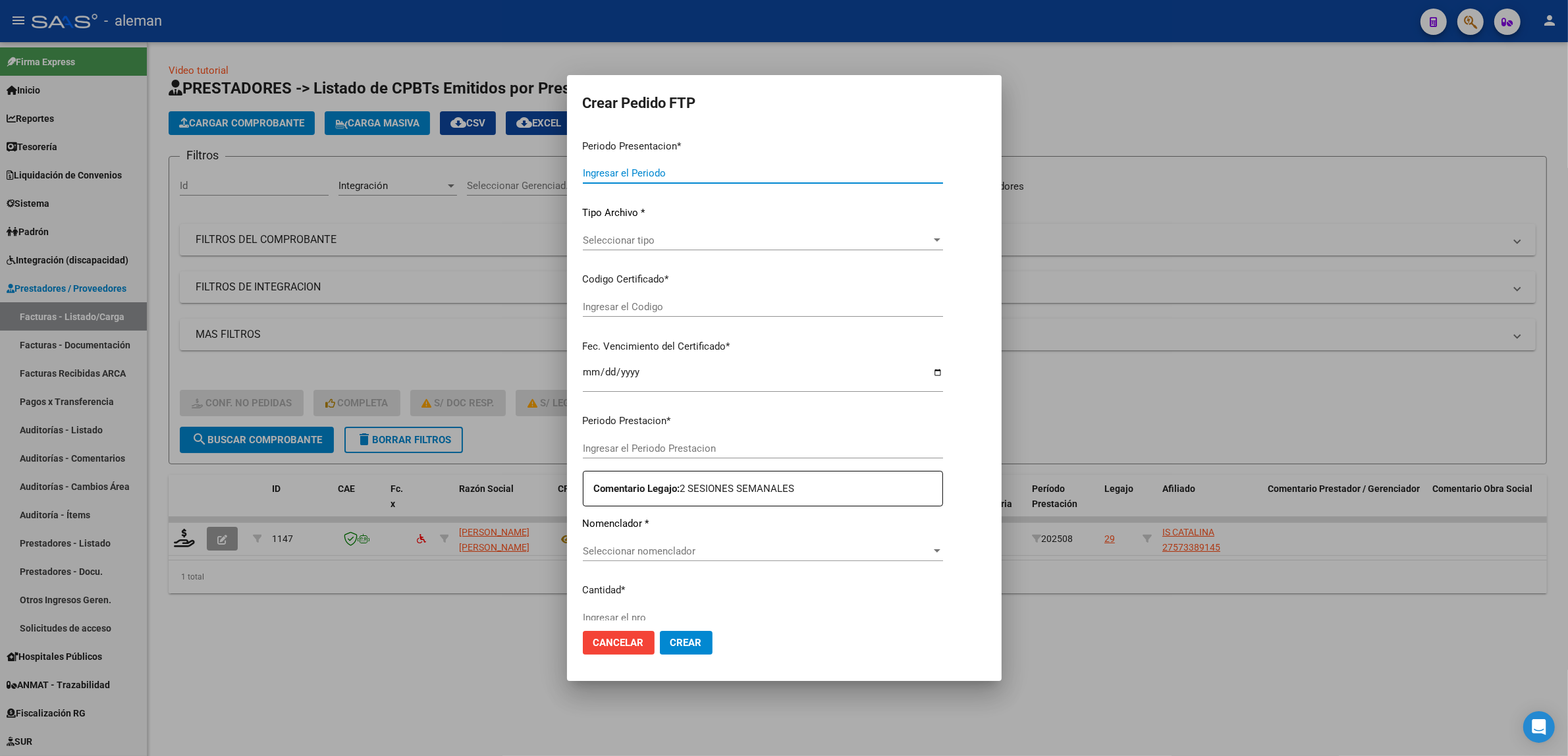
type input "202508"
type input "$ 98.964,88"
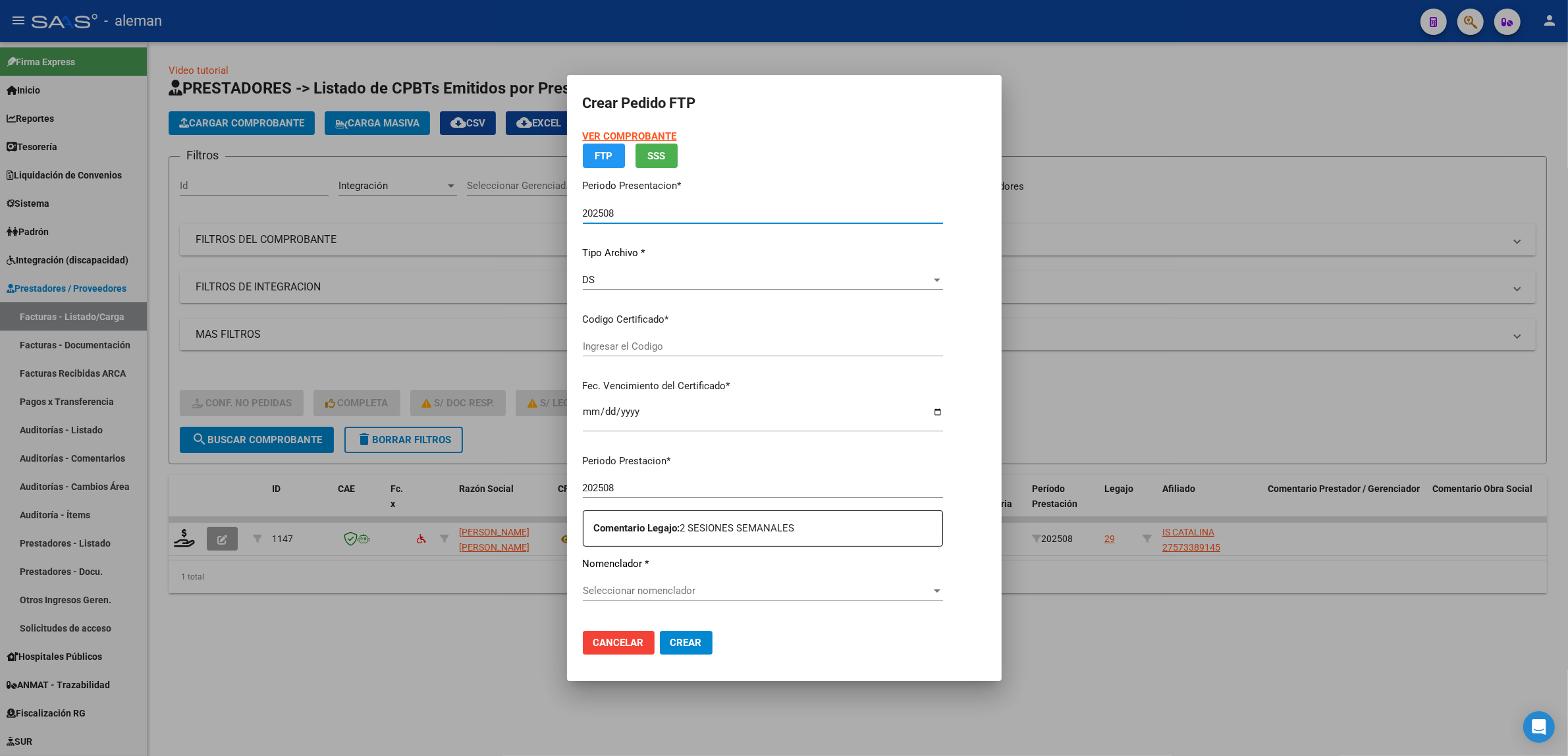
type input "ARG01000573389142023012020260120CBA536"
type input "[DATE]"
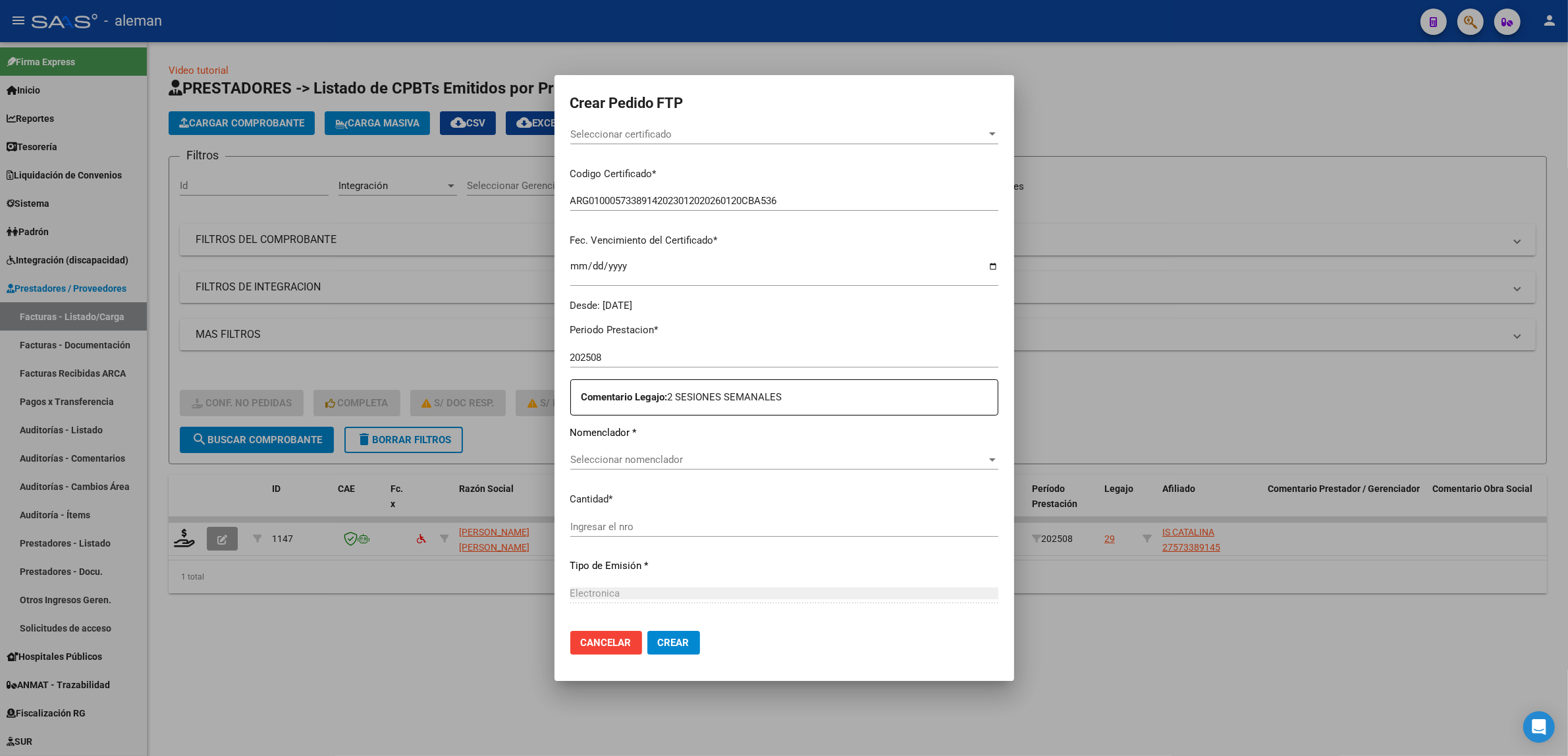
scroll to position [329, 0]
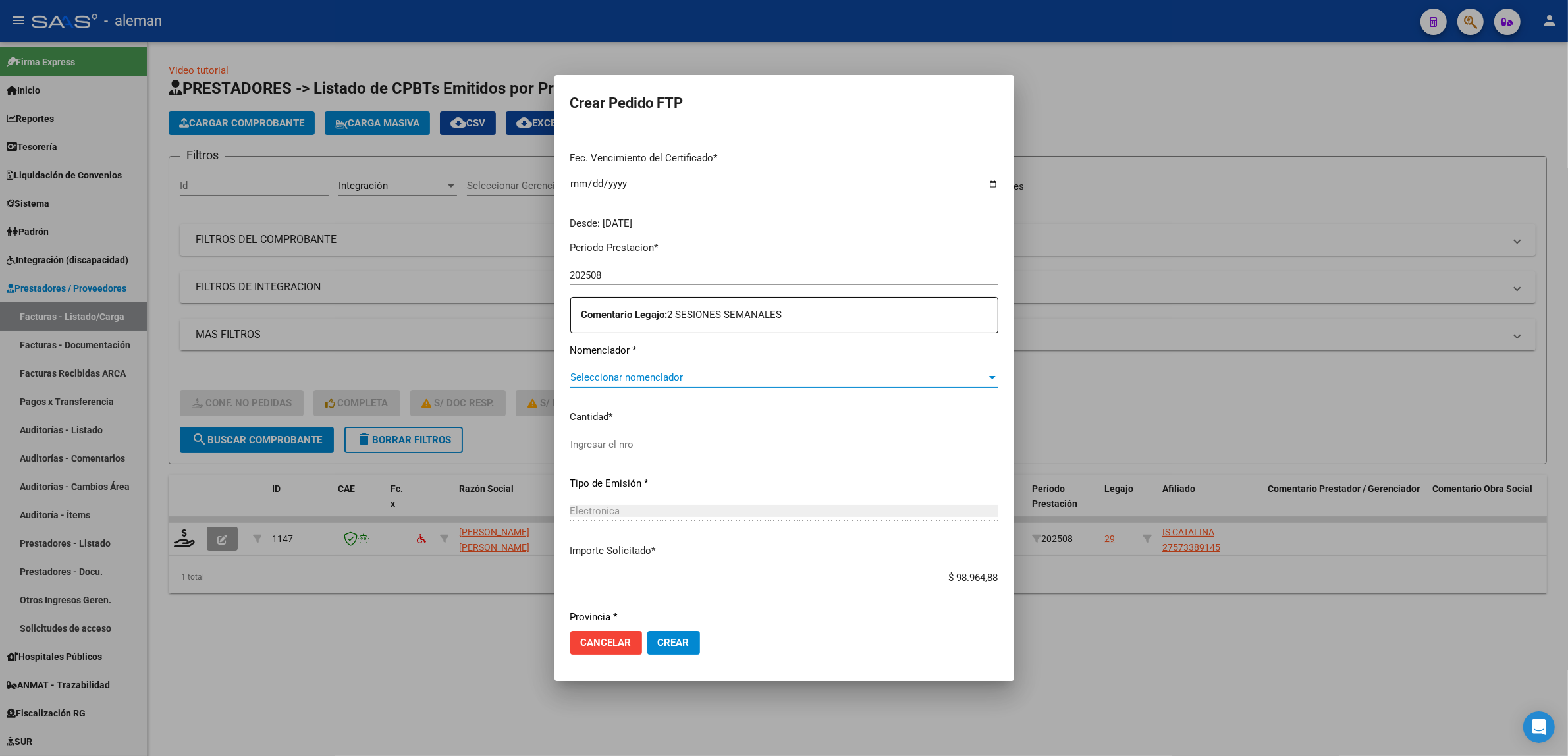
click at [987, 375] on div at bounding box center [993, 377] width 12 height 11
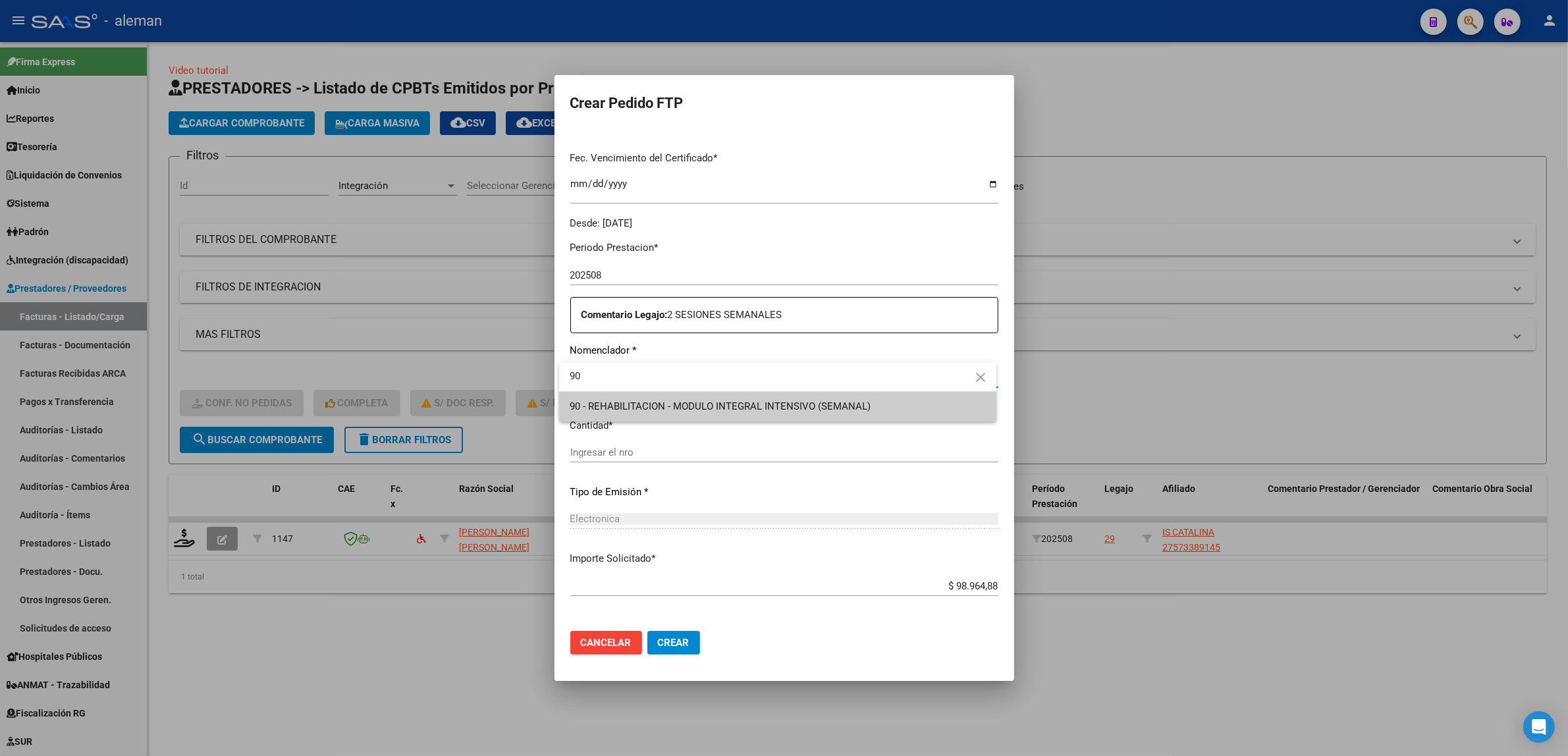
type input "90"
click at [769, 413] on span "90 - REHABILITACION - MODULO INTEGRAL INTENSIVO (SEMANAL)" at bounding box center [777, 406] width 416 height 30
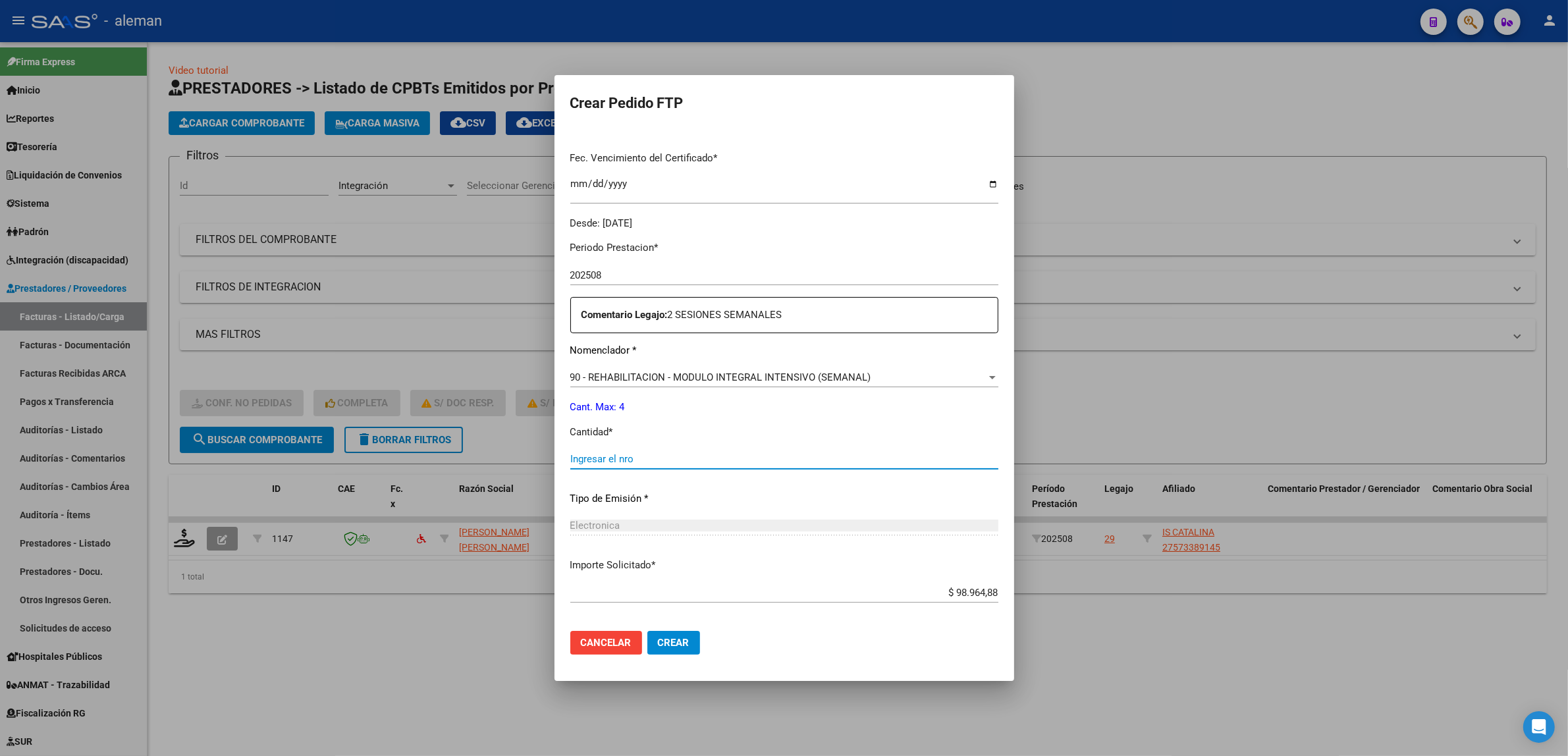
click at [680, 455] on input "Ingresar el nro" at bounding box center [784, 459] width 428 height 12
type input "4"
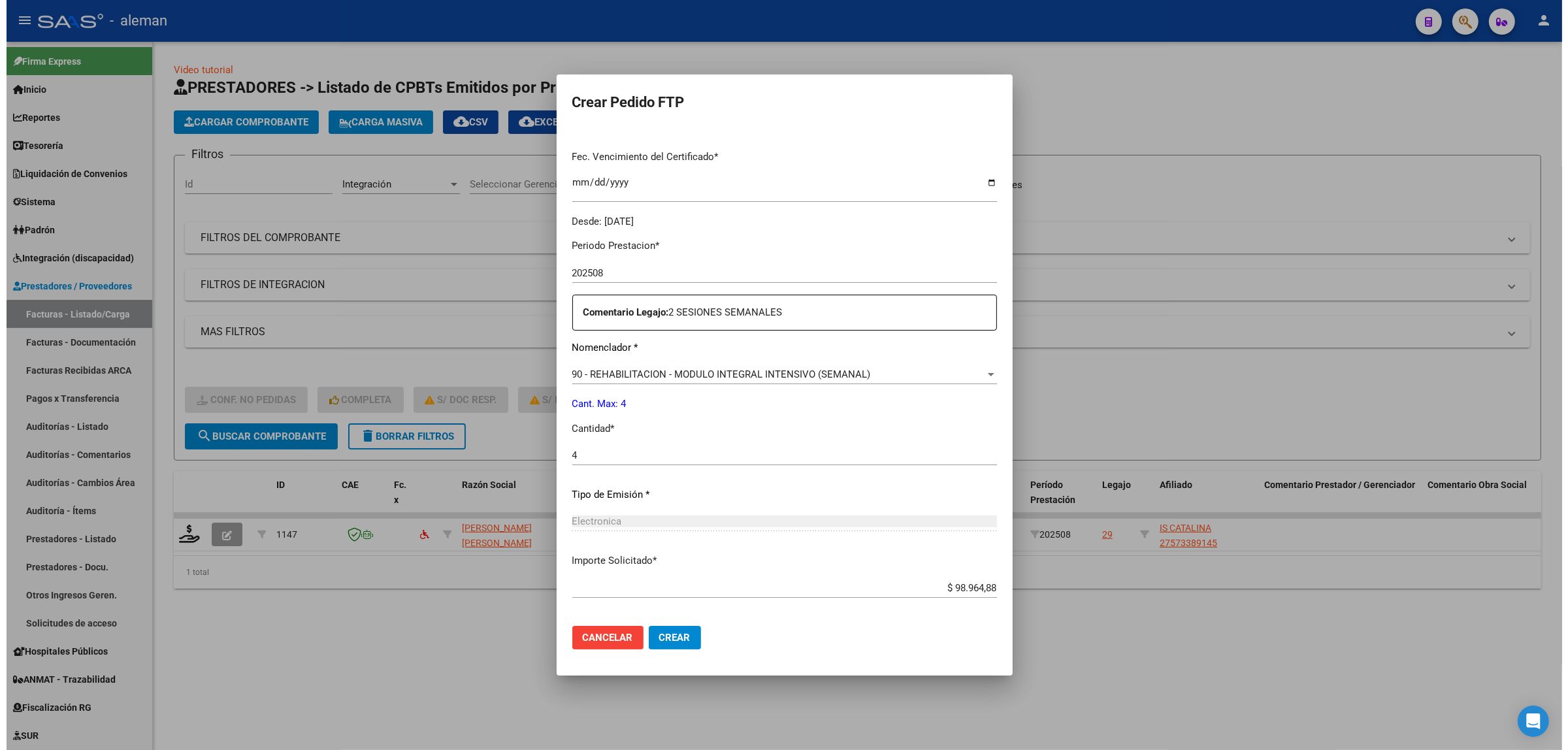
scroll to position [387, 0]
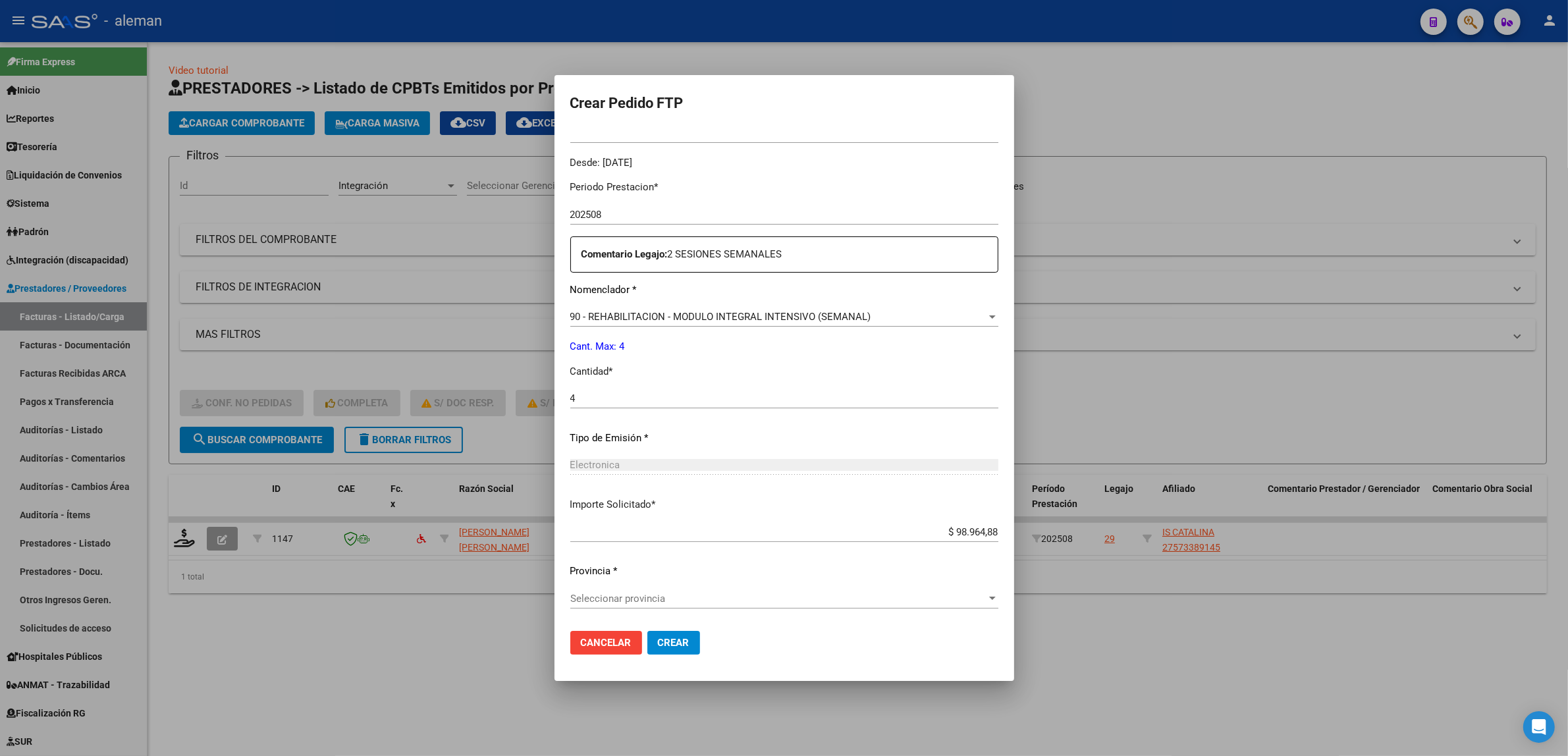
click at [990, 598] on div at bounding box center [993, 598] width 7 height 4
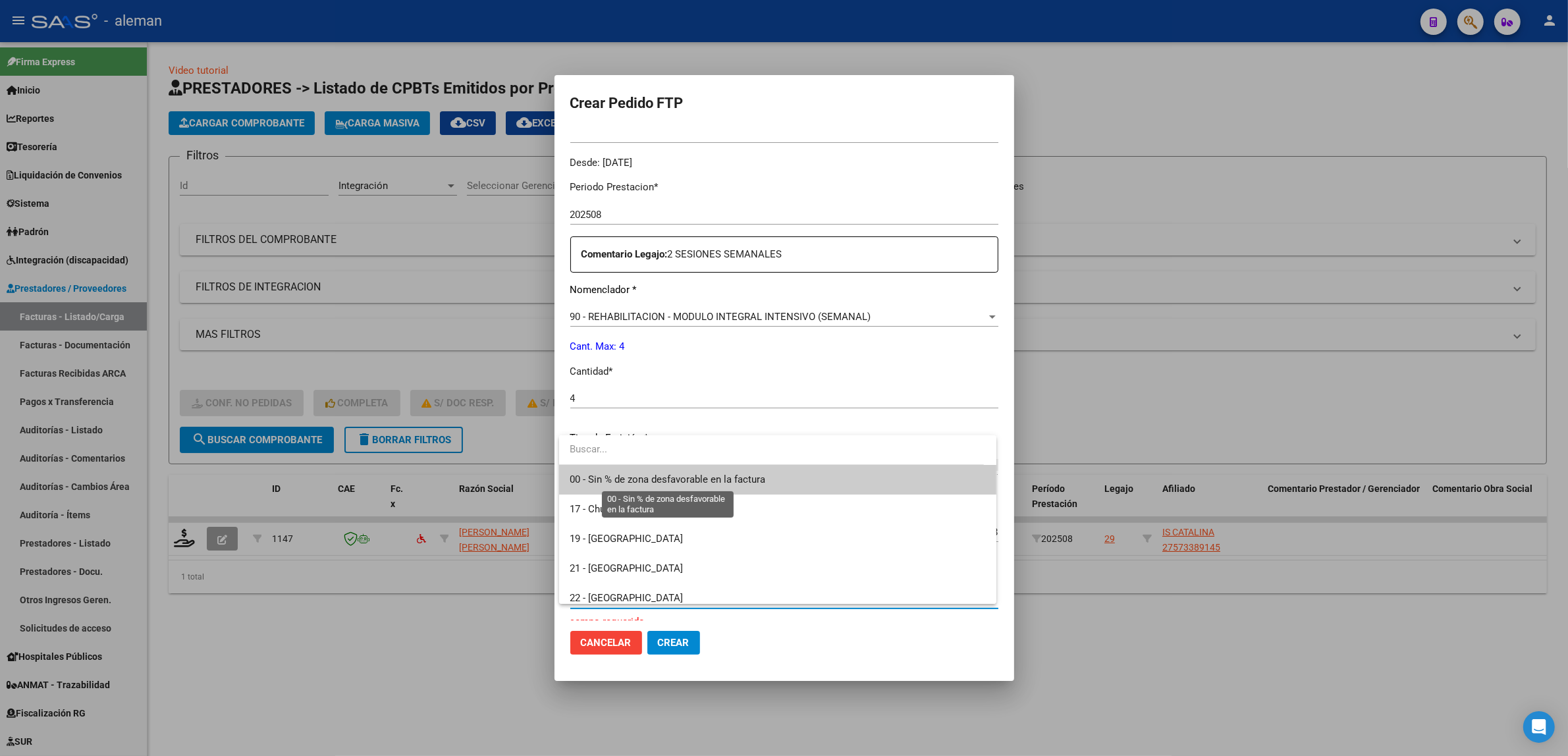
click at [656, 481] on span "00 - Sin % de zona desfavorable en la factura" at bounding box center [667, 479] width 195 height 12
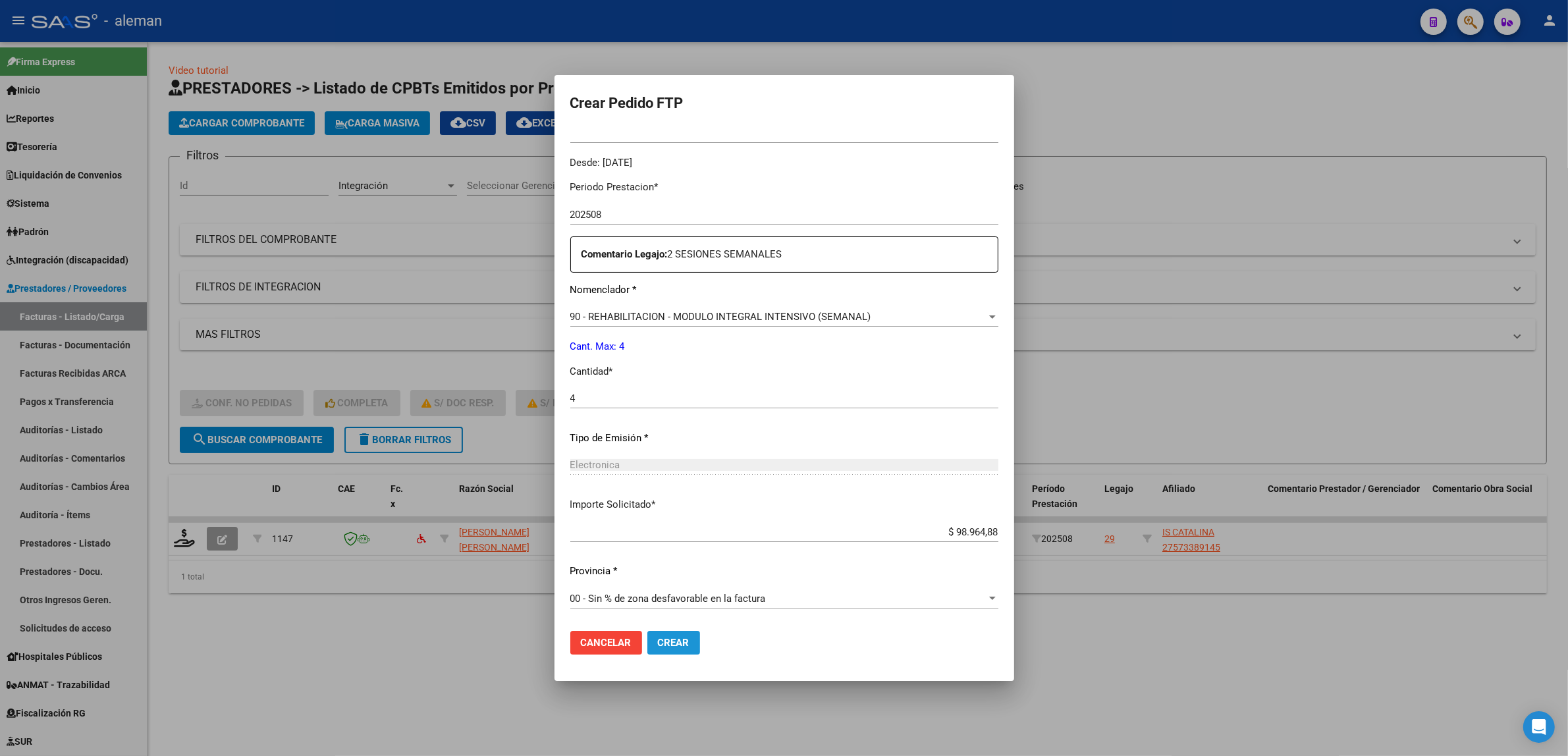
click at [674, 639] on span "Crear" at bounding box center [674, 643] width 32 height 12
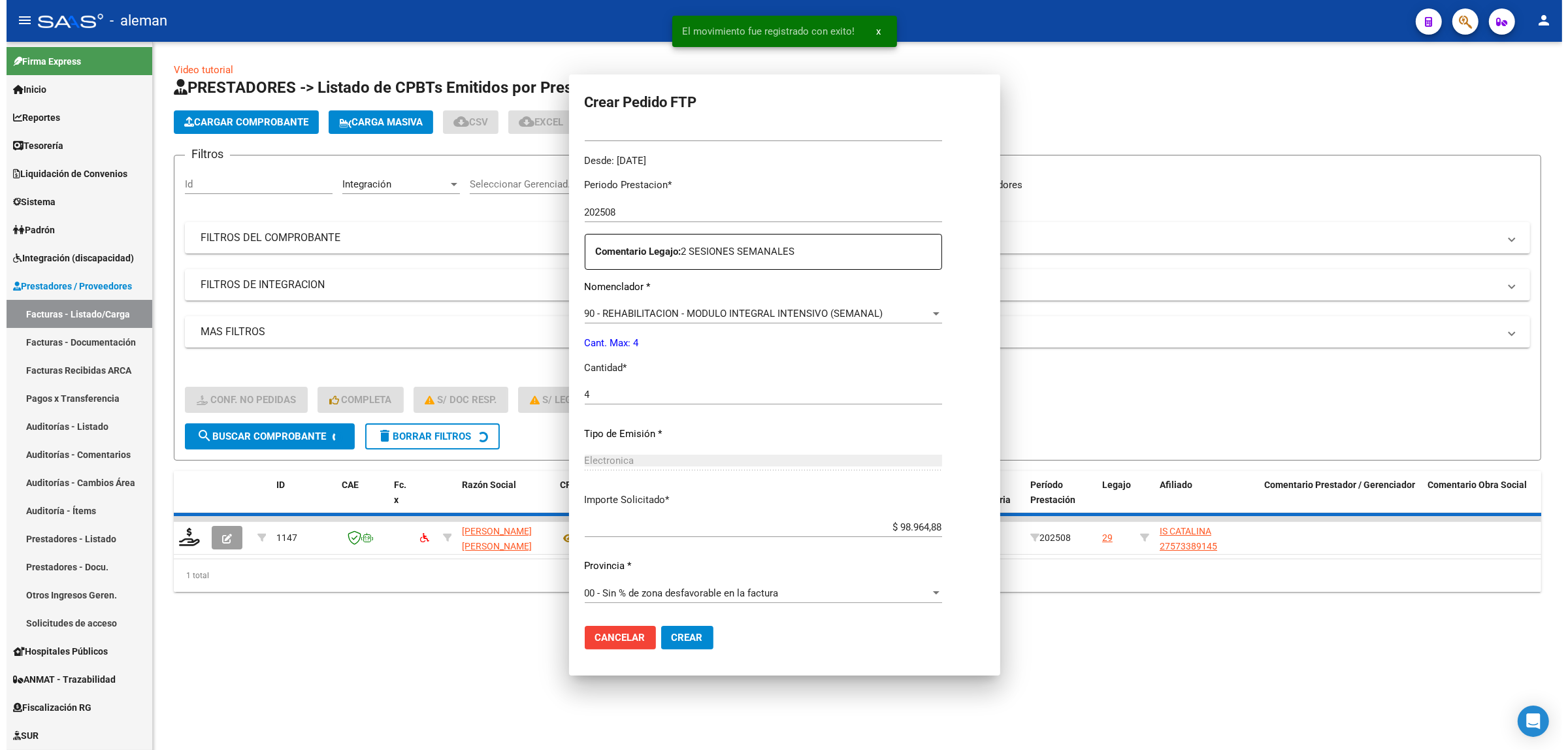
scroll to position [0, 0]
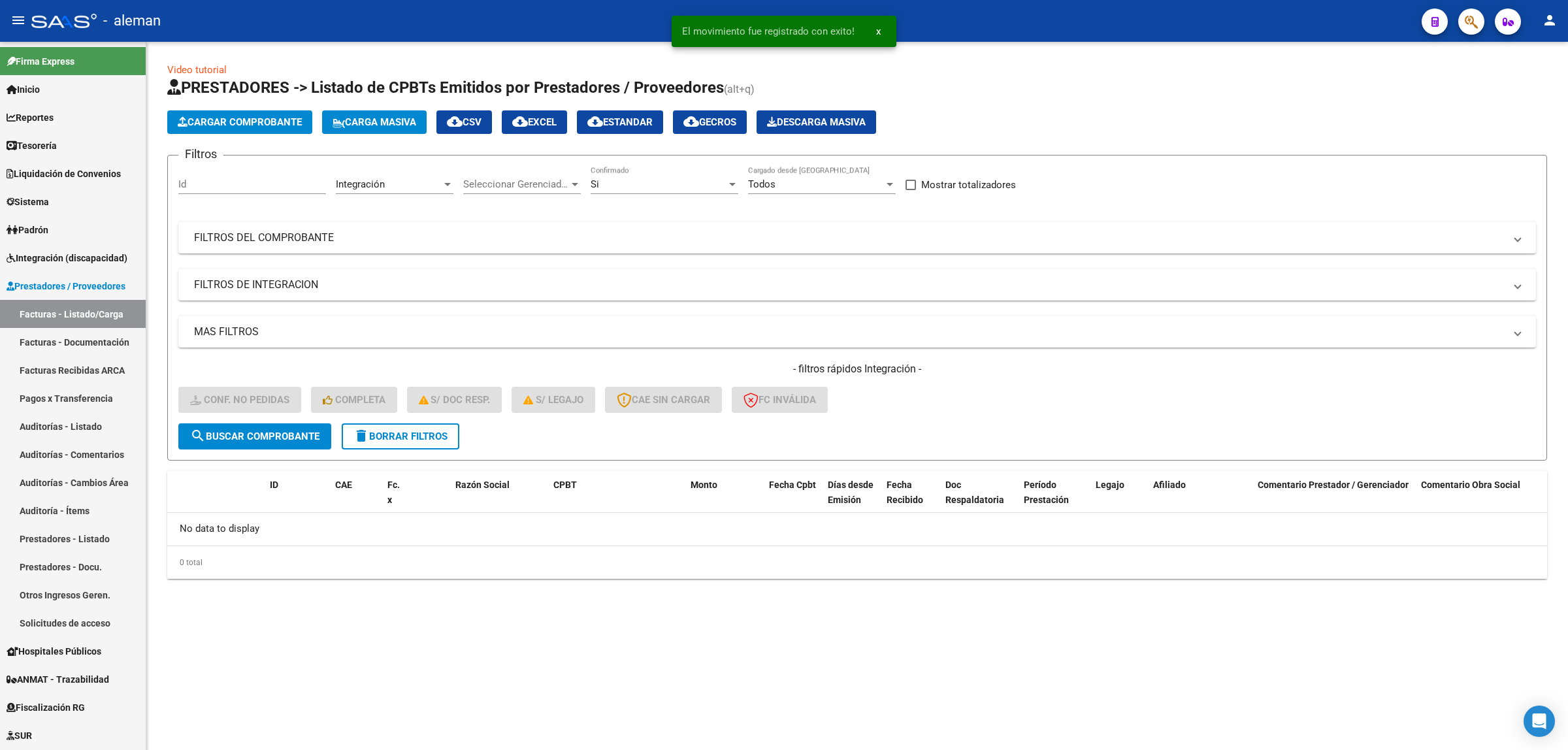
click at [692, 640] on mat-sidenav-content "Video tutorial PRESTADORES -> Listado de CPBTs Emitidos por Prestadores / Prove…" at bounding box center [857, 396] width 1422 height 708
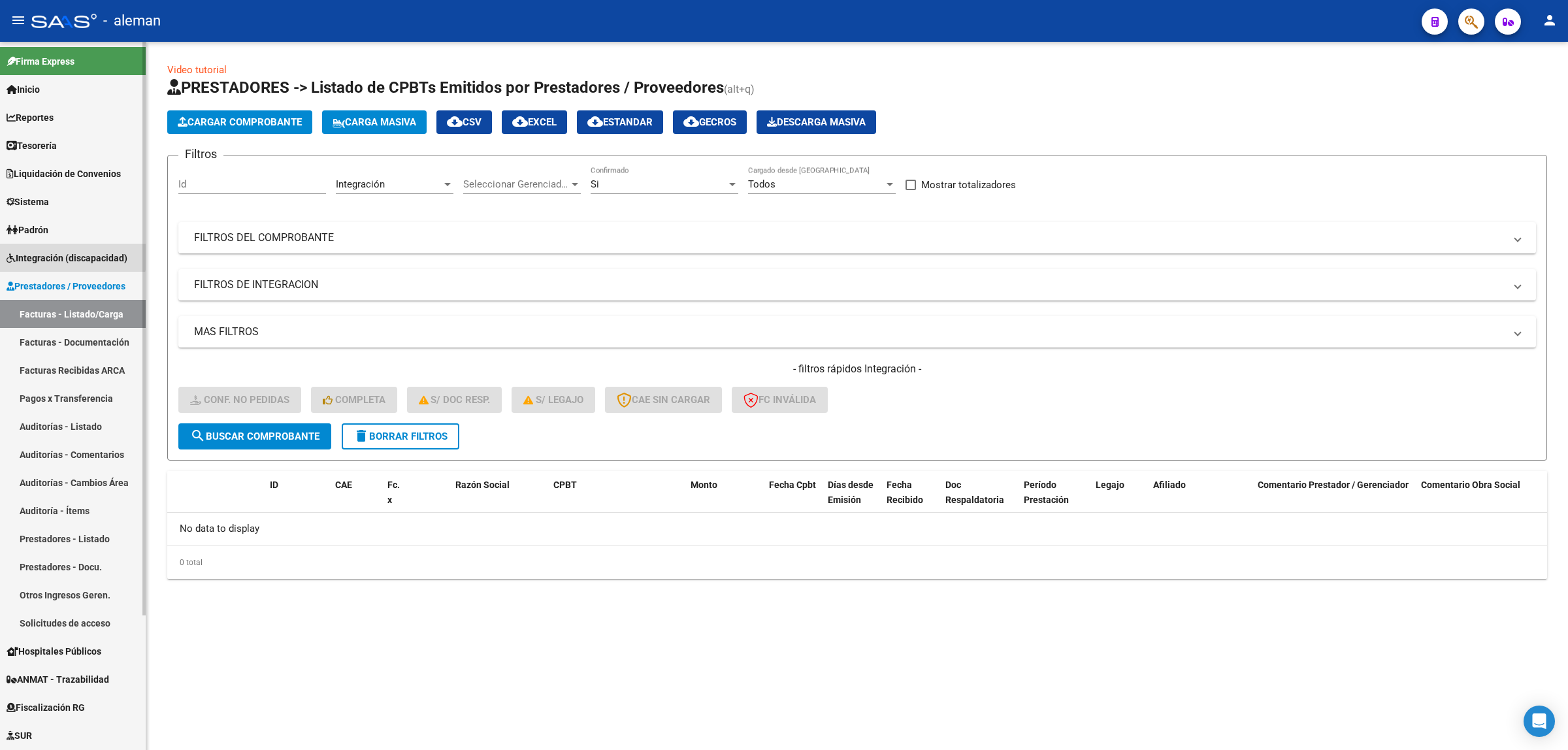
click at [63, 251] on span "Integración (discapacidad)" at bounding box center [67, 258] width 121 height 14
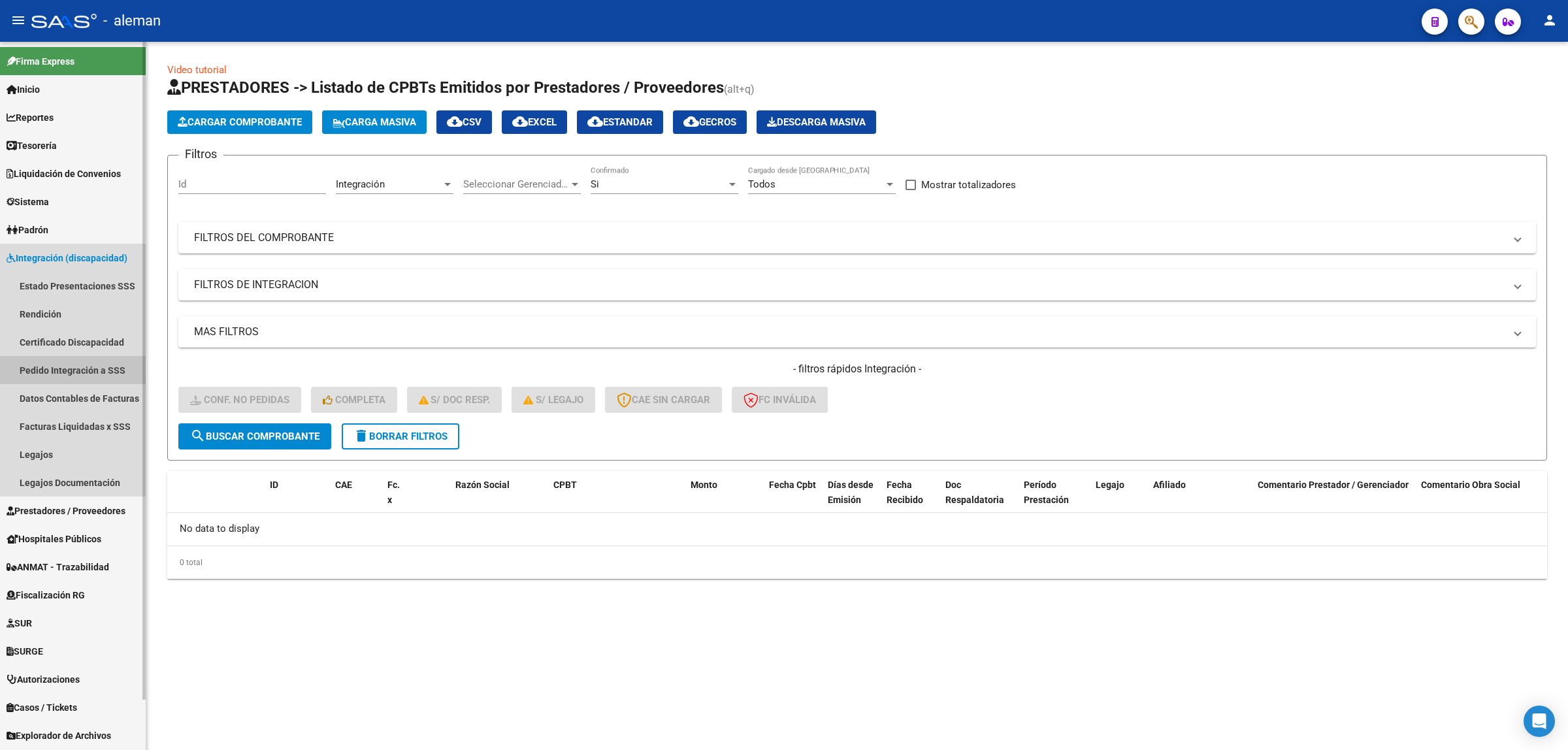
click at [80, 362] on link "Pedido Integración a SSS" at bounding box center [73, 370] width 146 height 28
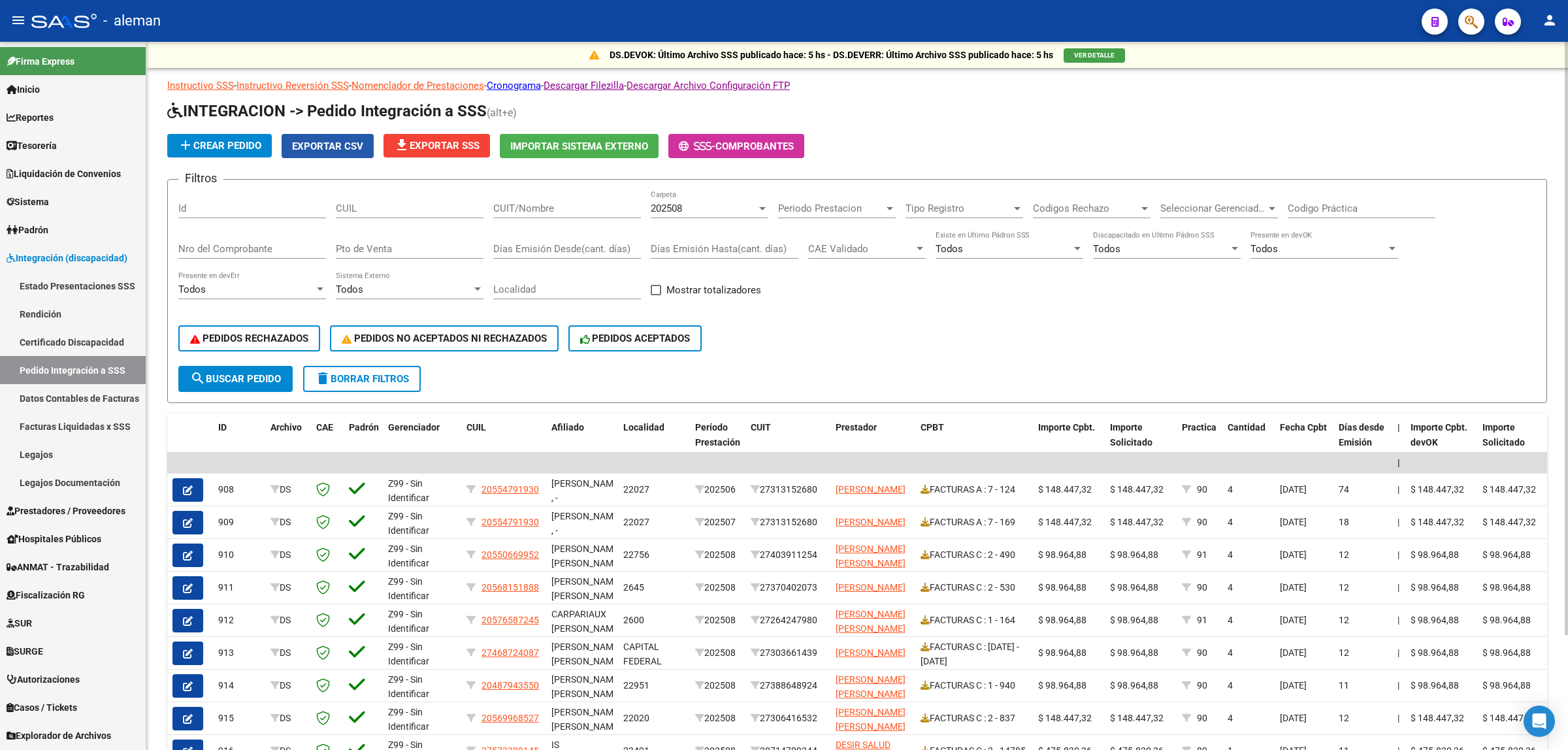
click at [343, 145] on span "Exportar CSV" at bounding box center [327, 146] width 71 height 12
click at [468, 143] on span "file_download Exportar SSS" at bounding box center [437, 146] width 86 height 12
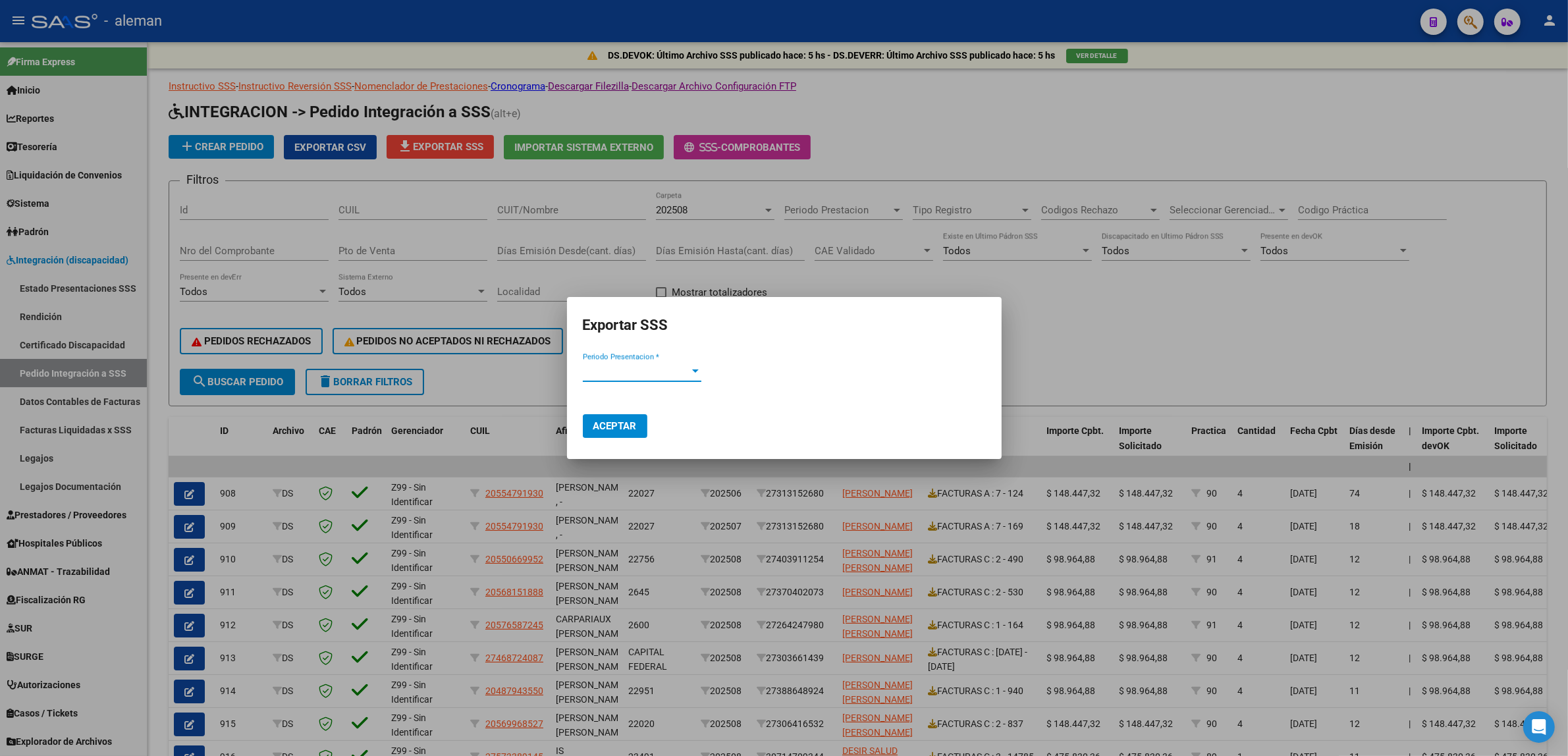
click at [690, 374] on div at bounding box center [695, 371] width 12 height 11
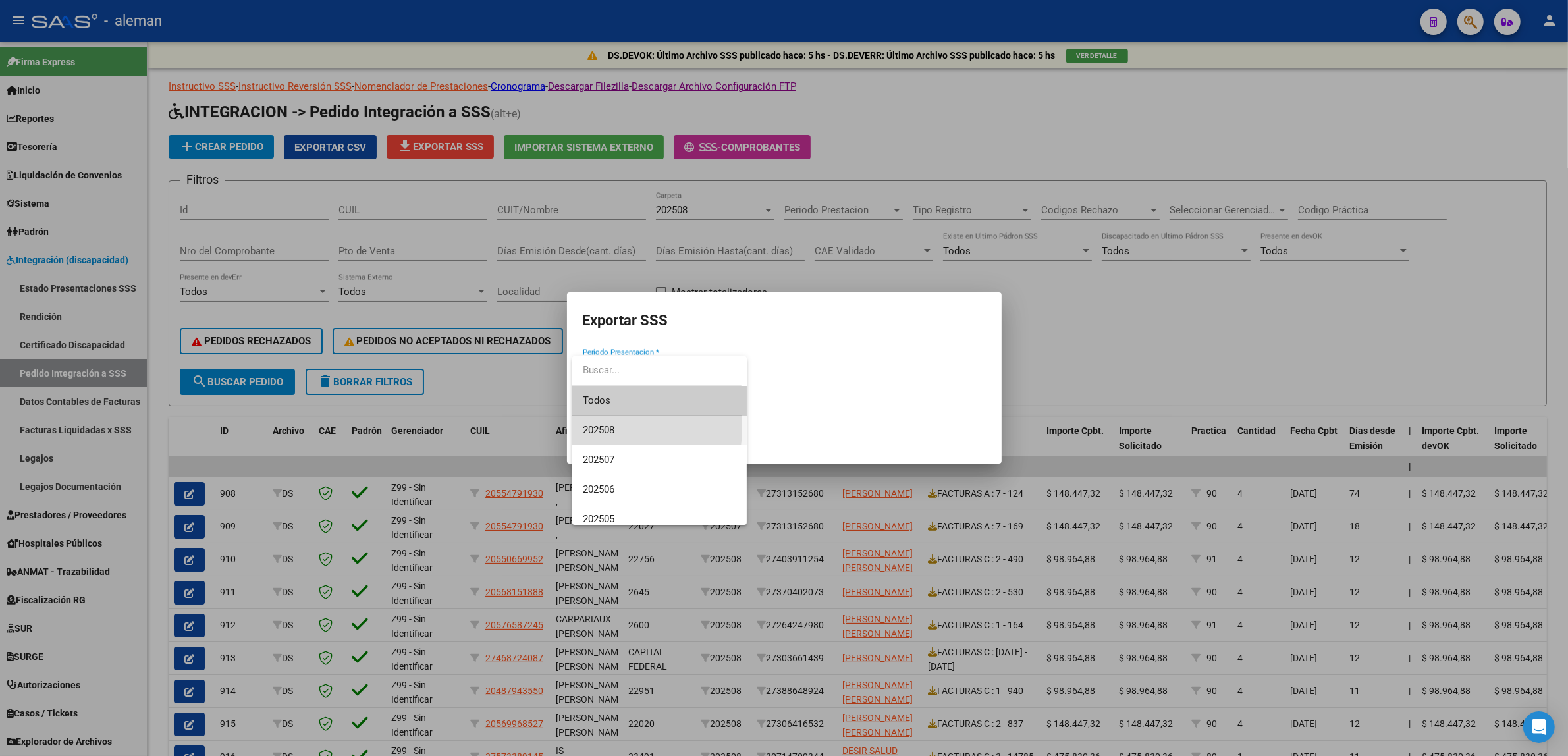
click at [617, 428] on span "202508" at bounding box center [659, 430] width 153 height 30
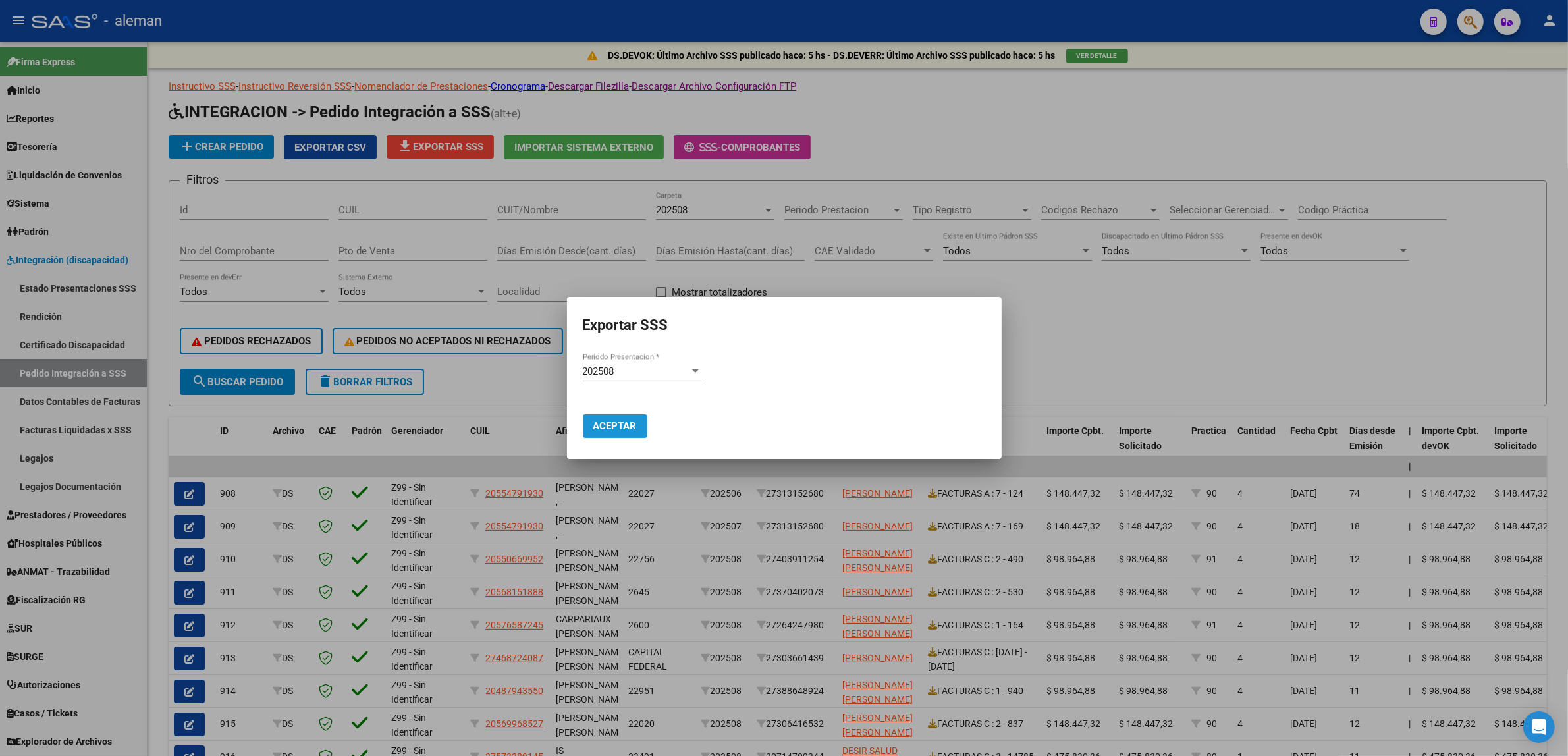
click at [617, 428] on span "Aceptar" at bounding box center [615, 426] width 44 height 12
click at [1189, 353] on div at bounding box center [784, 378] width 1568 height 756
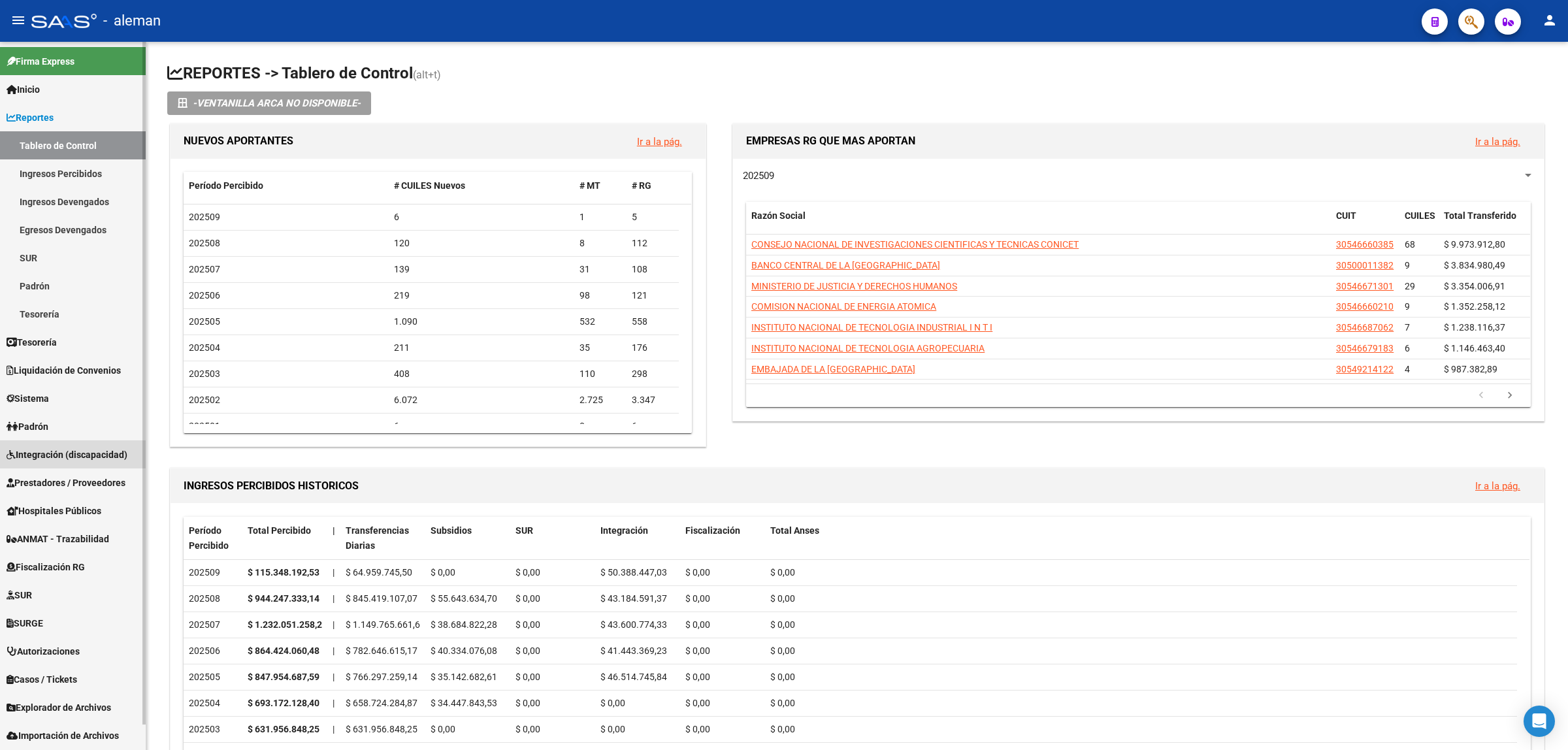
click at [74, 445] on link "Integración (discapacidad)" at bounding box center [73, 454] width 146 height 28
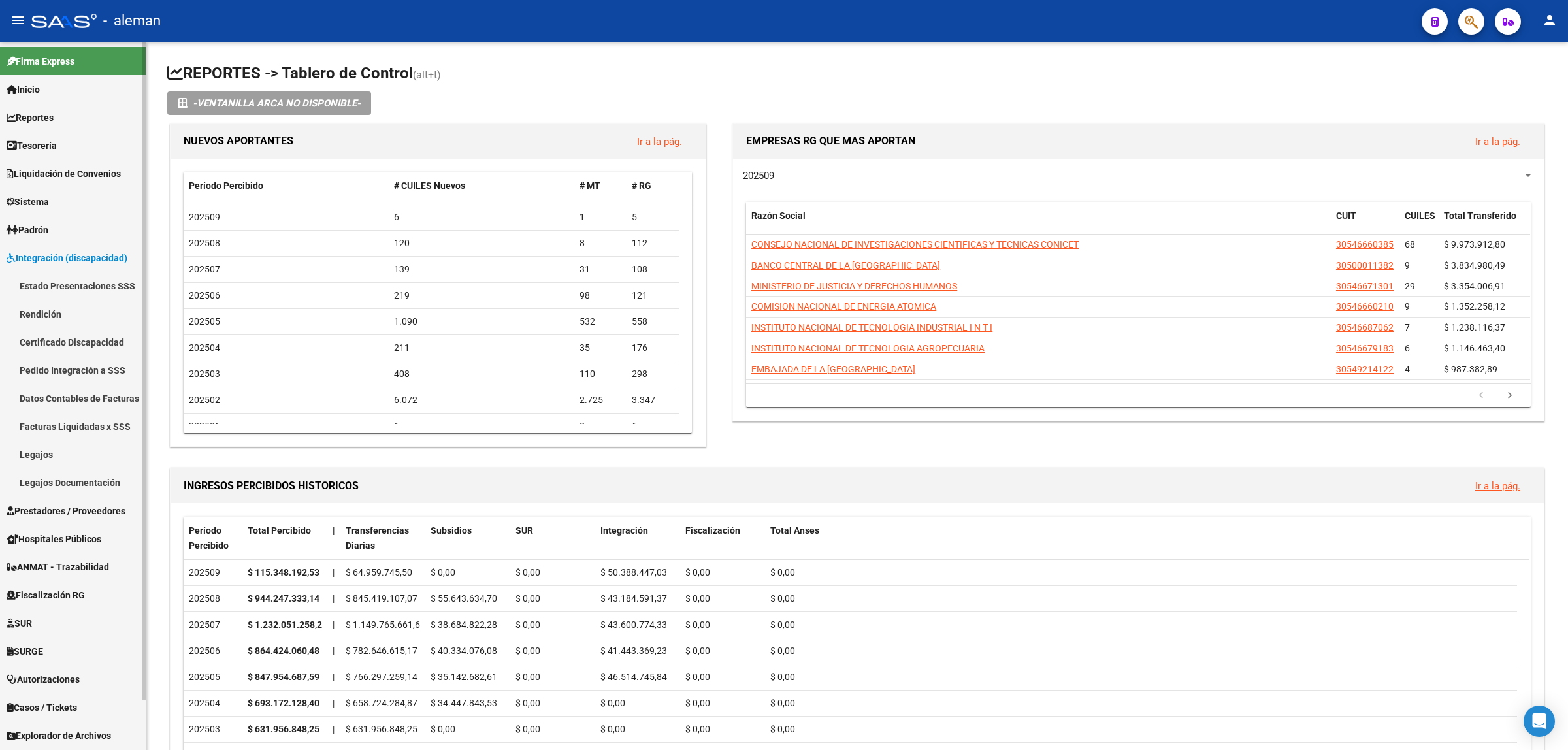
click at [60, 365] on link "Pedido Integración a SSS" at bounding box center [73, 370] width 146 height 28
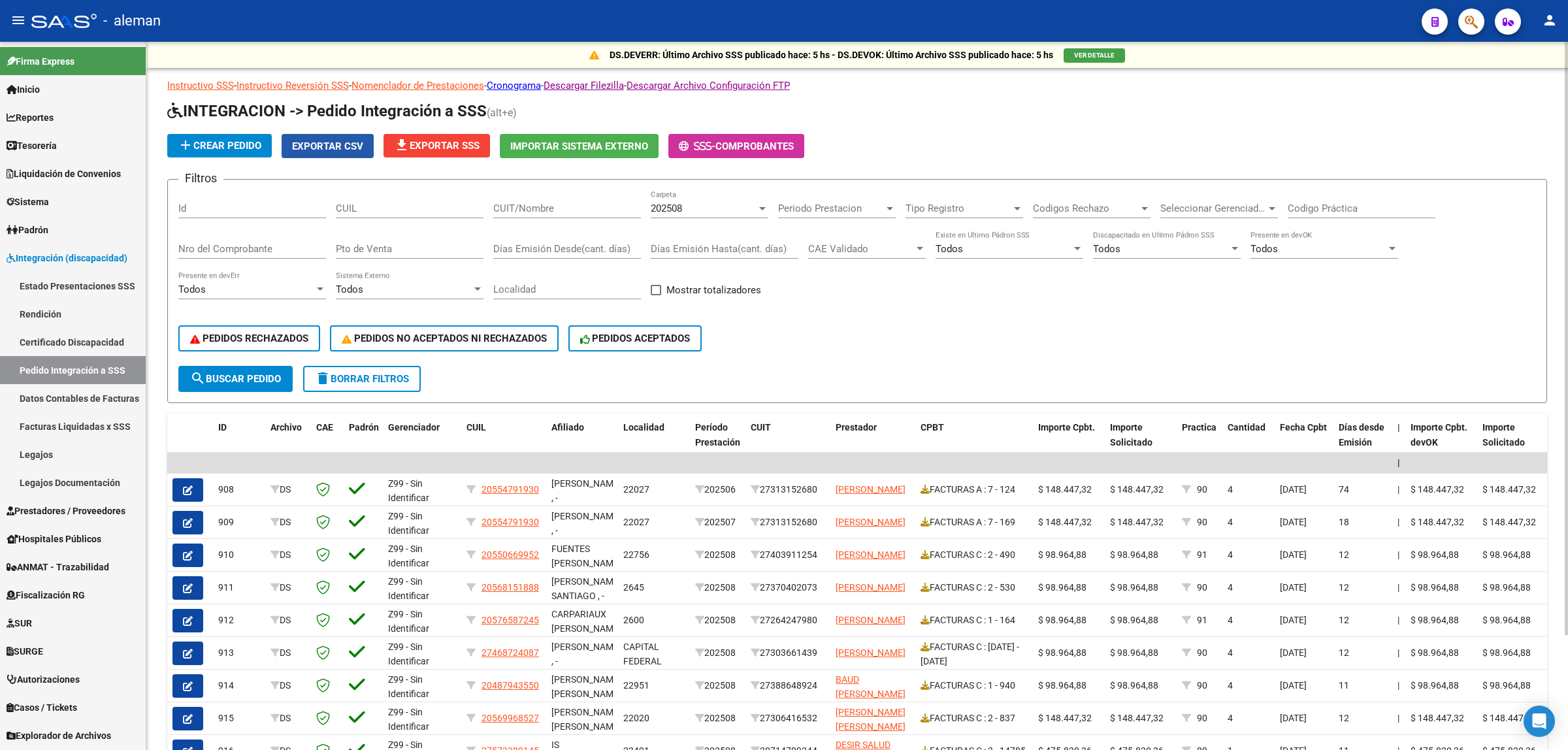
click at [337, 145] on span "Exportar CSV" at bounding box center [327, 146] width 71 height 12
click at [351, 147] on span "Exportar CSV" at bounding box center [327, 146] width 71 height 12
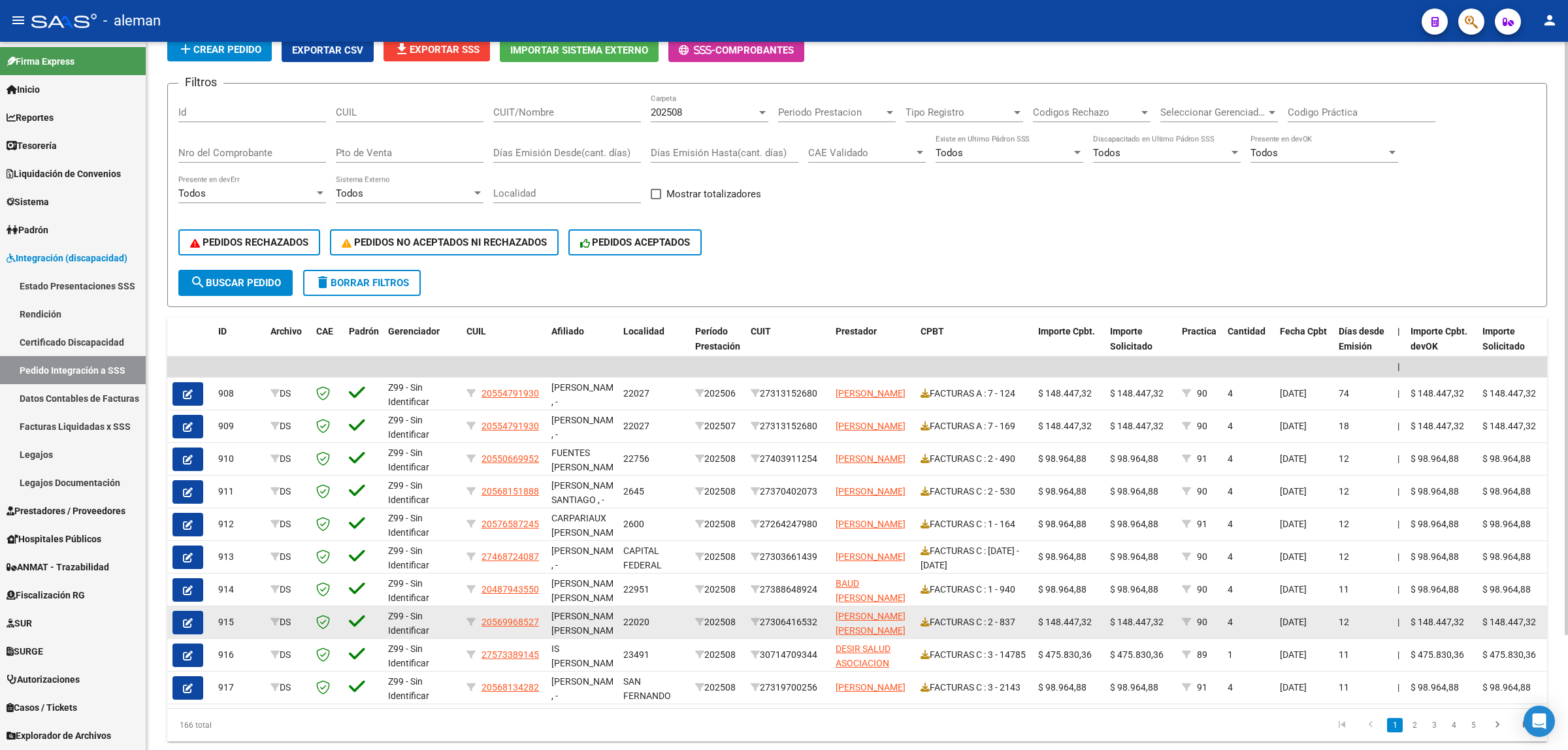
scroll to position [138, 0]
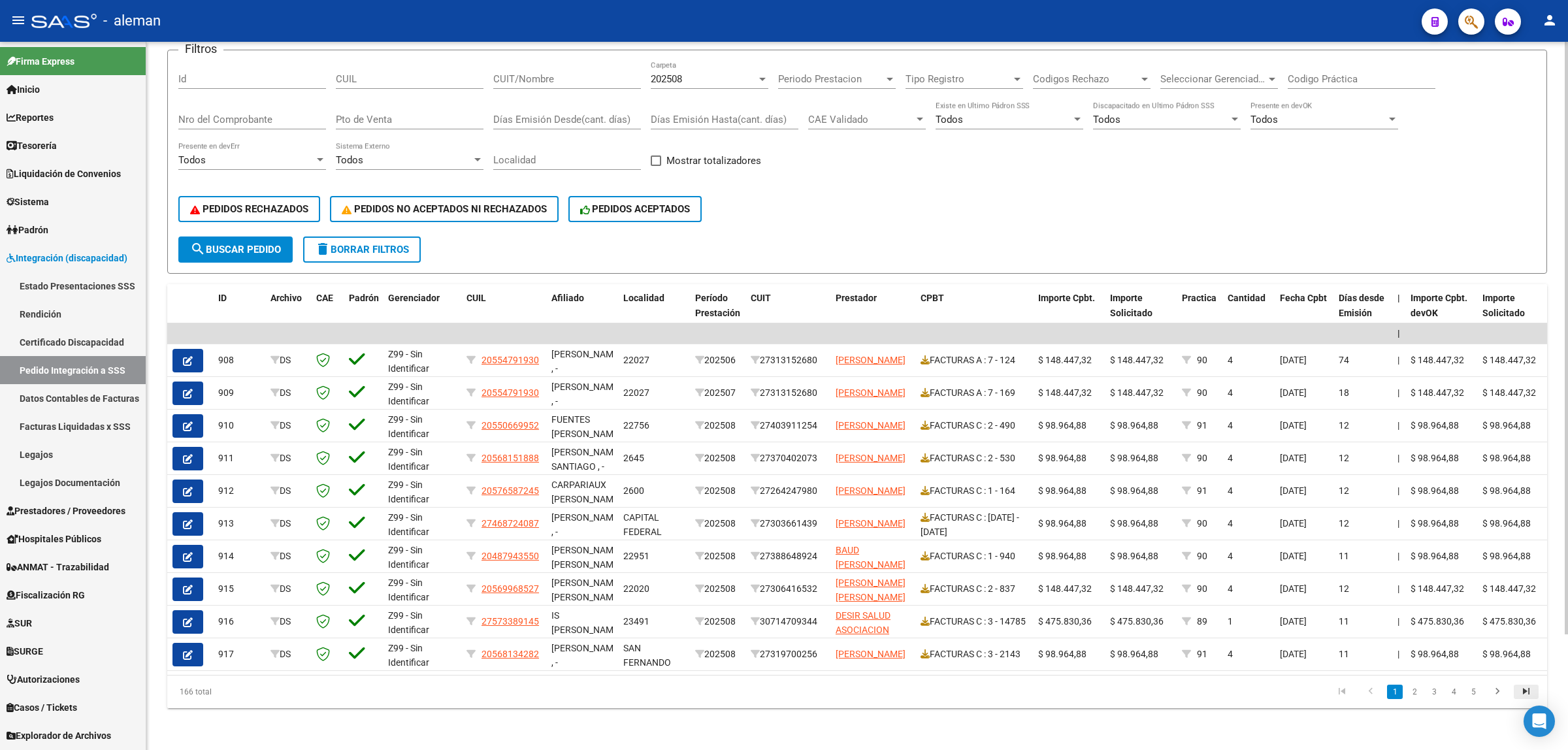
click at [1526, 688] on icon "go to last page" at bounding box center [1526, 693] width 17 height 16
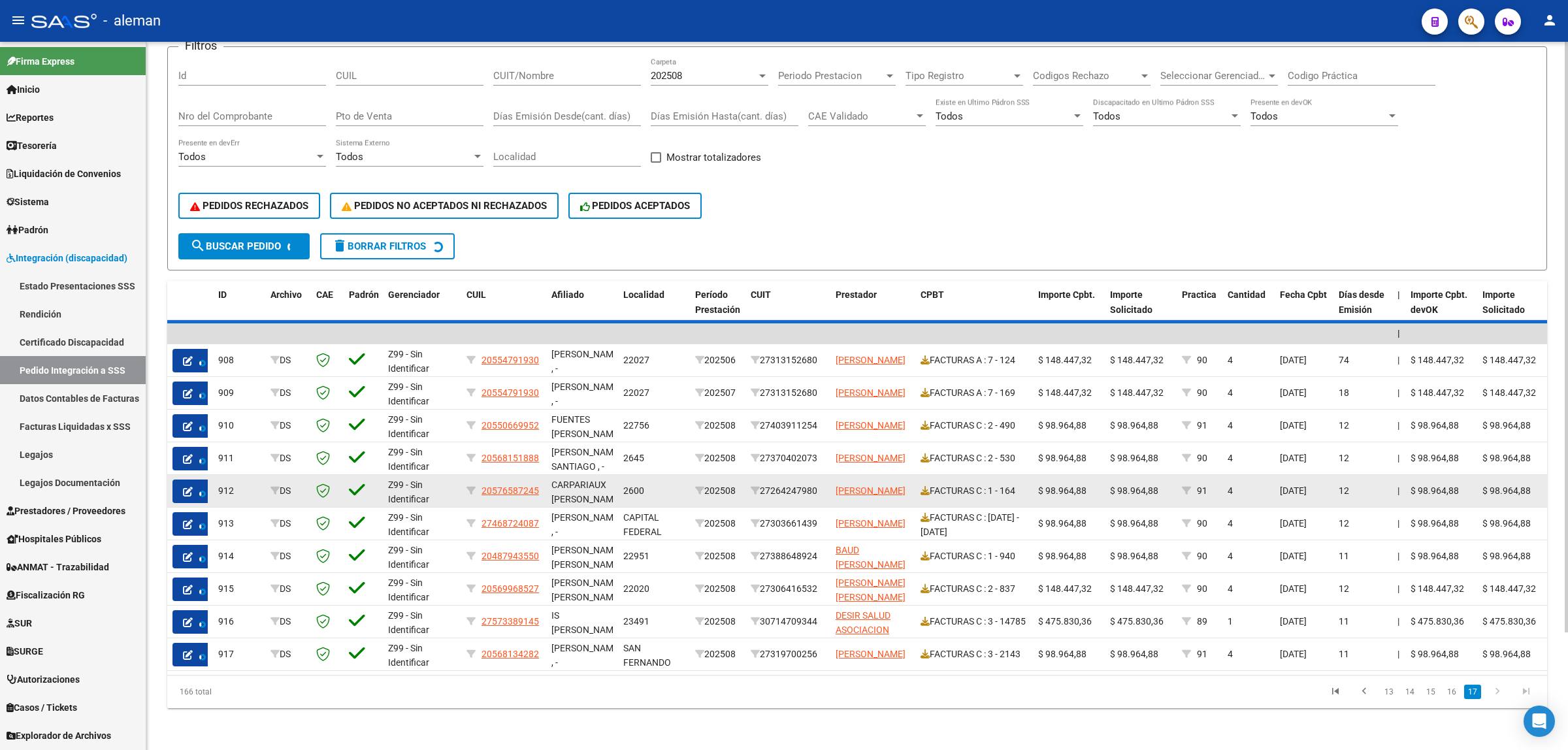
scroll to position [7, 0]
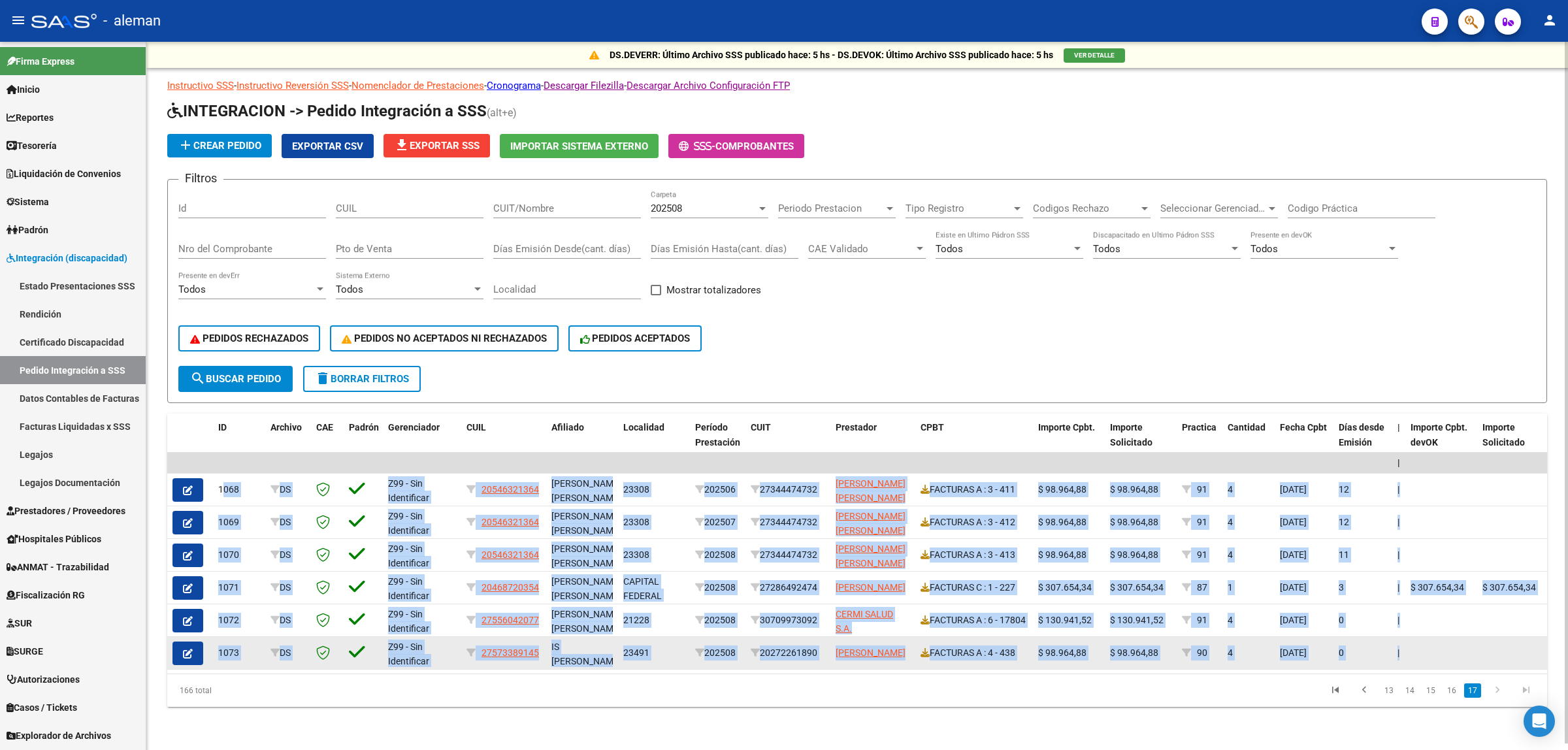
drag, startPoint x: 219, startPoint y: 481, endPoint x: 1480, endPoint y: 644, distance: 1271.5
click at [1480, 644] on datatable-scroller "| | 1068 DS Z99 - Sin Identificar 20546321364 VARELA , FRANCISCO AGUSTIN 23308 …" at bounding box center [857, 561] width 1380 height 217
copy datatable-scroller "1068 DS Z99 - Sin Identificar 20546321364 VARELA , FRANCISCO AGUSTIN 23308 2025…"
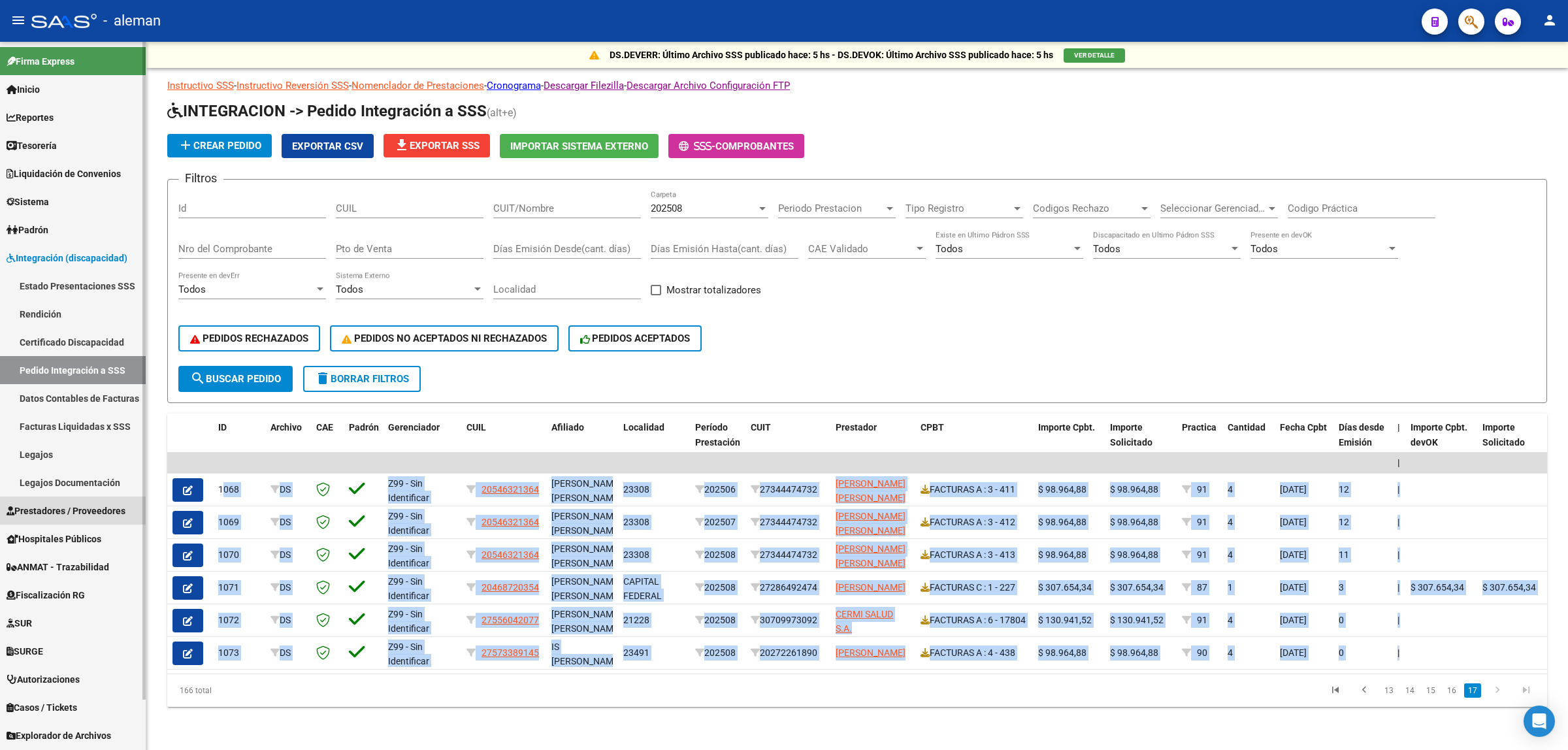
click at [66, 509] on span "Prestadores / Proveedores" at bounding box center [66, 511] width 119 height 14
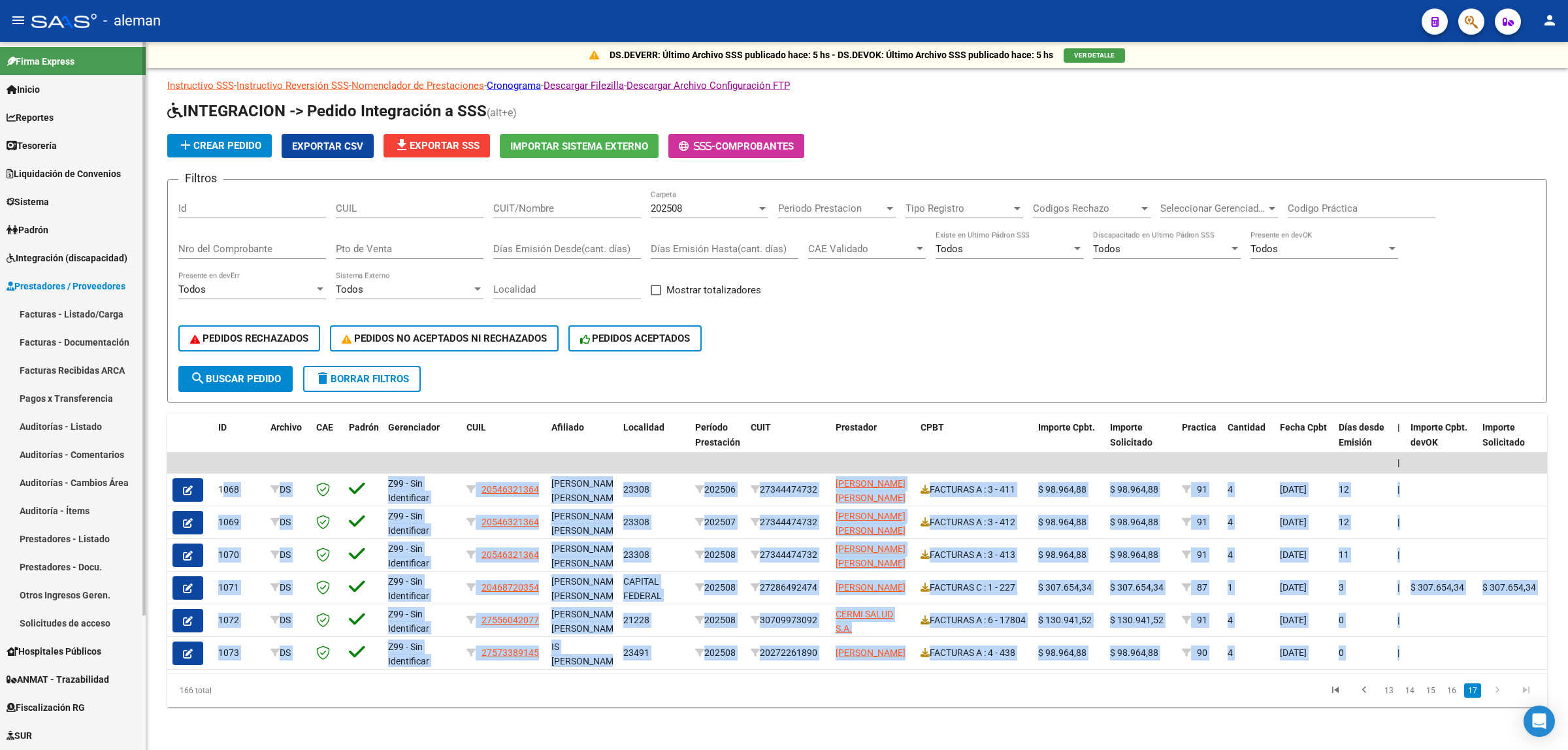
click at [84, 335] on link "Facturas - Documentación" at bounding box center [73, 341] width 146 height 28
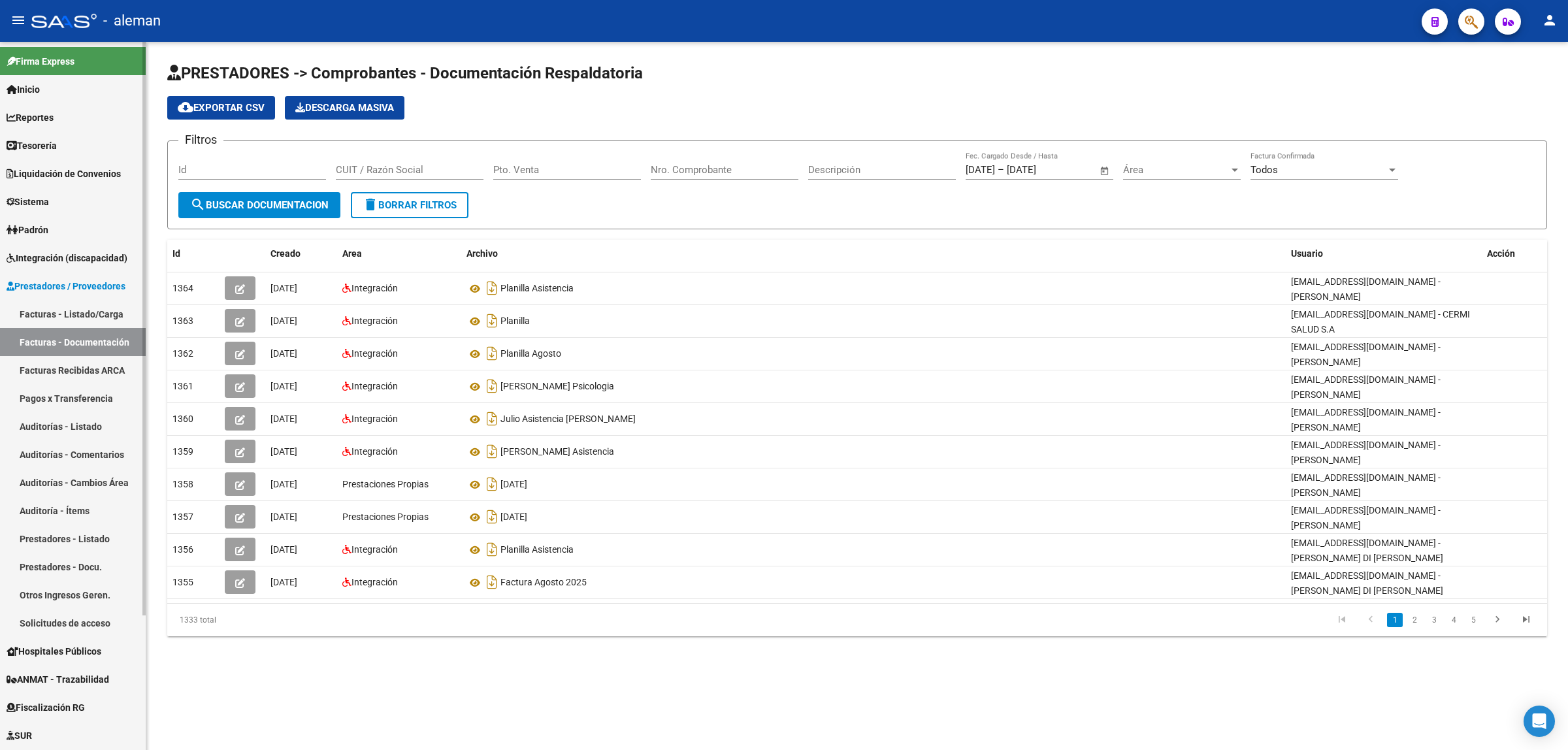
click at [82, 311] on link "Facturas - Listado/Carga" at bounding box center [73, 313] width 146 height 28
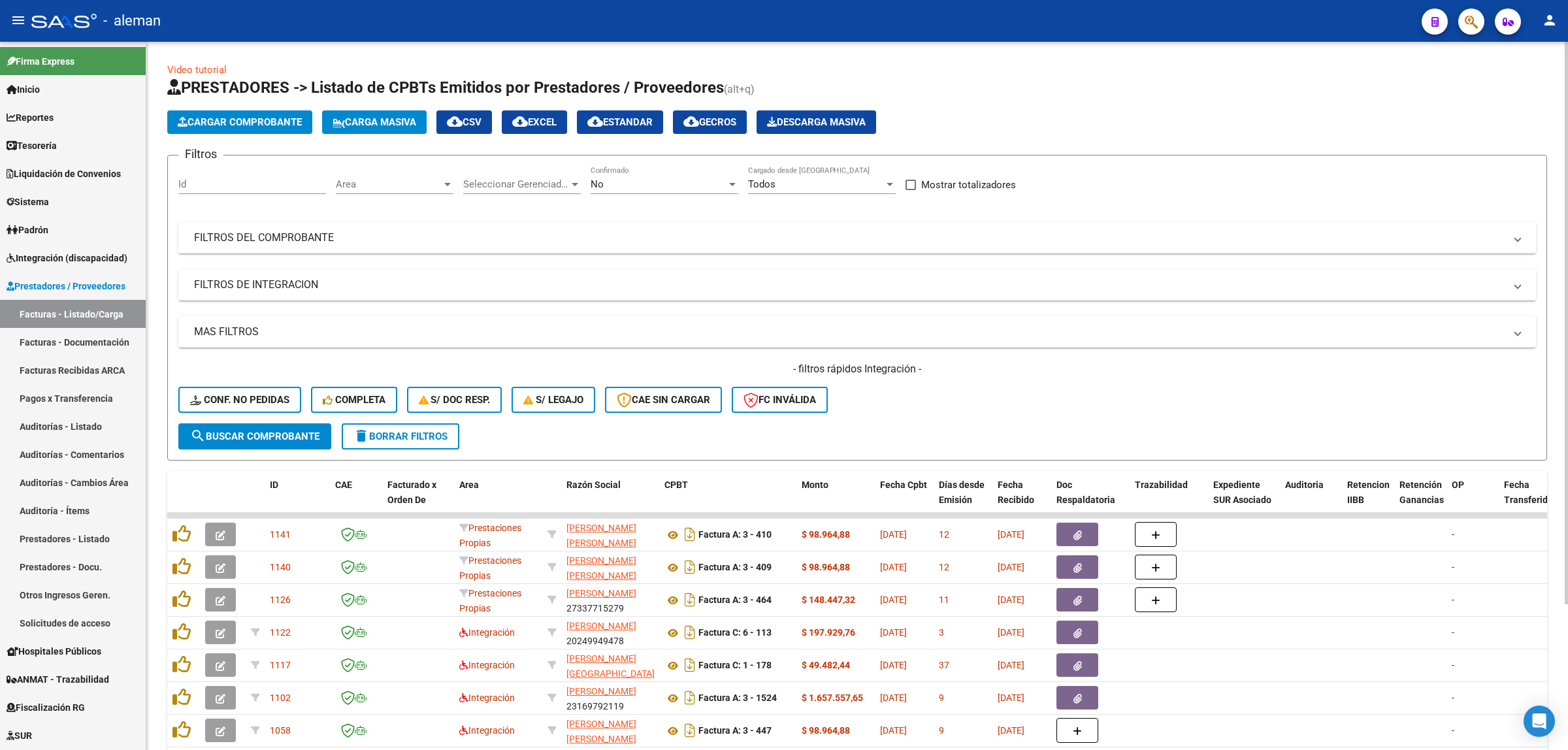
click at [541, 121] on span "cloud_download EXCEL" at bounding box center [535, 122] width 45 height 12
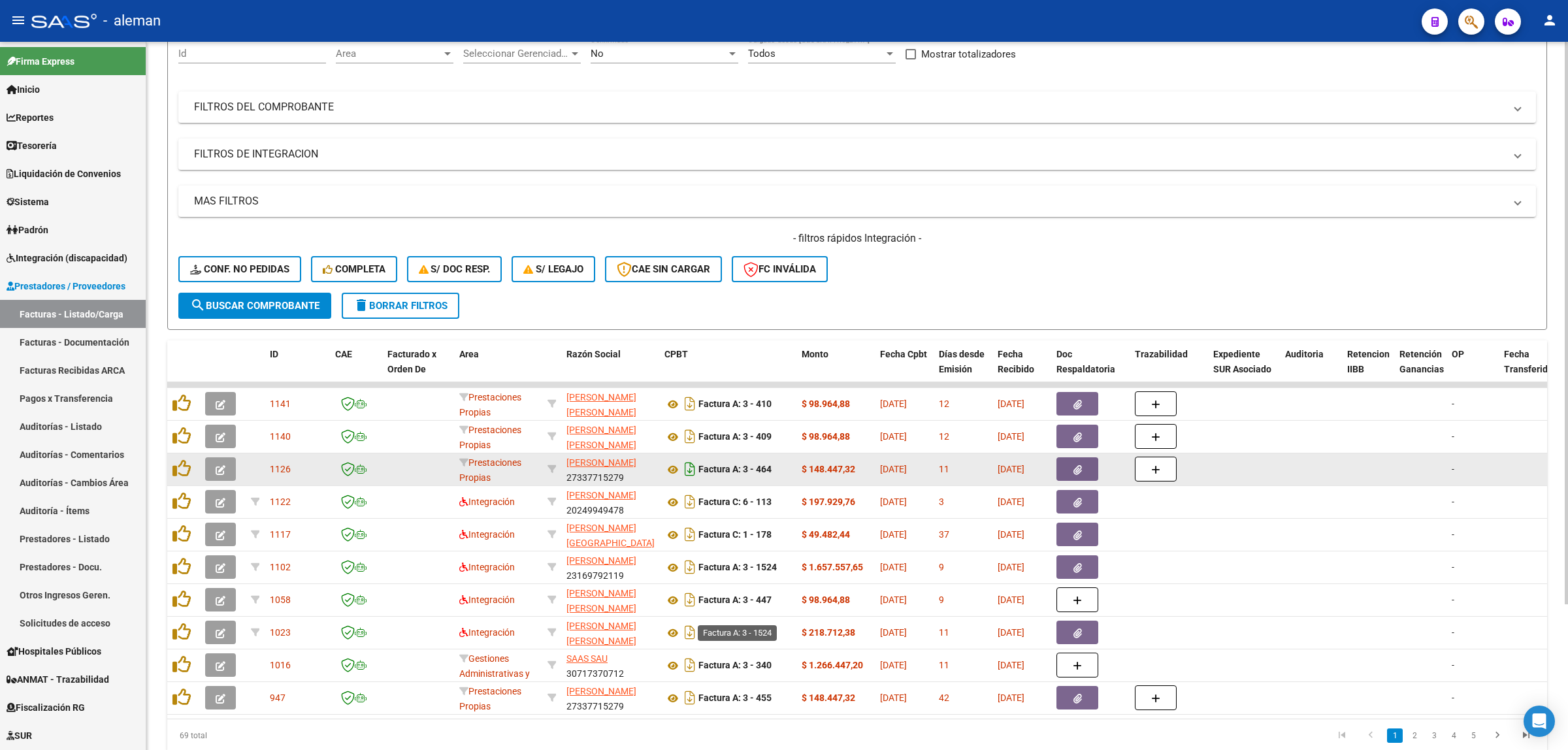
scroll to position [164, 0]
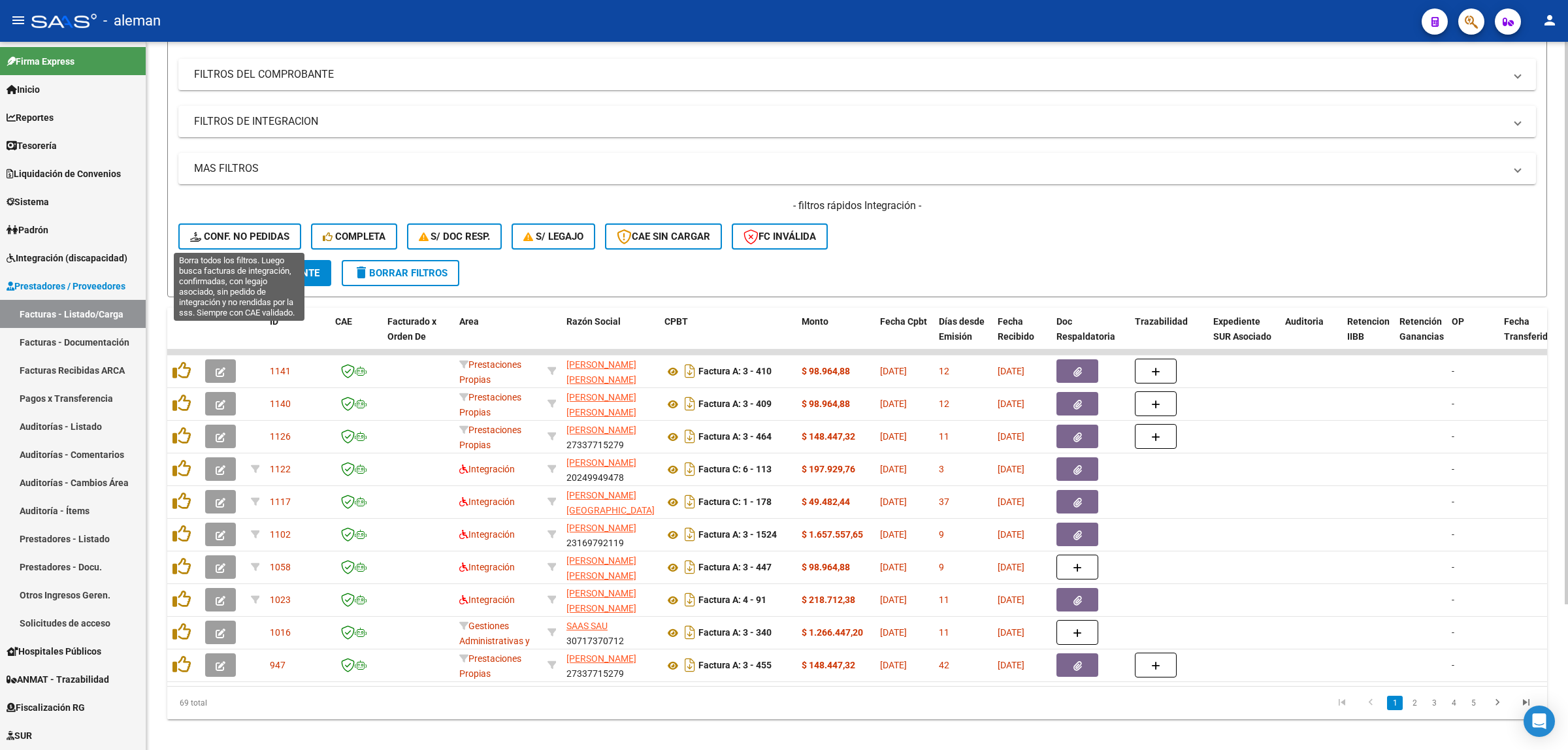
drag, startPoint x: 275, startPoint y: 233, endPoint x: 269, endPoint y: 292, distance: 59.3
click at [275, 233] on span "Conf. no pedidas" at bounding box center [240, 236] width 99 height 12
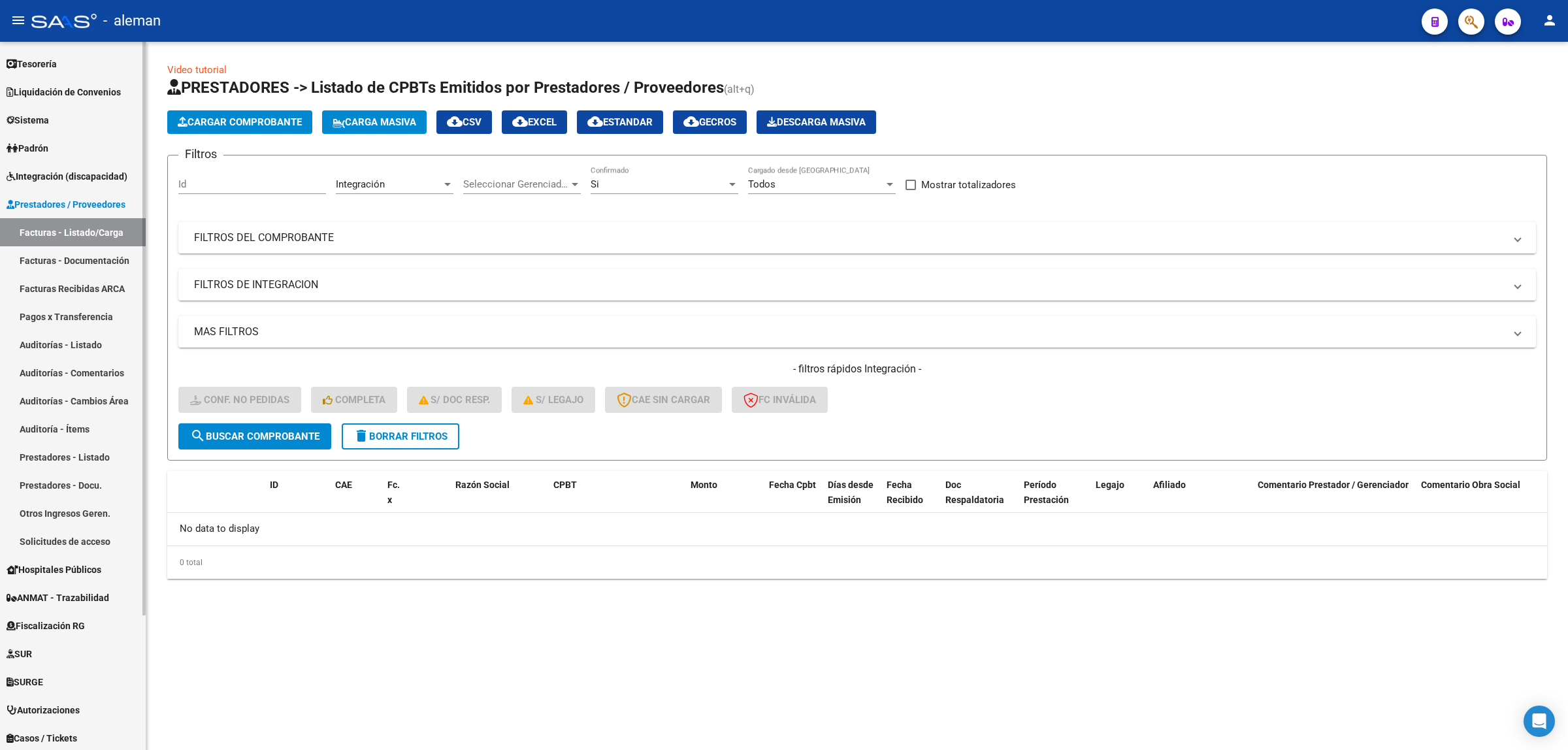
scroll to position [0, 0]
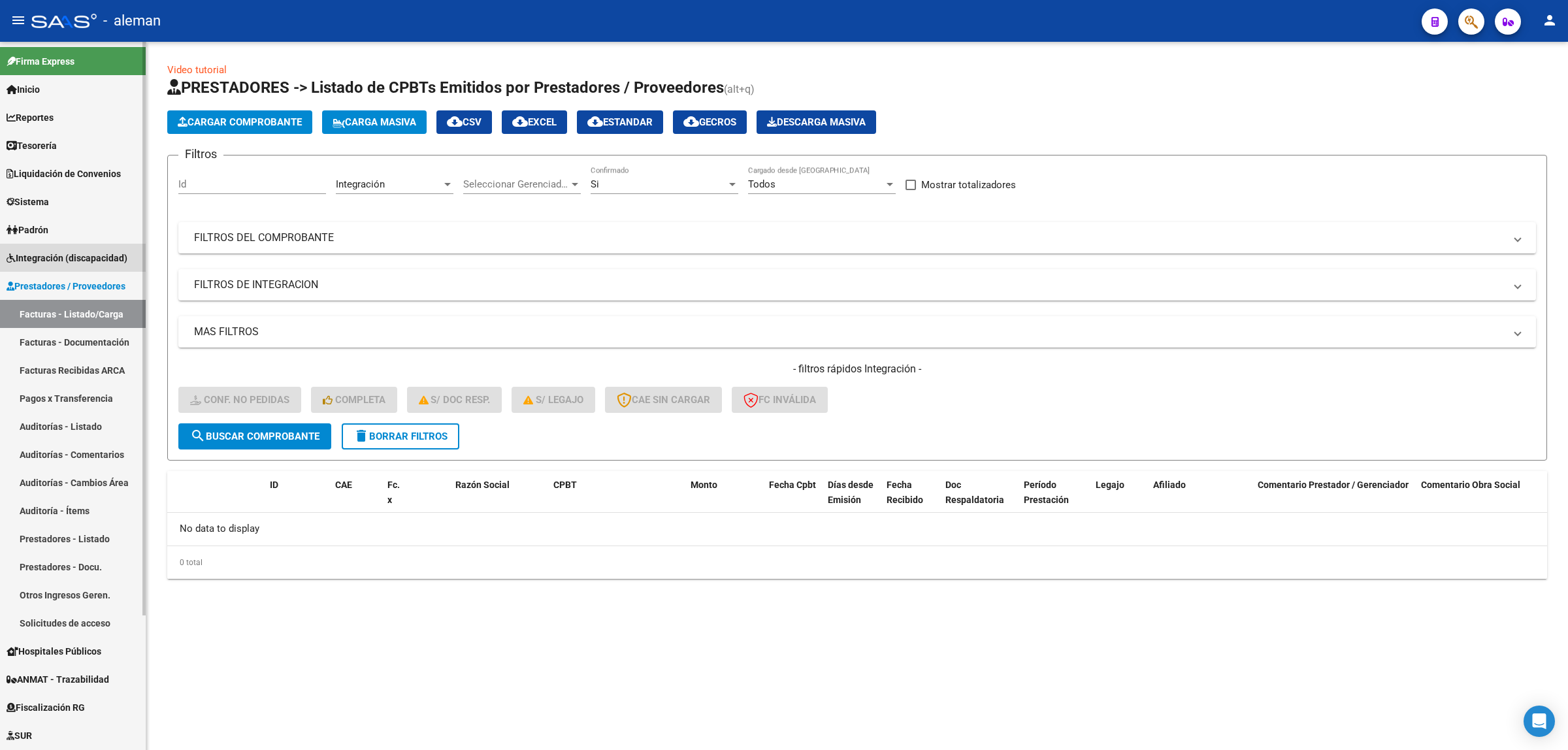
click at [74, 260] on span "Integración (discapacidad)" at bounding box center [67, 258] width 121 height 14
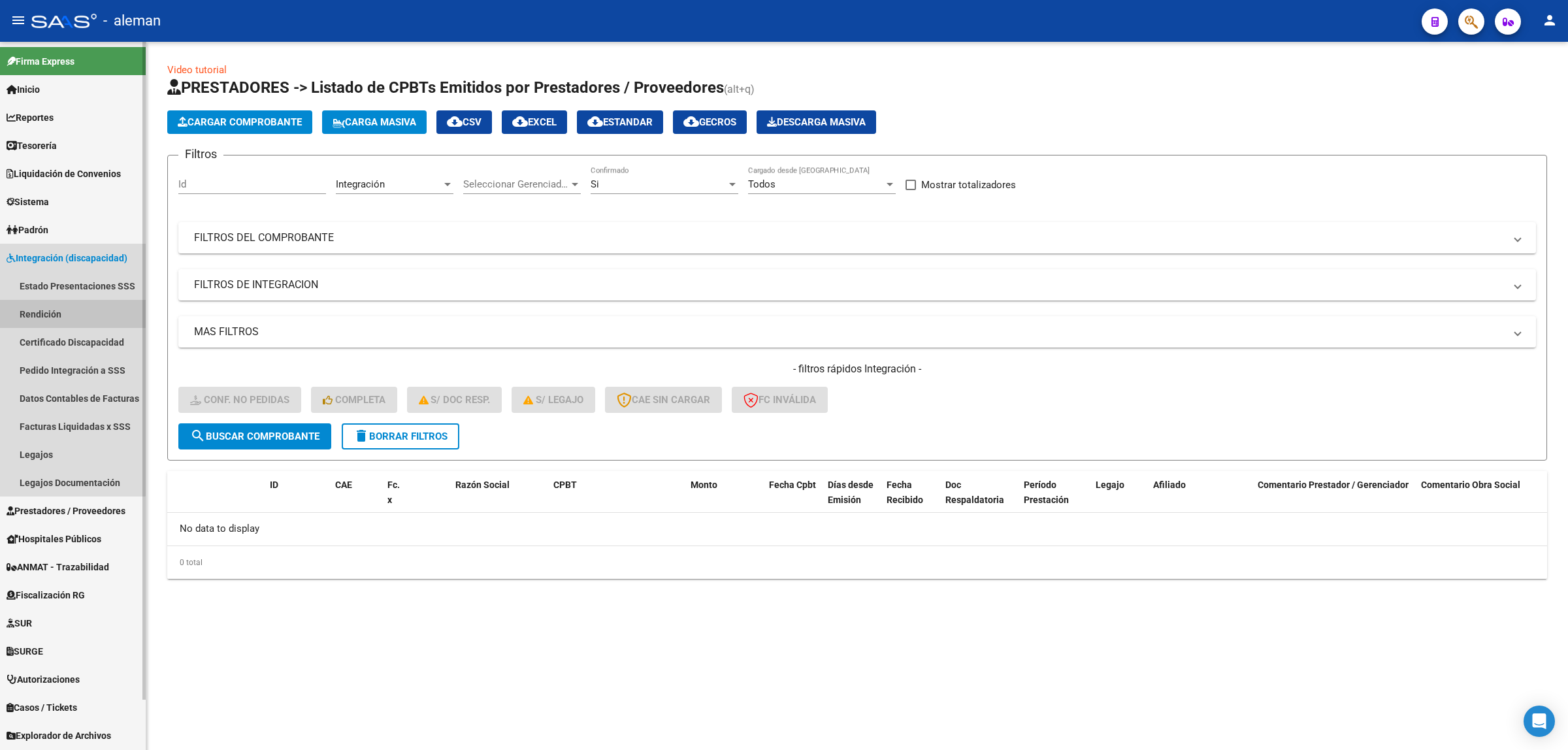
click at [56, 312] on link "Rendición" at bounding box center [73, 313] width 146 height 28
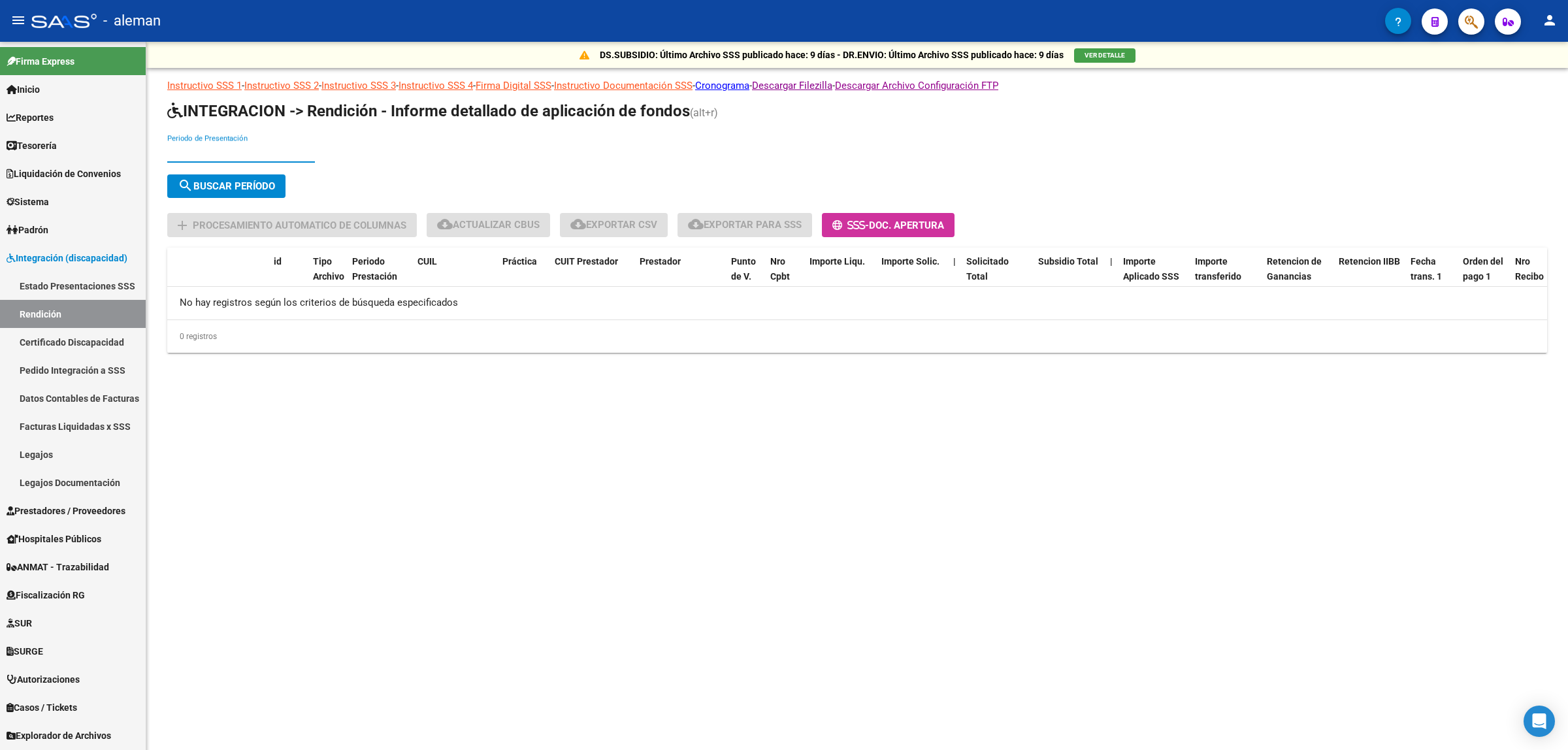
click at [244, 151] on input "Periodo de Presentación" at bounding box center [241, 152] width 148 height 12
type input "202506"
click at [251, 184] on span "search Buscar Período" at bounding box center [226, 186] width 97 height 12
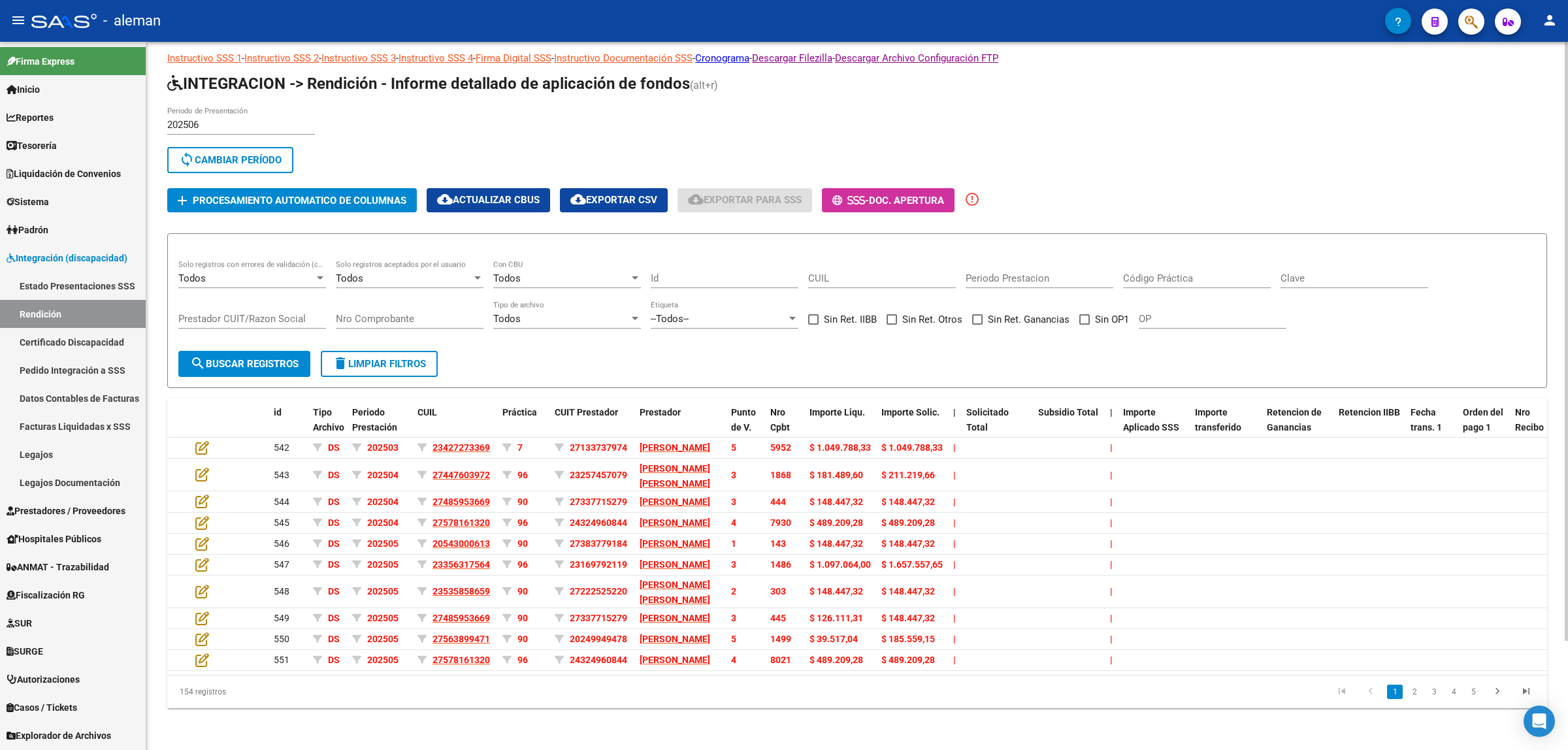
click at [262, 154] on span "sync Cambiar Período" at bounding box center [230, 160] width 102 height 12
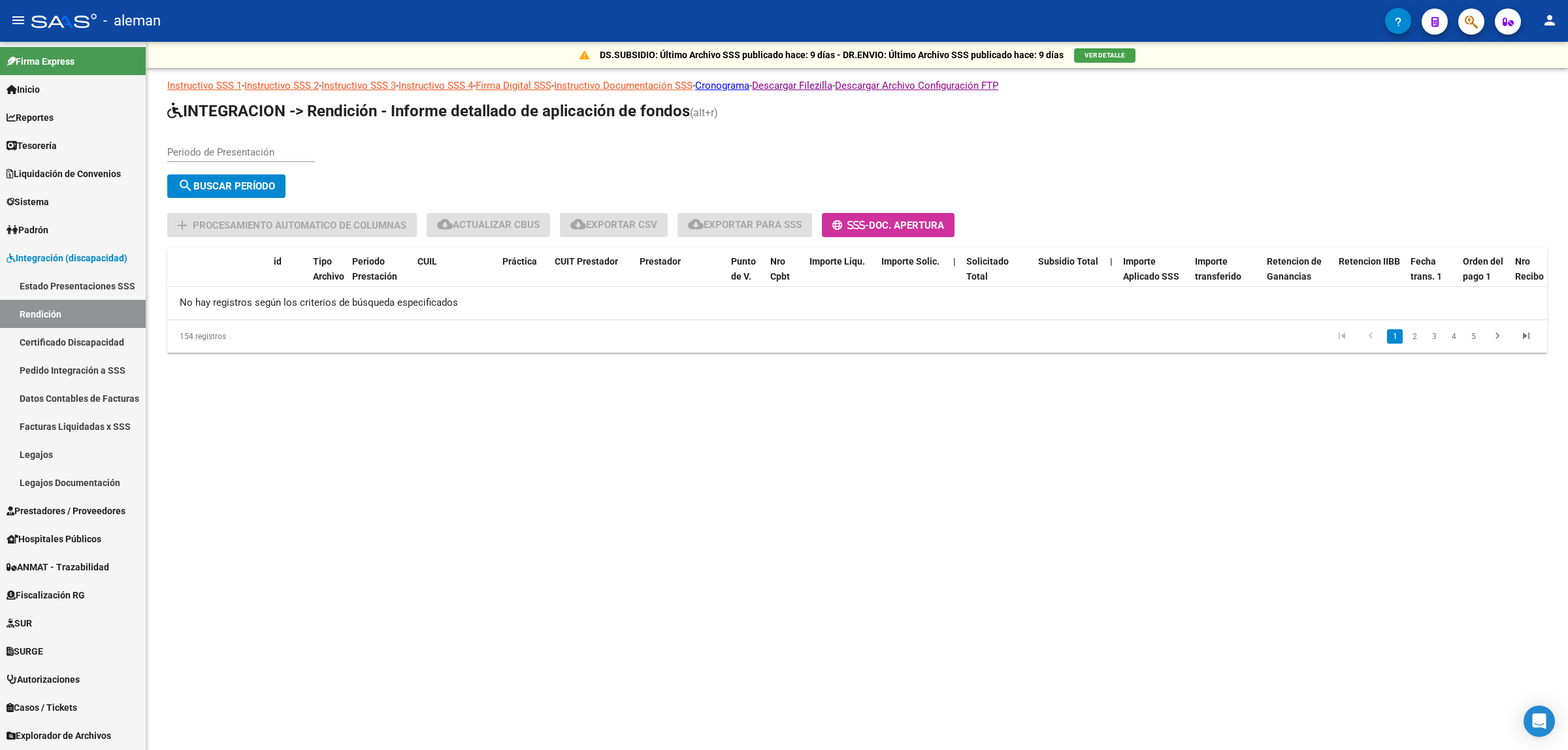
click at [240, 147] on input "Periodo de Presentación" at bounding box center [241, 152] width 148 height 12
type input "202507"
click at [237, 181] on span "search Buscar Período" at bounding box center [226, 186] width 97 height 12
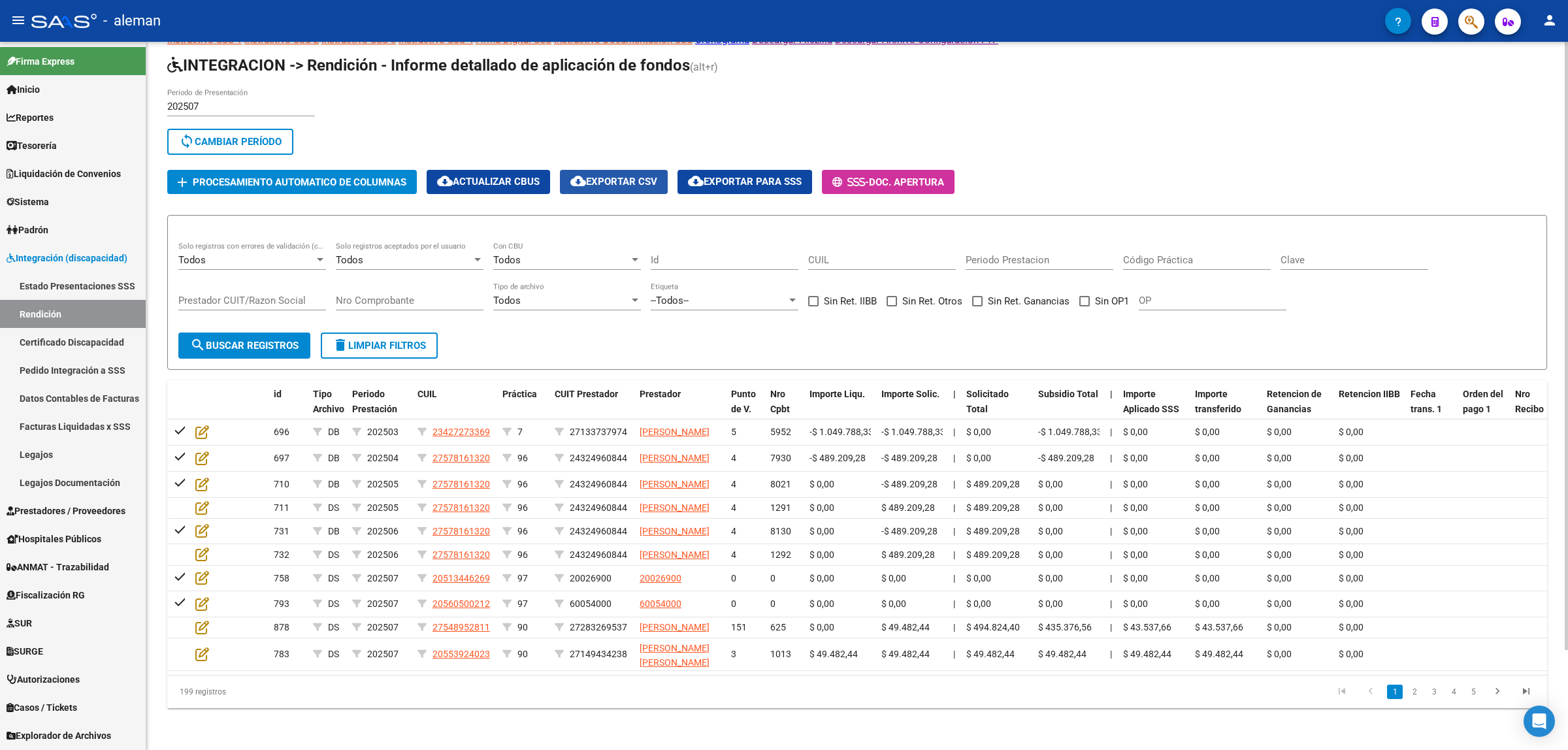
click at [597, 176] on span "cloud_download Exportar CSV" at bounding box center [613, 182] width 87 height 12
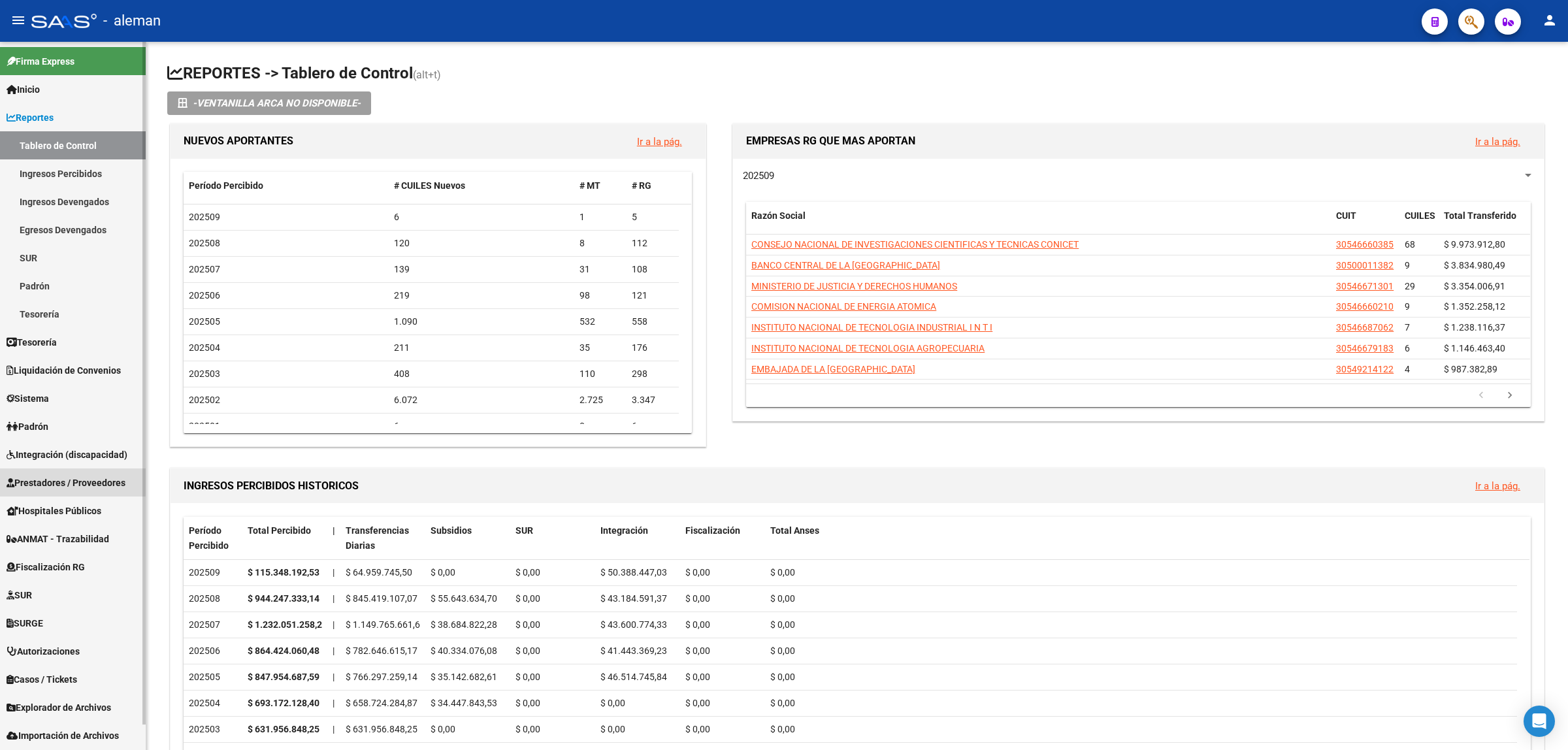
click at [59, 480] on span "Prestadores / Proveedores" at bounding box center [66, 483] width 119 height 14
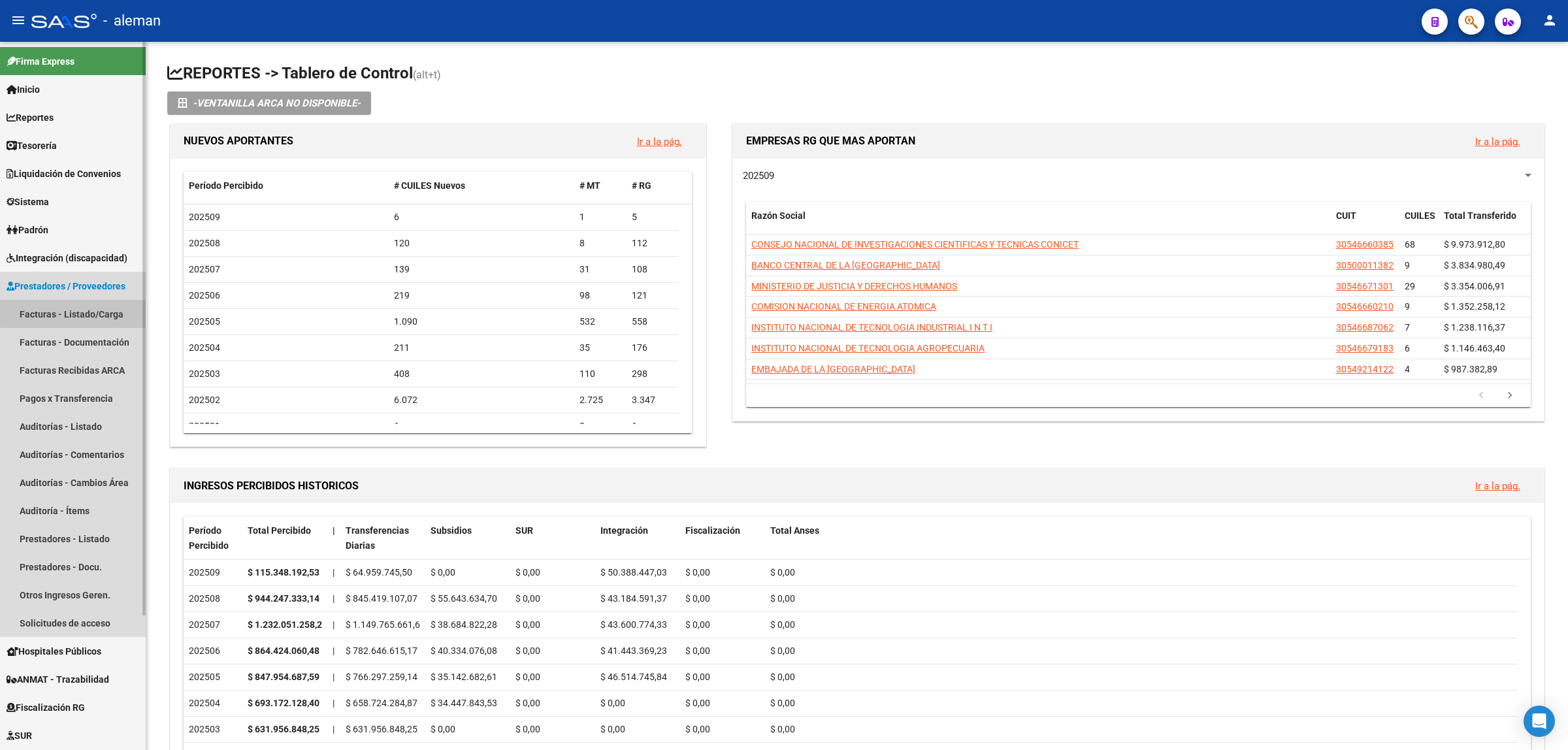
click at [80, 312] on link "Facturas - Listado/Carga" at bounding box center [73, 313] width 146 height 28
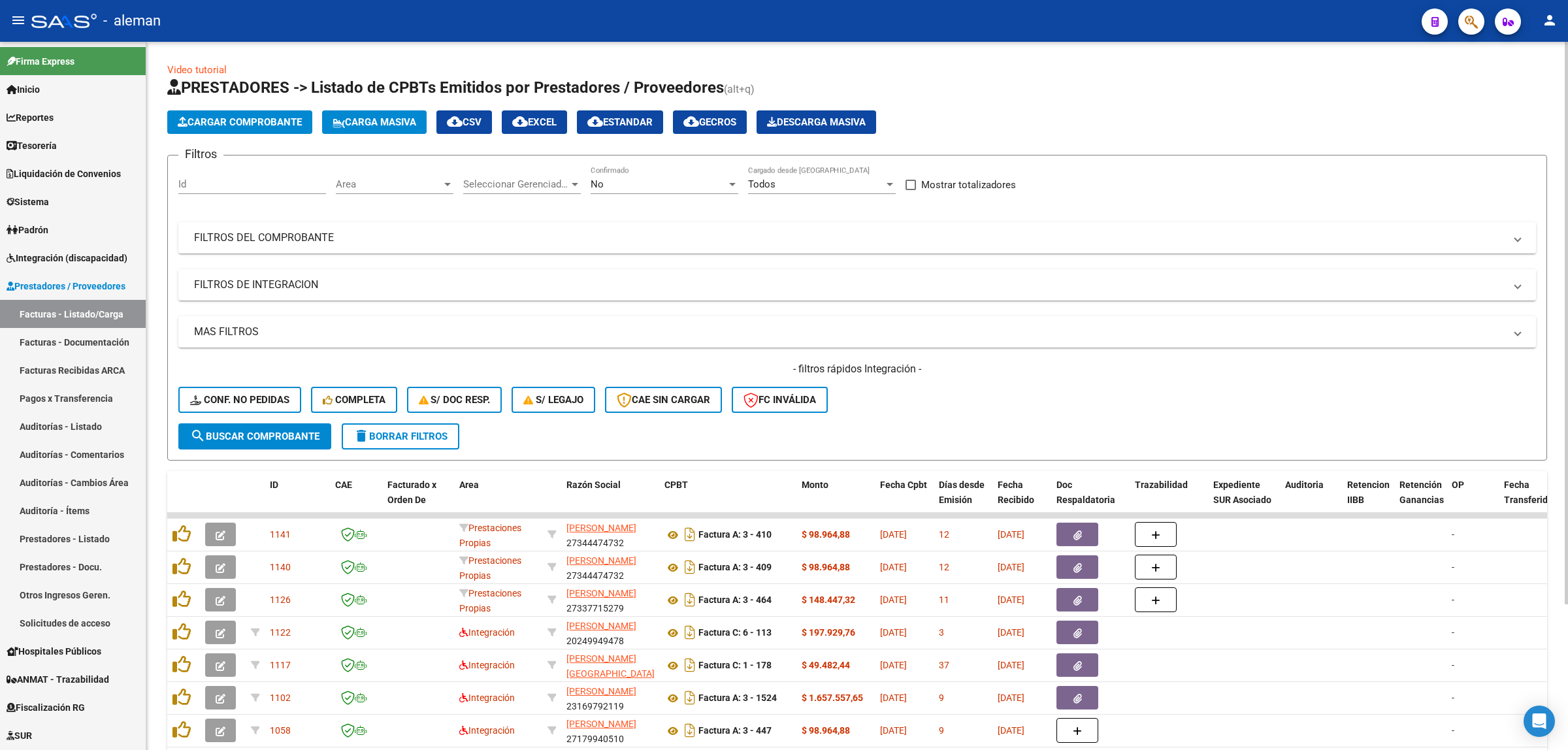
click at [444, 183] on div at bounding box center [447, 184] width 6 height 4
click at [605, 220] on div at bounding box center [784, 375] width 1568 height 750
click at [1513, 231] on span "FILTROS DEL COMPROBANTE" at bounding box center [854, 238] width 1321 height 14
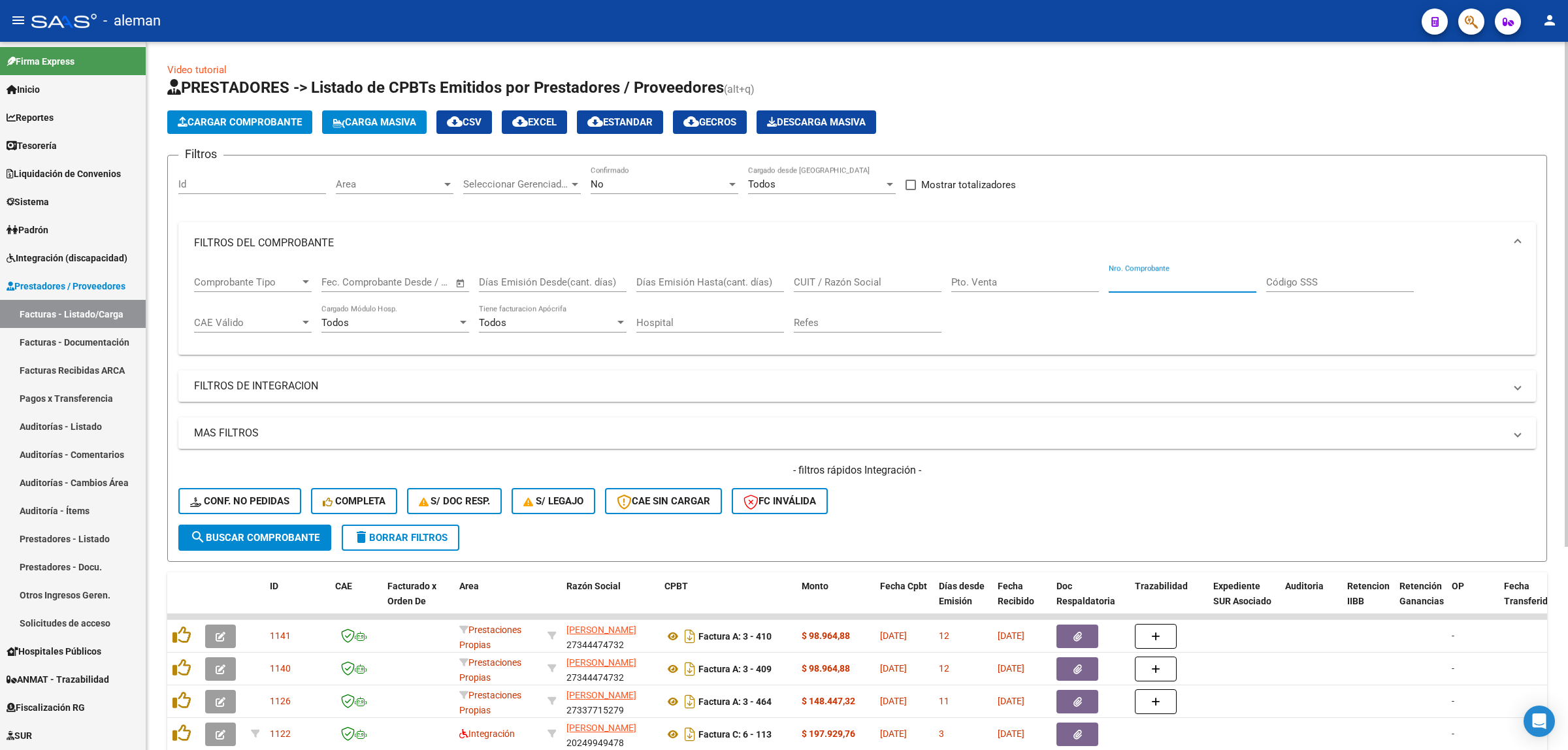
click at [1122, 281] on input "Nro. Comprobante" at bounding box center [1182, 282] width 148 height 12
paste input "17616"
type input "17616"
click at [295, 536] on span "search Buscar Comprobante" at bounding box center [254, 537] width 129 height 12
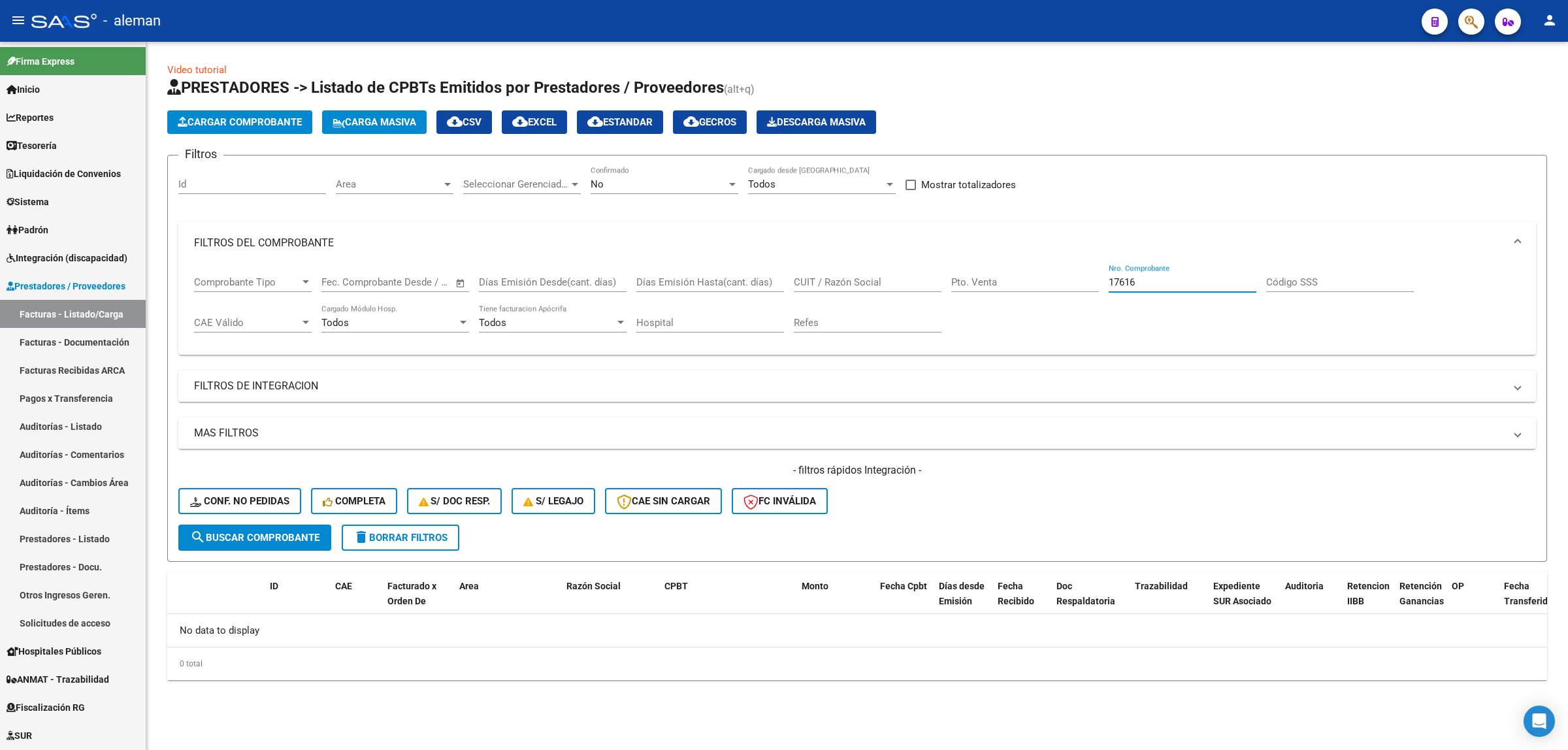
drag, startPoint x: 1171, startPoint y: 280, endPoint x: 1101, endPoint y: 276, distance: 70.1
click at [1101, 276] on div "Comprobante Tipo Comprobante Tipo Fecha inicio – Fecha fin Fec. Comprobante Des…" at bounding box center [857, 304] width 1326 height 81
click at [226, 534] on span "search Buscar Comprobante" at bounding box center [254, 537] width 129 height 12
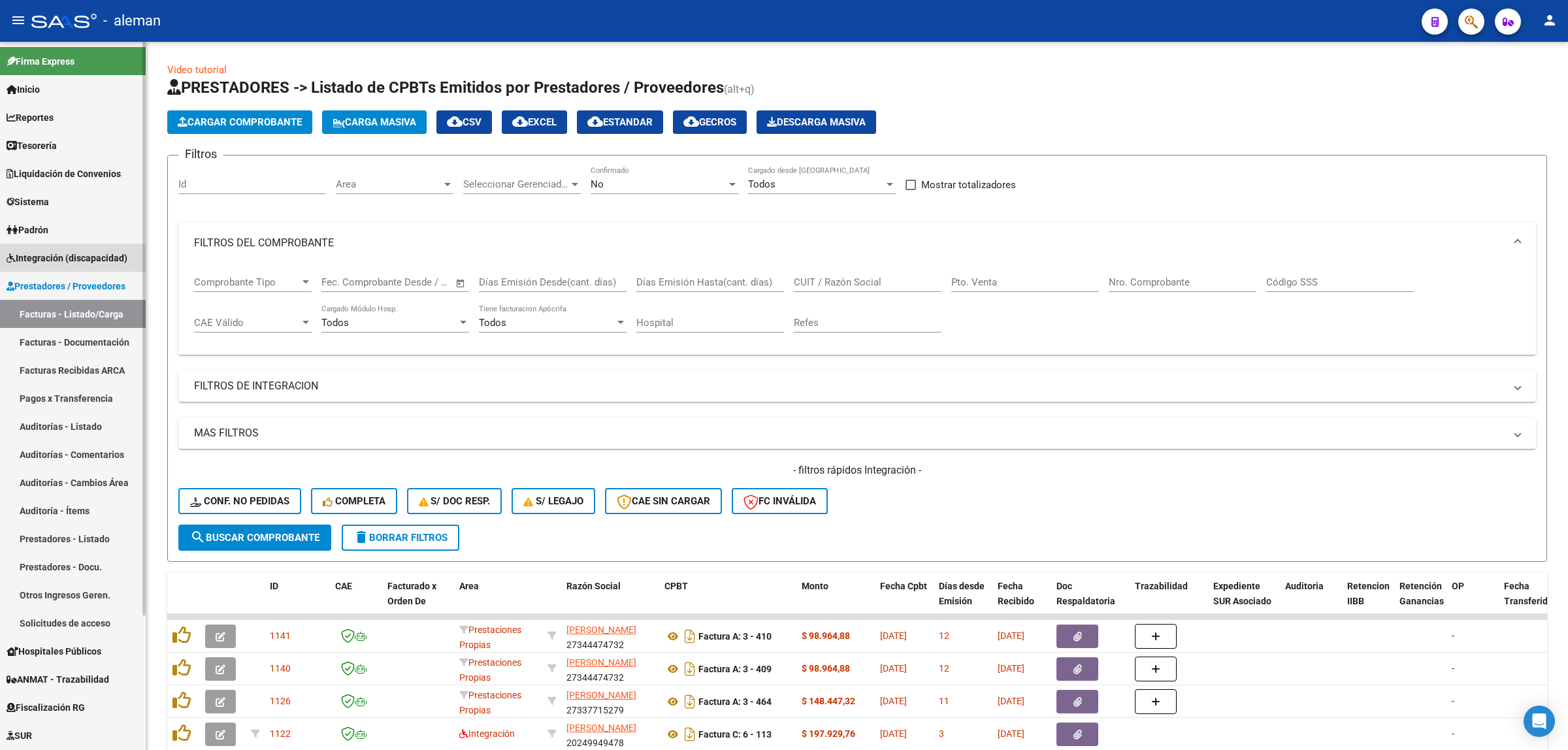
click at [44, 251] on span "Integración (discapacidad)" at bounding box center [67, 258] width 121 height 14
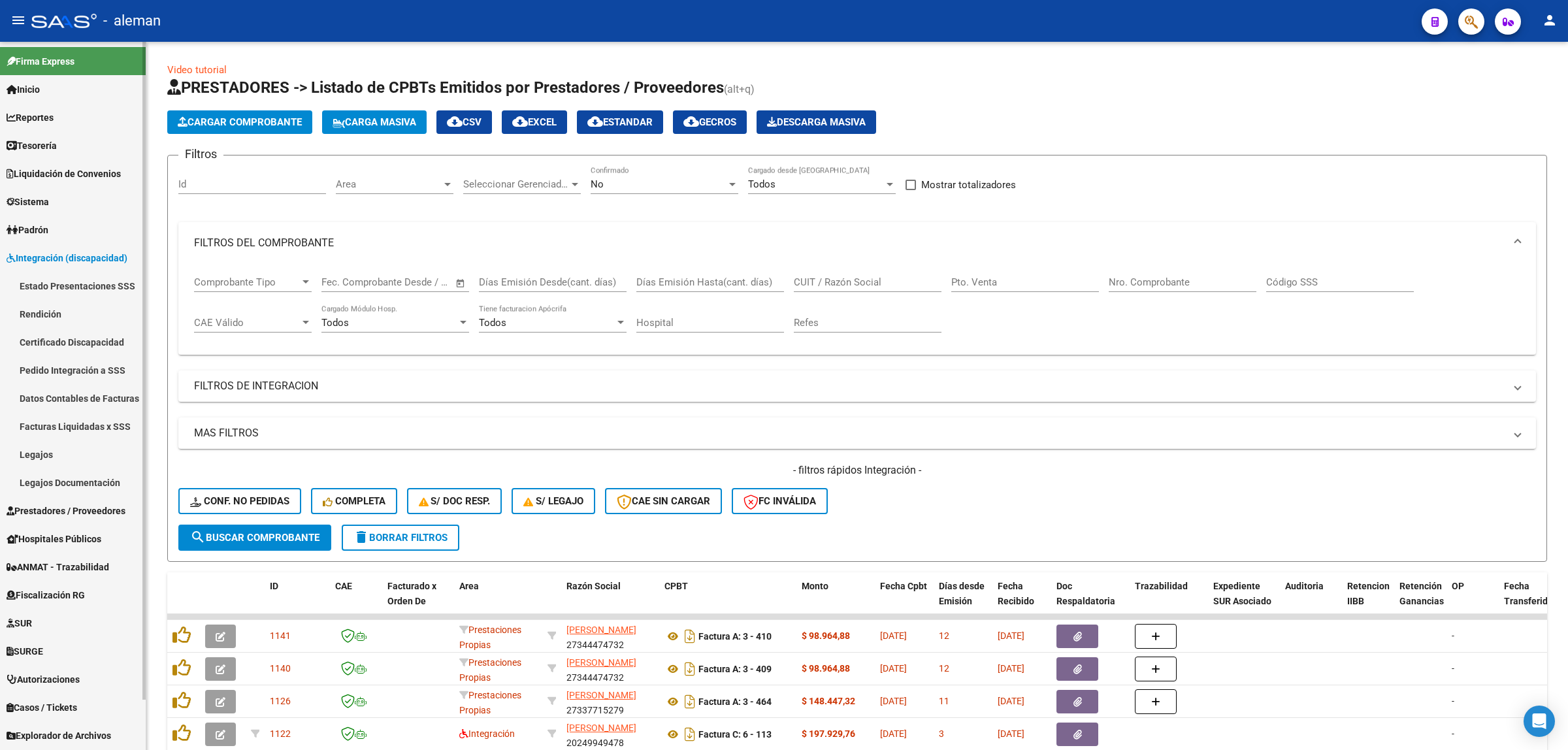
click at [43, 360] on link "Pedido Integración a SSS" at bounding box center [73, 370] width 146 height 28
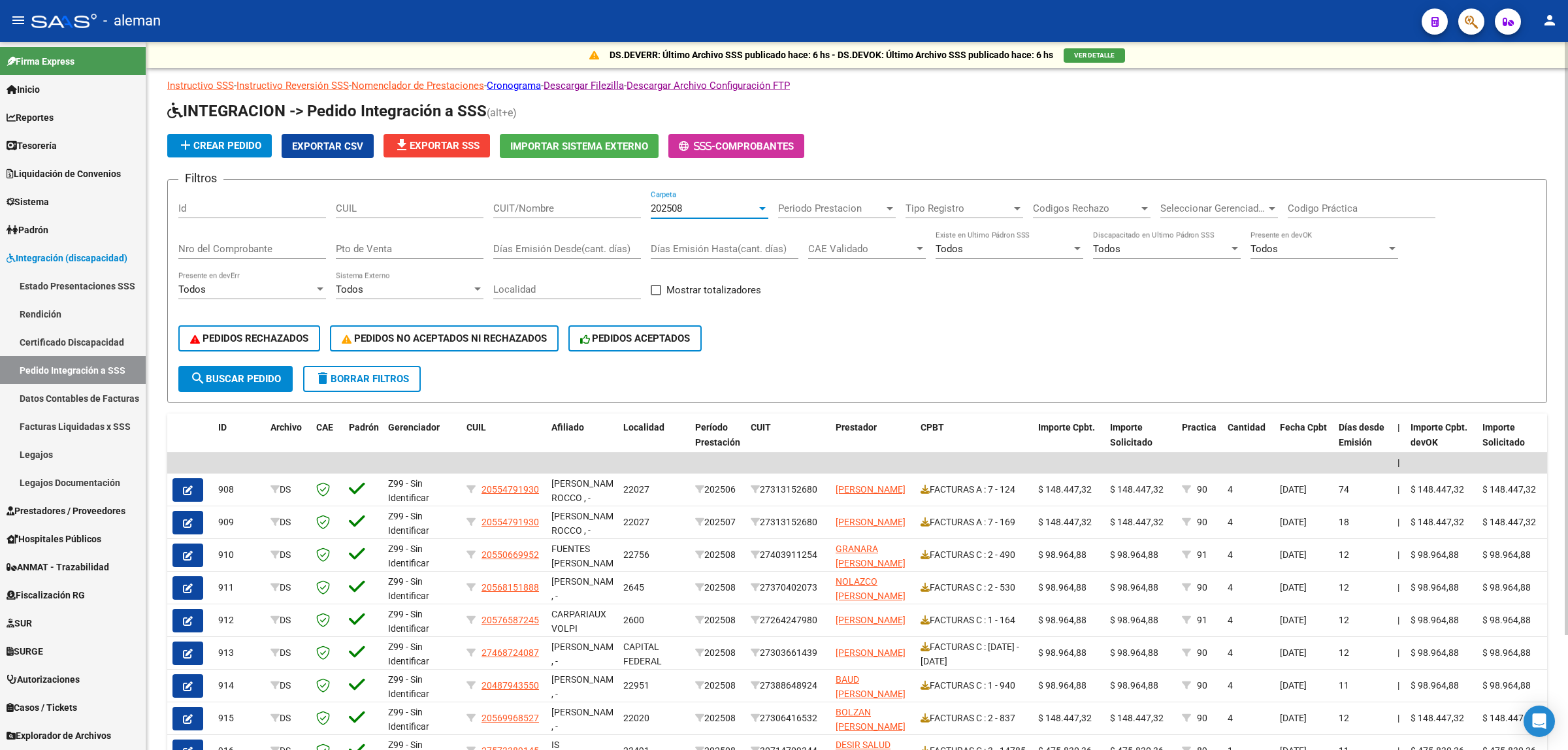
click at [759, 213] on div "202508" at bounding box center [709, 208] width 117 height 12
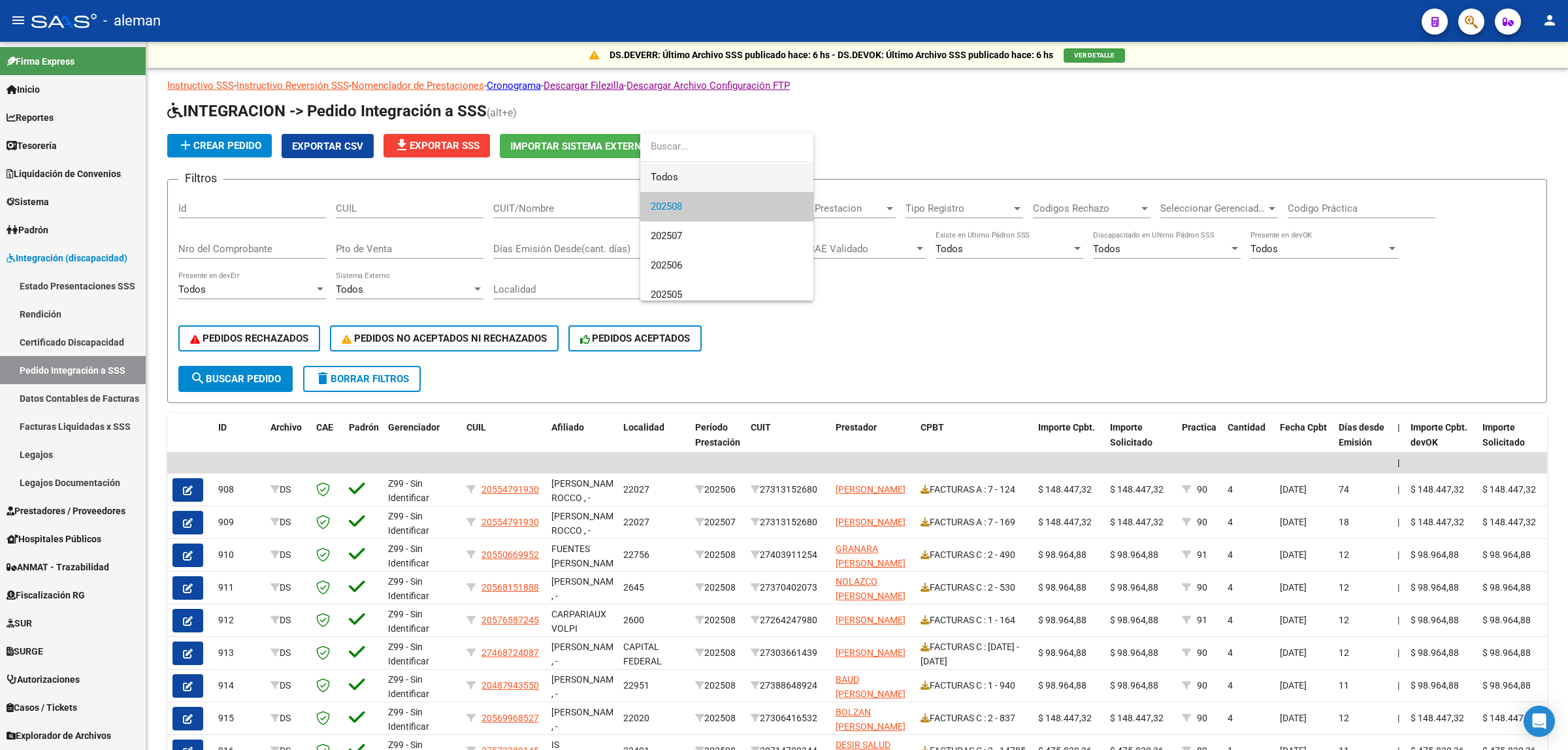
click at [701, 183] on span "Todos" at bounding box center [726, 177] width 152 height 30
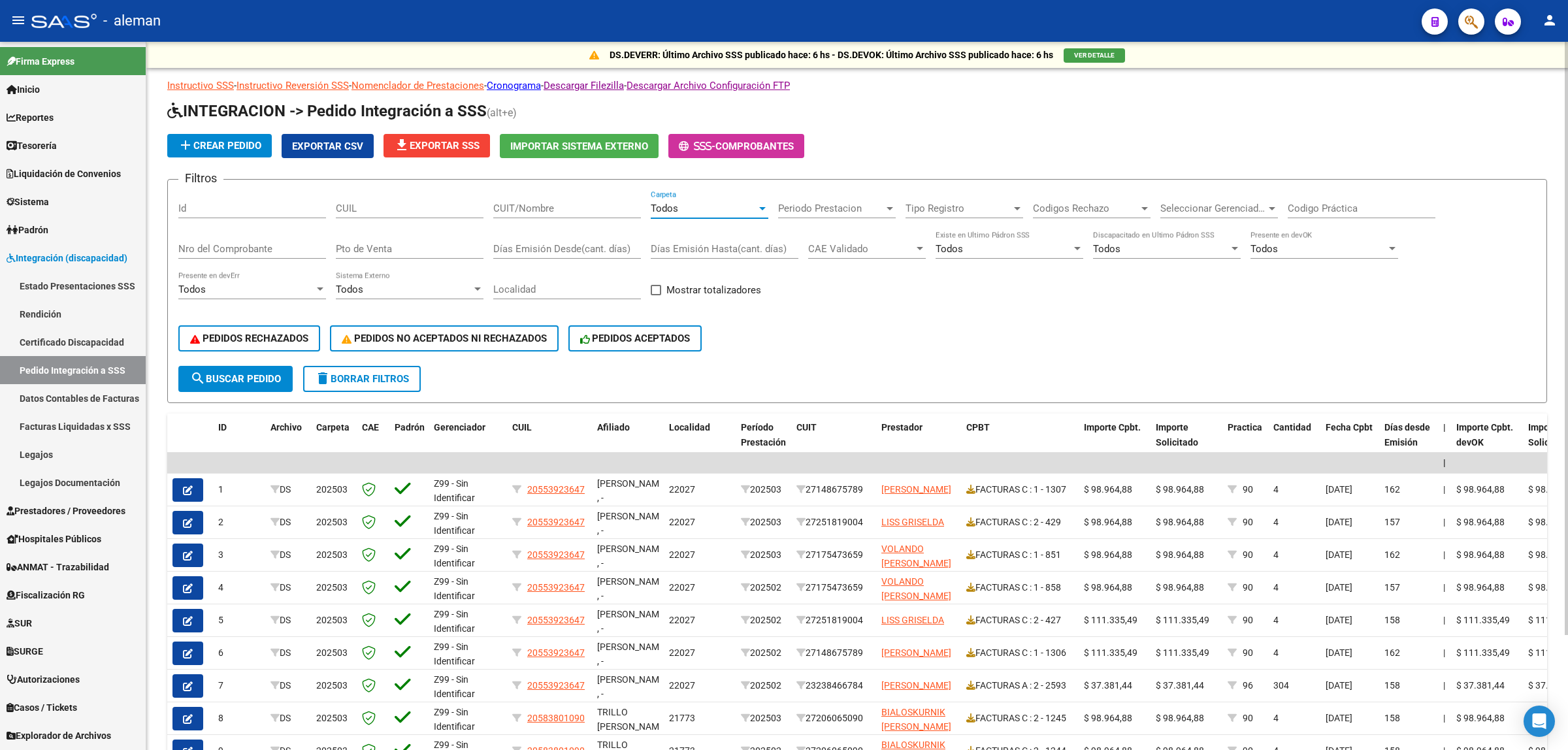
click at [240, 243] on input "Nro del Comprobante" at bounding box center [251, 249] width 148 height 12
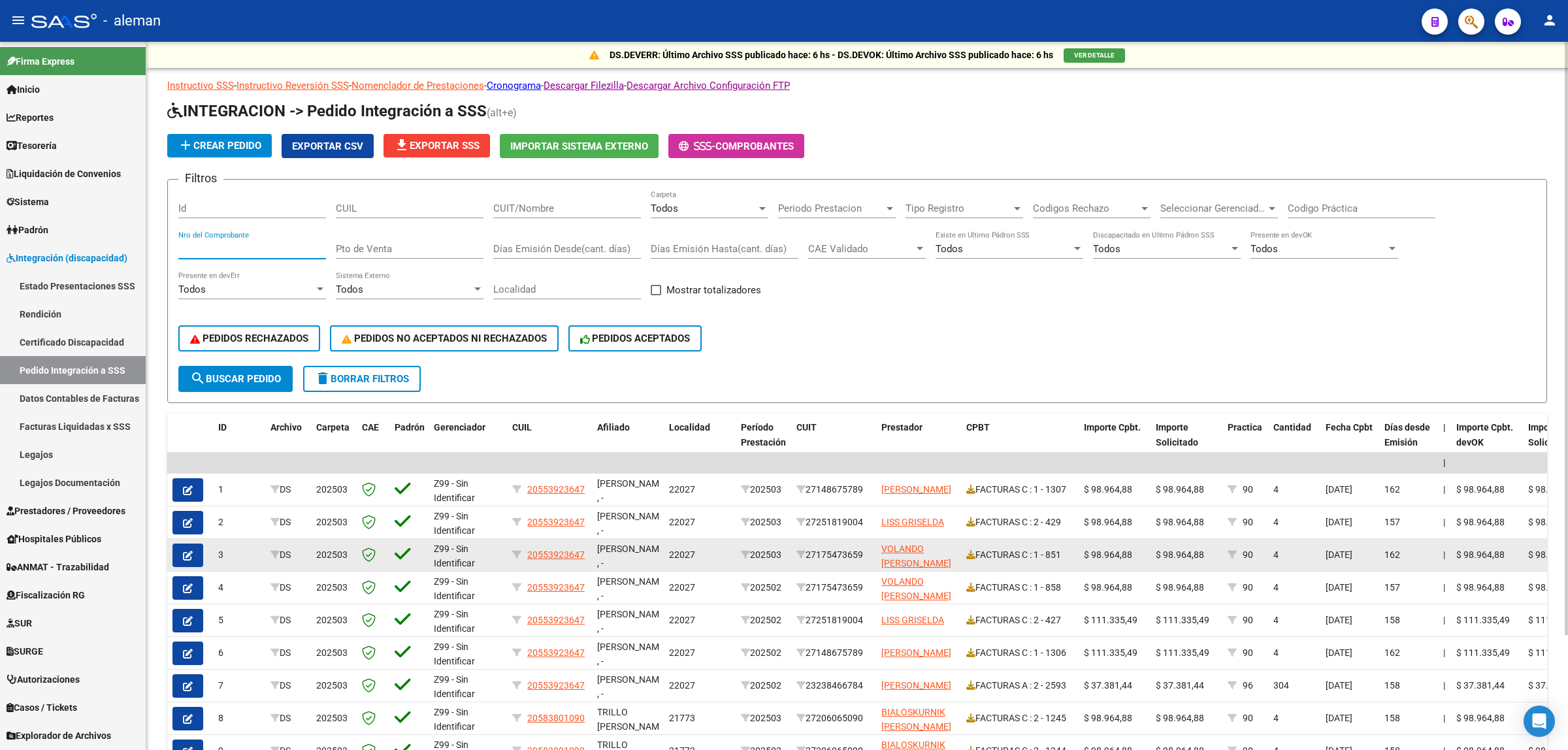
paste input "17616"
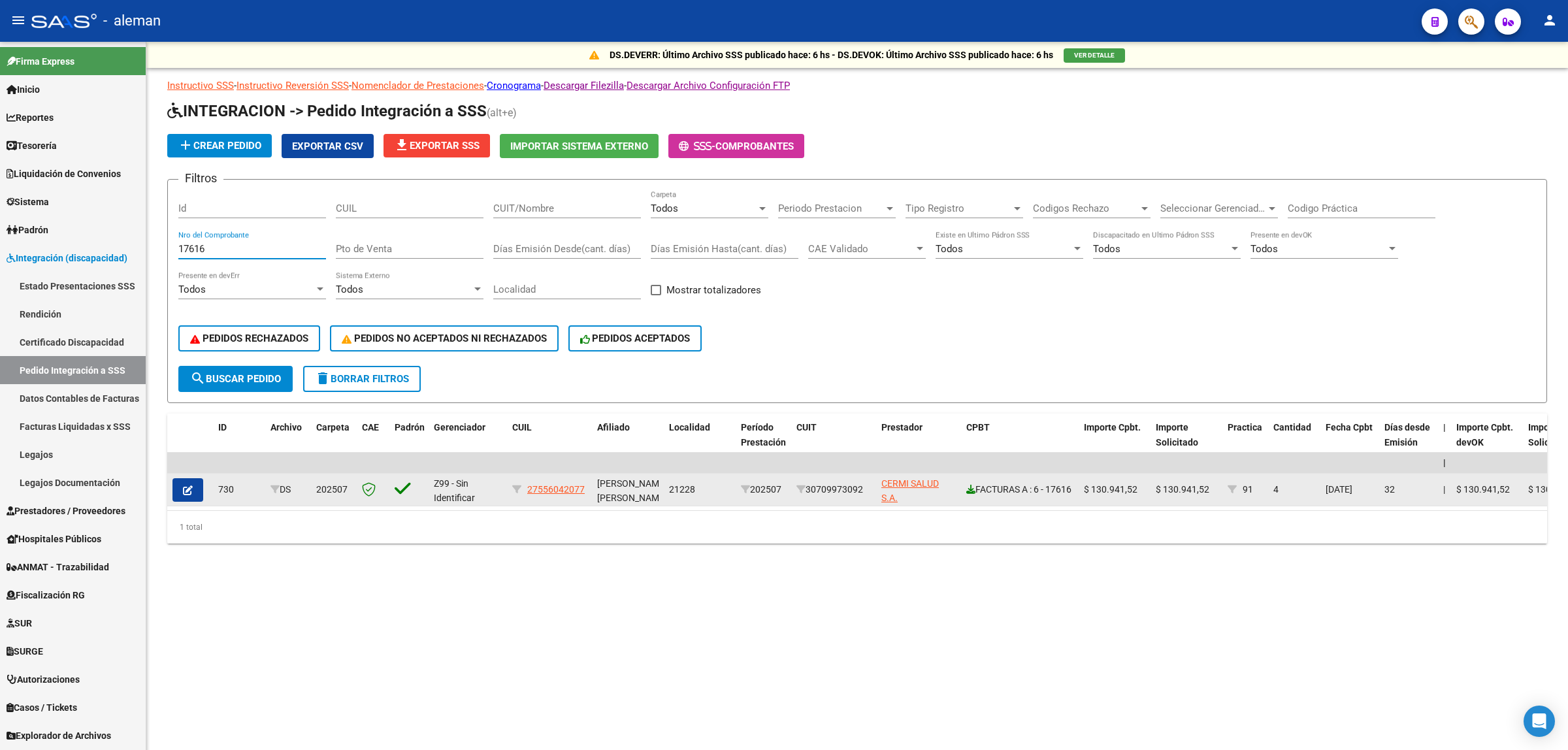
type input "17616"
click at [966, 485] on icon at bounding box center [971, 489] width 9 height 9
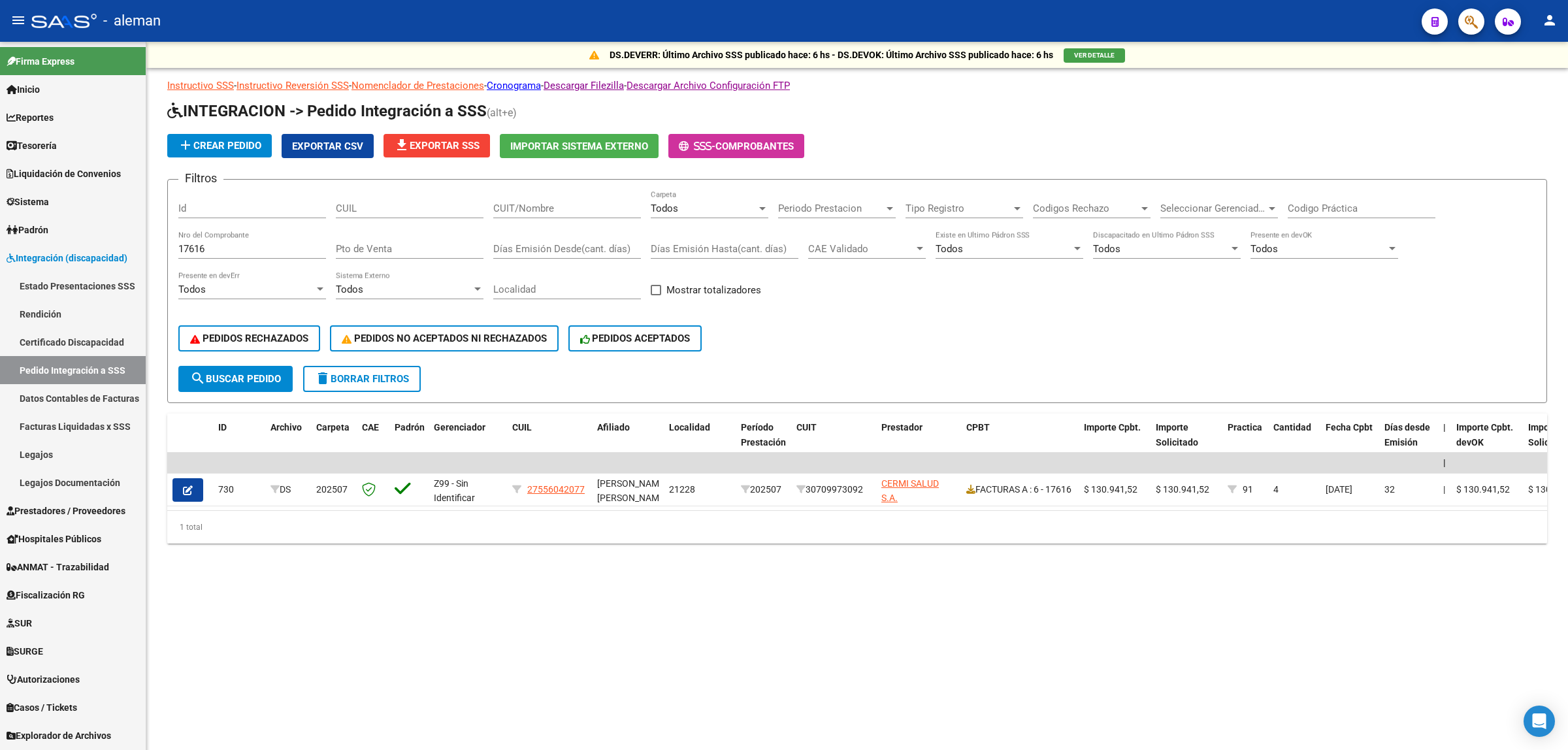
click at [497, 615] on mat-sidenav-content "DS.DEVERR: Último Archivo SSS publicado hace: 6 hs - DS.DEVOK: Último Archivo S…" at bounding box center [857, 396] width 1422 height 708
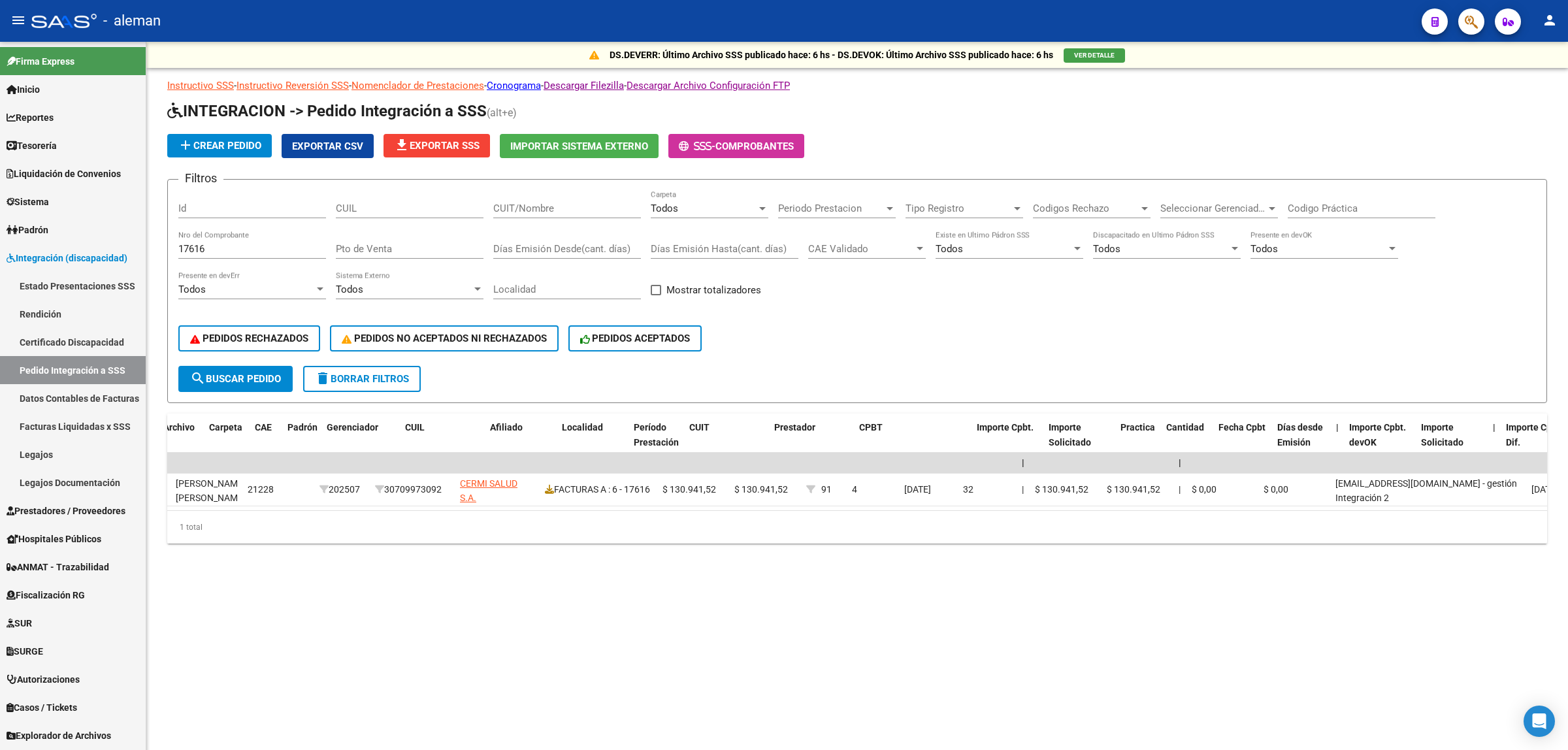
scroll to position [0, 9]
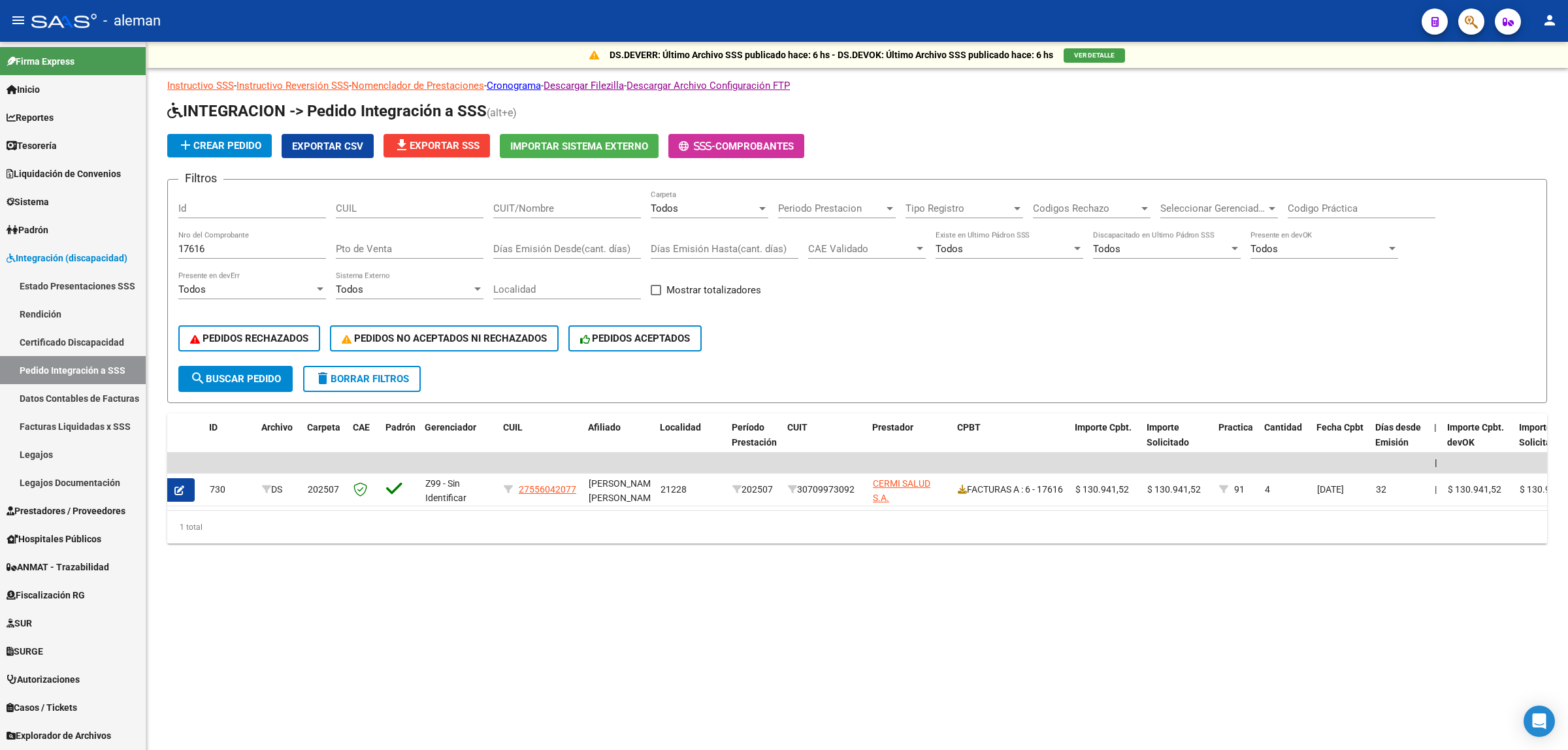
click at [1362, 282] on div "Filtros Id CUIL CUIT/Nombre Todos Carpeta Periodo Prestacion Periodo Prestacion…" at bounding box center [857, 278] width 1358 height 176
click at [1454, 318] on div "PEDIDOS RECHAZADOS PEDIDOS NO ACEPTADOS NI RECHAZADOS PEDIDOS ACEPTADOS" at bounding box center [857, 338] width 1358 height 55
click at [1464, 287] on div "Filtros Id CUIL CUIT/Nombre Todos Carpeta Periodo Prestacion Periodo Prestacion…" at bounding box center [857, 278] width 1358 height 176
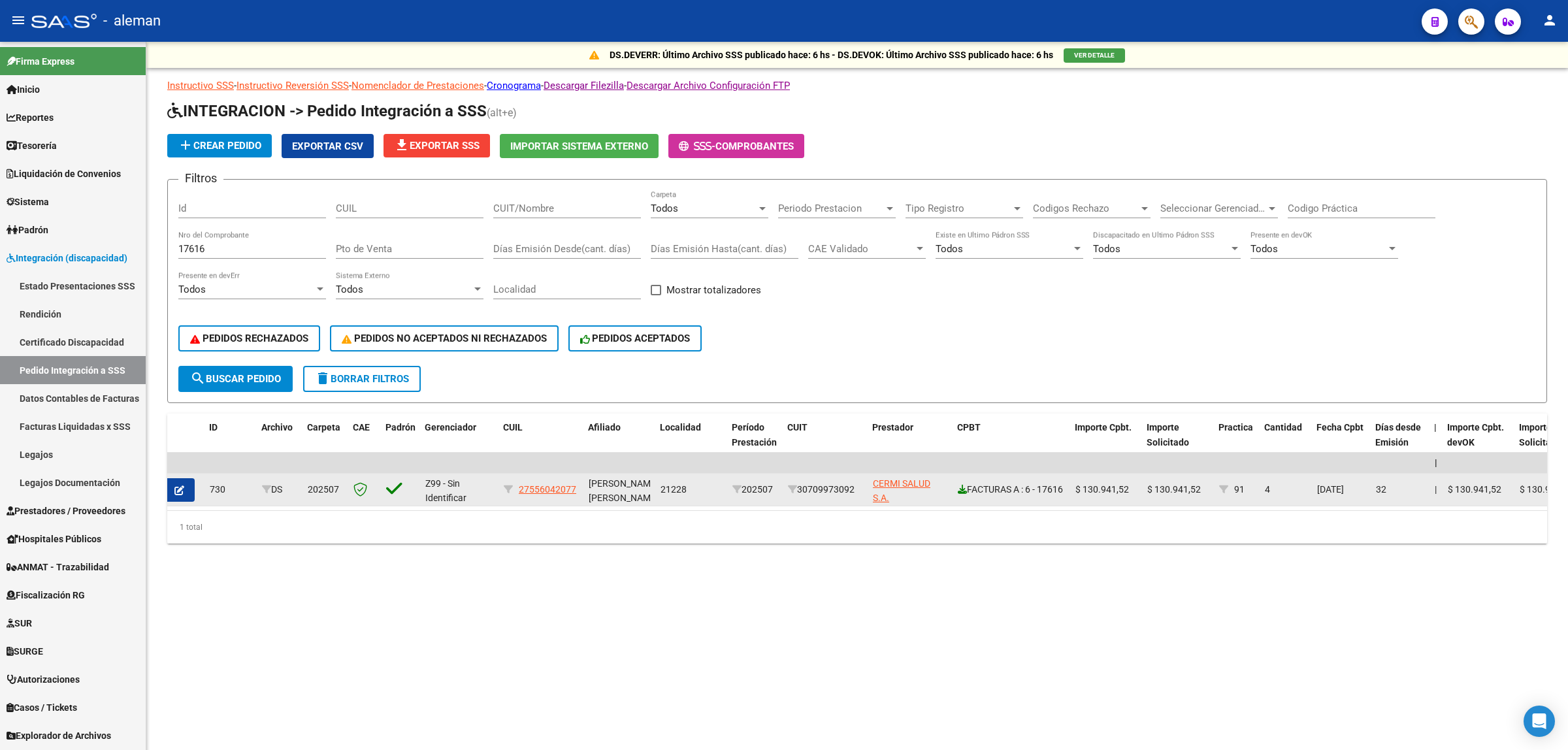
click at [959, 485] on icon at bounding box center [962, 489] width 9 height 9
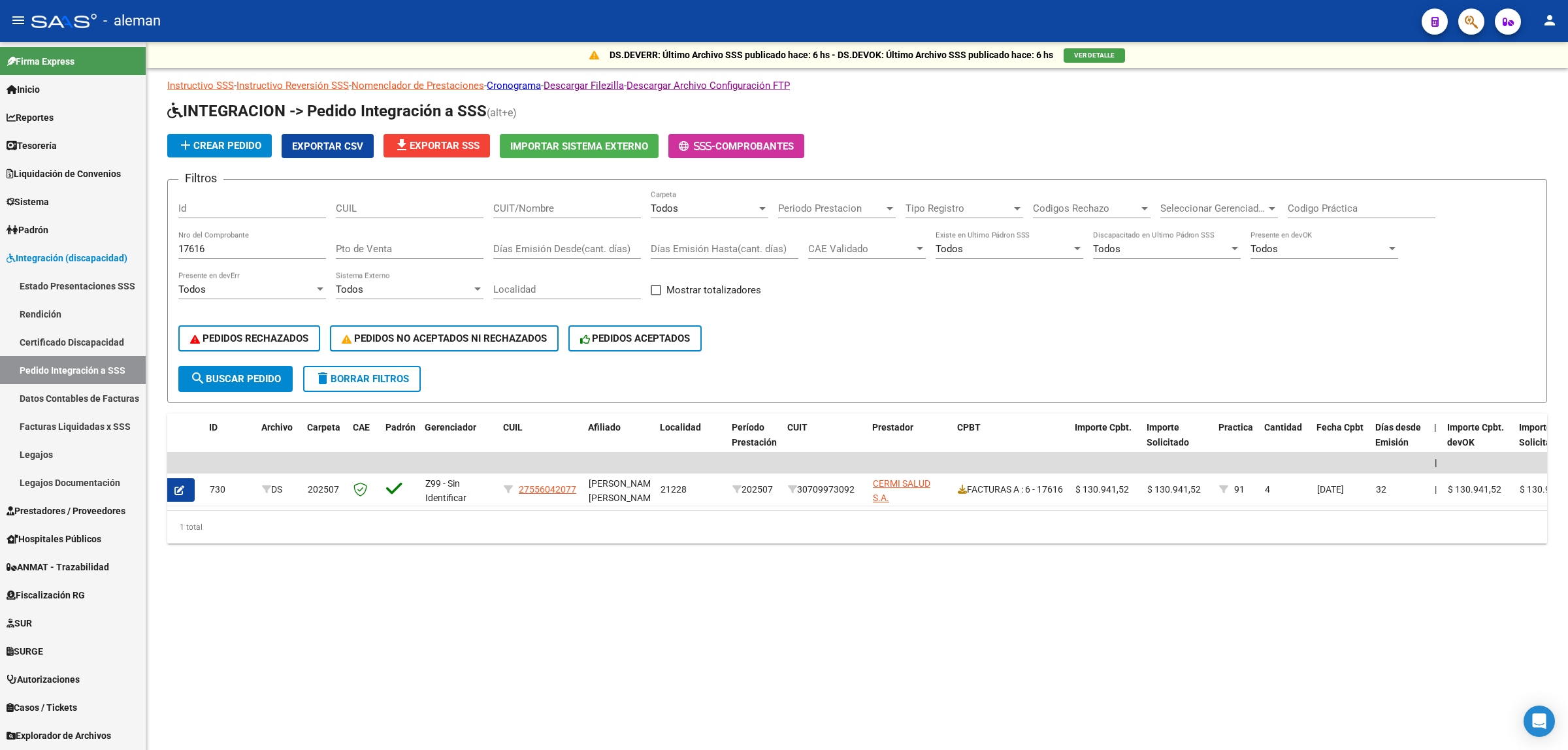
click at [1157, 575] on div "DS.DEVERR: Último Archivo SSS publicado hace: 6 hs - DS.DEVOK: Último Archivo S…" at bounding box center [857, 313] width 1422 height 543
click at [790, 631] on mat-sidenav-content "DS.DEVERR: Último Archivo SSS publicado hace: 6 hs - DS.DEVOK: Último Archivo S…" at bounding box center [857, 396] width 1422 height 708
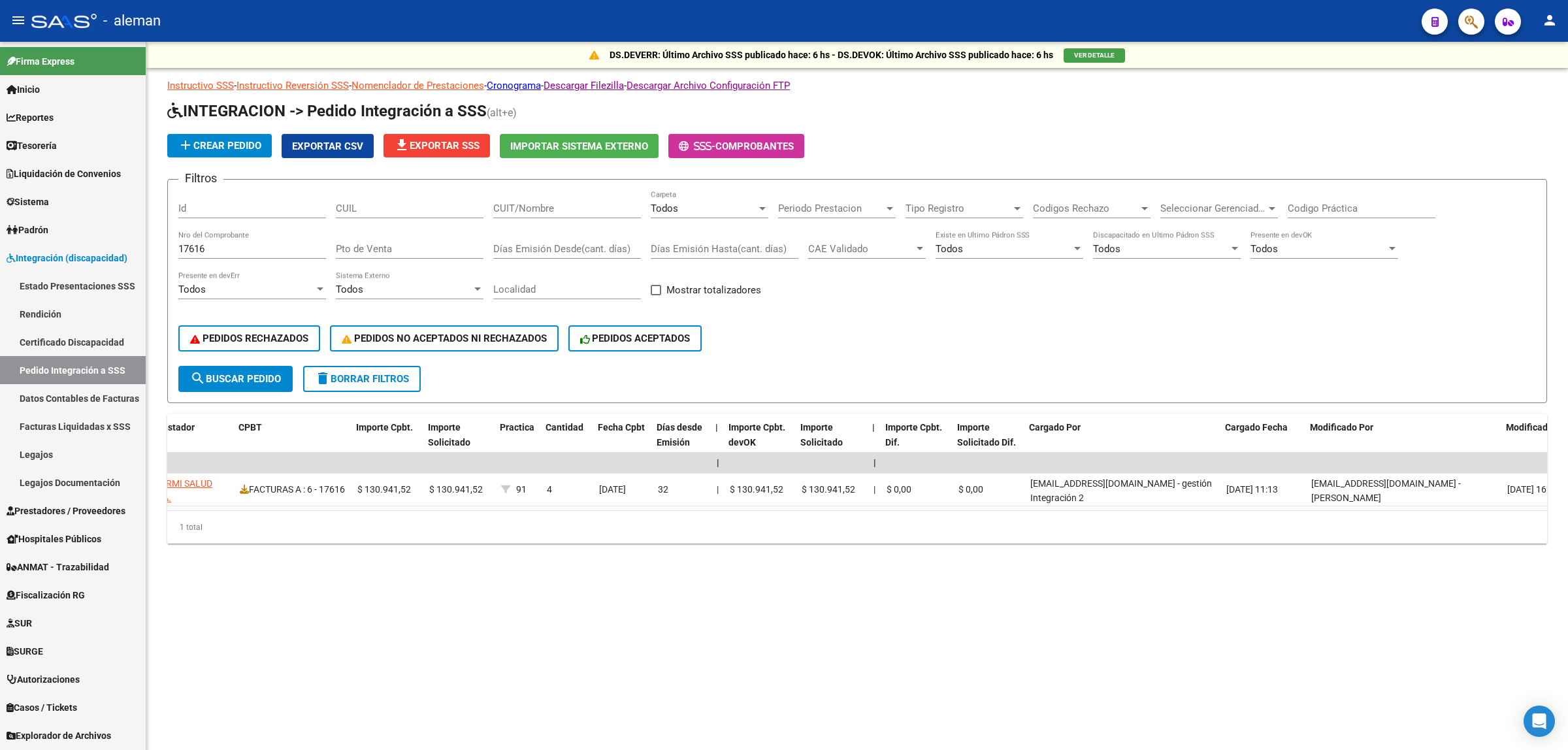
scroll to position [0, 0]
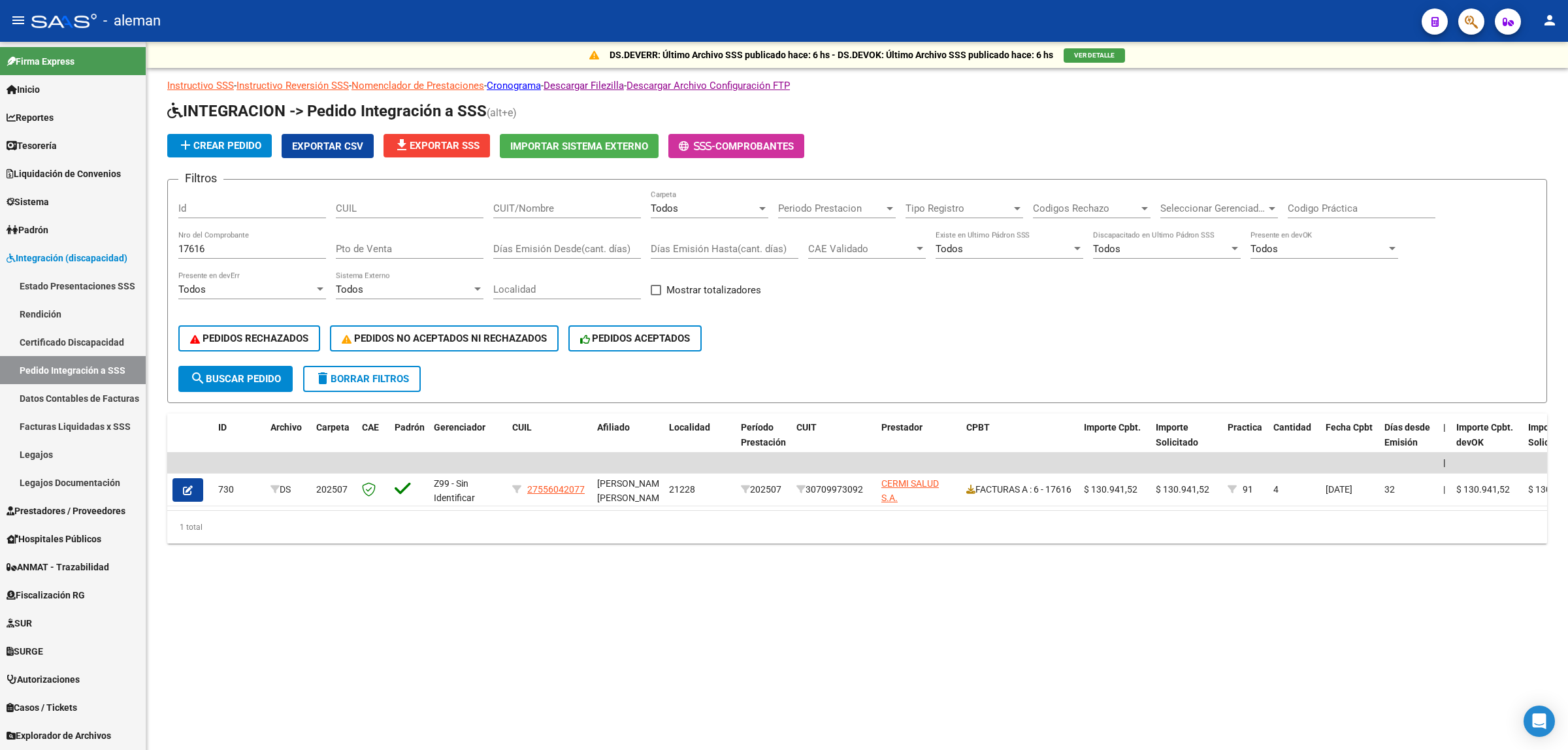
click at [729, 674] on mat-sidenav-content "DS.DEVERR: Último Archivo SSS publicado hace: 6 hs - DS.DEVOK: Último Archivo S…" at bounding box center [857, 396] width 1422 height 708
click at [726, 666] on mat-sidenav-content "DS.DEVERR: Último Archivo SSS publicado hace: 6 hs - DS.DEVOK: Último Archivo S…" at bounding box center [857, 396] width 1422 height 708
click at [1195, 609] on mat-sidenav-content "DS.DEVERR: Último Archivo SSS publicado hace: 6 hs - DS.DEVOK: Último Archivo S…" at bounding box center [857, 396] width 1422 height 708
drag, startPoint x: 1194, startPoint y: 614, endPoint x: 1128, endPoint y: 653, distance: 76.7
click at [1194, 615] on mat-sidenav-content "DS.DEVERR: Último Archivo SSS publicado hace: 6 hs - DS.DEVOK: Último Archivo S…" at bounding box center [857, 396] width 1422 height 708
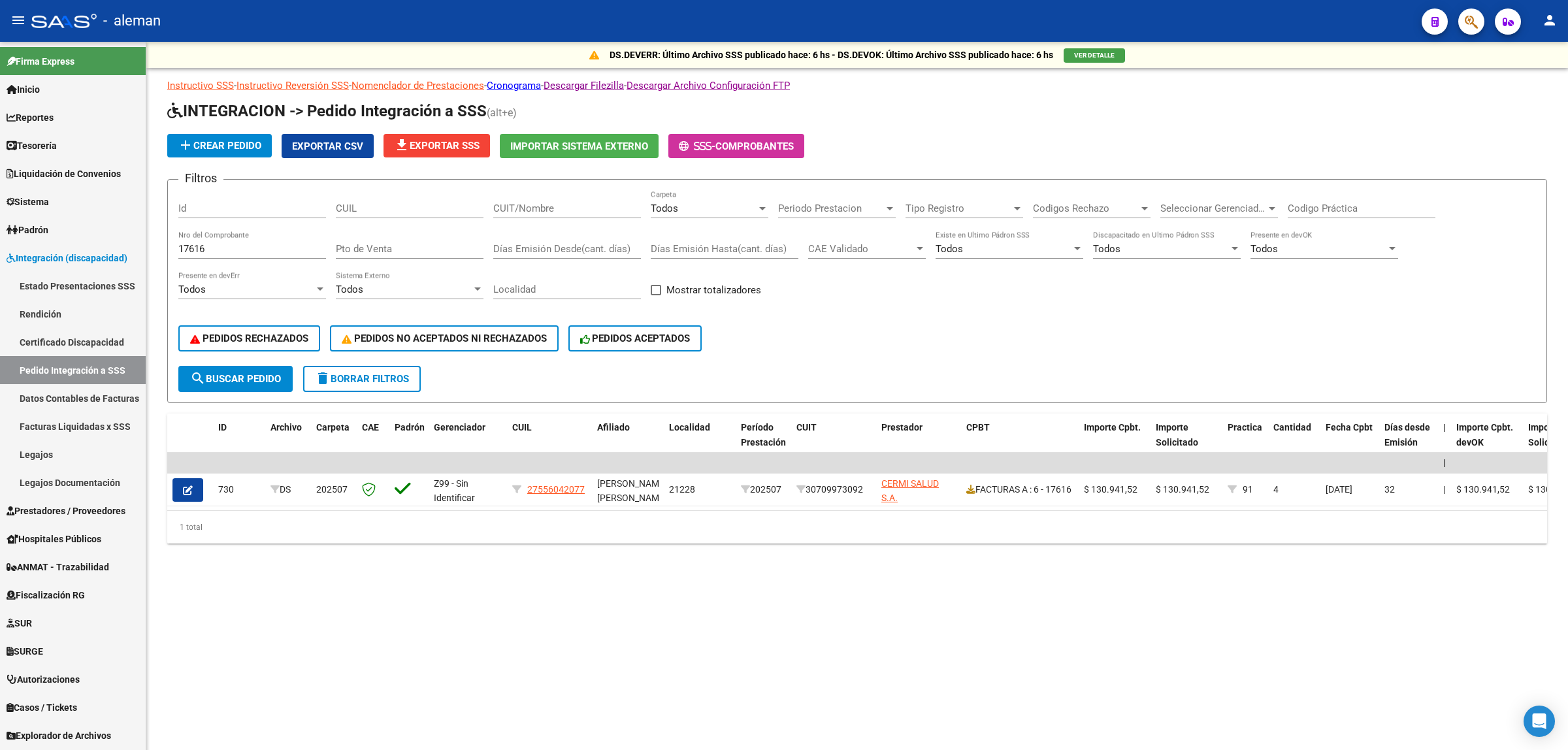
click at [1091, 657] on mat-sidenav-content "DS.DEVERR: Último Archivo SSS publicado hace: 6 hs - DS.DEVOK: Último Archivo S…" at bounding box center [857, 396] width 1422 height 708
click at [748, 632] on mat-sidenav-content "DS.DEVERR: Último Archivo SSS publicado hace: 6 hs - DS.DEVOK: Último Archivo S…" at bounding box center [857, 396] width 1422 height 708
click at [775, 619] on mat-sidenav-content "DS.DEVERR: Último Archivo SSS publicado hace: 6 hs - DS.DEVOK: Último Archivo S…" at bounding box center [857, 396] width 1422 height 708
drag, startPoint x: 232, startPoint y: 246, endPoint x: 157, endPoint y: 248, distance: 75.0
click at [157, 248] on div "DS.DEVERR: Último Archivo SSS publicado hace: 6 hs - DS.DEVOK: Último Archivo S…" at bounding box center [857, 313] width 1422 height 543
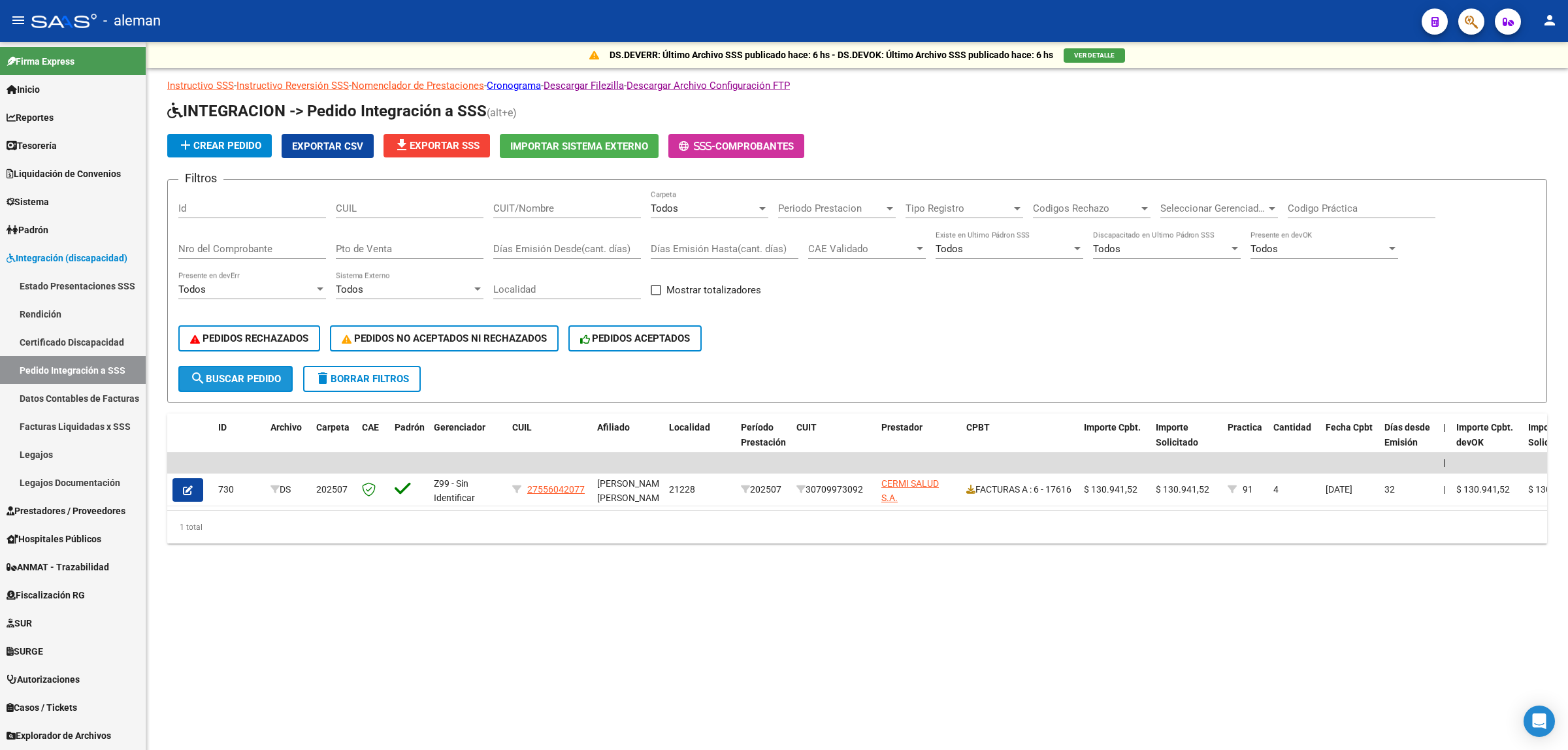
click at [233, 380] on span "search Buscar Pedido" at bounding box center [236, 379] width 91 height 12
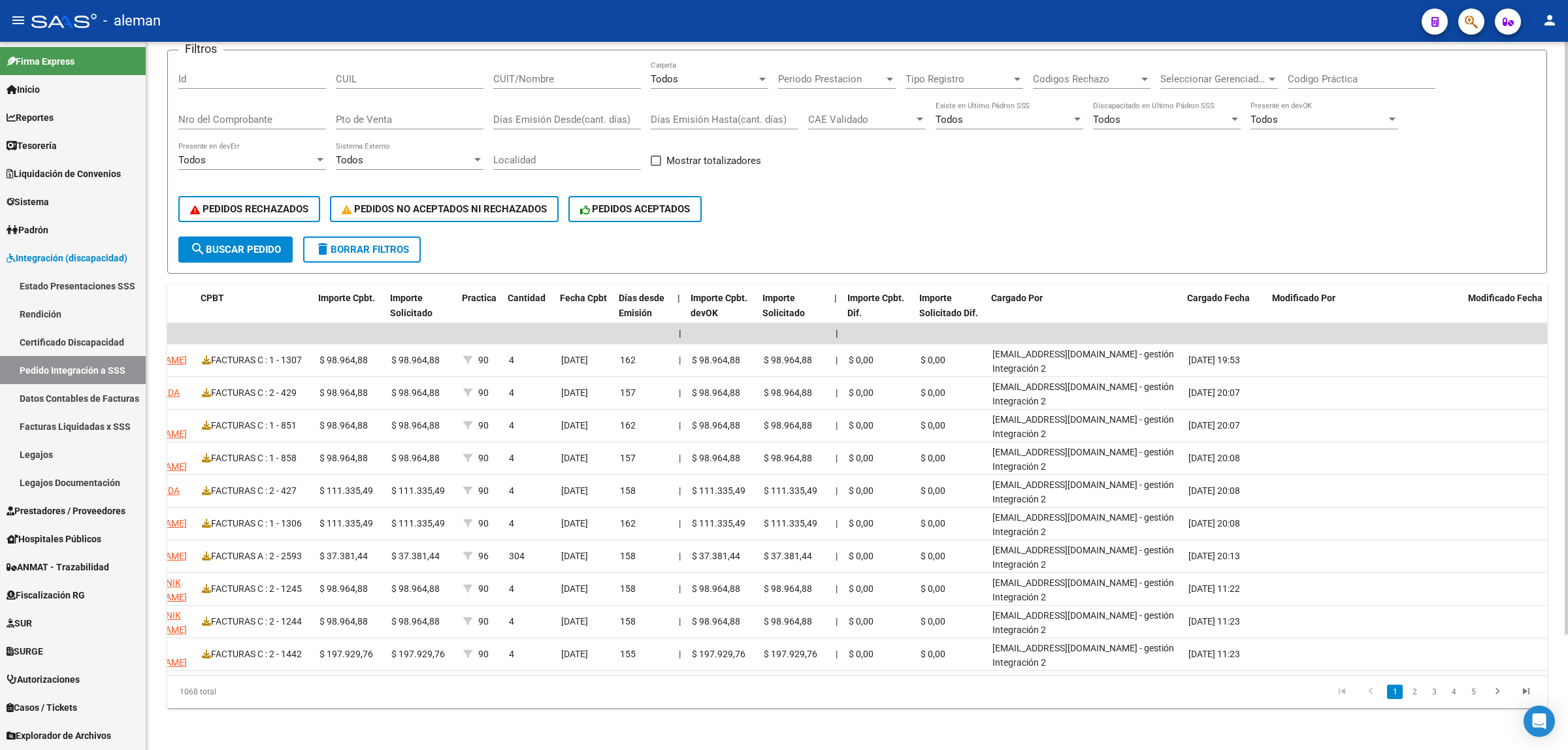
scroll to position [0, 765]
click at [1292, 293] on span "Modificado Por" at bounding box center [1304, 298] width 63 height 11
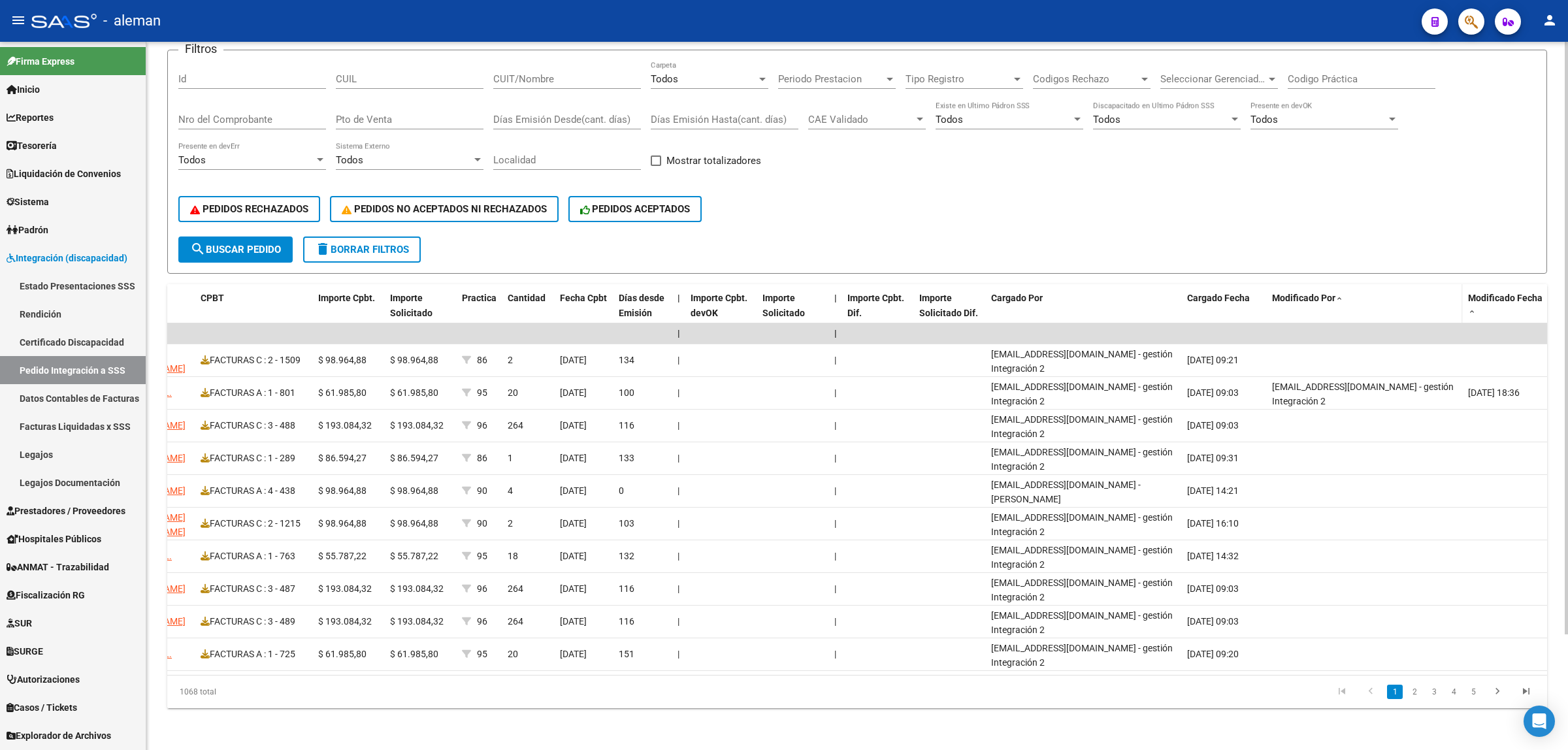
click at [1293, 293] on span "Modificado Por" at bounding box center [1304, 298] width 63 height 11
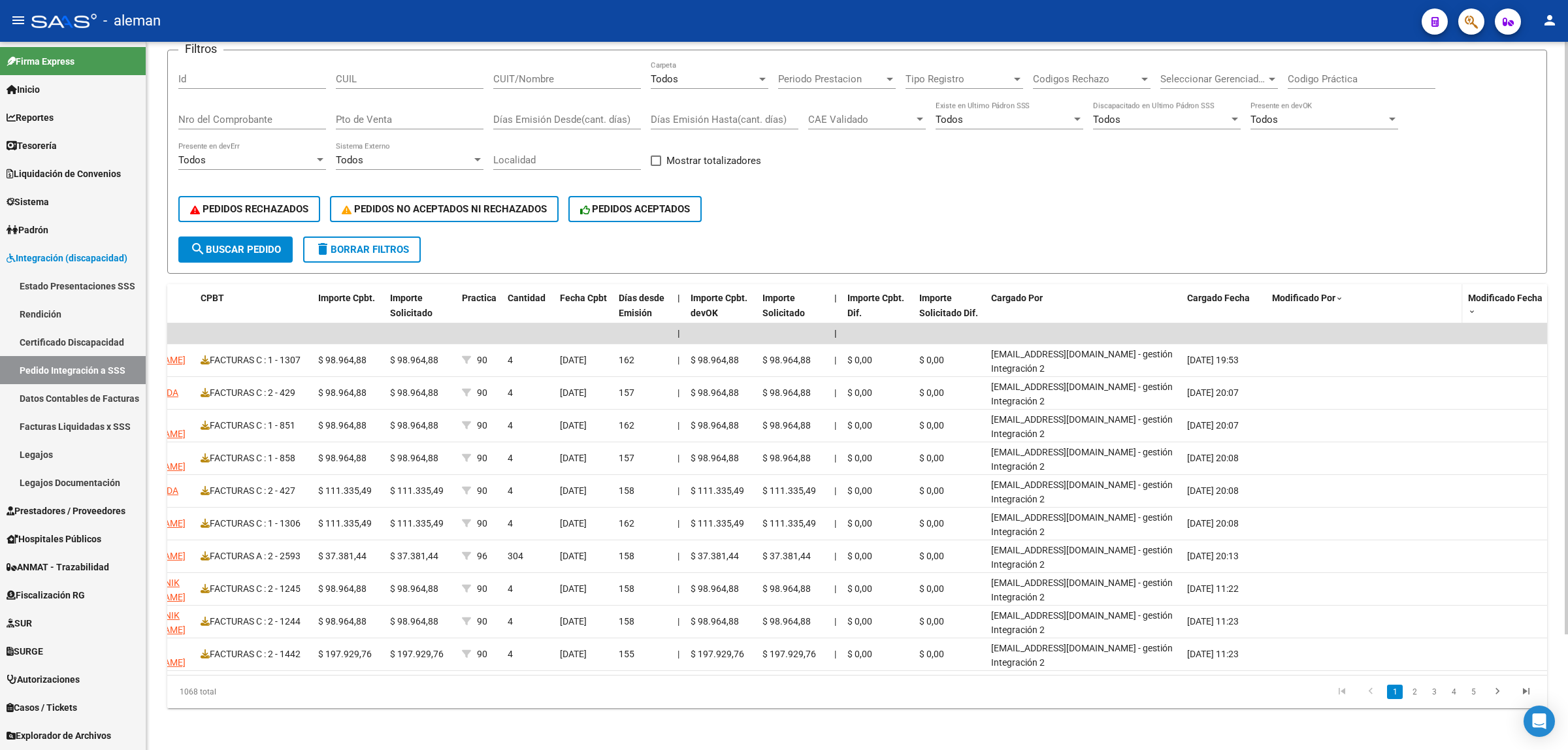
click at [1293, 293] on span "Modificado Por" at bounding box center [1304, 298] width 63 height 11
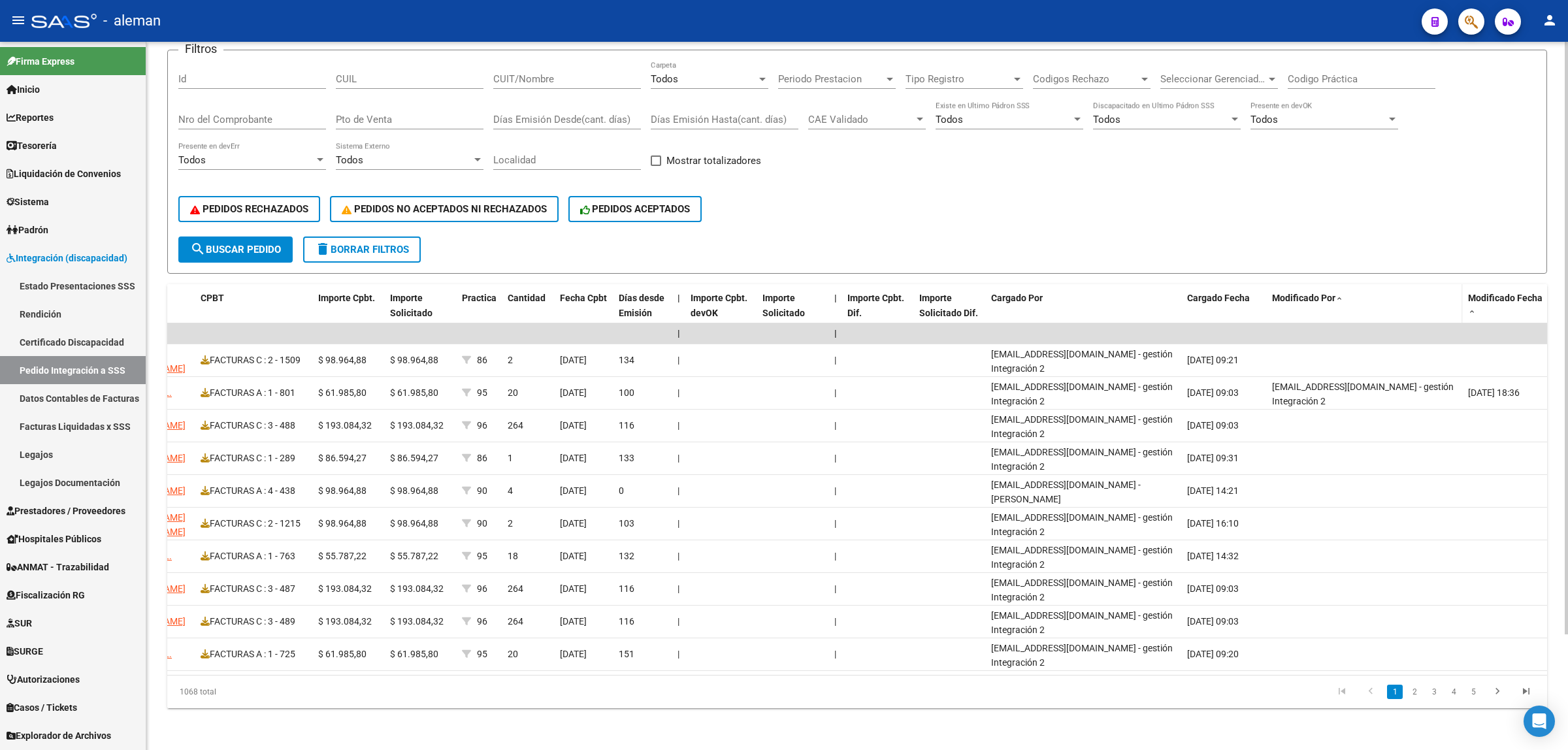
click at [1340, 295] on span at bounding box center [1339, 299] width 8 height 9
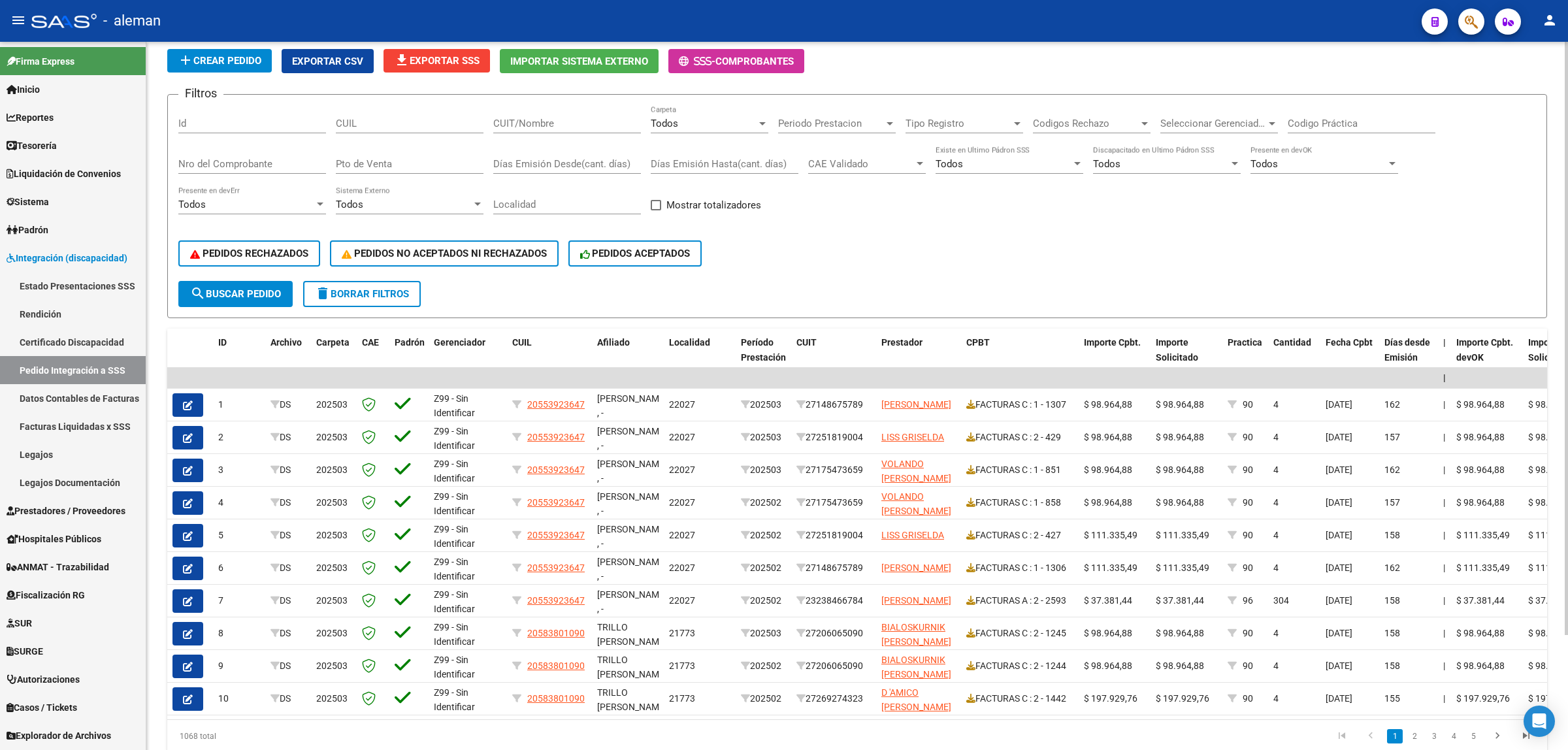
scroll to position [56, 0]
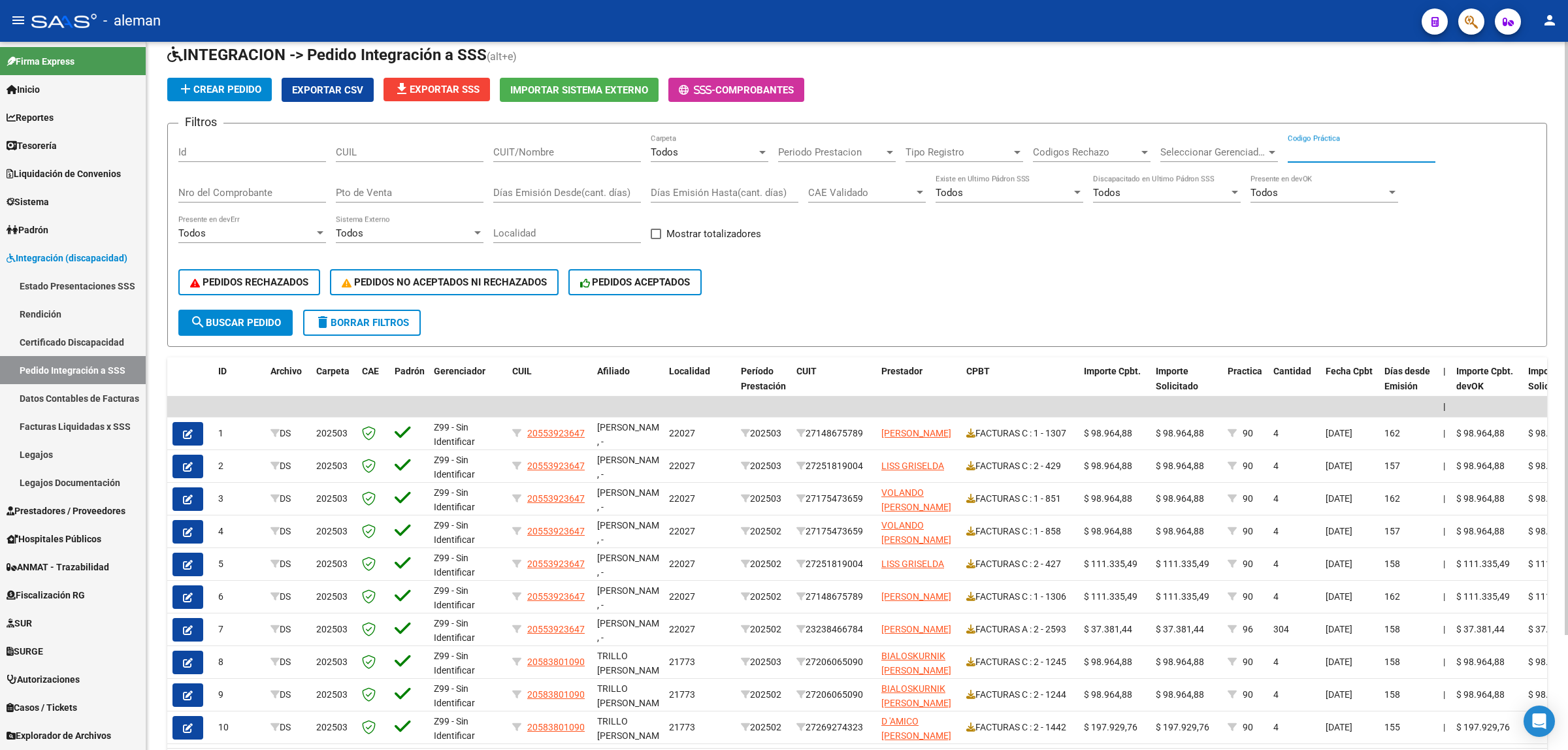
click at [1386, 148] on input "Codigo Práctica" at bounding box center [1361, 152] width 148 height 12
click at [1337, 276] on div "PEDIDOS RECHAZADOS PEDIDOS NO ACEPTADOS NI RECHAZADOS PEDIDOS ACEPTADOS" at bounding box center [857, 282] width 1358 height 55
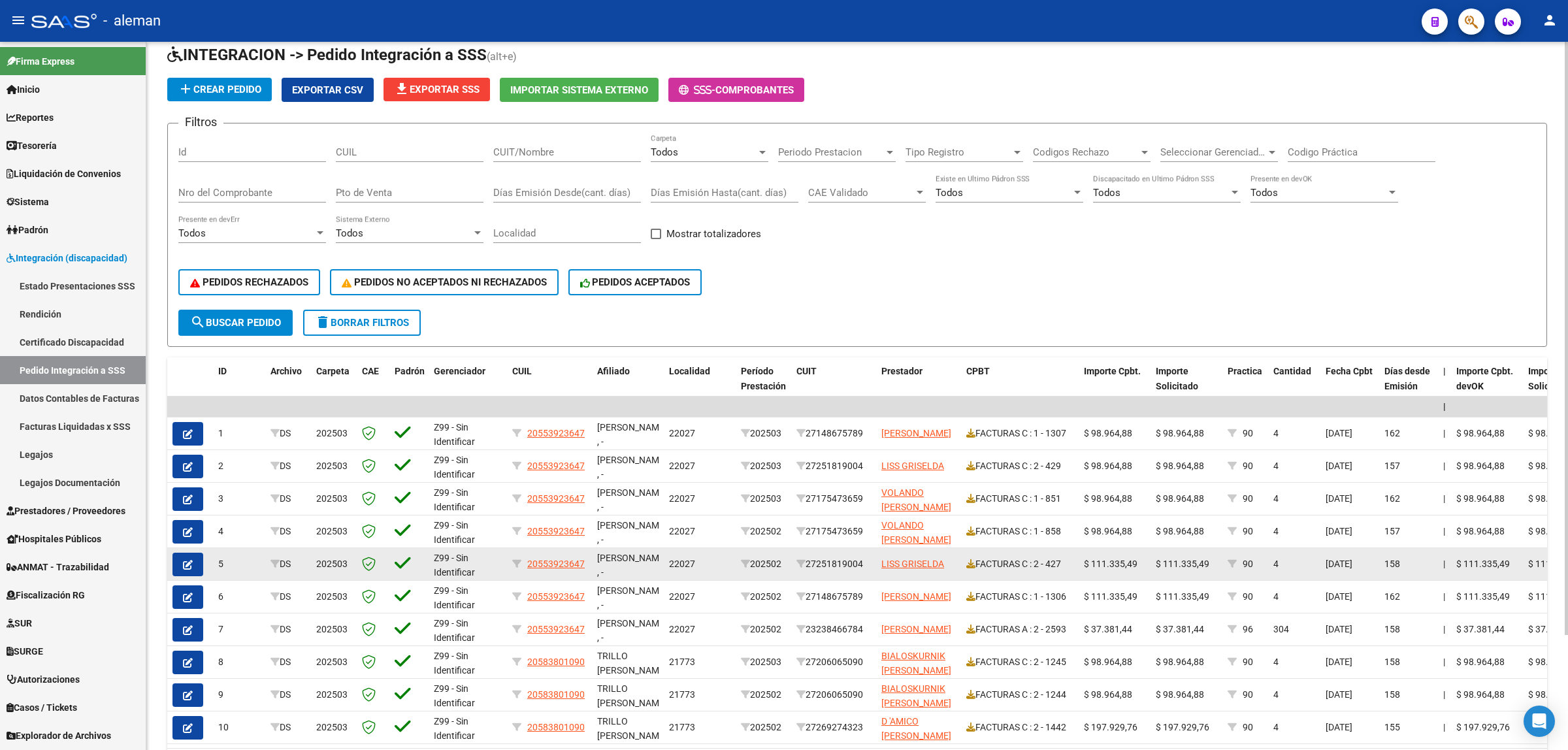
scroll to position [138, 0]
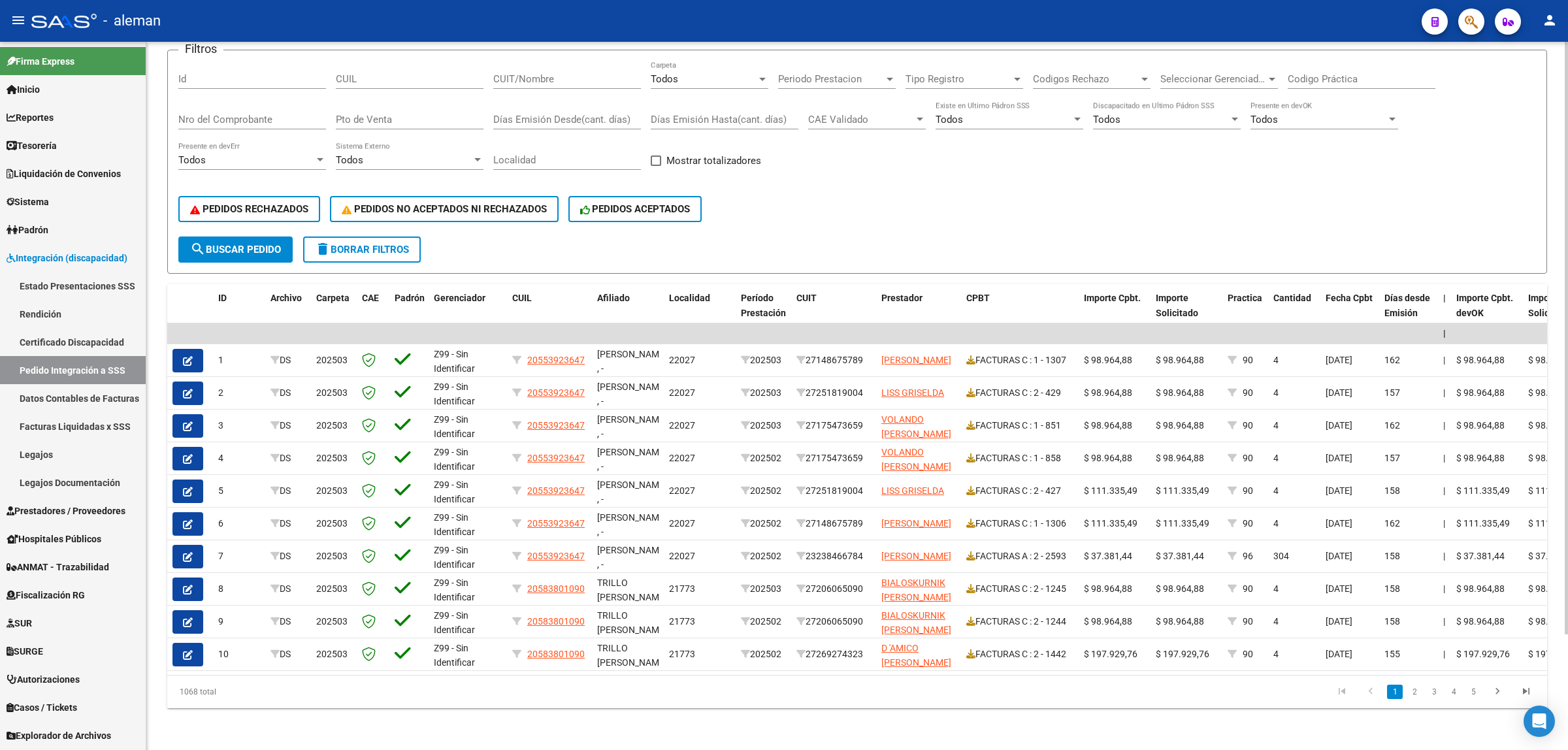
click at [863, 699] on datatable-pager "1 2 3 4 5" at bounding box center [994, 692] width 1093 height 22
click at [858, 727] on div "DS.DEVERR: Último Archivo SSS publicado hace: 6 hs - DS.DEVOK: Último Archivo S…" at bounding box center [857, 331] width 1422 height 837
click at [374, 73] on input "CUIL" at bounding box center [409, 79] width 148 height 12
type input "20553923647"
click at [277, 244] on span "search Buscar Pedido" at bounding box center [236, 249] width 91 height 12
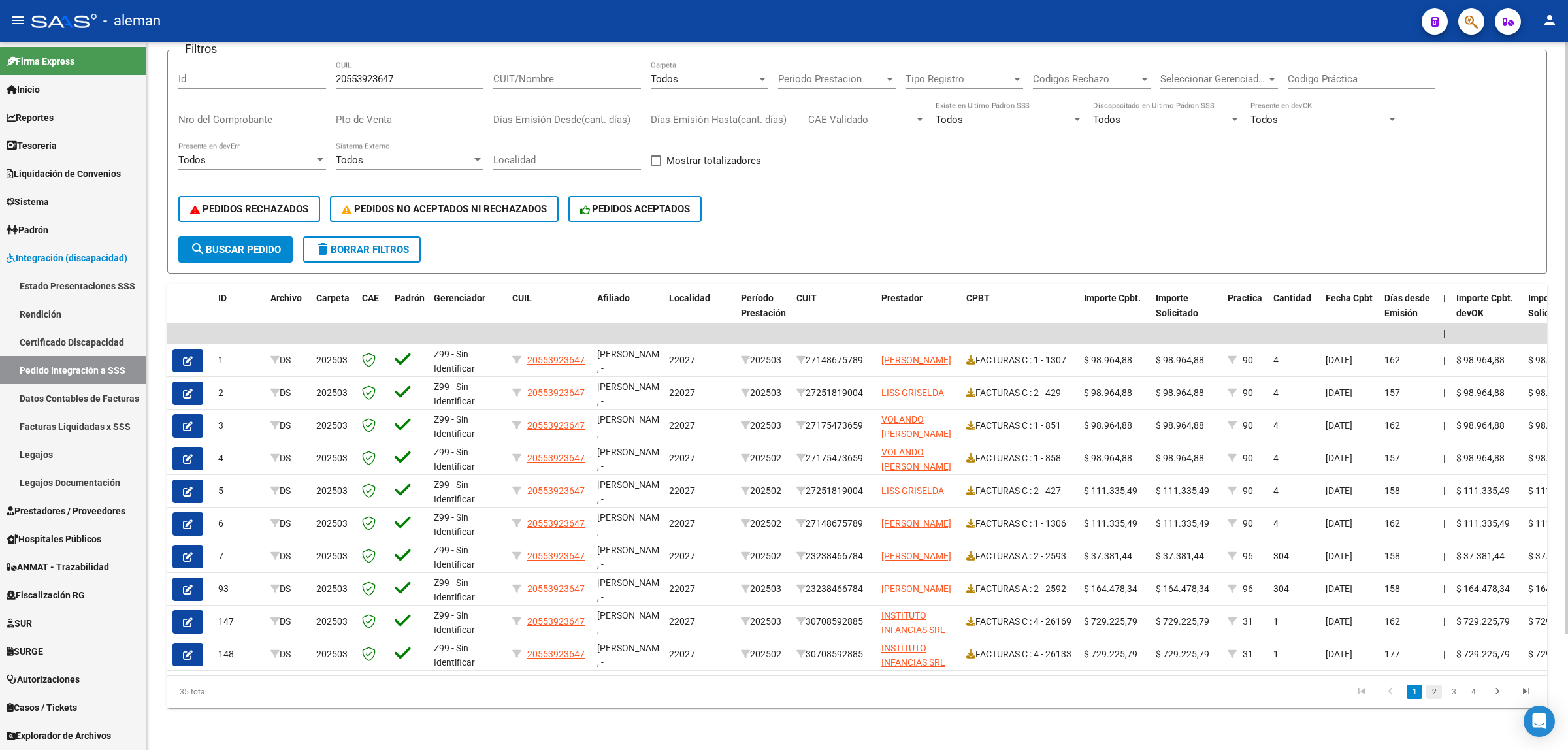
click at [1435, 688] on link "2" at bounding box center [1434, 692] width 16 height 14
click at [1451, 689] on link "3" at bounding box center [1453, 692] width 16 height 14
click at [1469, 692] on link "4" at bounding box center [1473, 692] width 16 height 14
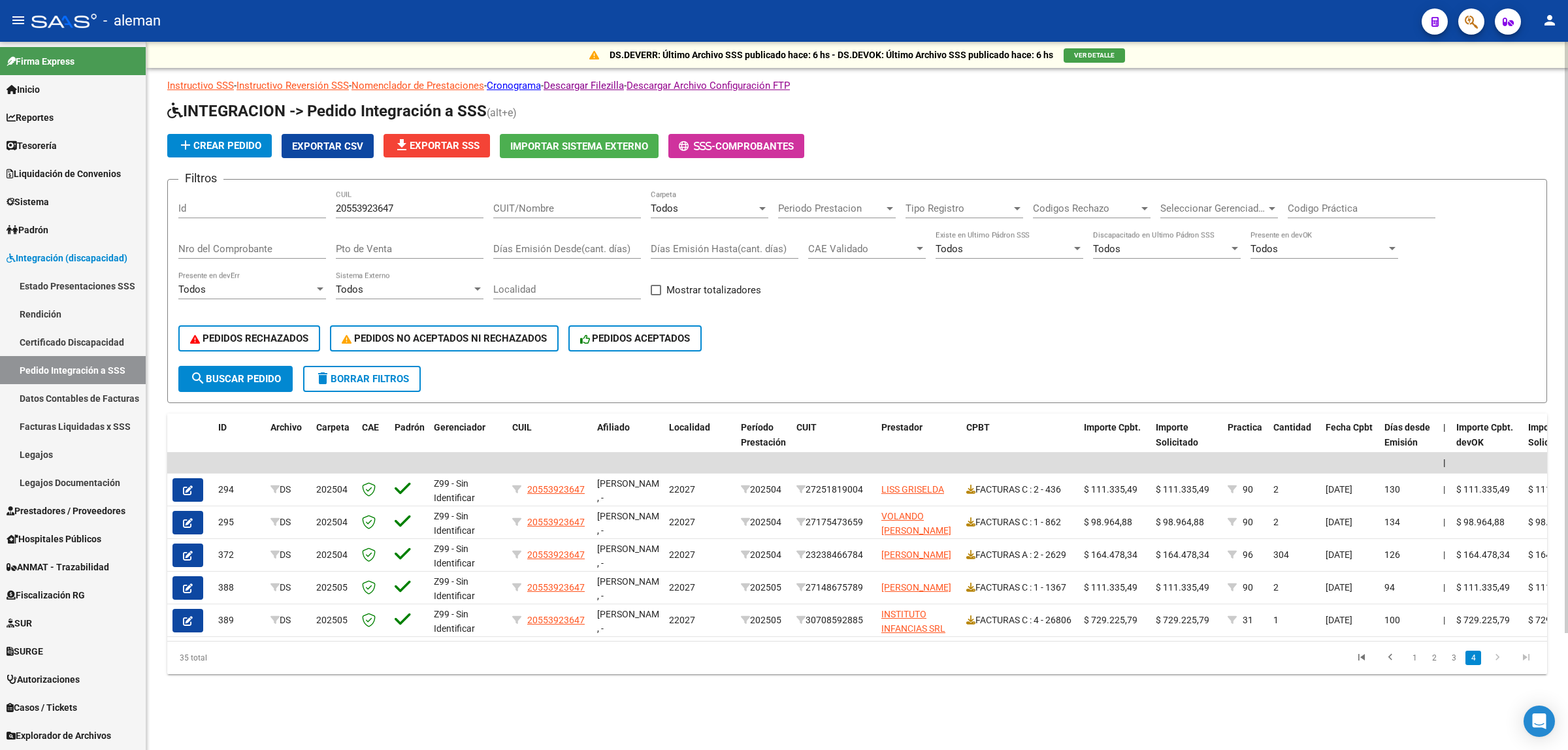
scroll to position [0, 0]
click at [1336, 204] on input "Codigo Práctica" at bounding box center [1361, 208] width 148 height 12
click at [1408, 665] on link "1" at bounding box center [1415, 658] width 16 height 14
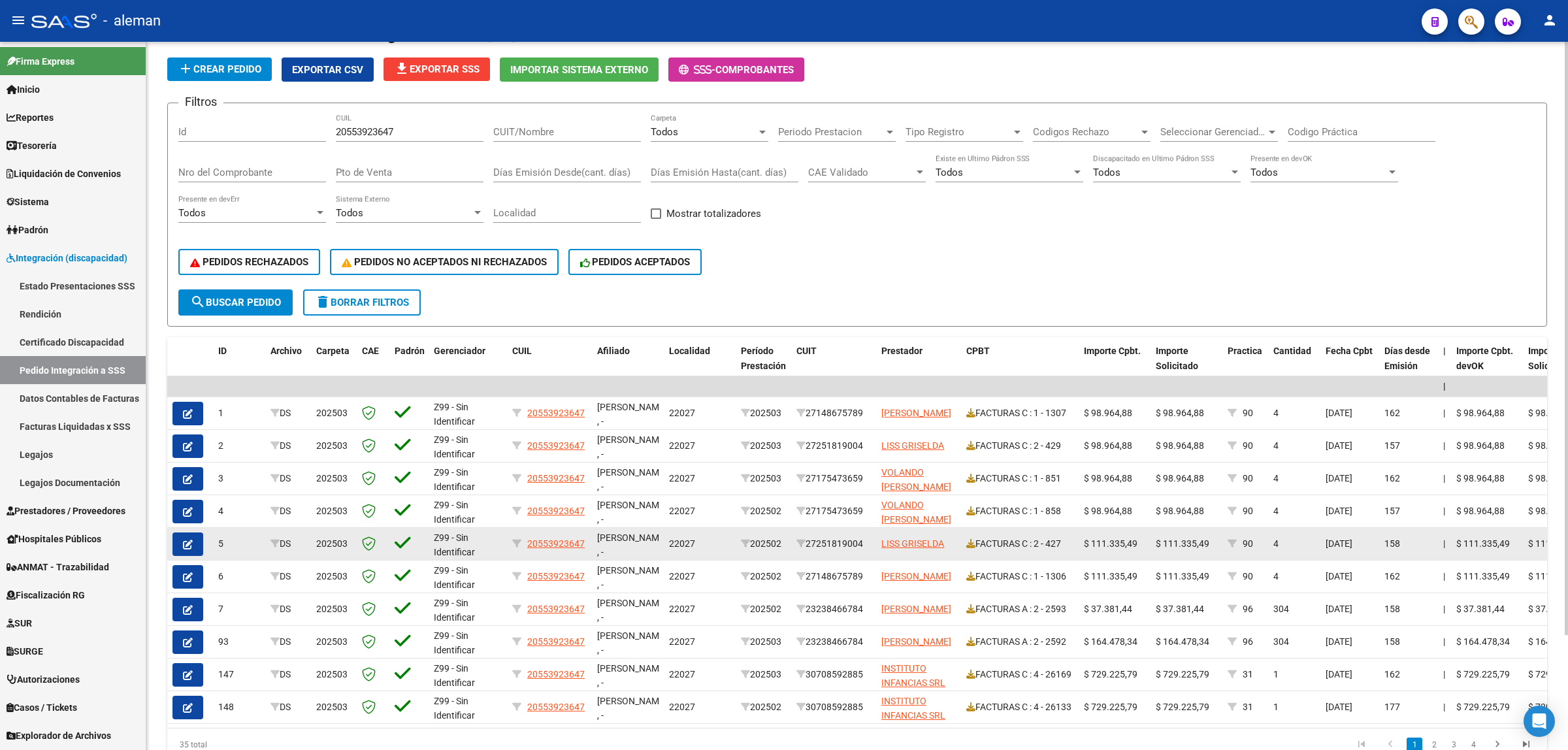
scroll to position [138, 0]
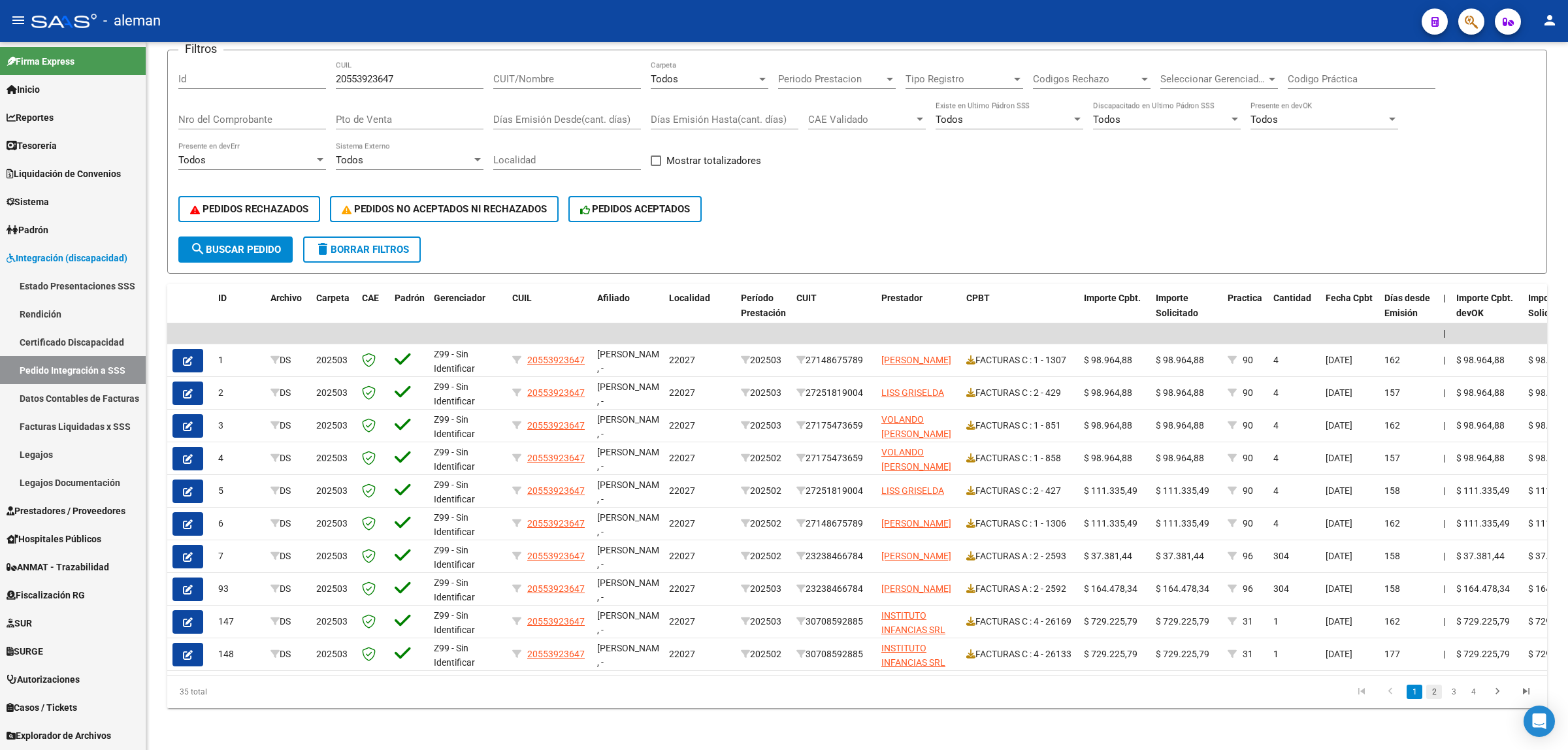
click at [1429, 697] on link "2" at bounding box center [1434, 692] width 16 height 14
click at [1450, 695] on link "3" at bounding box center [1453, 692] width 16 height 14
click at [1471, 695] on link "4" at bounding box center [1473, 692] width 16 height 14
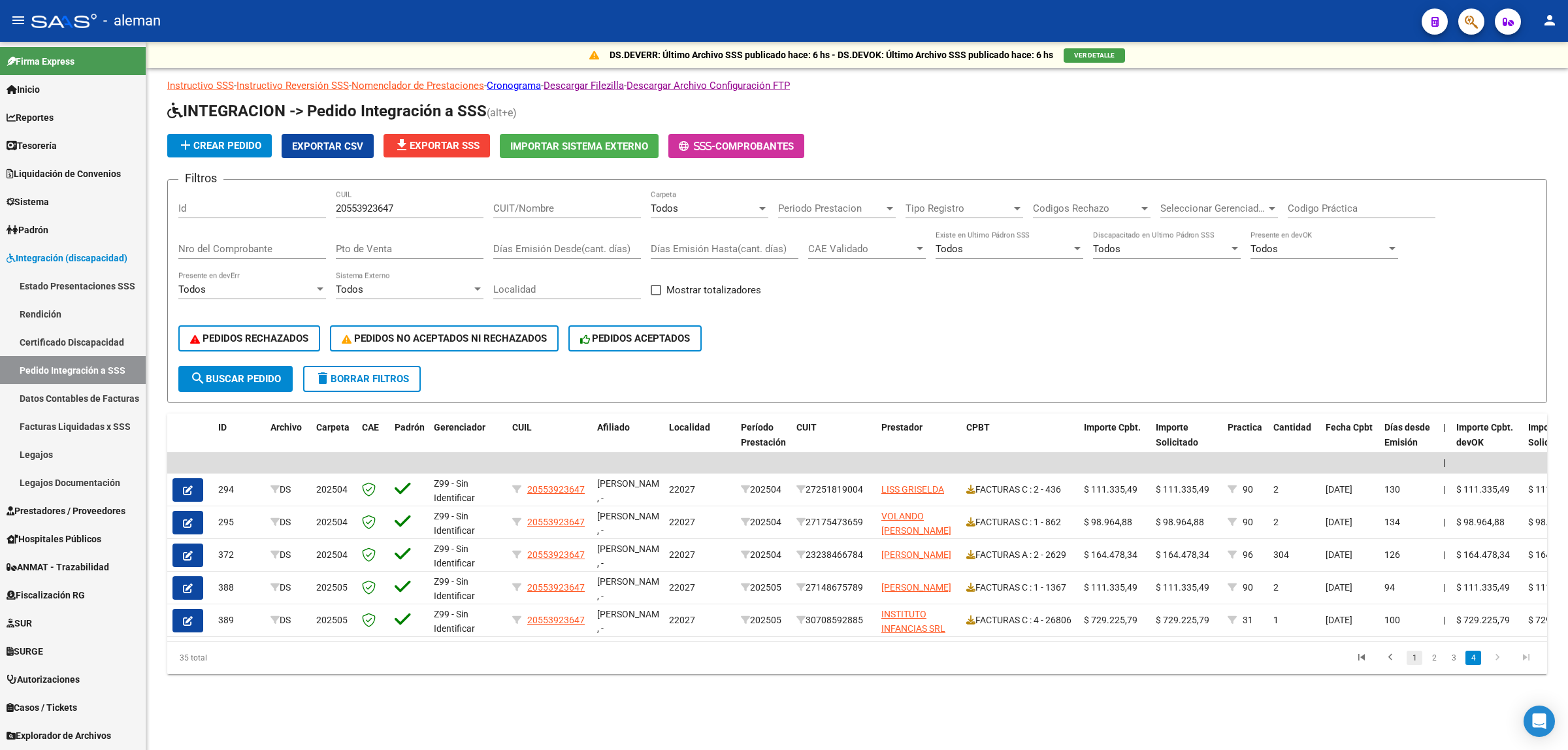
click at [1419, 665] on link "1" at bounding box center [1415, 658] width 16 height 14
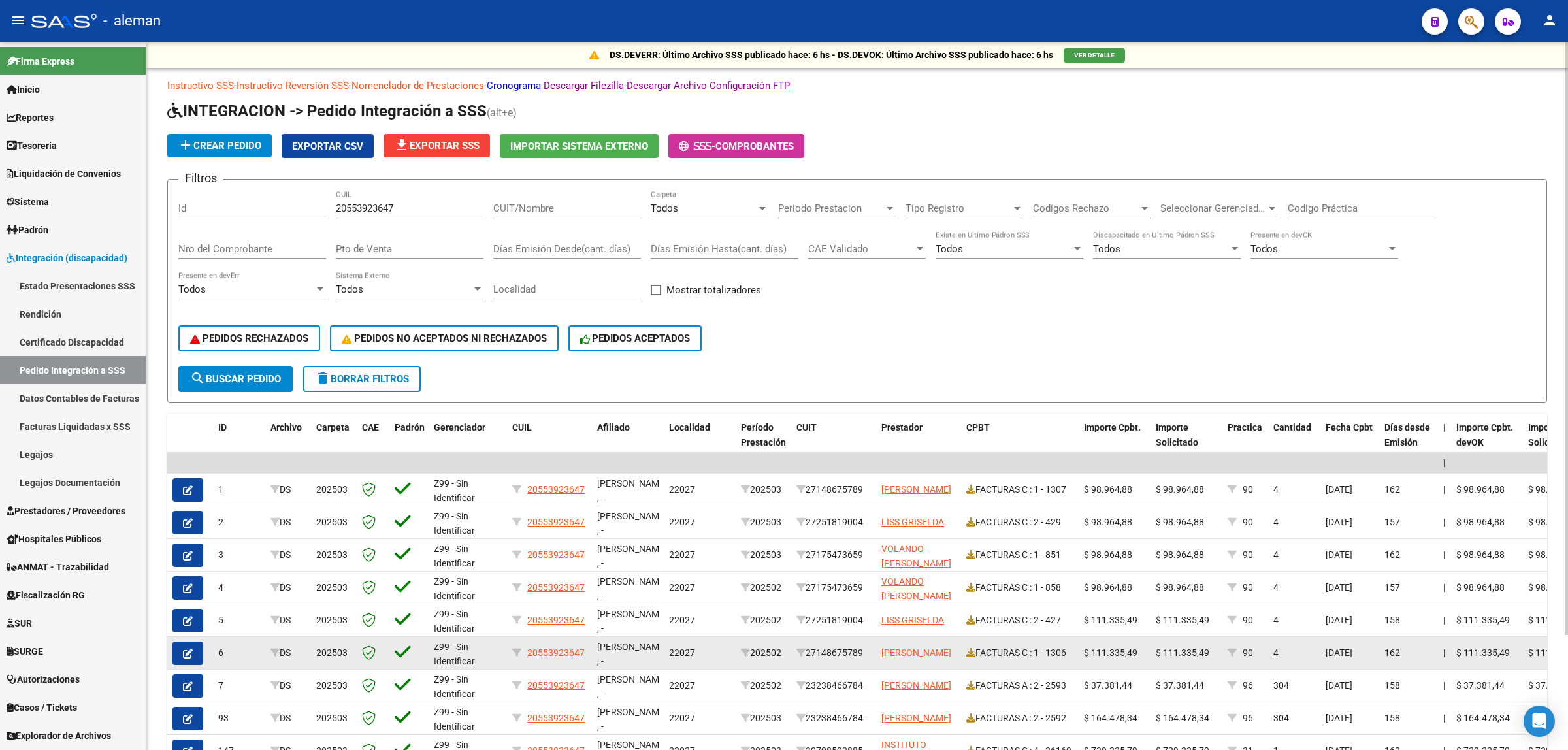
scroll to position [138, 0]
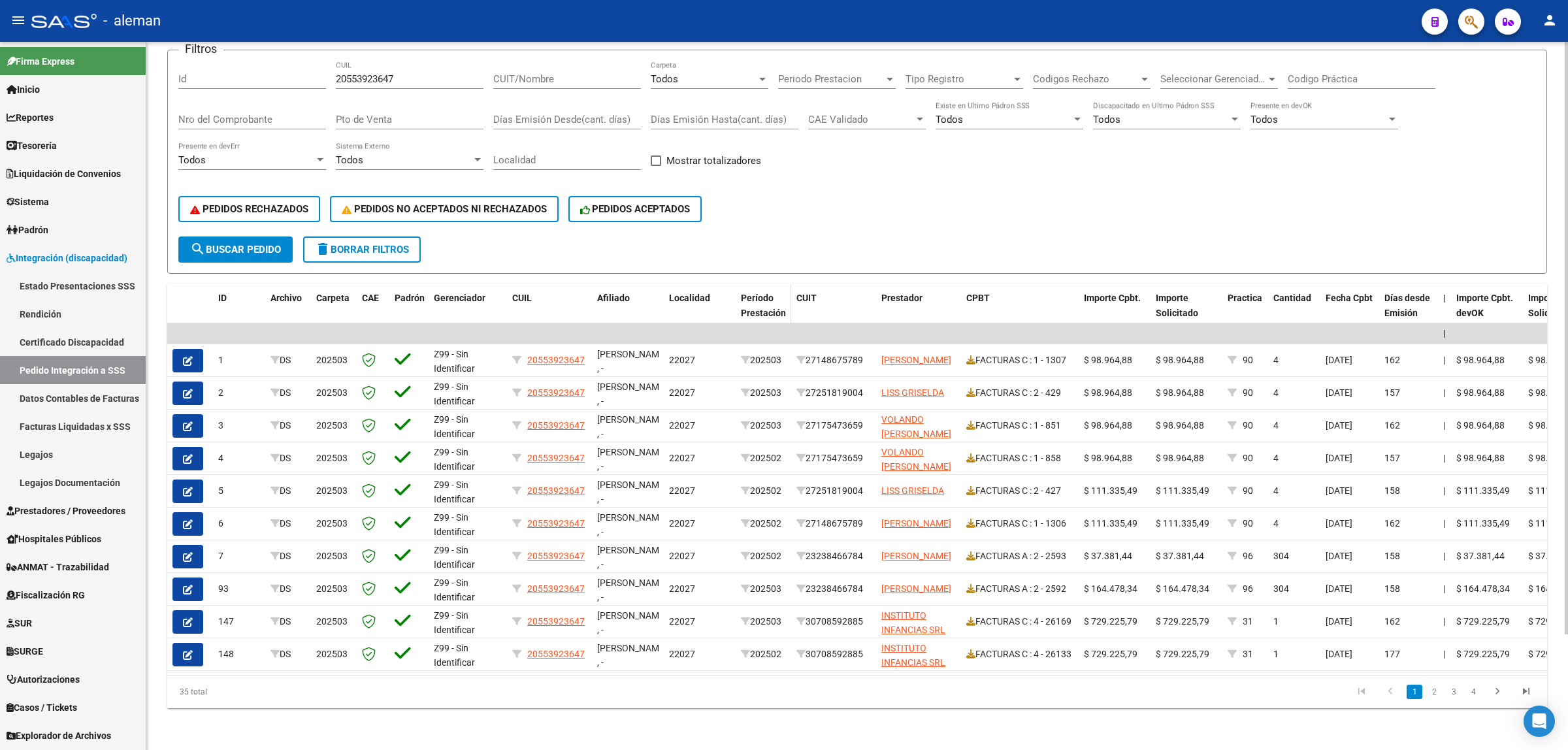
click at [772, 300] on span "Período Prestación" at bounding box center [763, 305] width 45 height 25
click at [1475, 696] on link "4" at bounding box center [1473, 692] width 16 height 14
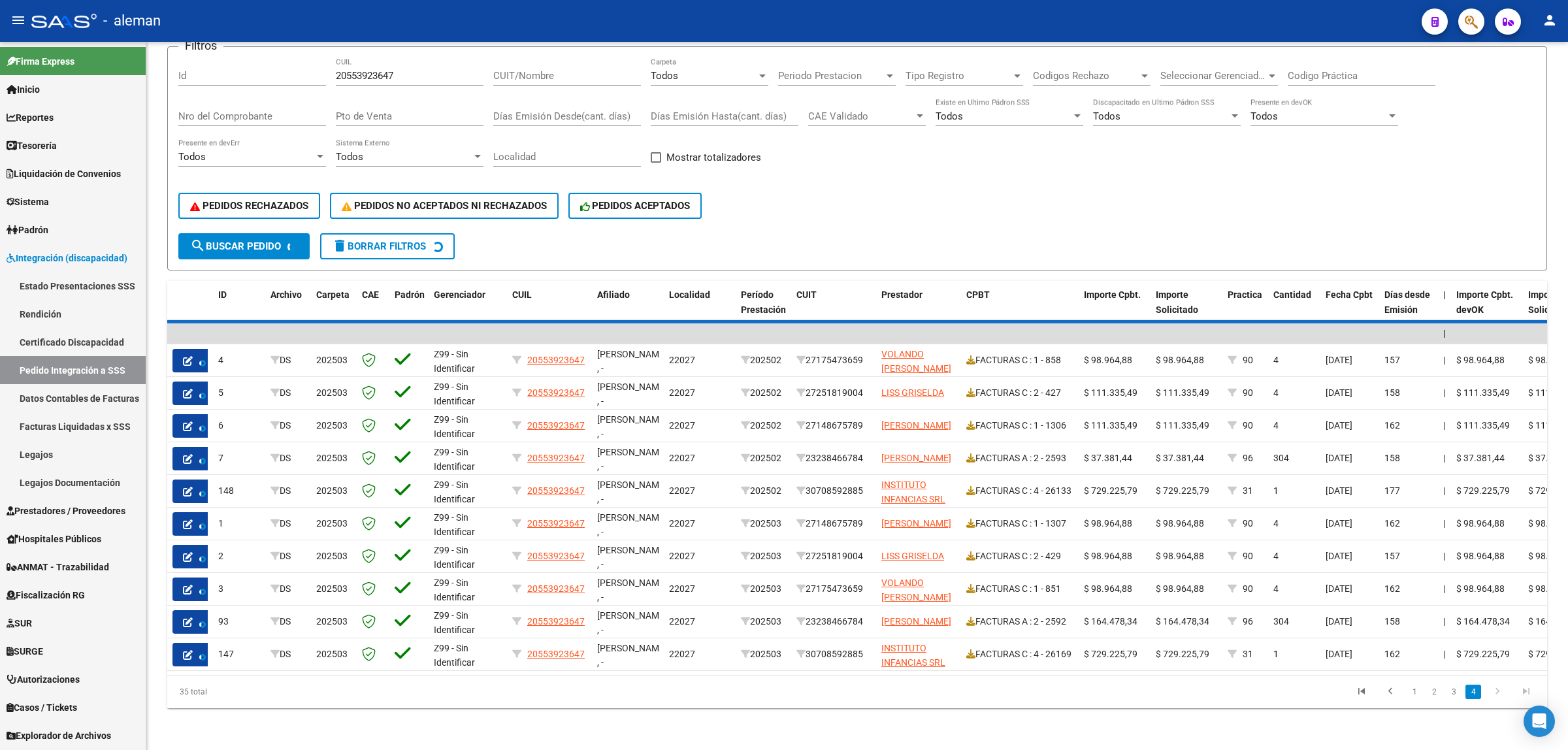
scroll to position [0, 0]
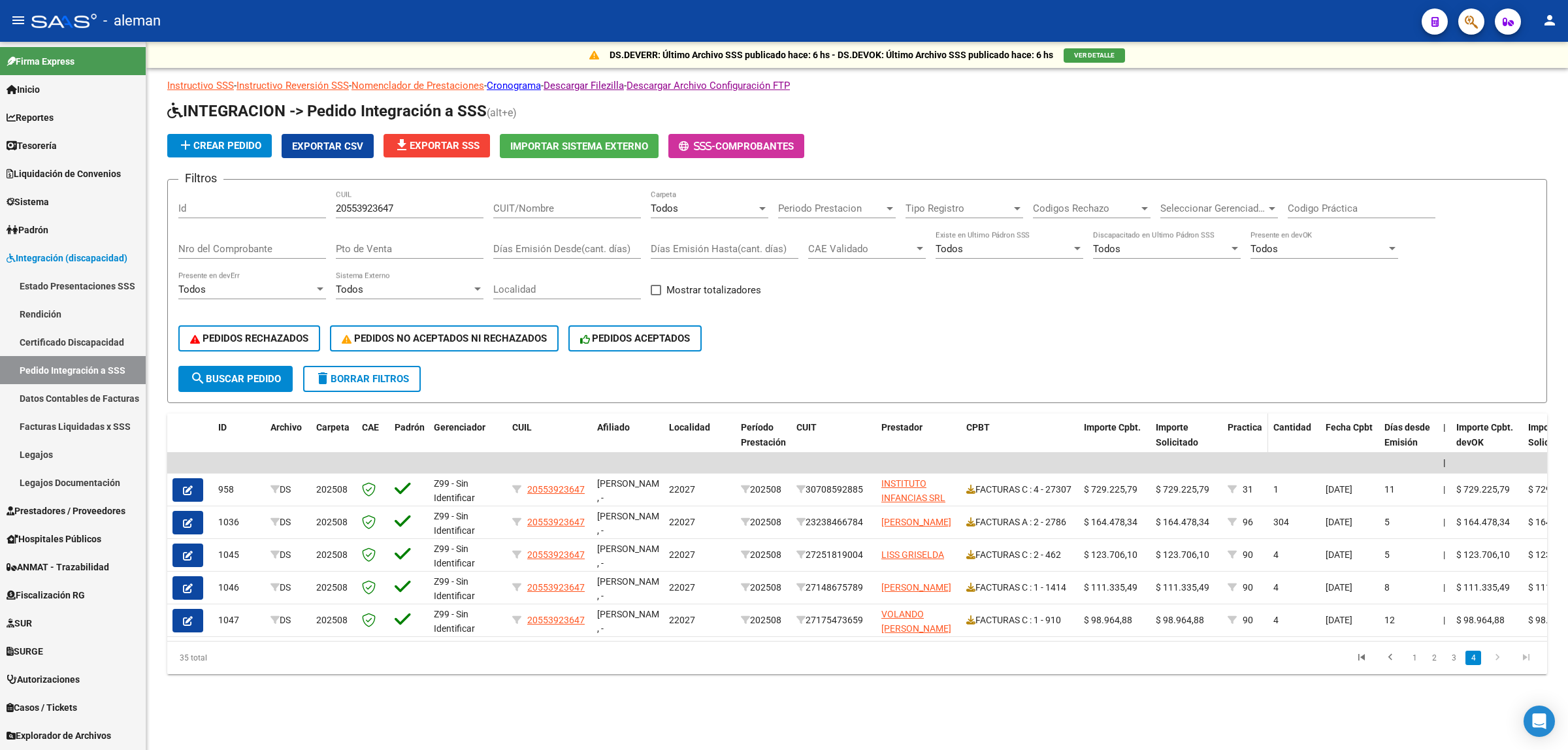
click at [1243, 422] on span "Practica" at bounding box center [1244, 427] width 35 height 11
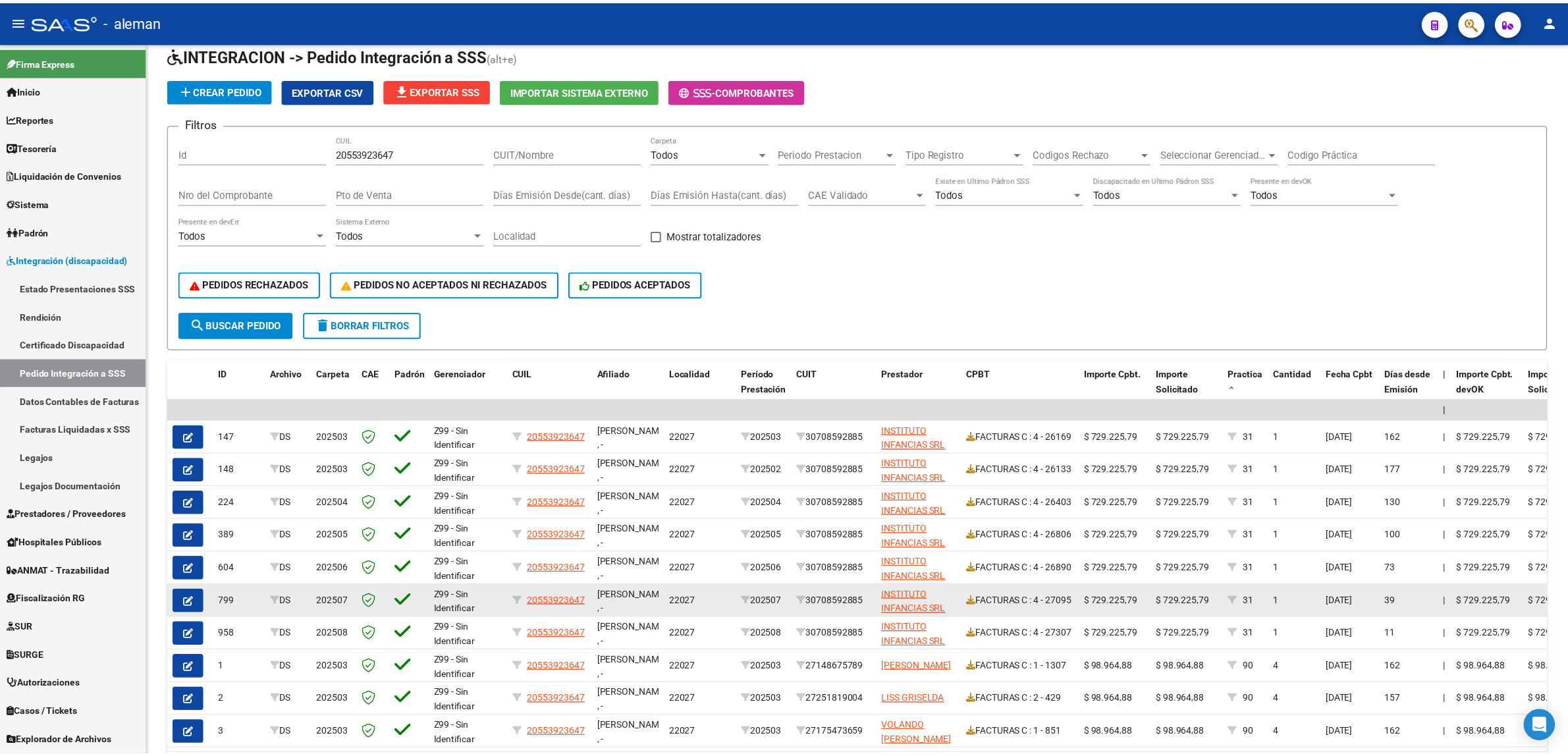
scroll to position [139, 0]
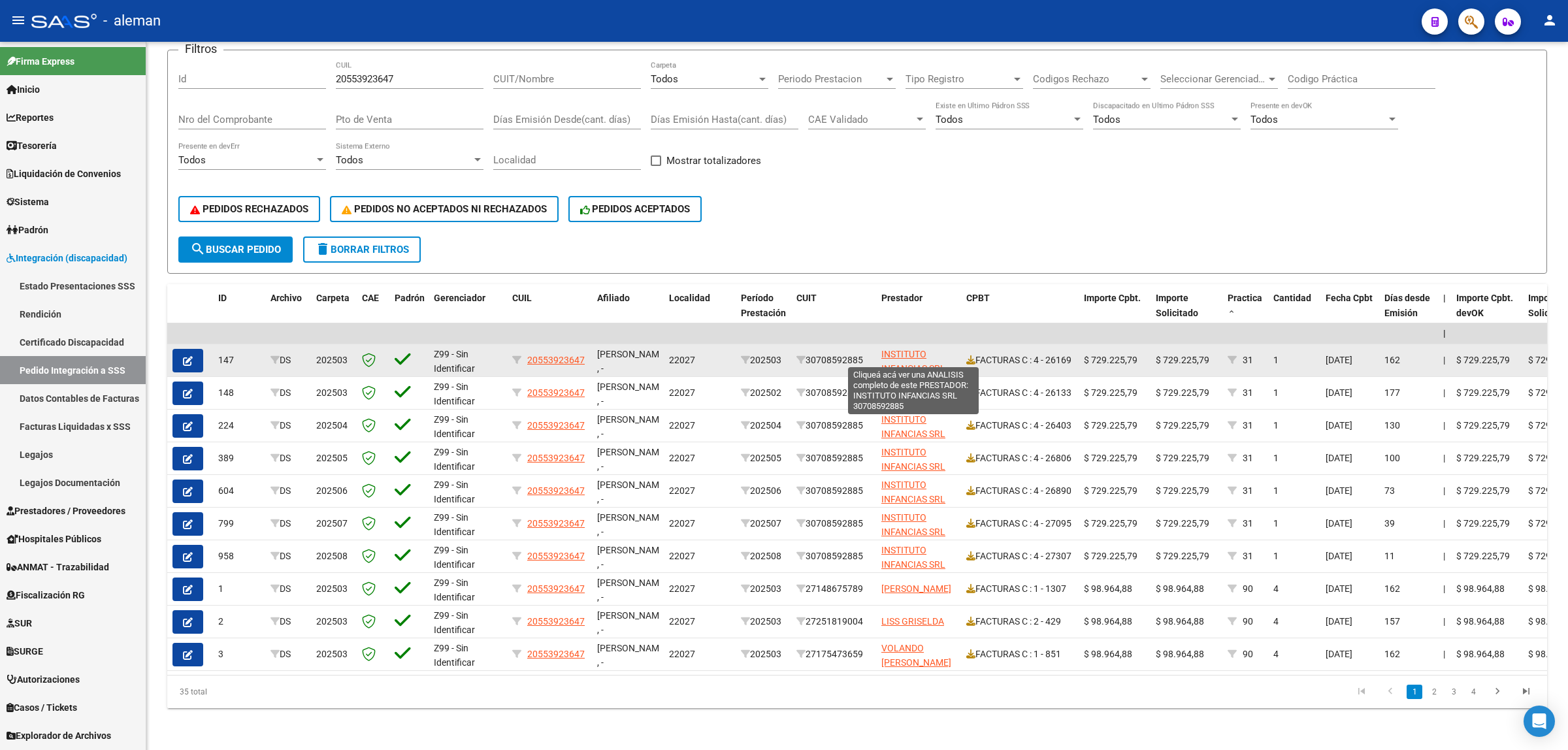
click at [915, 349] on span "INSTITUTO INFANCIAS SRL" at bounding box center [913, 361] width 64 height 25
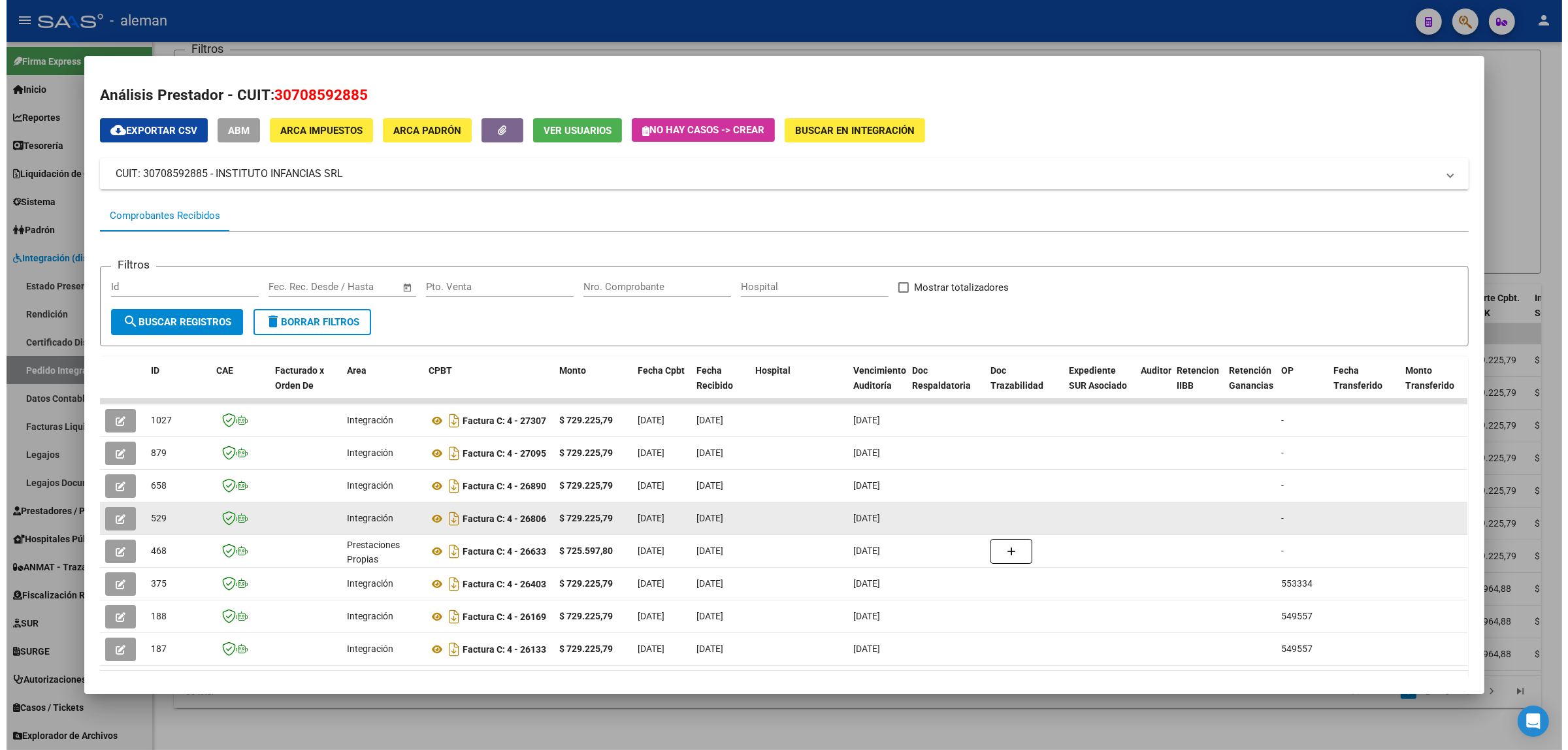
scroll to position [61, 0]
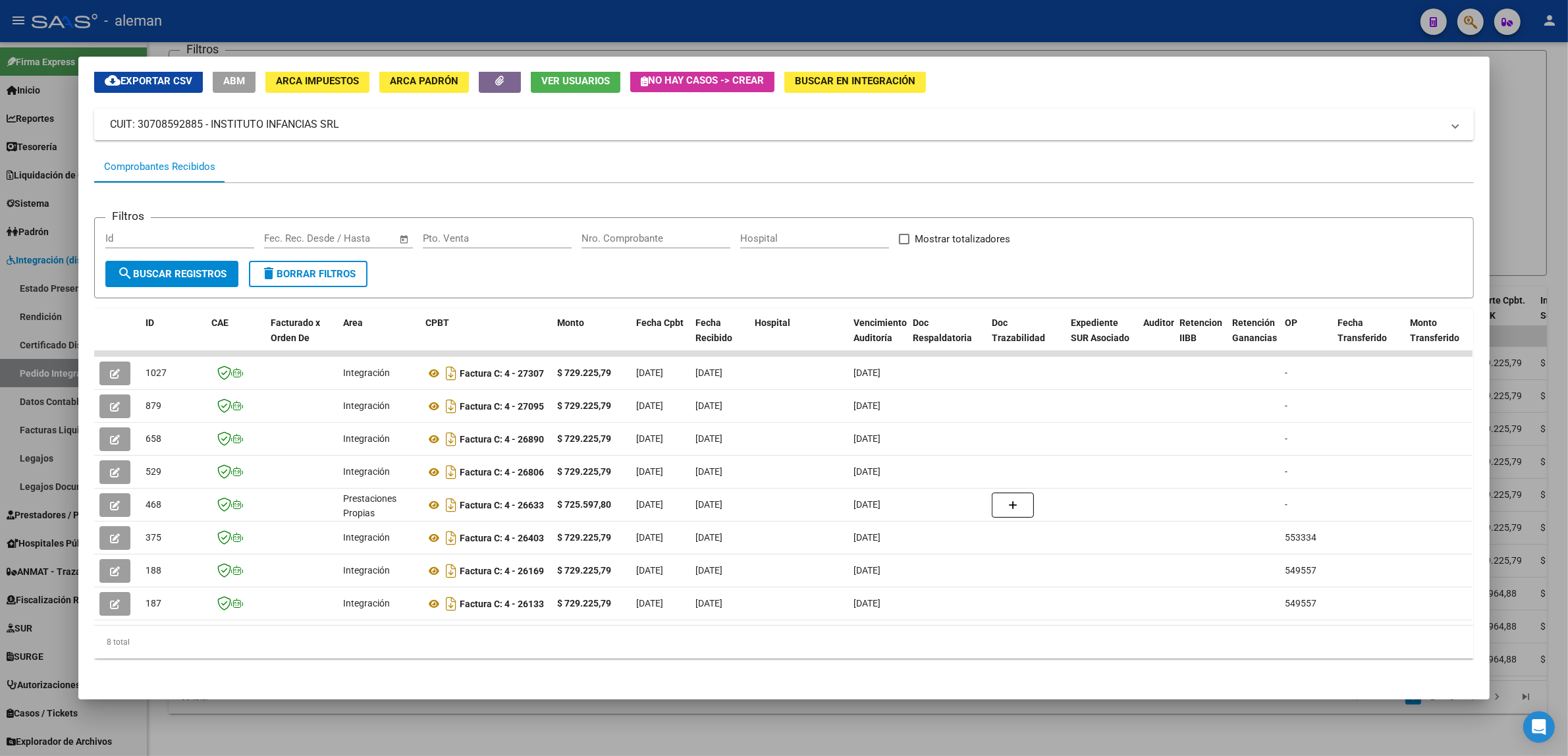
click at [1519, 241] on div at bounding box center [784, 378] width 1568 height 756
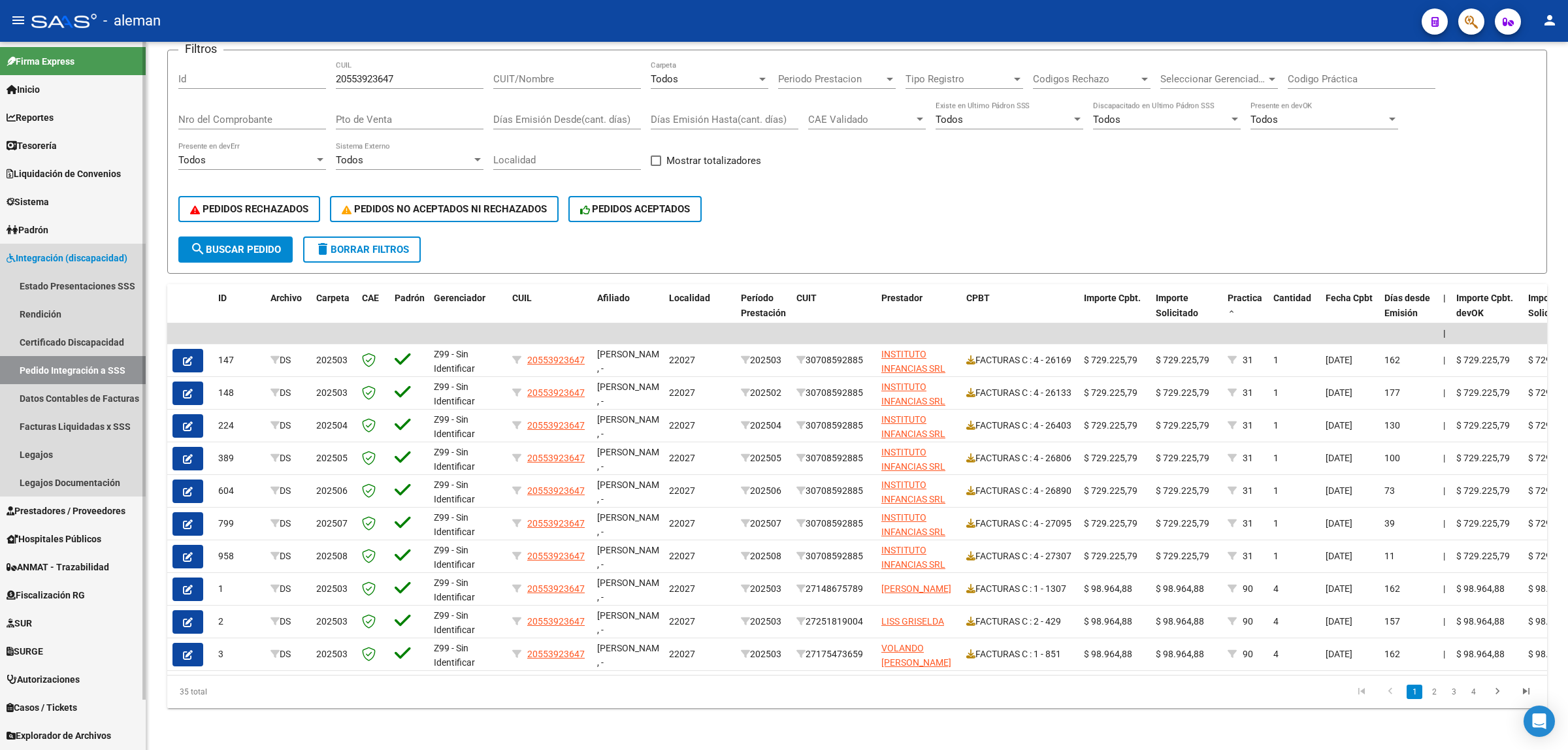
click at [94, 258] on span "Integración (discapacidad)" at bounding box center [67, 258] width 121 height 14
